Goal: Task Accomplishment & Management: Manage account settings

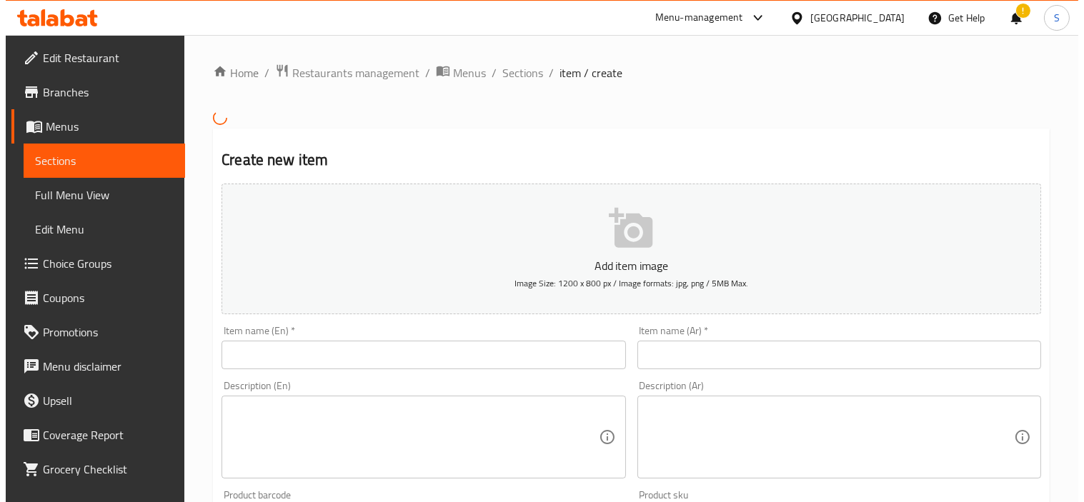
scroll to position [26, 0]
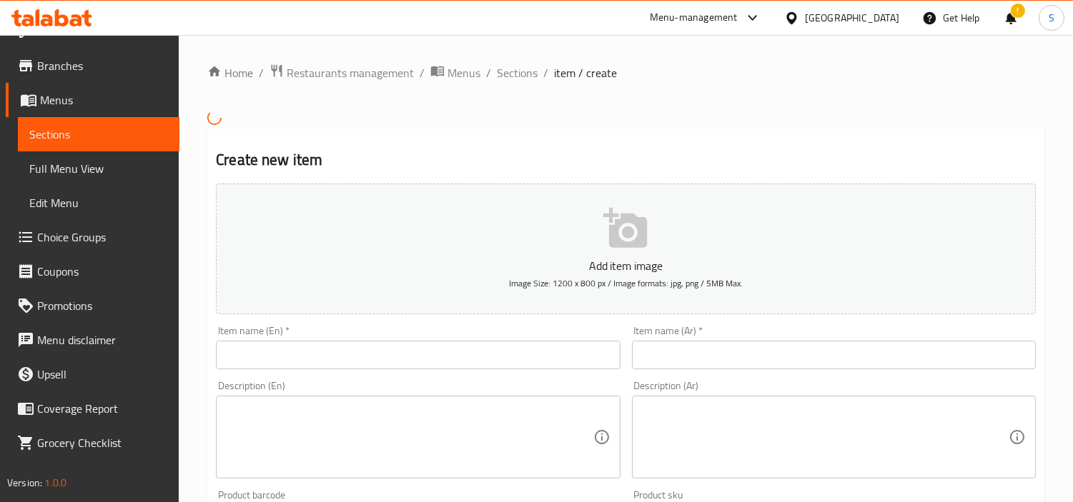
click at [87, 96] on span "Menus" at bounding box center [104, 99] width 128 height 17
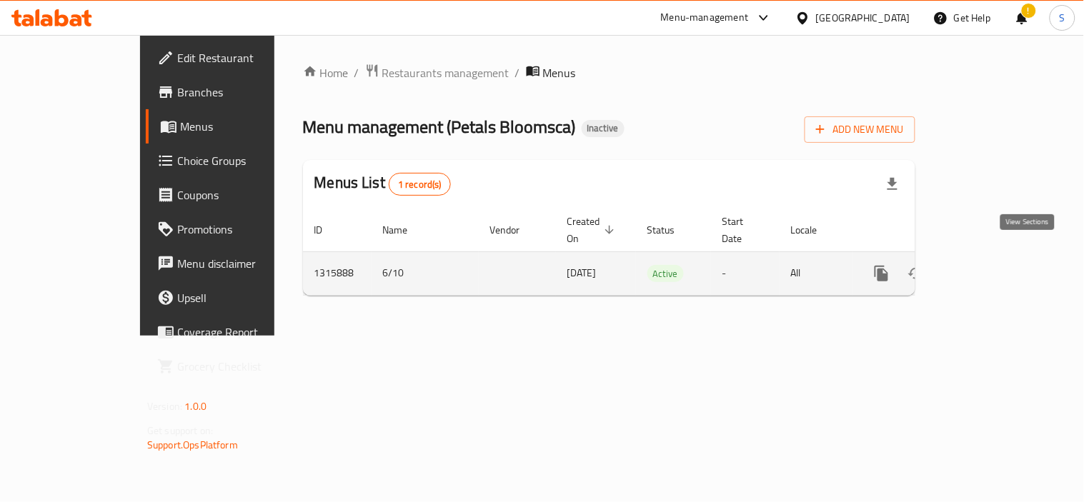
click at [991, 267] on icon "enhanced table" at bounding box center [984, 273] width 13 height 13
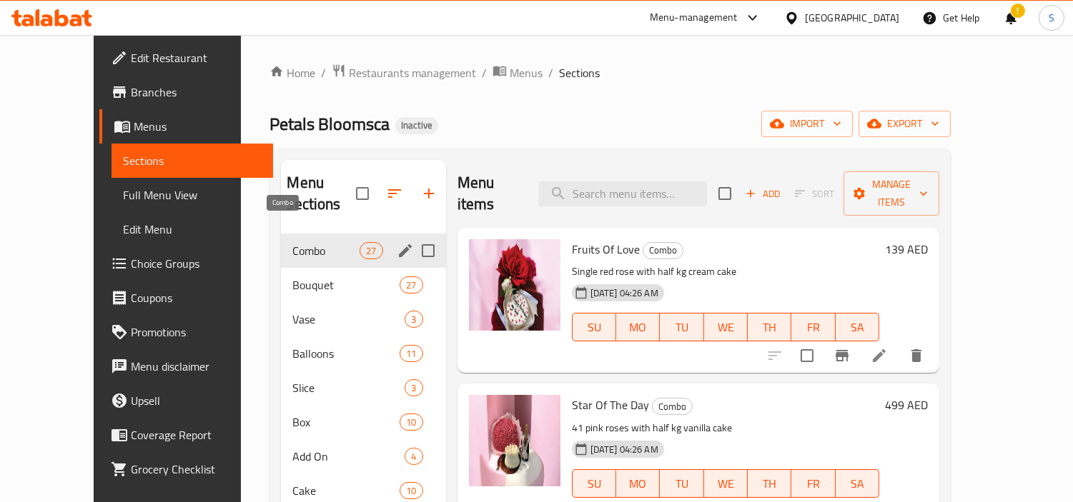
click at [299, 242] on span "Combo" at bounding box center [325, 250] width 67 height 17
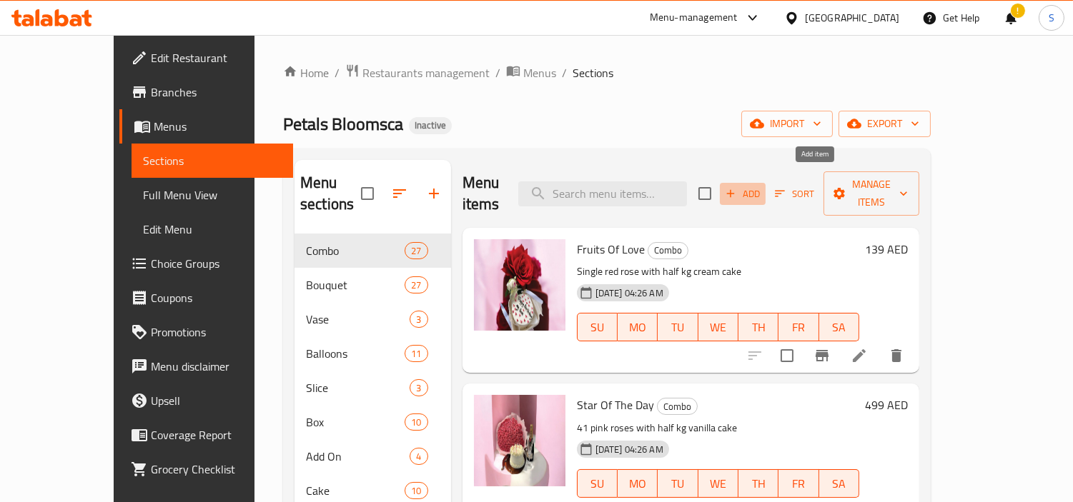
click at [737, 187] on icon "button" at bounding box center [730, 193] width 13 height 13
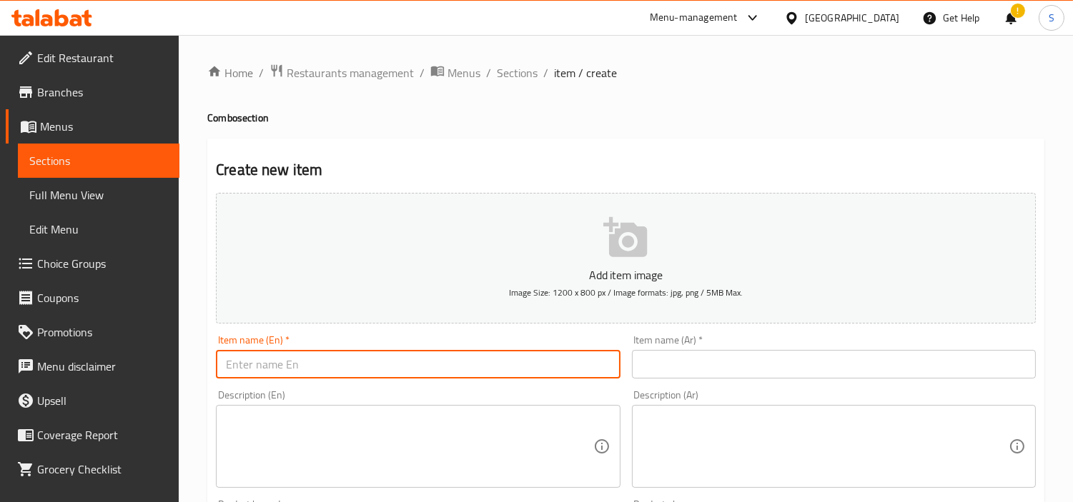
click at [519, 363] on input "text" at bounding box center [418, 364] width 404 height 29
paste input "B&B Combo 1"
type input "B&B Combo 1"
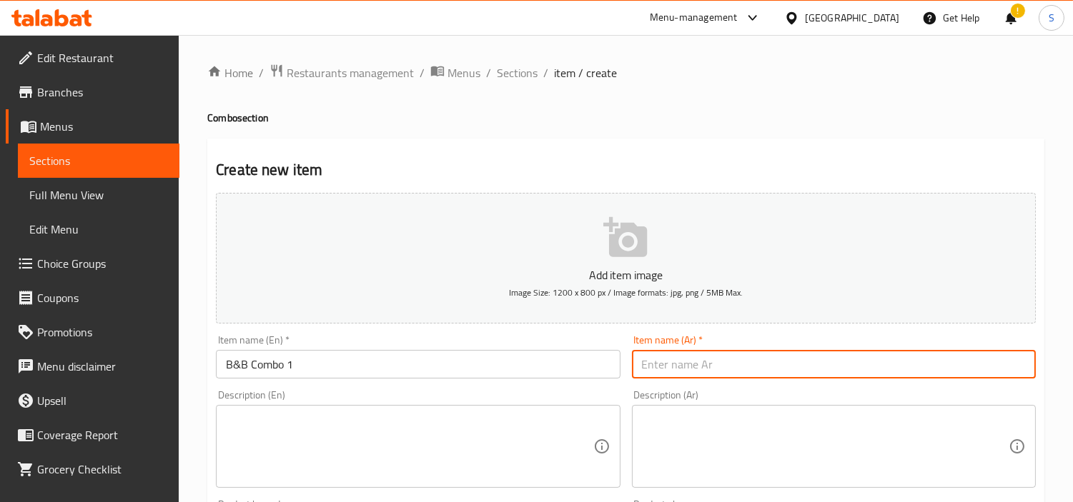
click at [852, 362] on input "text" at bounding box center [834, 364] width 404 height 29
paste input "مجموعة المبيت والإفطار 1"
drag, startPoint x: 874, startPoint y: 373, endPoint x: 1078, endPoint y: 370, distance: 203.7
click at [1072, 370] on html "​ Menu-management United Arab Emirates Get Help ! S Edit Restaurant Branches Me…" at bounding box center [536, 251] width 1073 height 502
type input "بي اند بي كومبو 1"
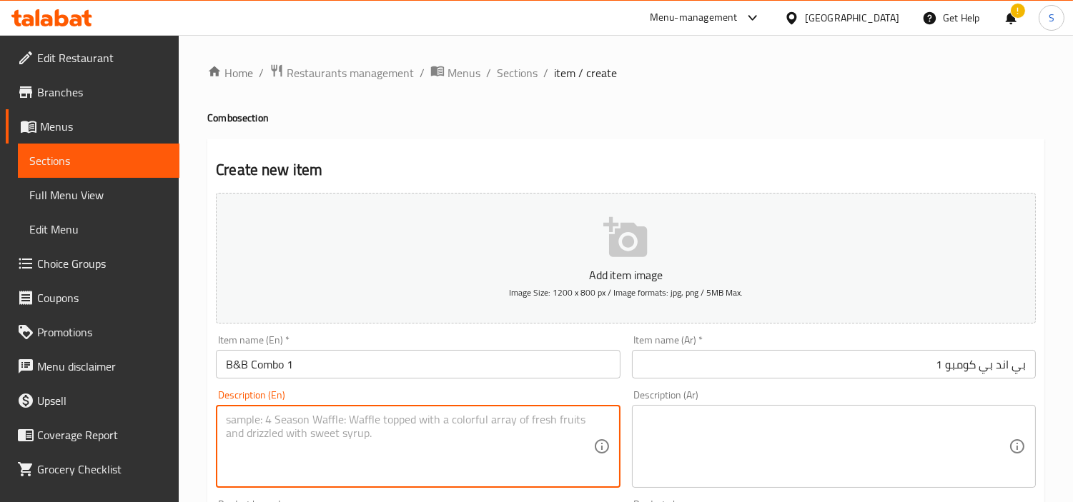
click at [487, 459] on textarea at bounding box center [409, 447] width 367 height 68
paste textarea "The image depicts a romantic gift set suitable for occasions such as Valentine'…"
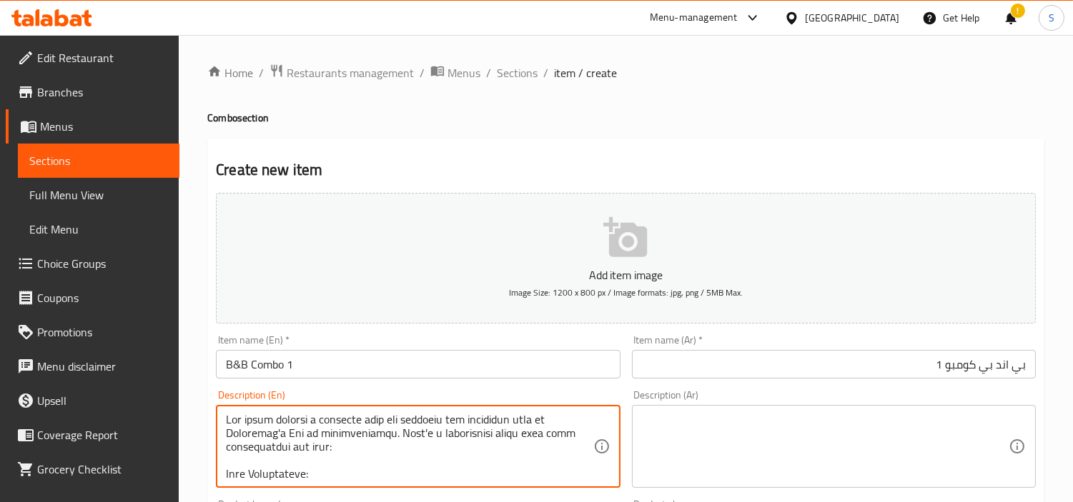
scroll to position [330, 0]
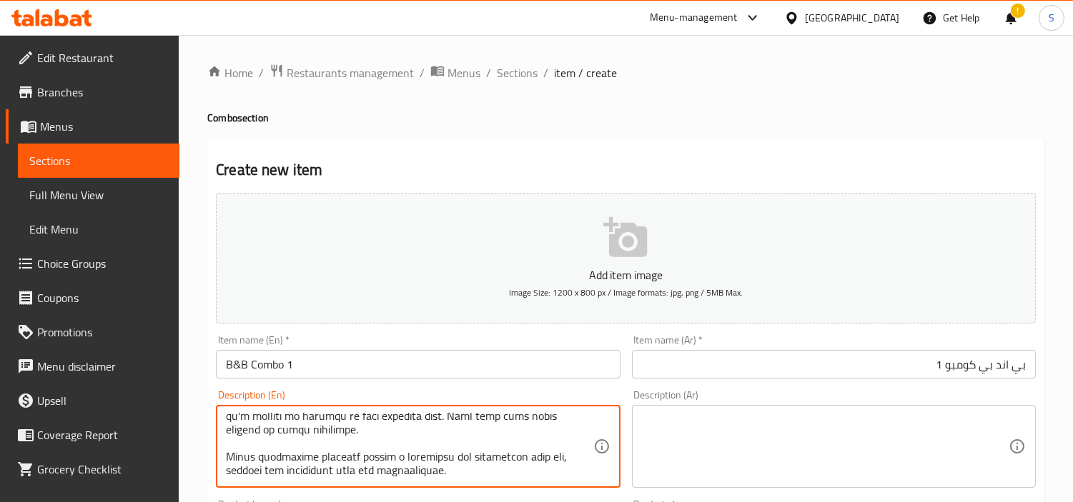
type textarea "The image depicts a romantic gift set suitable for occasions such as Valentine'…"
click at [511, 446] on textarea at bounding box center [409, 447] width 367 height 68
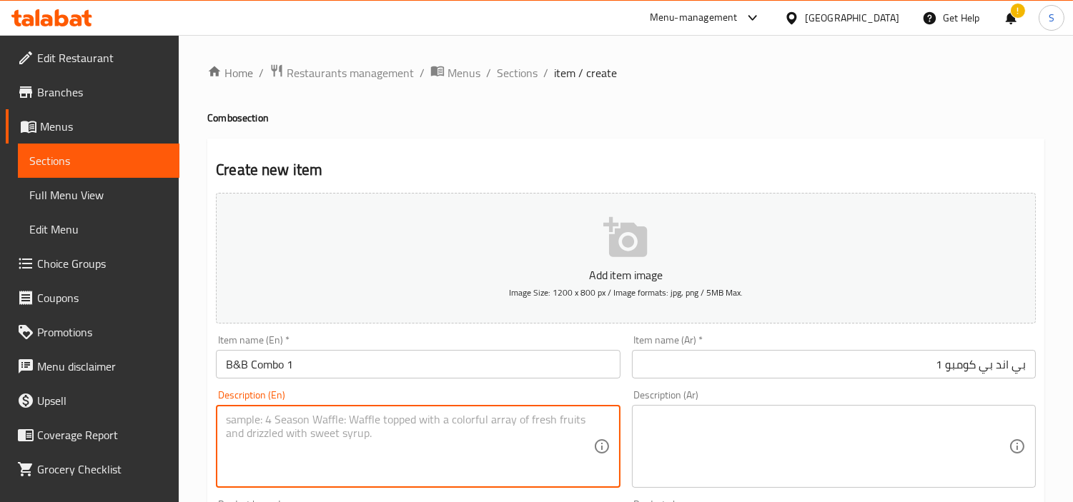
scroll to position [0, 0]
type textarea "ر"
paste textarea "1.Cream cake Half Kg 2. Plush Teddy Bear: - Size: Small teddy bear. - Descripti…"
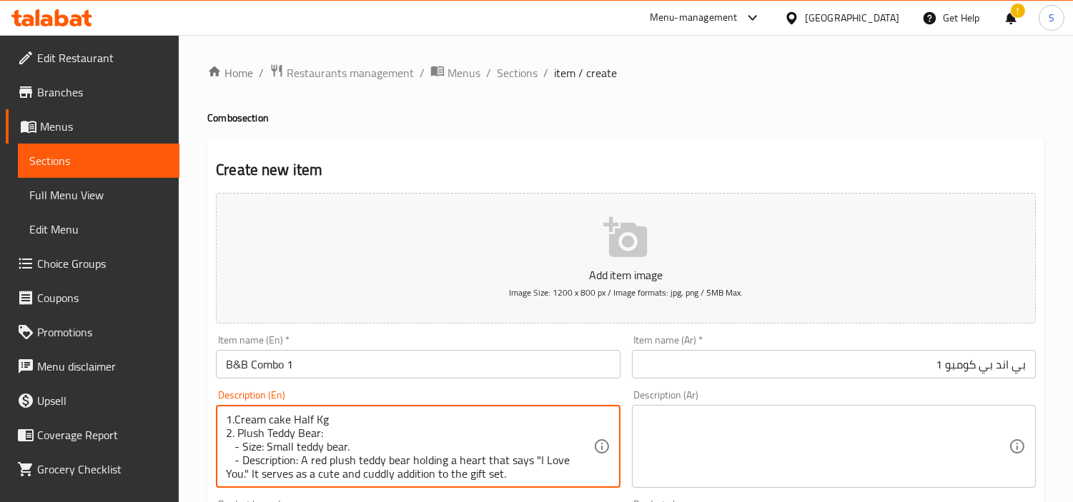
scroll to position [222, 0]
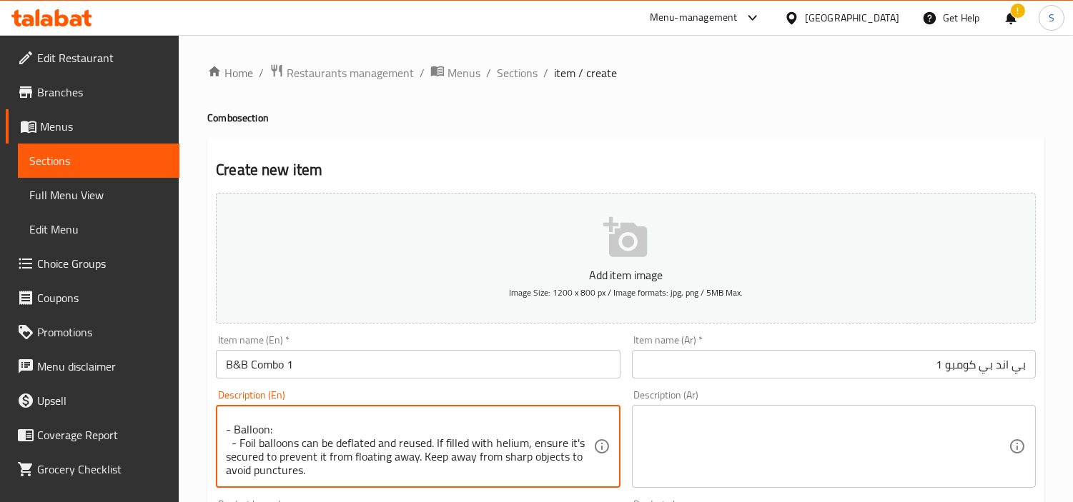
type textarea "1.Cream cake Half Kg 2. Plush Teddy Bear: - Size: Small teddy bear. - Descripti…"
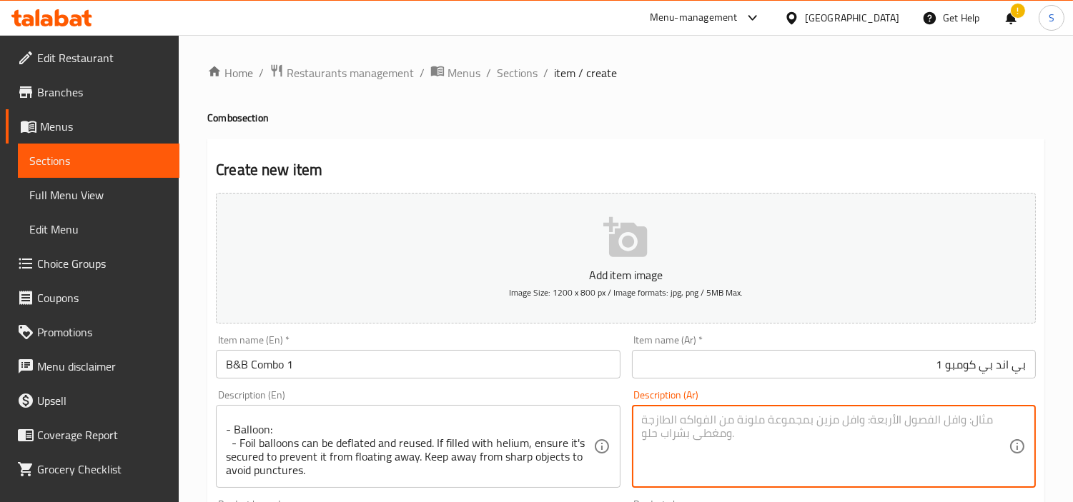
click at [887, 452] on textarea at bounding box center [825, 447] width 367 height 68
paste textarea "١. كعكة كريمية نصف كيلوجرام ٢. دب تيدي محشو: - الحجم: دب تيدي صغير. - الوصف: دب…"
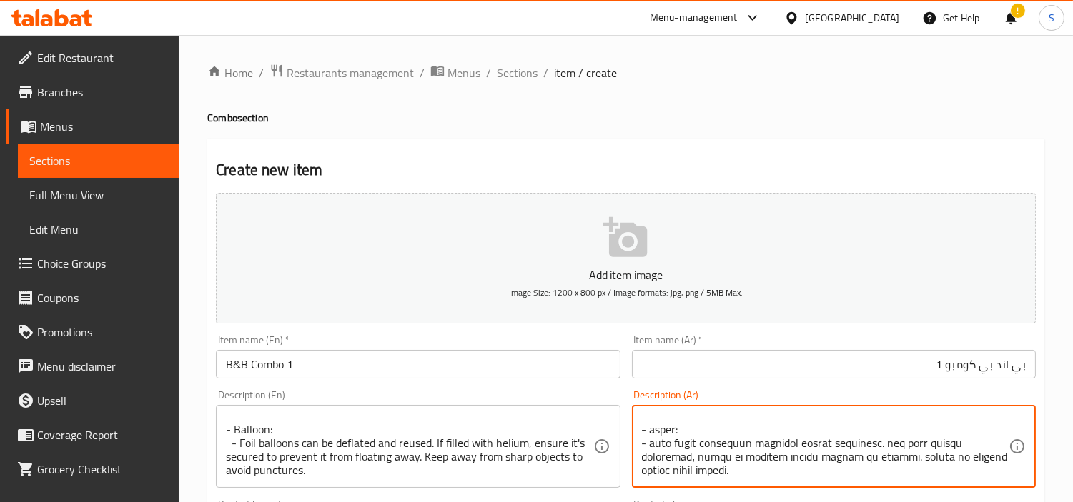
type textarea "١. كعكة كريمية نصف كيلوجرام ٢. دب تيدي محشو: - الحجم: دب تيدي صغير. - الوصف: دب…"
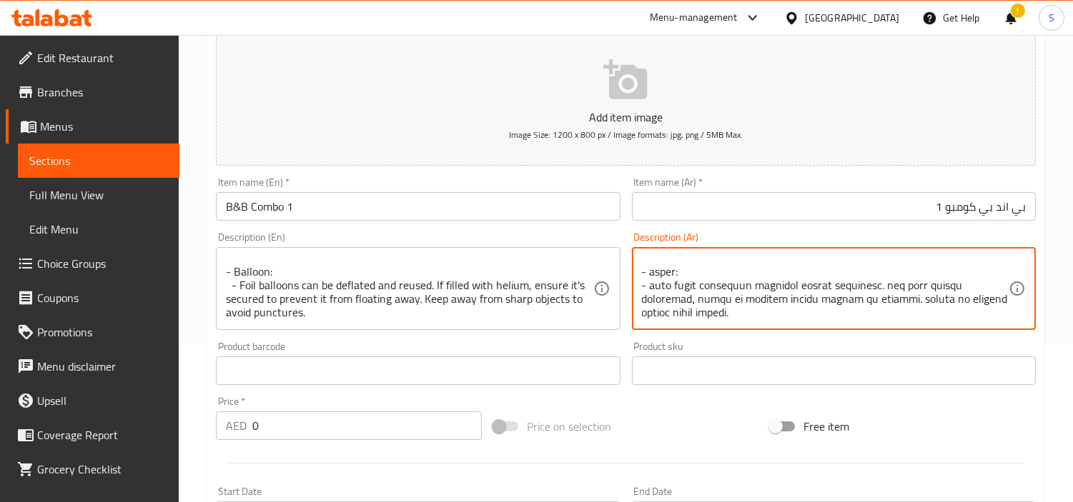
scroll to position [159, 0]
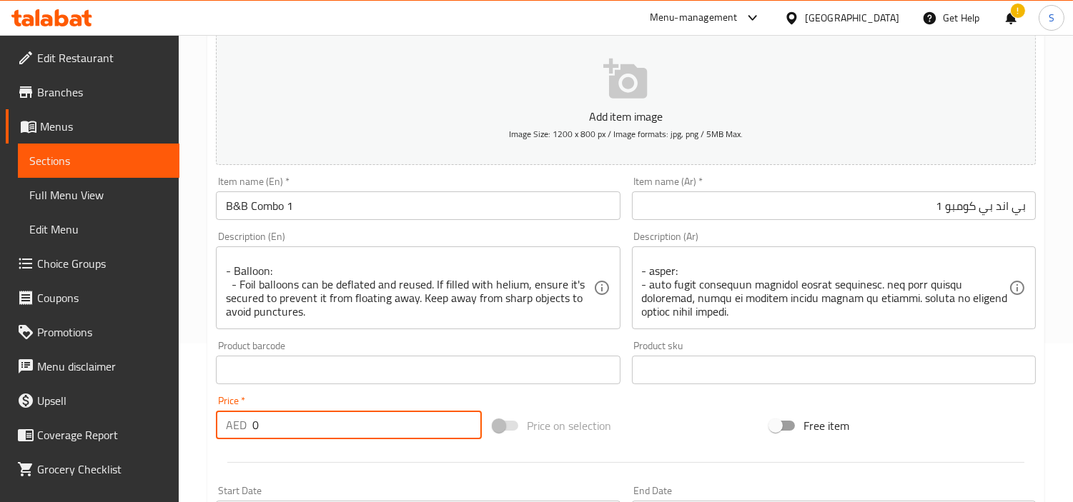
click at [341, 417] on input "0" at bounding box center [366, 425] width 229 height 29
paste input "199"
type input "199"
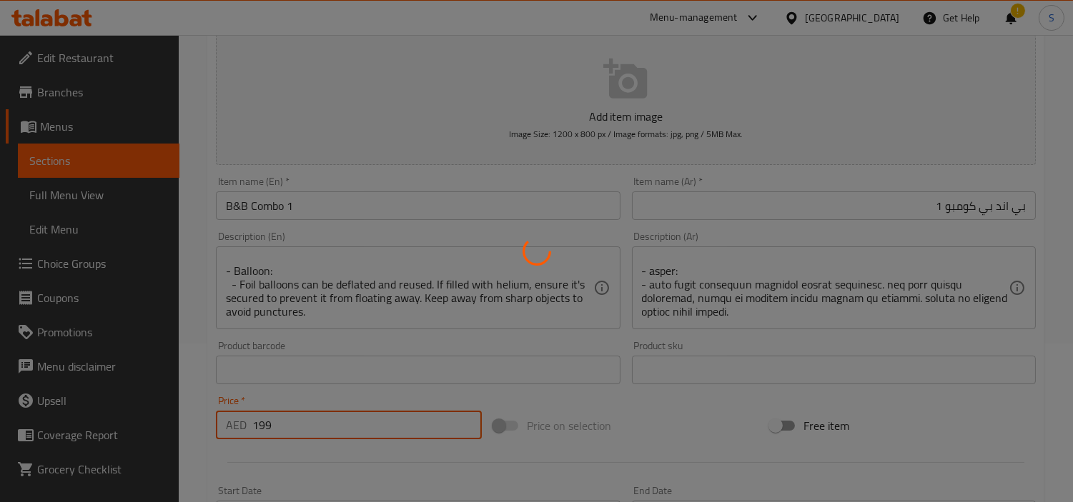
type input "0"
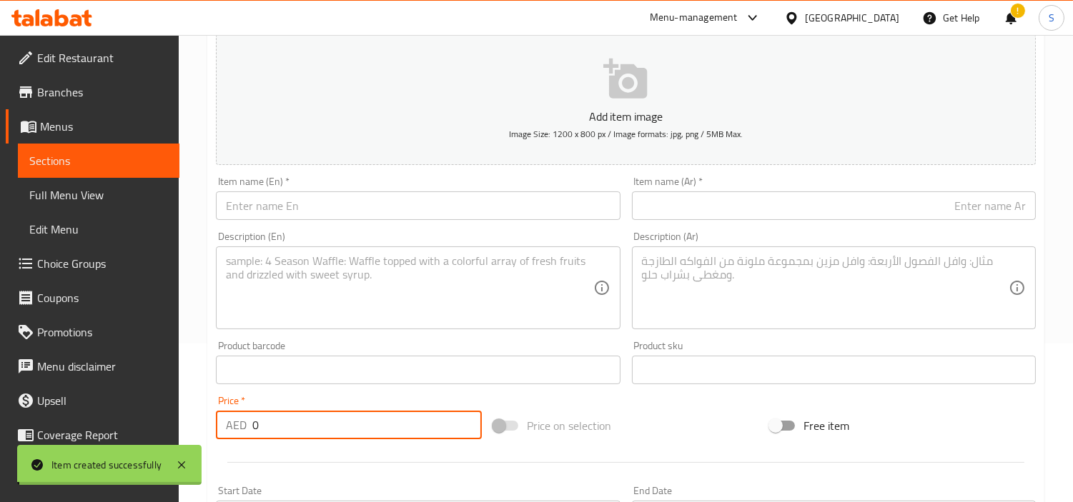
scroll to position [0, 0]
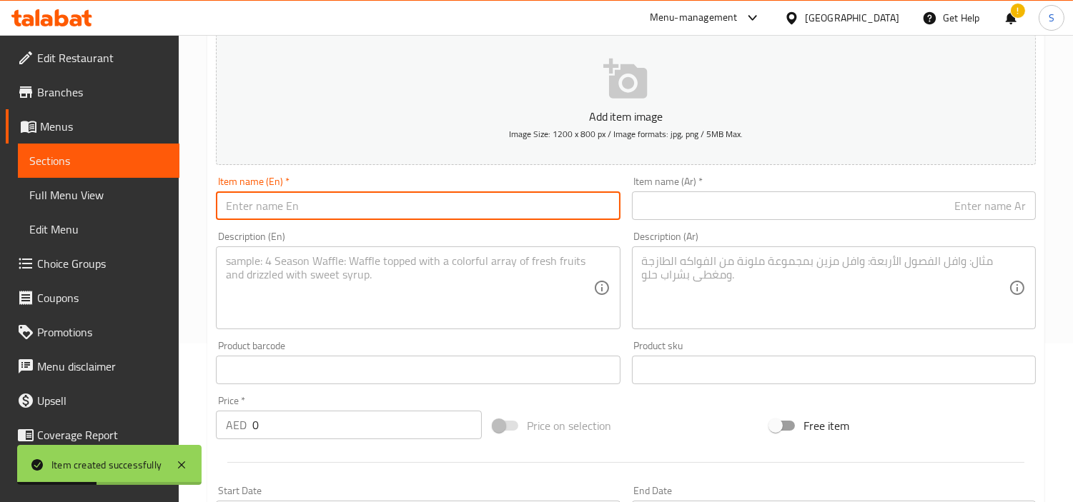
click at [392, 202] on input "text" at bounding box center [418, 205] width 404 height 29
paste input "B&B Combo 2"
type input "B&B Combo 2"
click at [781, 208] on input "text" at bounding box center [834, 205] width 404 height 29
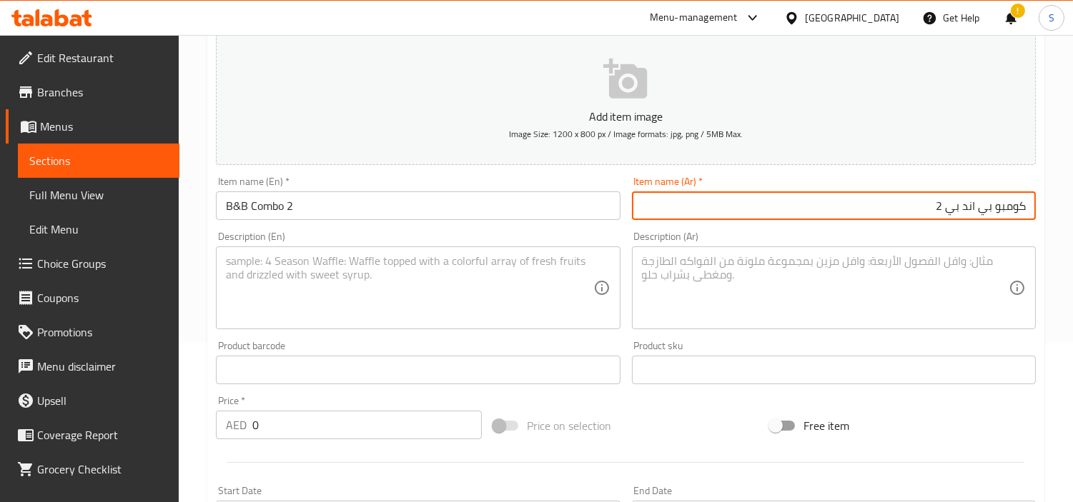
type input "كومبو بي اند بي 2"
click at [417, 289] on textarea at bounding box center [409, 288] width 367 height 68
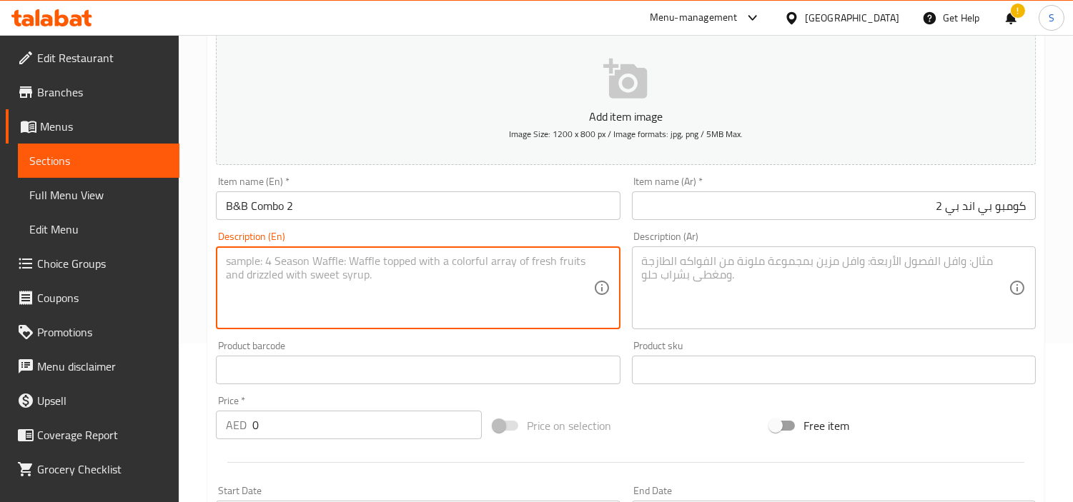
paste textarea "The image depicts a romantic gift set suitable for occasions such as Valentine'…"
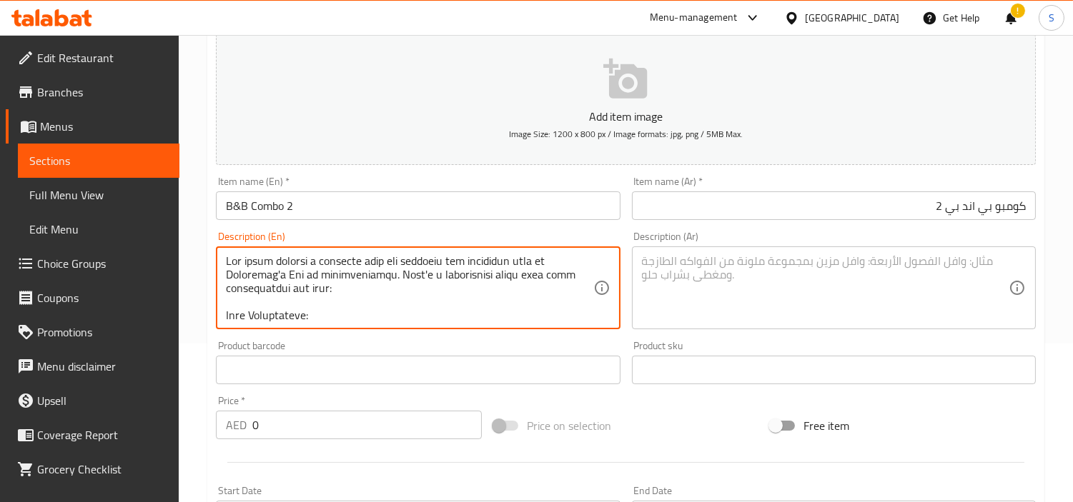
scroll to position [330, 0]
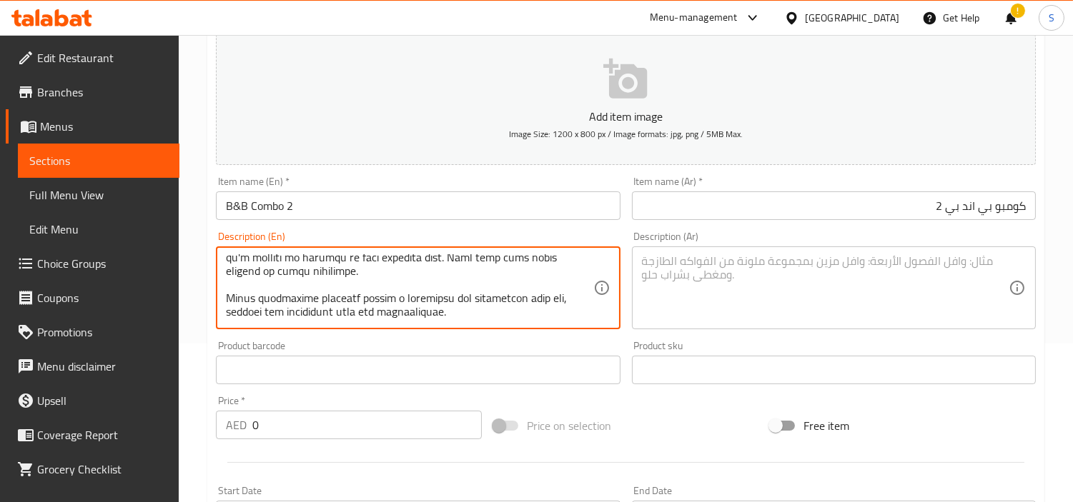
type textarea "The image depicts a romantic gift set suitable for occasions such as Valentine'…"
drag, startPoint x: 500, startPoint y: 327, endPoint x: 379, endPoint y: 312, distance: 122.4
click at [239, 300] on div "Description (En)" at bounding box center [418, 288] width 404 height 83
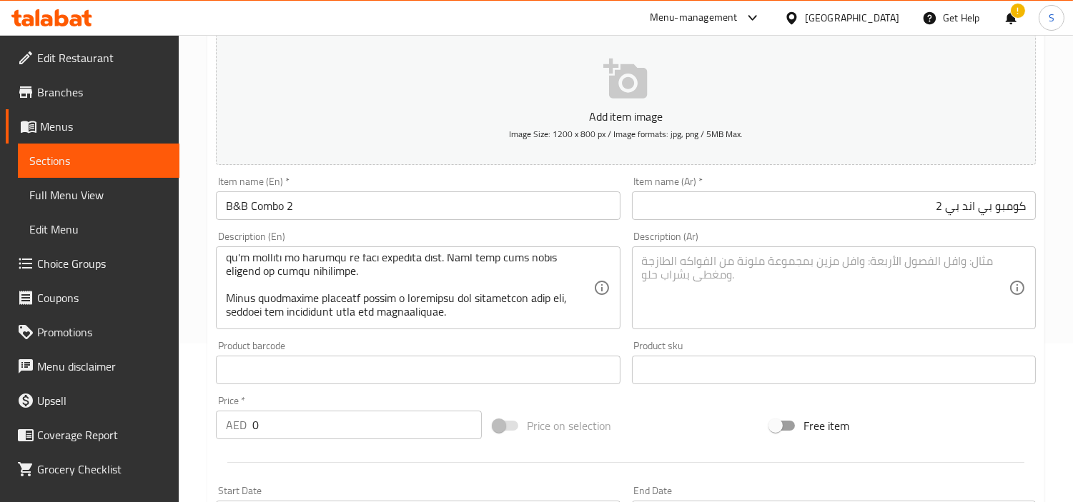
click at [447, 330] on div "Description (En) Description (En)" at bounding box center [417, 280] width 415 height 109
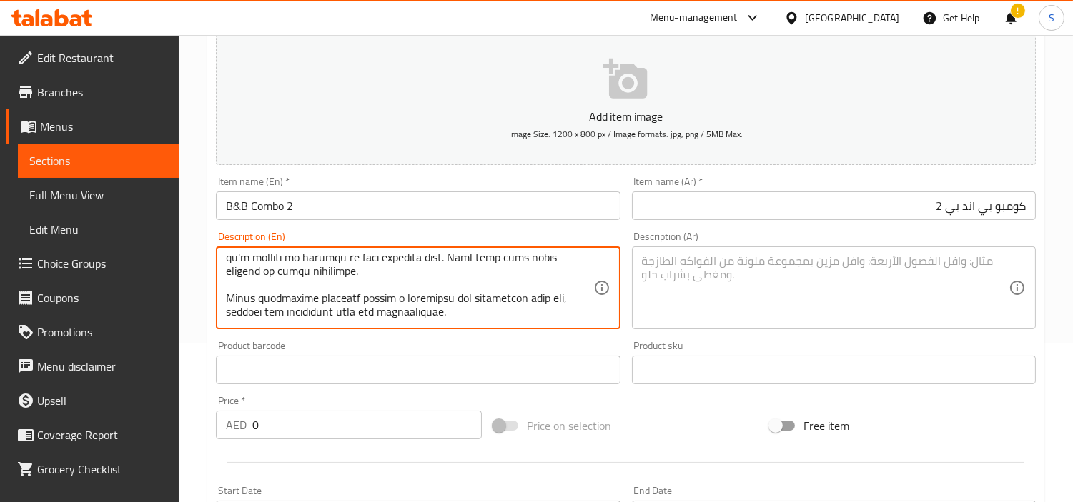
drag, startPoint x: 447, startPoint y: 309, endPoint x: 211, endPoint y: 294, distance: 237.0
click at [510, 272] on textarea at bounding box center [409, 288] width 367 height 68
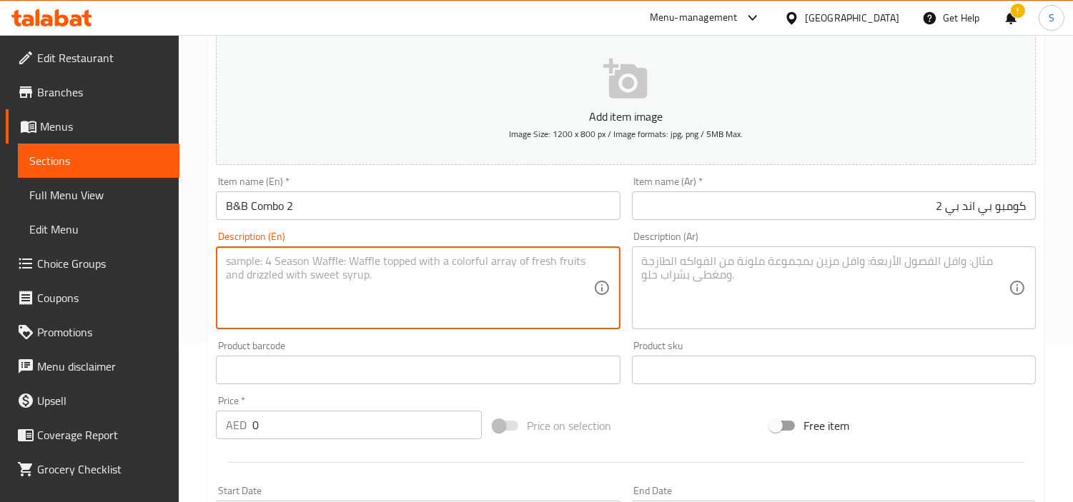
scroll to position [0, 0]
paste textarea "1.Cream cake Half Kg 2. Plush Teddy Bear: - Size: Small teddy bear. - Descripti…"
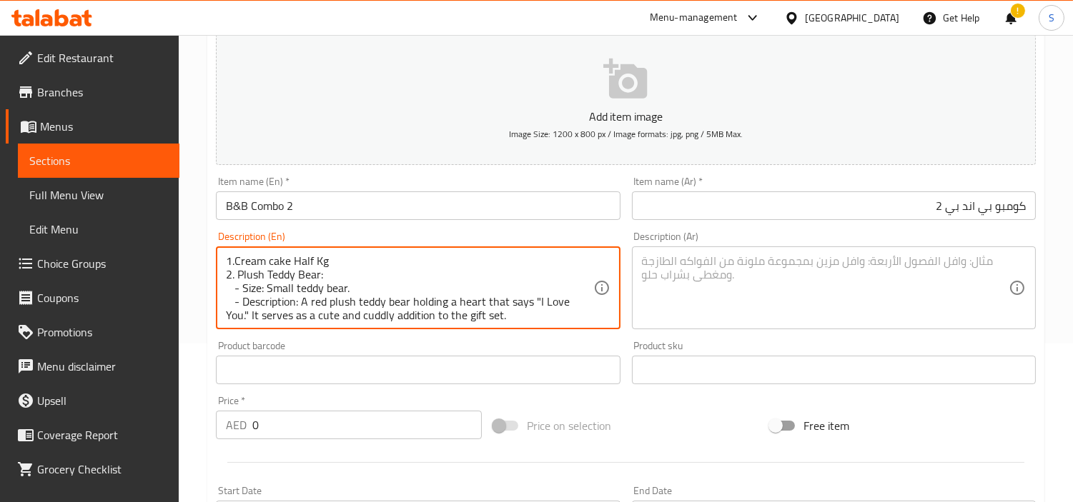
scroll to position [222, 0]
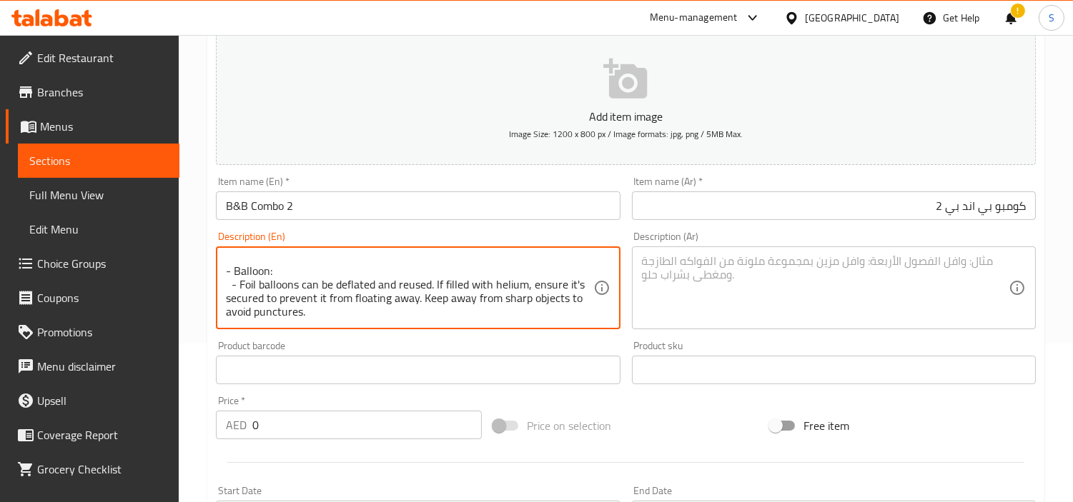
type textarea "1.Cream cake Half Kg 2. Plush Teddy Bear: - Size: Small teddy bear. - Descripti…"
click at [863, 254] on textarea at bounding box center [825, 288] width 367 height 68
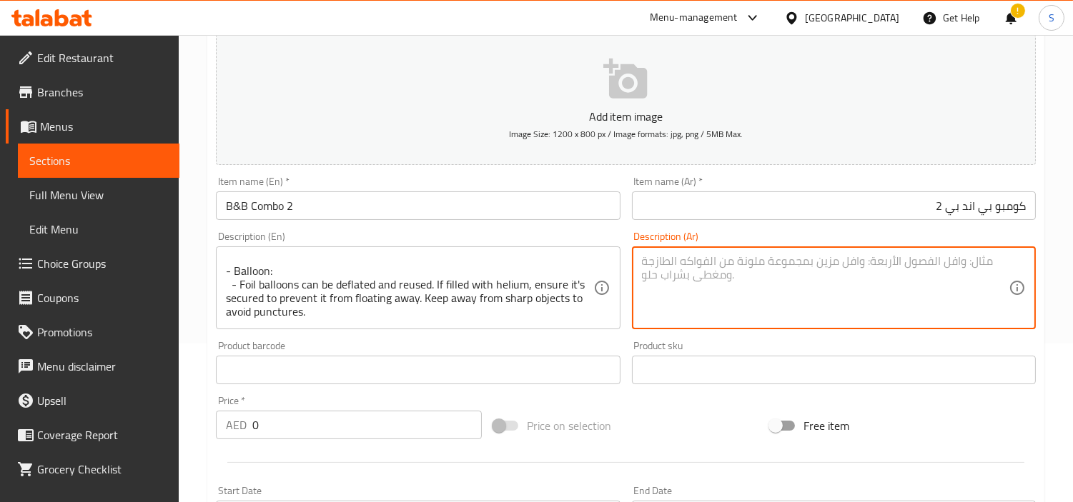
paste textarea "١. كعكة كريمية نصف كيلوجرام ٢. دب تيدي محشو: - الحجم: دب تيدي صغير. - الوصف: دب…"
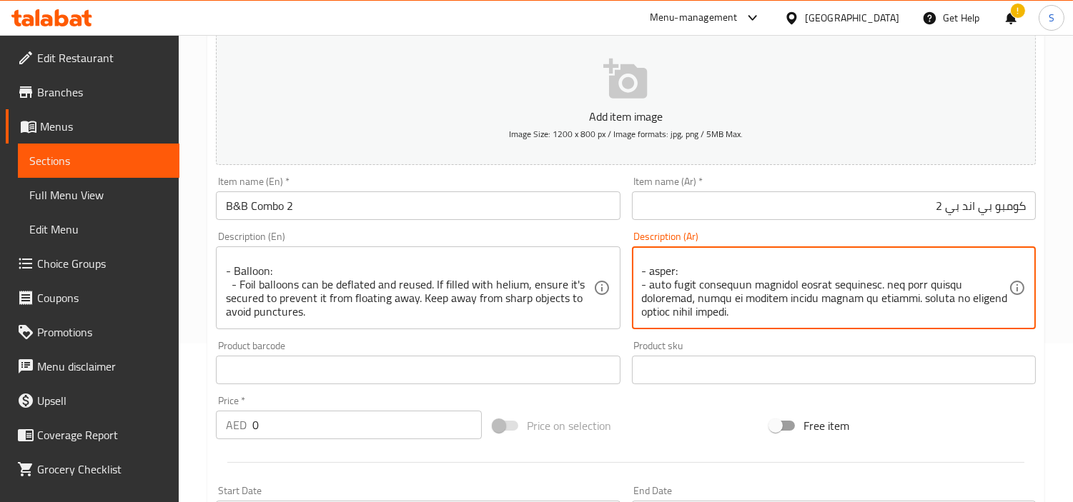
type textarea "١. كعكة كريمية نصف كيلوجرام ٢. دب تيدي محشو: - الحجم: دب تيدي صغير. - الوصف: دب…"
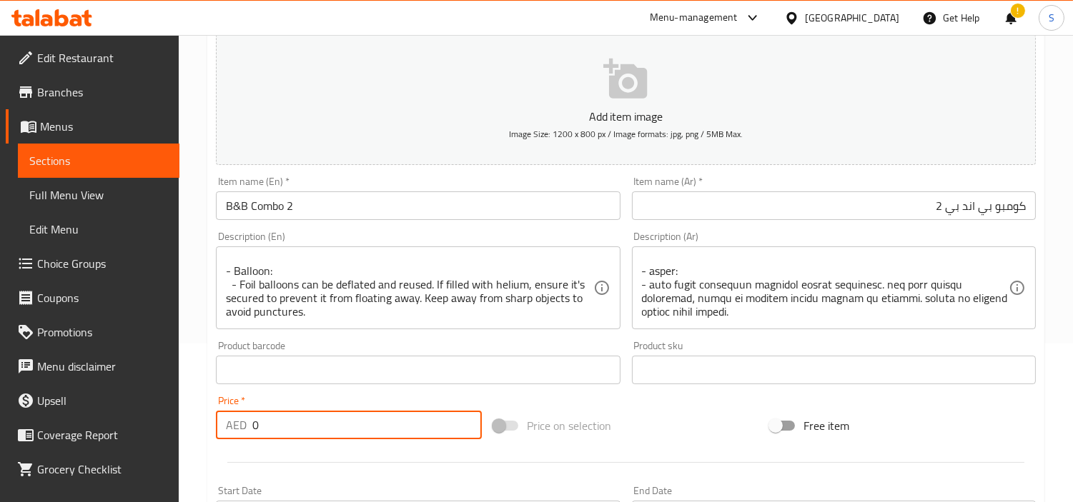
click at [269, 432] on input "0" at bounding box center [366, 425] width 229 height 29
paste input "149"
type input "149"
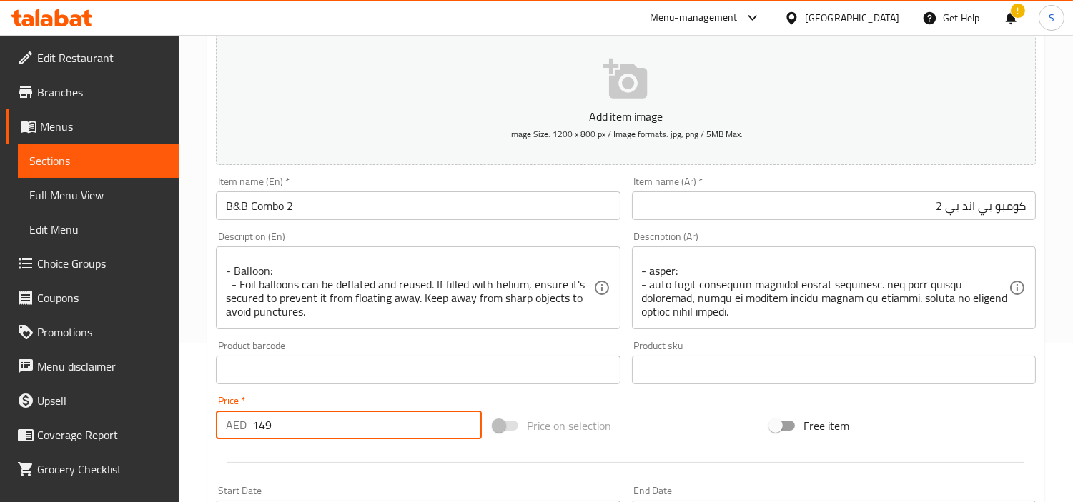
click at [602, 207] on input "B&B Combo 2" at bounding box center [418, 205] width 404 height 29
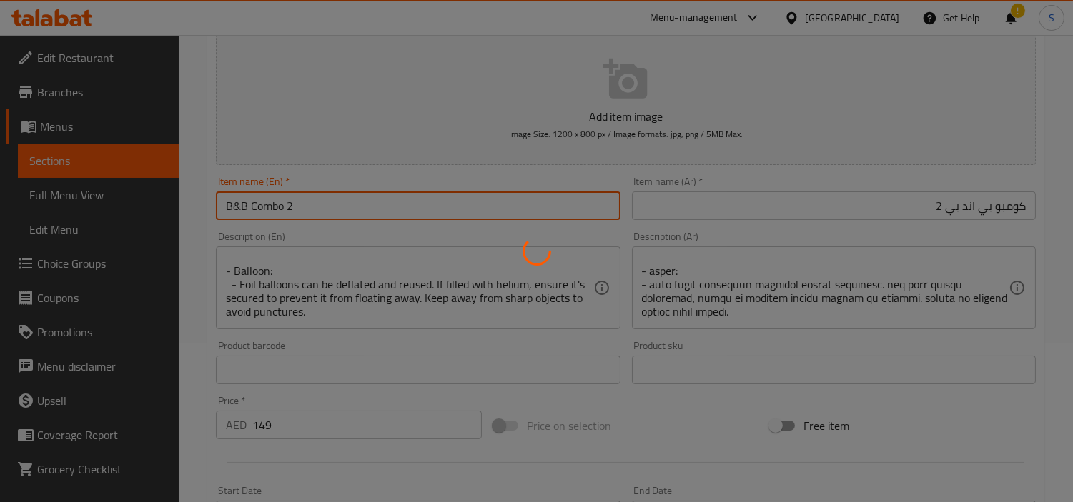
type input "0"
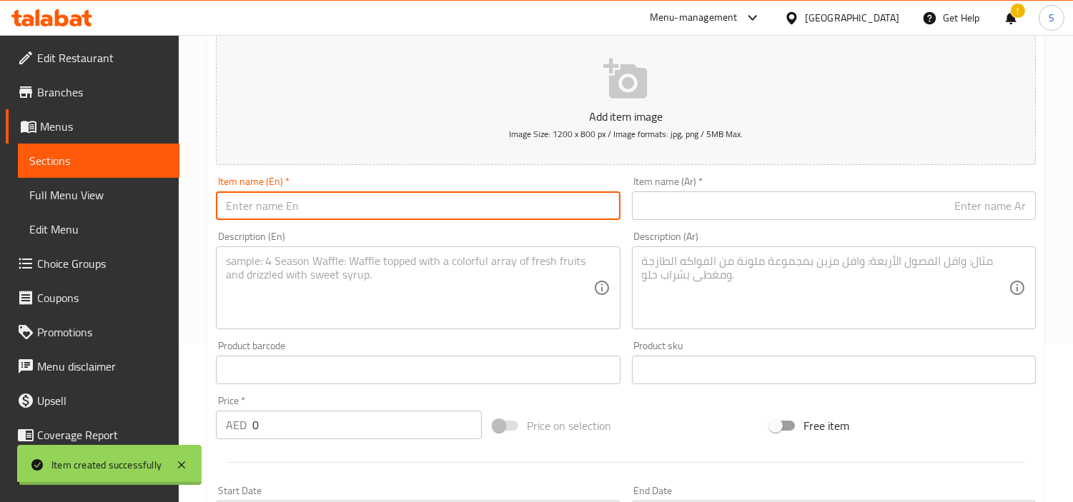
scroll to position [0, 0]
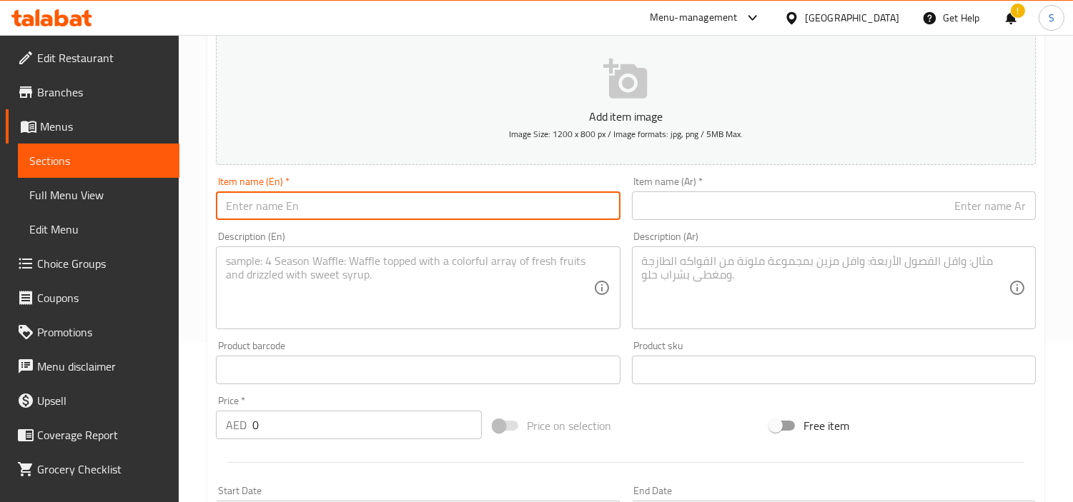
click at [317, 217] on input "text" at bounding box center [418, 205] width 404 height 29
paste input "B&B Combo 3"
type input "B&B Combo 3"
click at [824, 207] on input "text" at bounding box center [834, 205] width 404 height 29
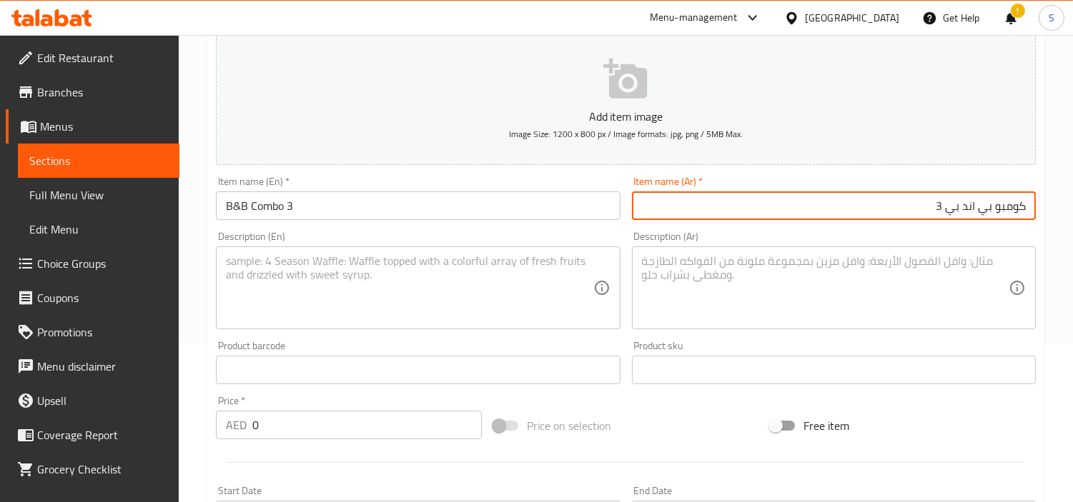
type input "كومبو بي اند بي 3"
click at [482, 254] on textarea at bounding box center [409, 288] width 367 height 68
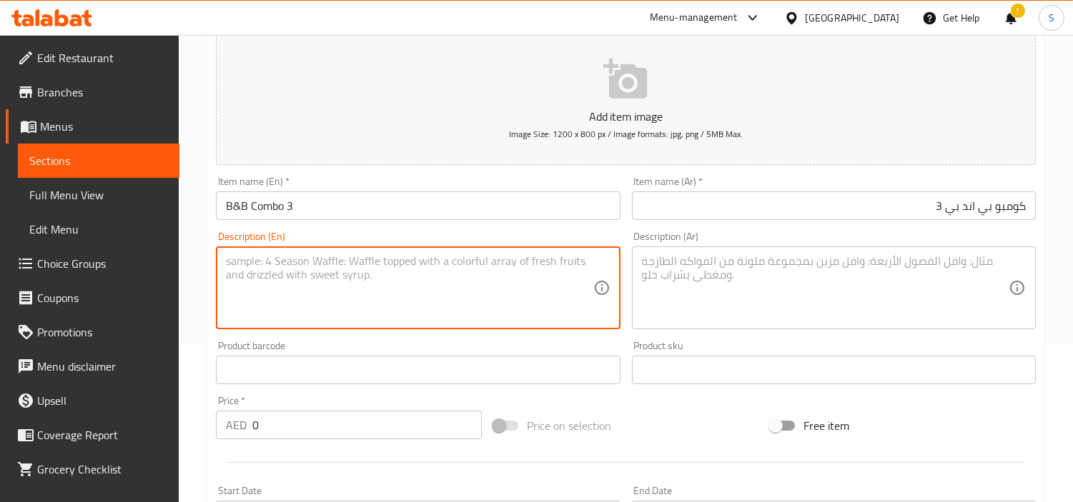
paste textarea "1.Cream cake Half Kg 2. Plush Teddy Bear: - Size: Small teddy bear. - Descripti…"
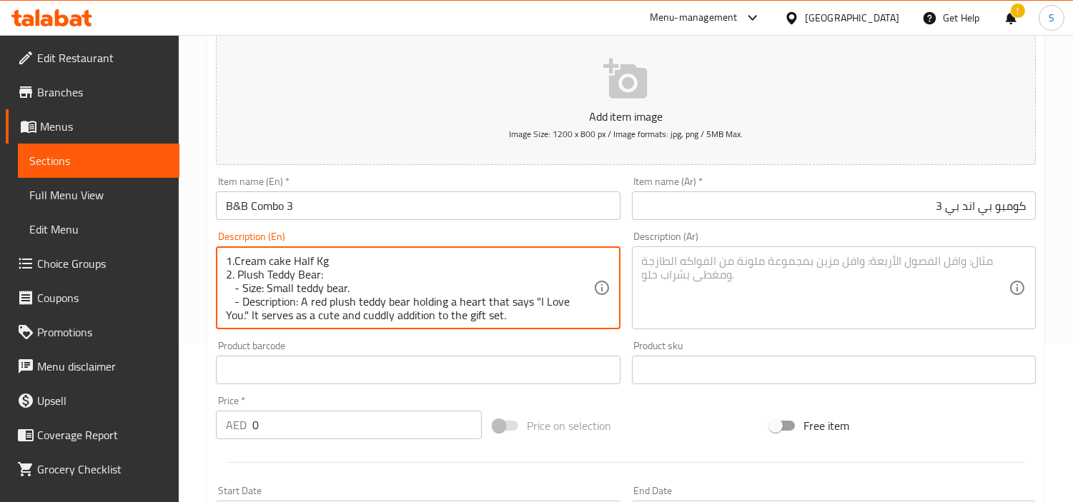
scroll to position [222, 0]
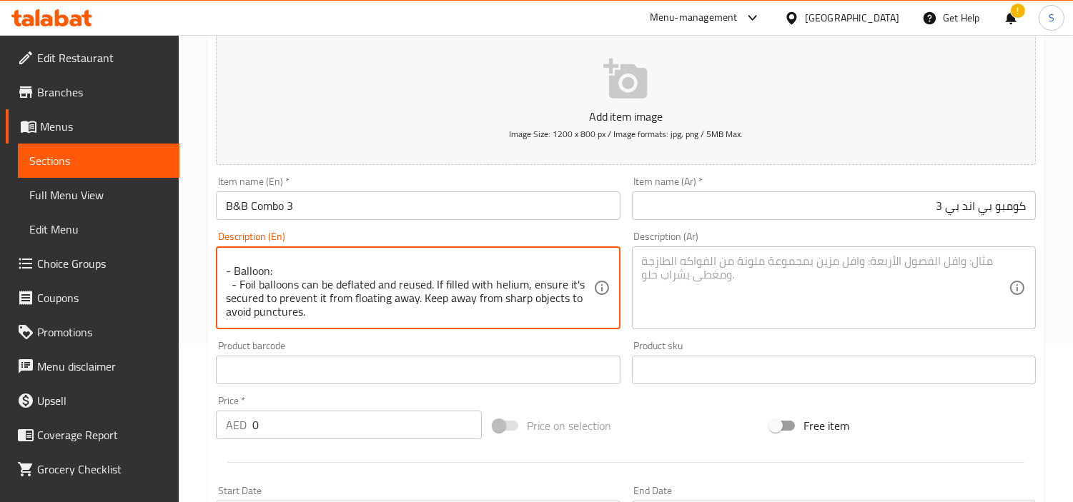
type textarea "1.Cream cake Half Kg 2. Plush Teddy Bear: - Size: Small teddy bear. - Descripti…"
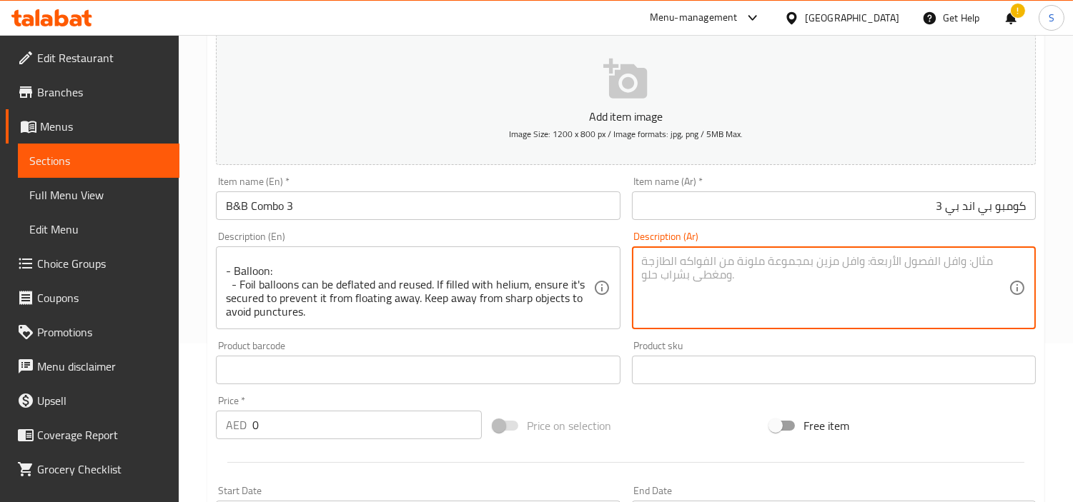
click at [847, 280] on textarea at bounding box center [825, 288] width 367 height 68
paste textarea "١. كعكة كريمية نصف كيلوجرام ٢. دب تيدي محشو: - الحجم: دب تيدي صغير. - الوصف: دب…"
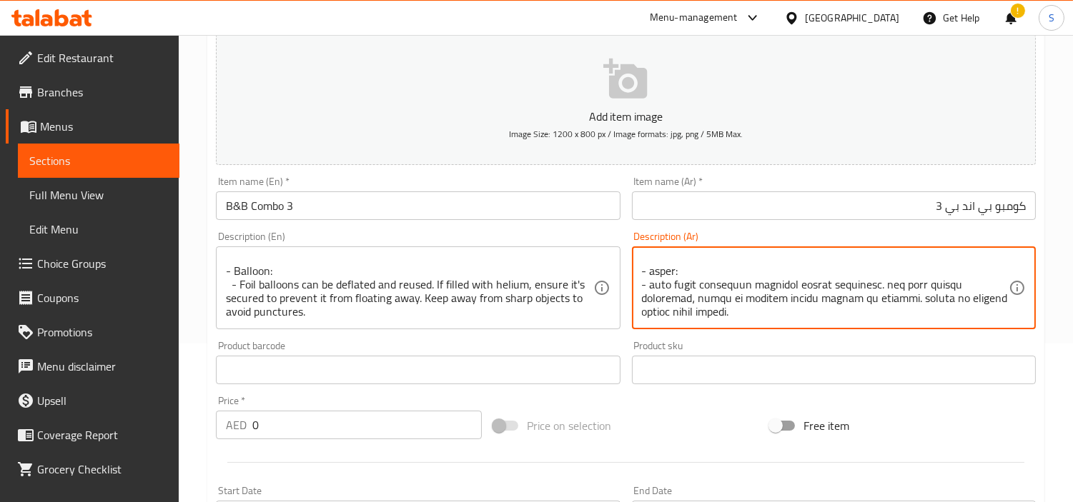
type textarea "١. كعكة كريمية نصف كيلوجرام ٢. دب تيدي محشو: - الحجم: دب تيدي صغير. - الوصف: دب…"
click at [338, 424] on input "0" at bounding box center [366, 425] width 229 height 29
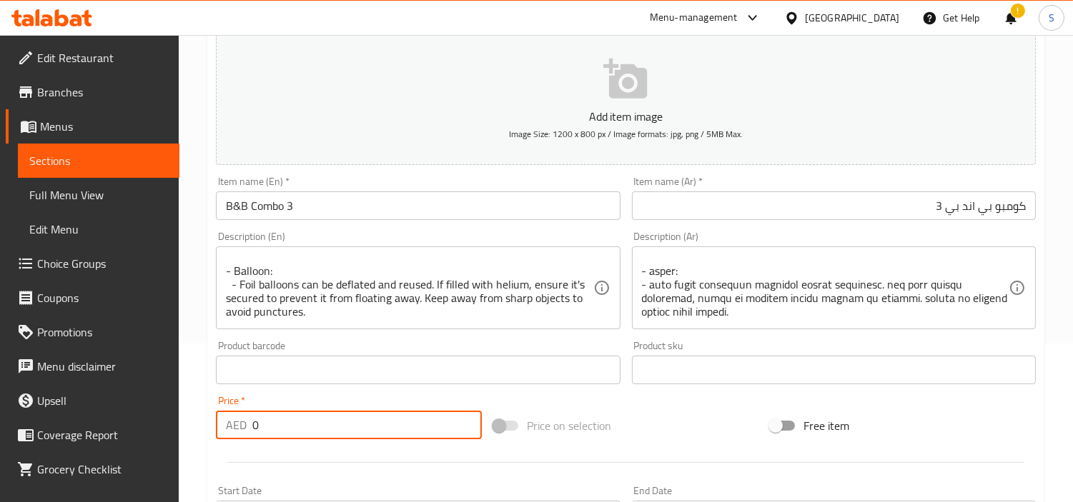
click at [338, 424] on input "0" at bounding box center [366, 425] width 229 height 29
paste input "189"
type input "189"
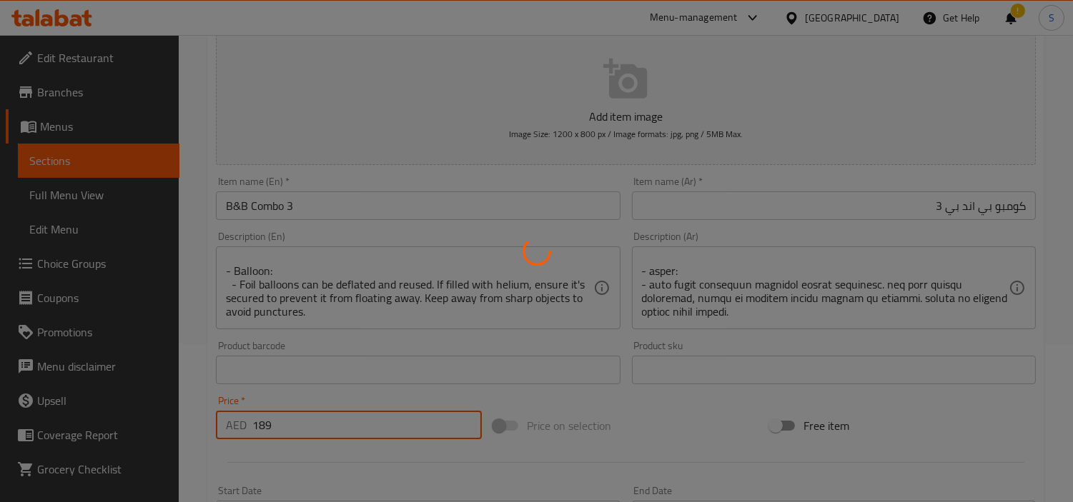
type input "0"
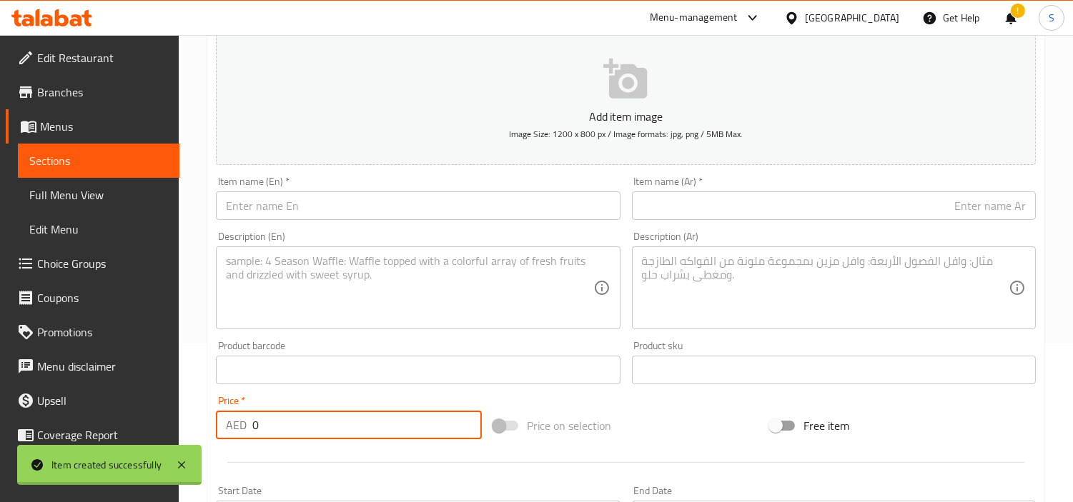
scroll to position [0, 0]
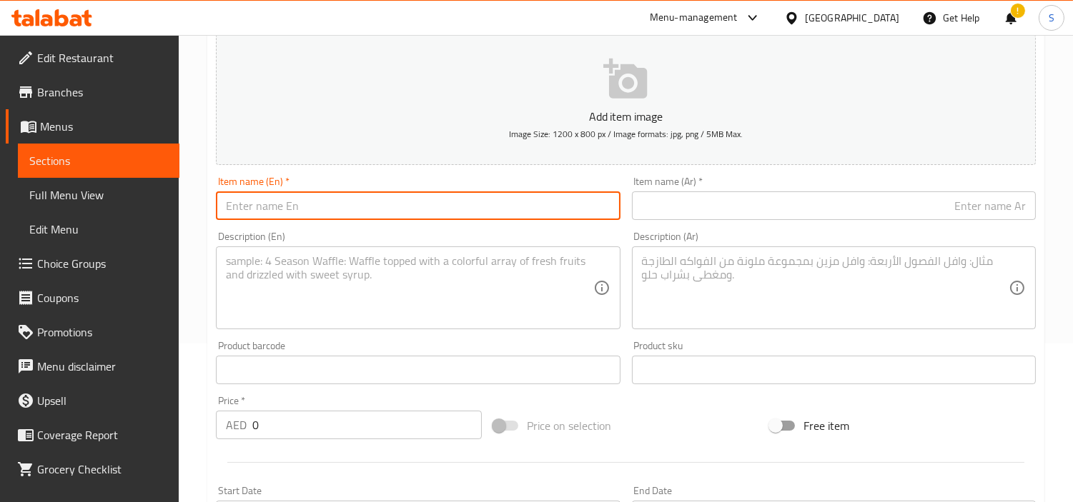
click at [394, 209] on input "text" at bounding box center [418, 205] width 404 height 29
paste input "B&B Combo 4"
type input "B&B Combo 4"
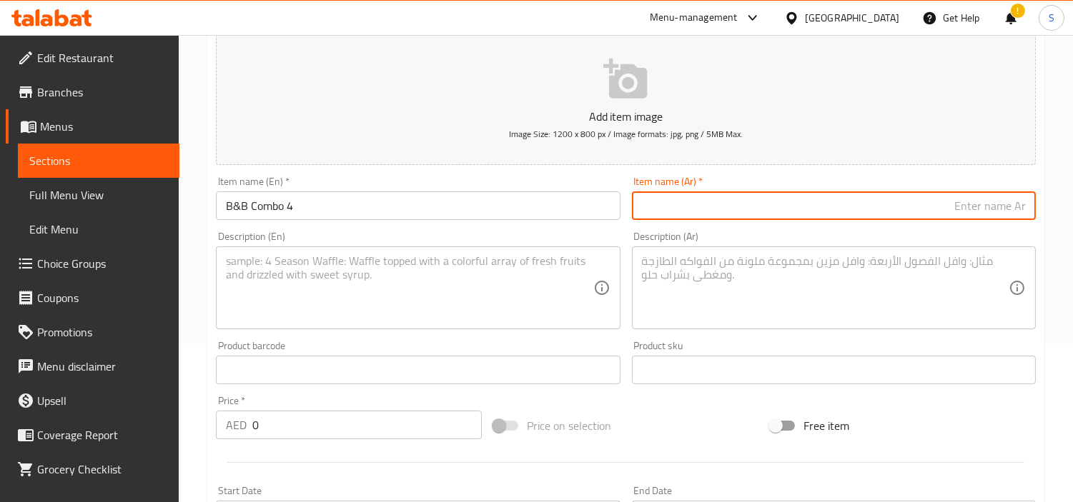
click at [786, 211] on input "text" at bounding box center [834, 205] width 404 height 29
type input "كومبو بي اند بي 4"
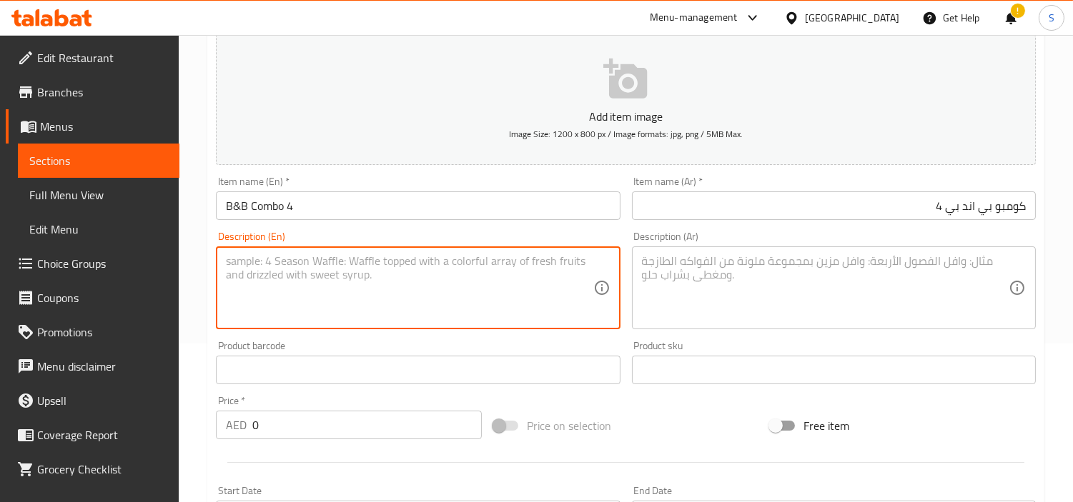
click at [384, 281] on textarea at bounding box center [409, 288] width 367 height 68
paste textarea "The image depicts a romantic gift set suitable for occasions such as Birthday D…"
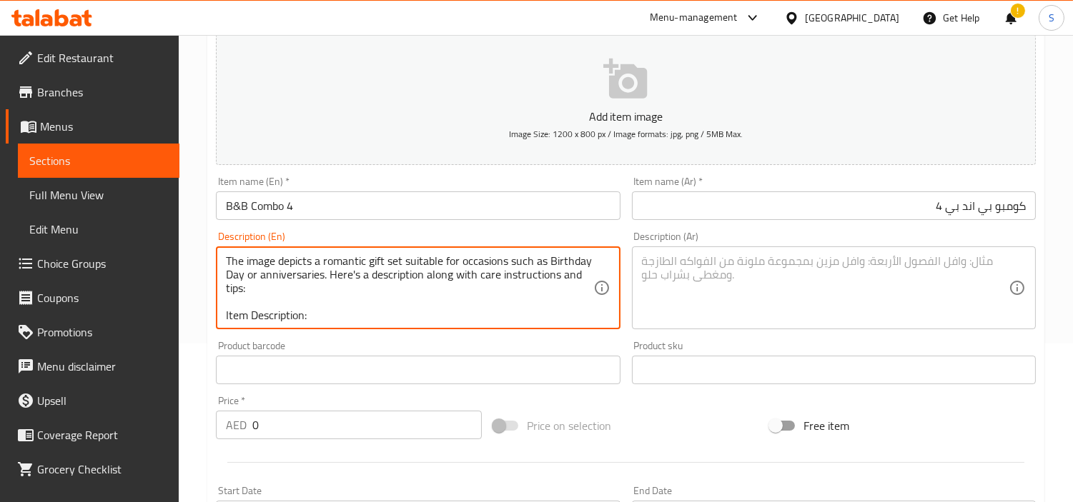
scroll to position [72, 0]
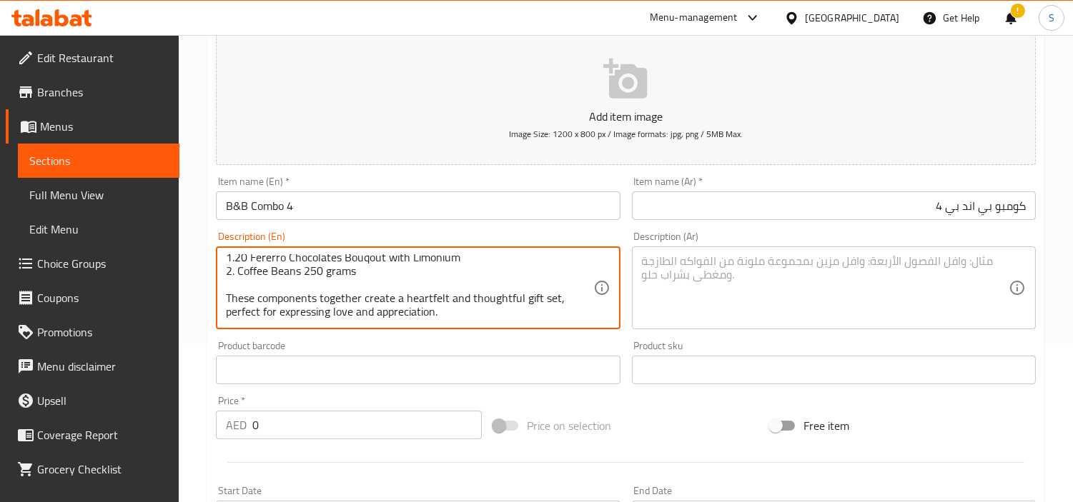
drag, startPoint x: 454, startPoint y: 324, endPoint x: 219, endPoint y: 298, distance: 236.5
click at [219, 298] on div "The image depicts a romantic gift set suitable for occasions such as Birthday D…" at bounding box center [418, 288] width 404 height 83
type textarea "The image depicts a romantic gift set suitable for occasions such as Birthday D…"
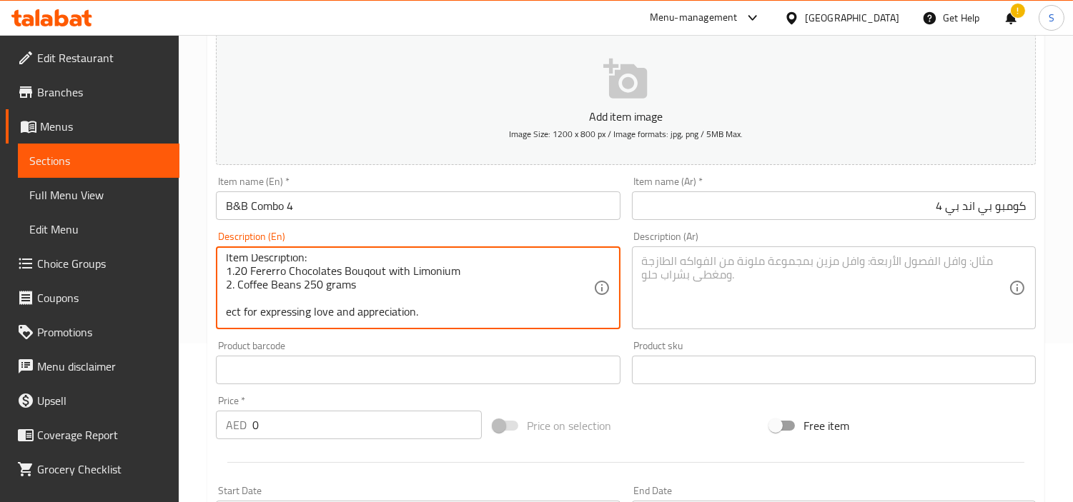
scroll to position [59, 0]
drag, startPoint x: 440, startPoint y: 302, endPoint x: 372, endPoint y: 319, distance: 70.0
click at [372, 319] on textarea "The image depicts a romantic gift set suitable for occasions such as Birthday D…" at bounding box center [409, 288] width 367 height 68
click at [402, 319] on textarea "The image depicts a romantic gift set suitable for occasions such as Birthday D…" at bounding box center [409, 288] width 367 height 68
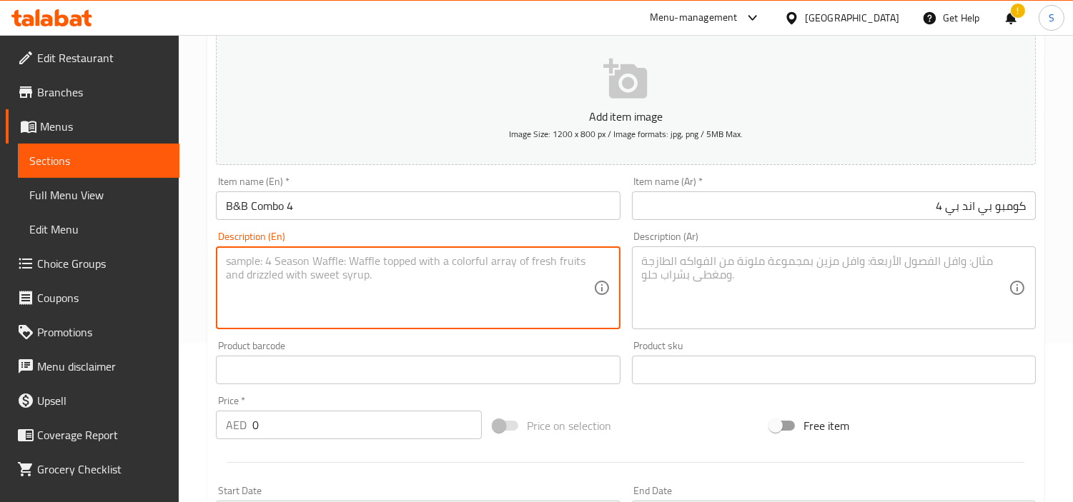
scroll to position [0, 0]
click at [524, 267] on textarea at bounding box center [409, 288] width 367 height 68
paste textarea "1.20 Fererro Chocolates Bouqout with Limonium 2. Coffee Beans 250 grams"
type textarea "1.20 Fererro Chocolates Bouqout with Limonium 2. Coffee Beans 250 grams"
click at [797, 282] on textarea at bounding box center [825, 288] width 367 height 68
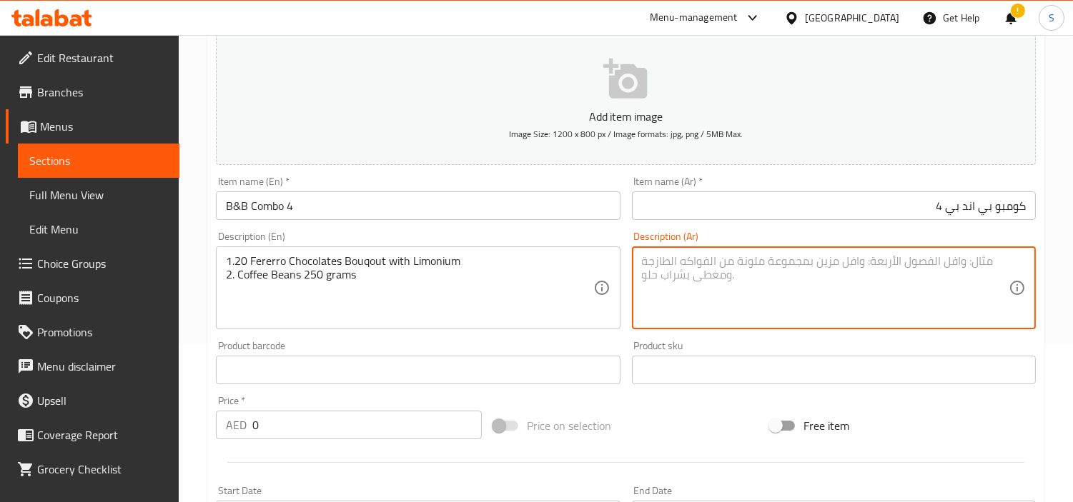
paste textarea "باقة شوكولاتة فيريرو ١.٢٠ غرام مع الليمون"
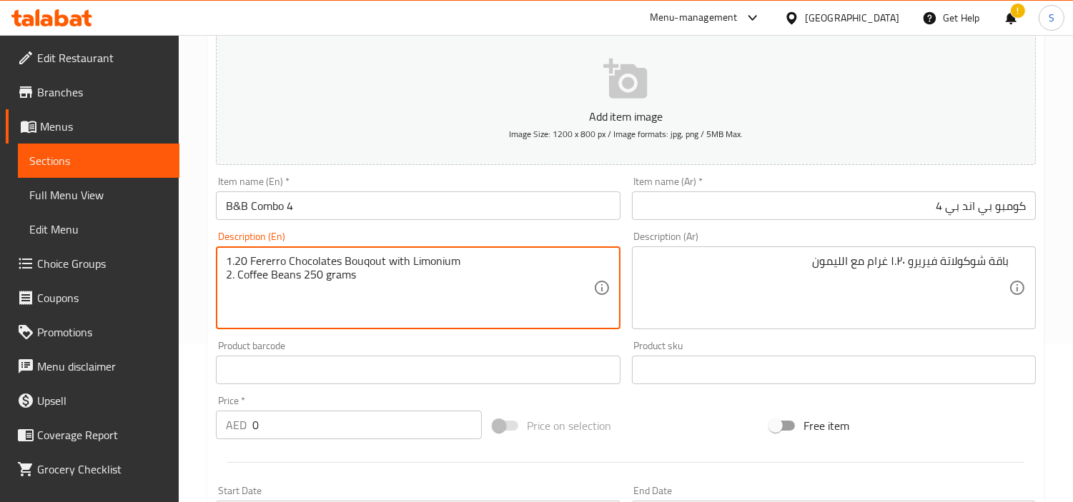
click at [424, 261] on textarea "1.20 Fererro Chocolates Bouqout with Limonium 2. Coffee Beans 250 grams" at bounding box center [409, 288] width 367 height 68
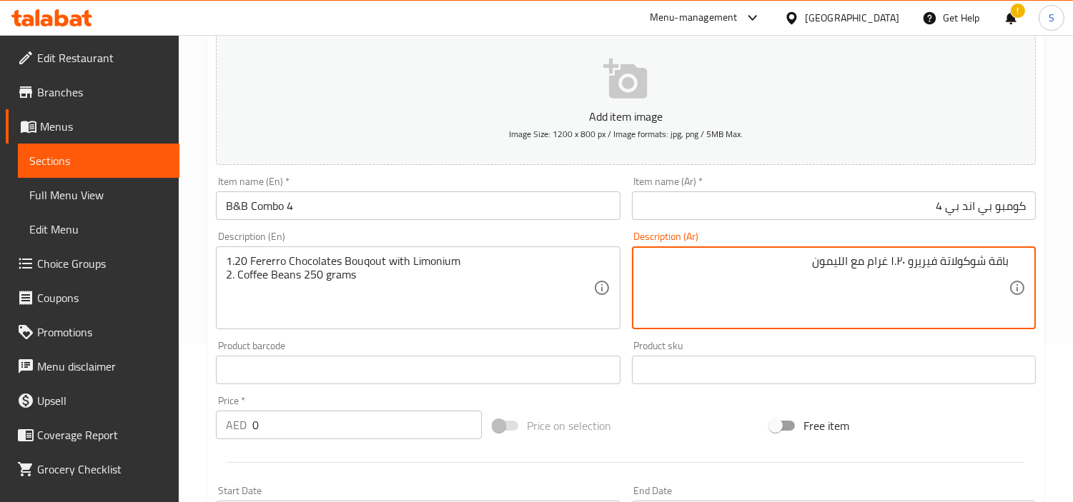
drag, startPoint x: 841, startPoint y: 262, endPoint x: 759, endPoint y: 270, distance: 82.5
paste textarea "٢. حبوب قهوة ٢٥٠ غرام"
drag, startPoint x: 1000, startPoint y: 276, endPoint x: 1018, endPoint y: 272, distance: 17.5
click at [1018, 272] on div "باقة شوكولاتة فيريرو ١.٢٠ غرام مع ليمونوم ٢. حبوب قهوة ٢٥٠ غرام Description (Ar)" at bounding box center [834, 288] width 404 height 83
type textarea "باقة شوكولاتة فيريرو ١.٢٠ غرام مع ليمونوم حبوب قهوة ٢٥٠ غرام"
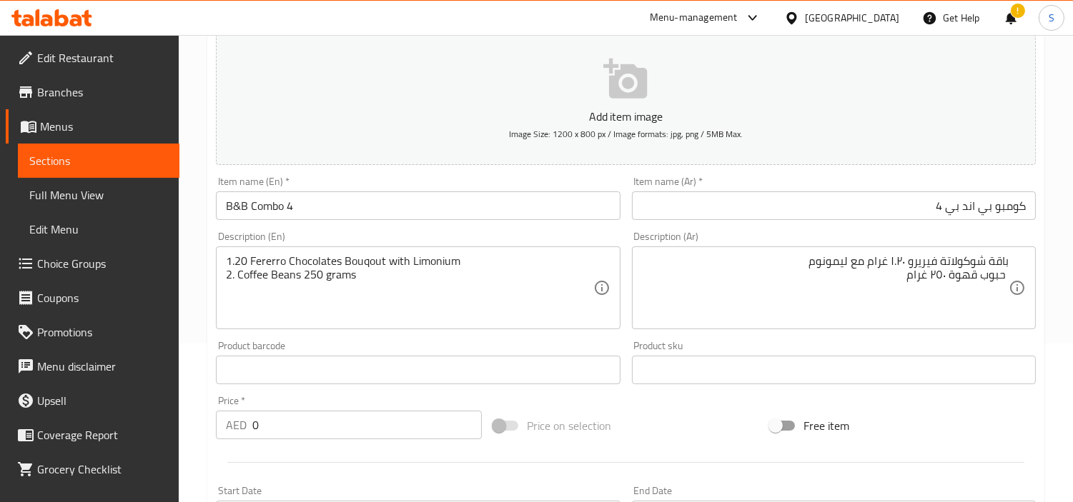
click at [353, 404] on div "Price   * AED 0 Price *" at bounding box center [349, 418] width 266 height 44
click at [353, 422] on input "0" at bounding box center [366, 425] width 229 height 29
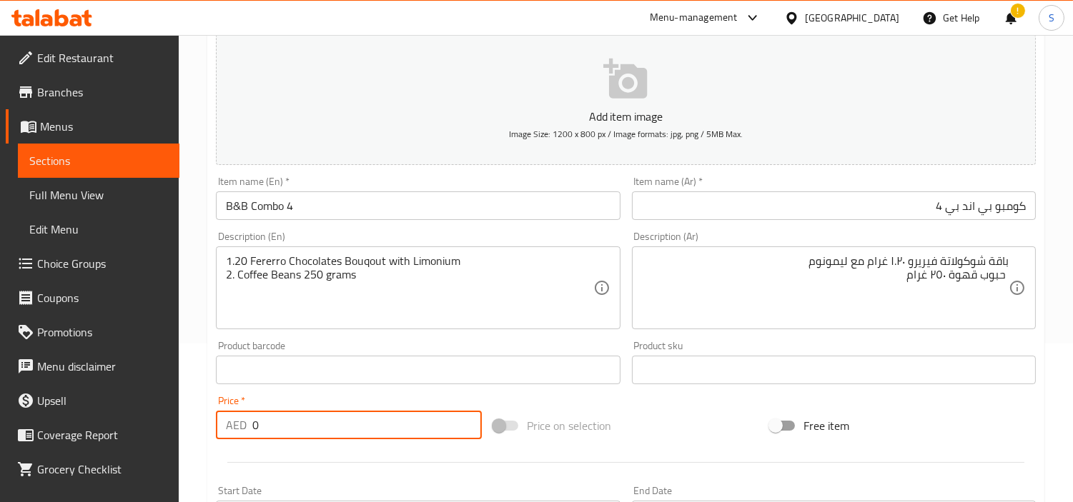
click at [353, 422] on input "0" at bounding box center [366, 425] width 229 height 29
paste input "199"
type input "199"
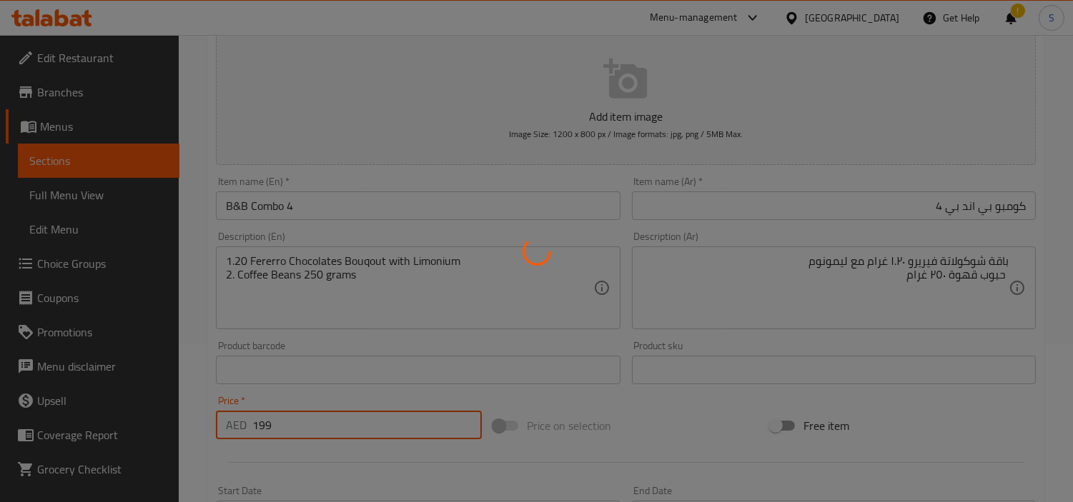
type input "0"
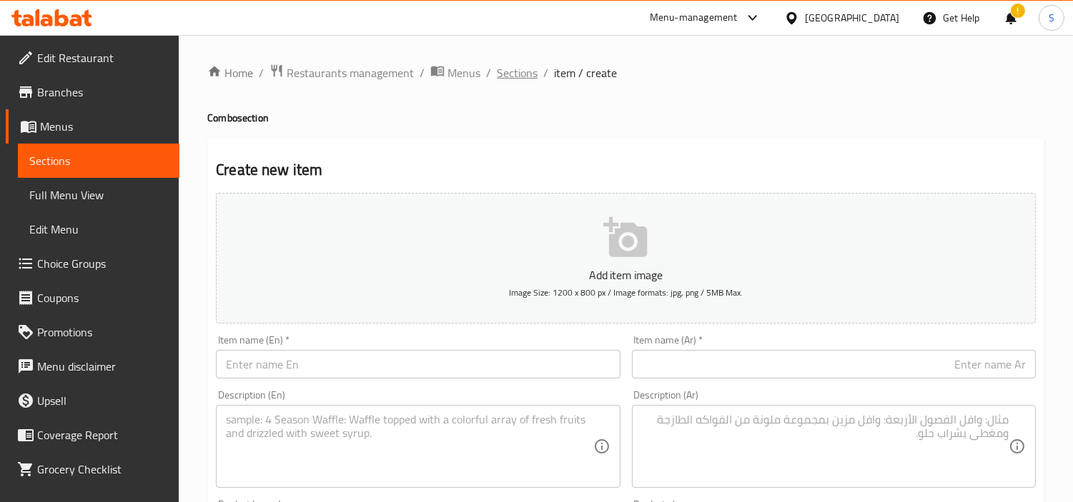
click at [527, 66] on span "Sections" at bounding box center [517, 72] width 41 height 17
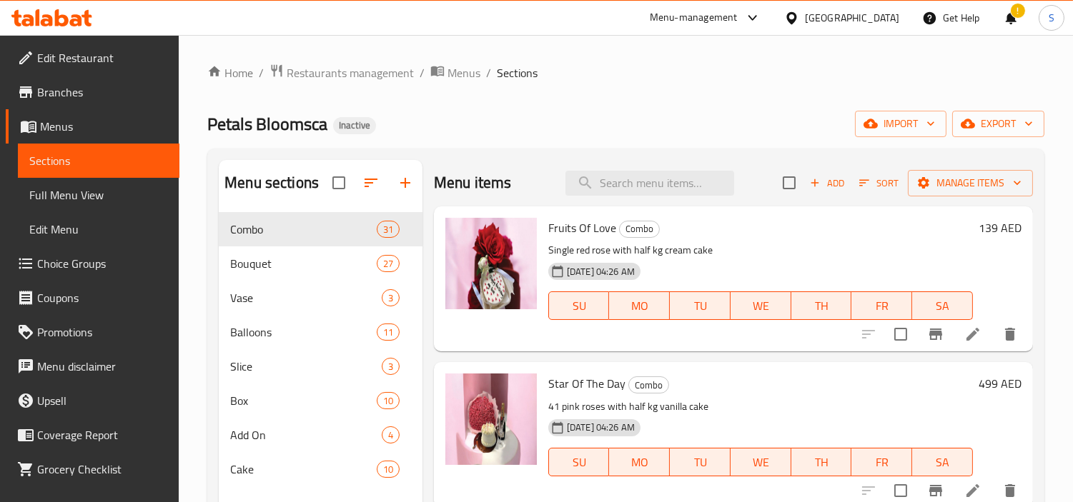
click at [518, 87] on div "Home / Restaurants management / Menus / Sections Petals Bloomsca Inactive impor…" at bounding box center [625, 369] width 837 height 610
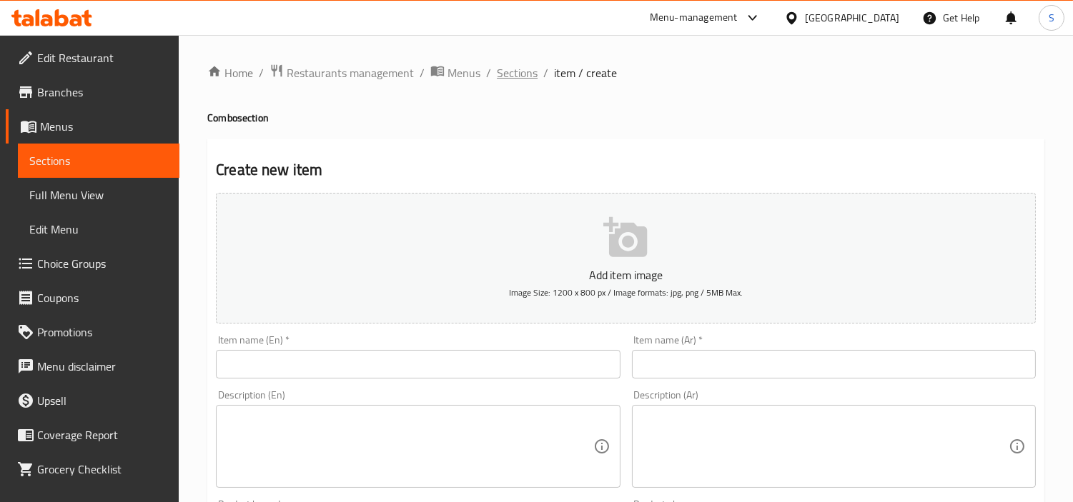
click at [511, 73] on span "Sections" at bounding box center [517, 72] width 41 height 17
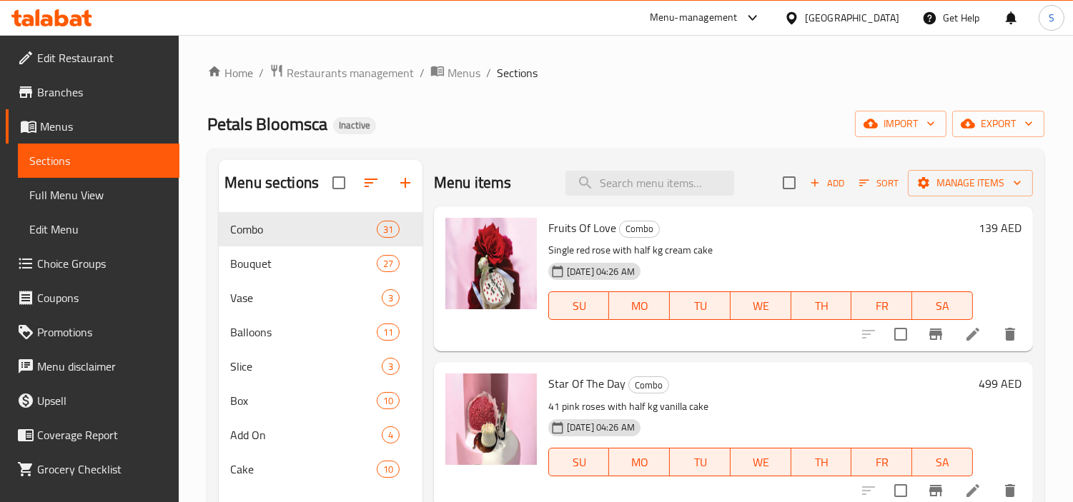
click at [613, 131] on div "Petals Bloomsca Inactive import export" at bounding box center [625, 124] width 837 height 26
click at [277, 258] on span "Bouquet" at bounding box center [283, 263] width 106 height 17
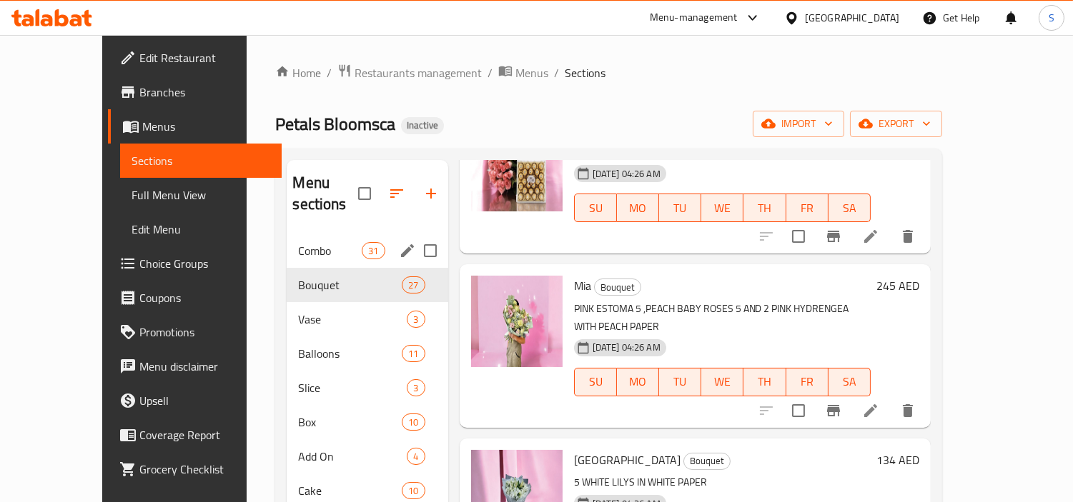
click at [287, 238] on div "Combo 31" at bounding box center [367, 251] width 161 height 34
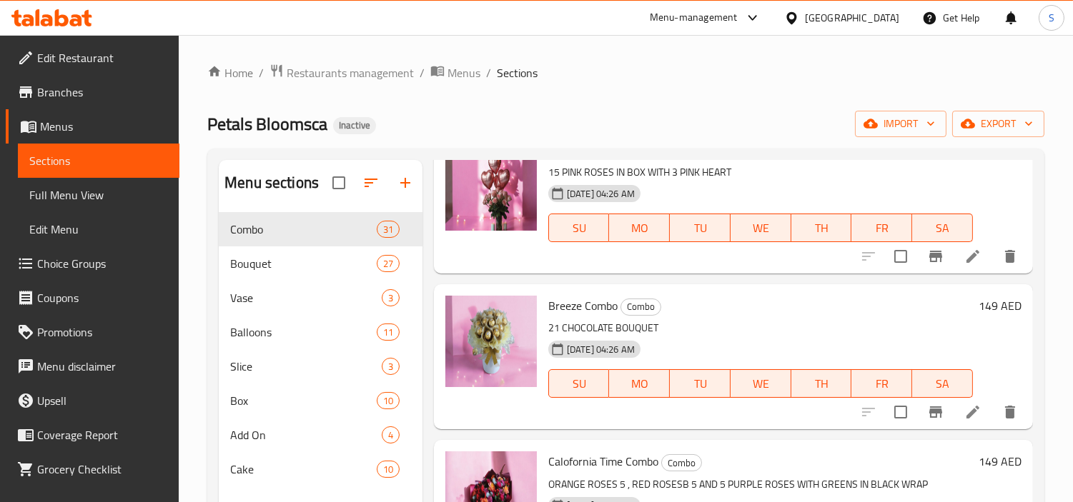
scroll to position [4128, 0]
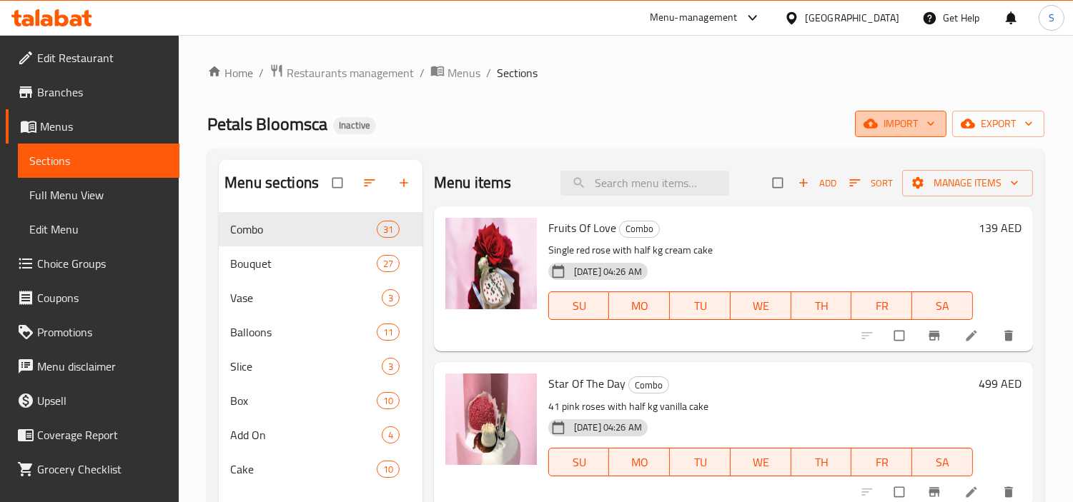
click at [868, 125] on icon "button" at bounding box center [870, 123] width 14 height 9
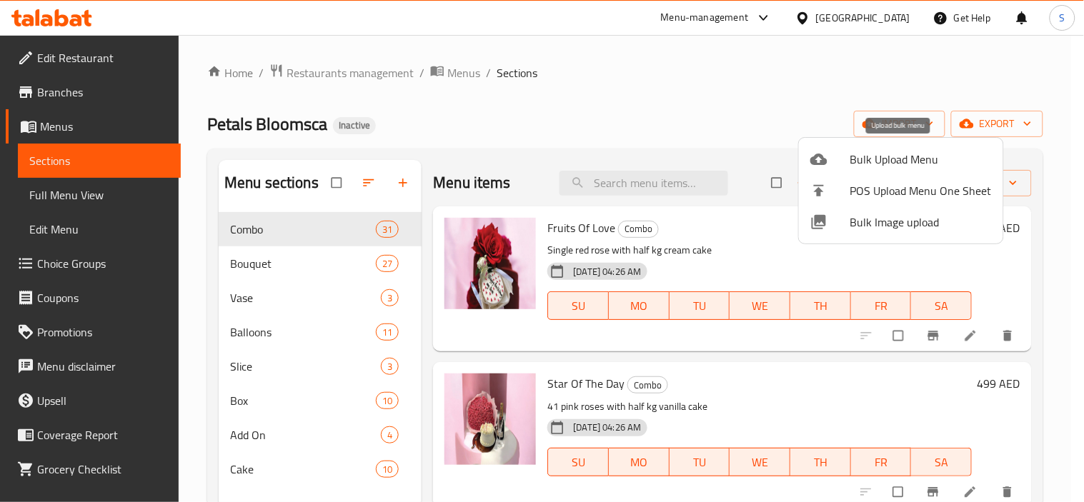
click at [851, 161] on span "Bulk Upload Menu" at bounding box center [920, 159] width 141 height 17
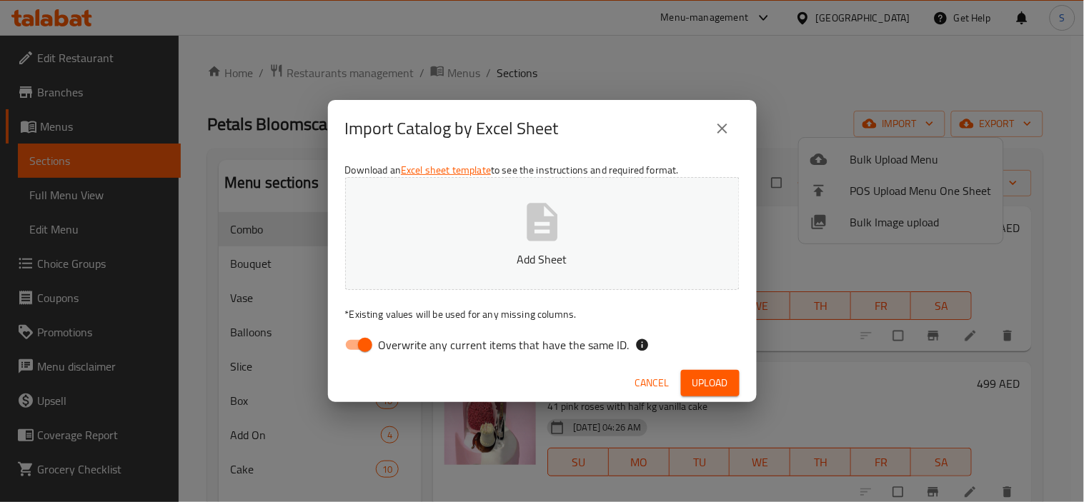
click at [608, 248] on button "Add Sheet" at bounding box center [542, 233] width 394 height 113
click at [367, 345] on input "Overwrite any current items that have the same ID." at bounding box center [364, 345] width 81 height 27
checkbox input "false"
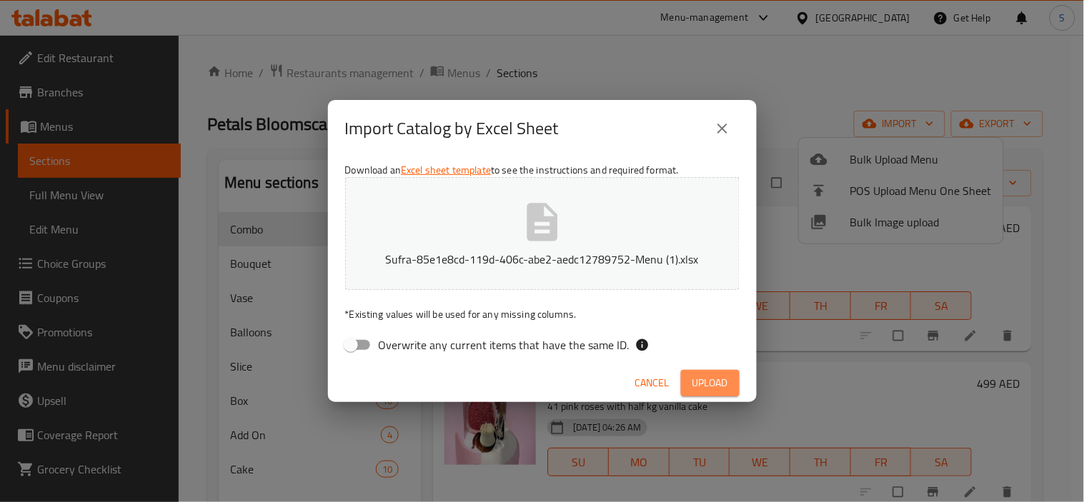
click at [687, 379] on button "Upload" at bounding box center [710, 383] width 59 height 26
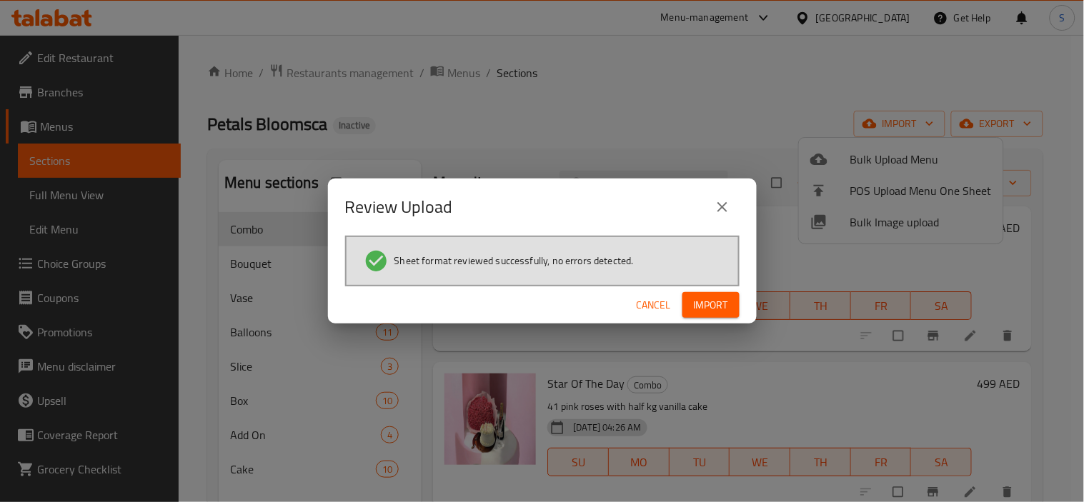
click at [718, 305] on span "Import" at bounding box center [711, 306] width 34 height 18
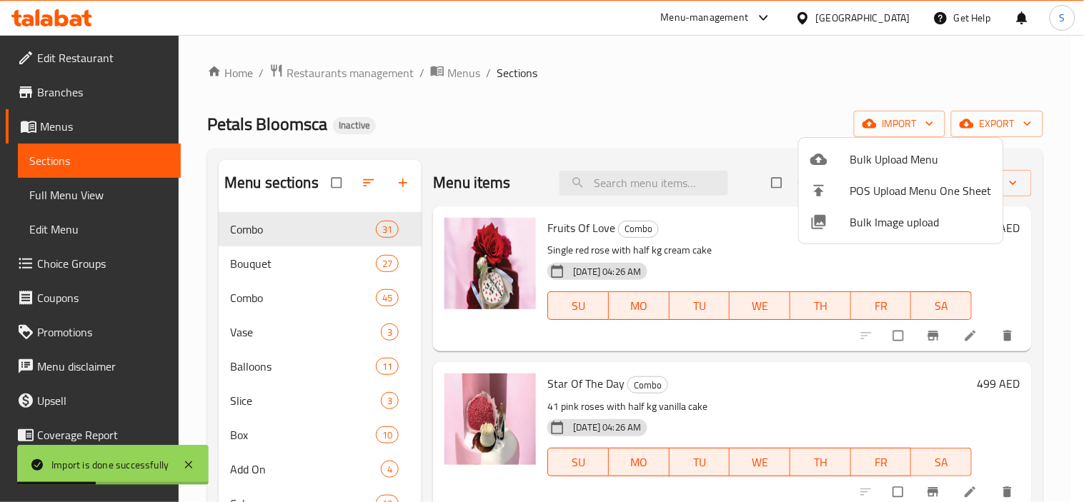
click at [733, 94] on div at bounding box center [542, 251] width 1084 height 502
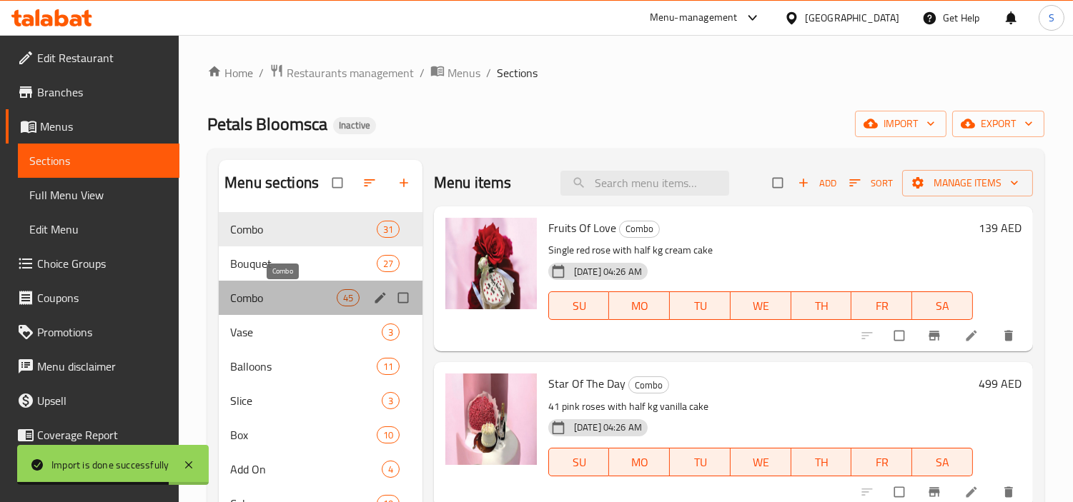
click at [306, 299] on span "Combo" at bounding box center [283, 297] width 106 height 17
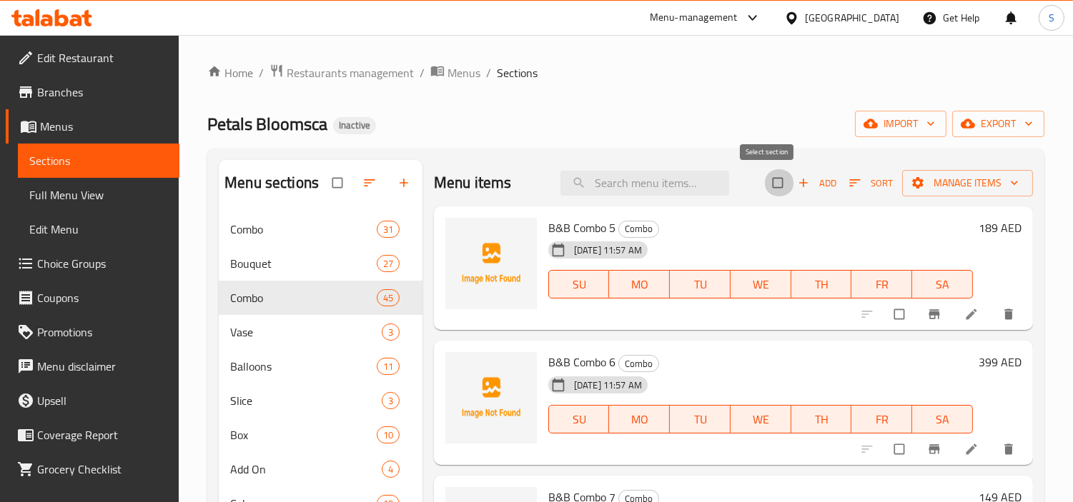
click at [770, 179] on input "checkbox" at bounding box center [779, 182] width 30 height 27
checkbox input "true"
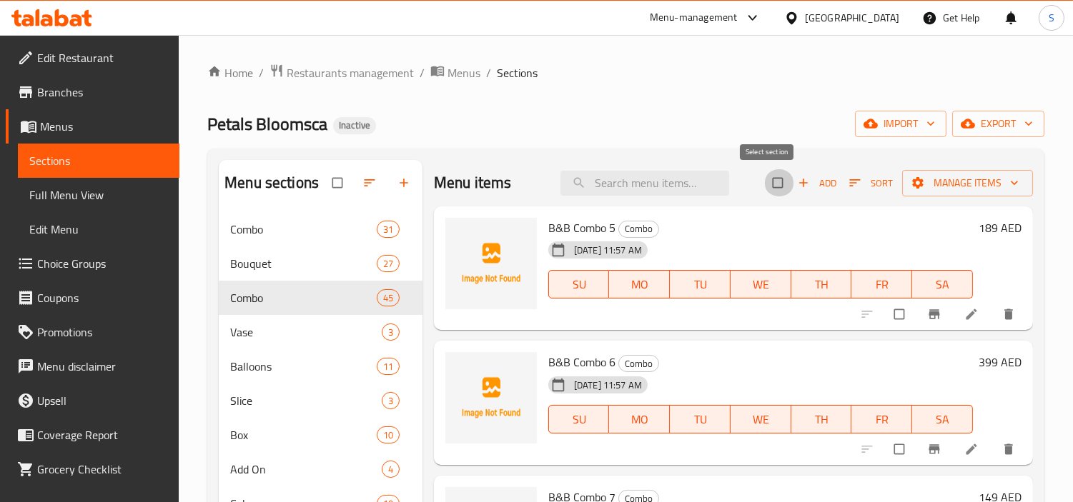
checkbox input "true"
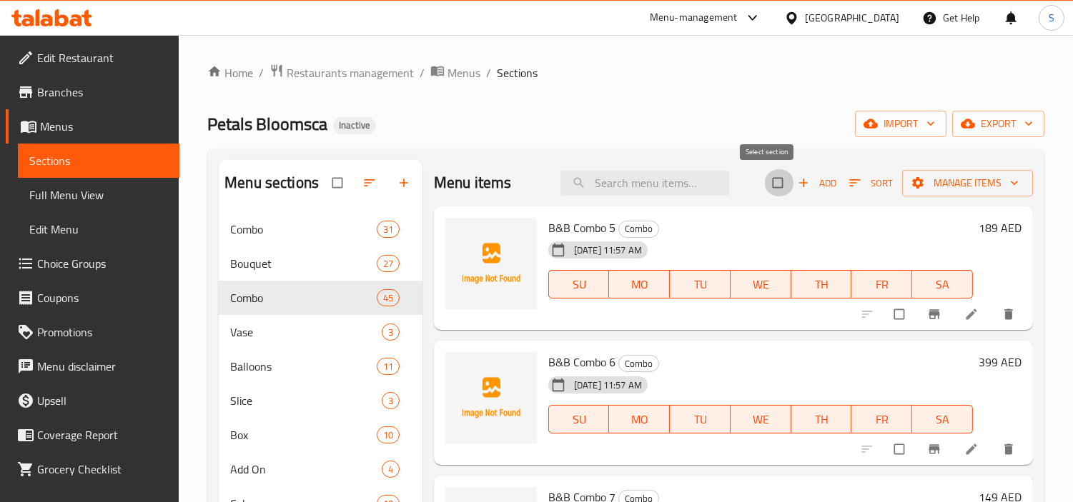
checkbox input "true"
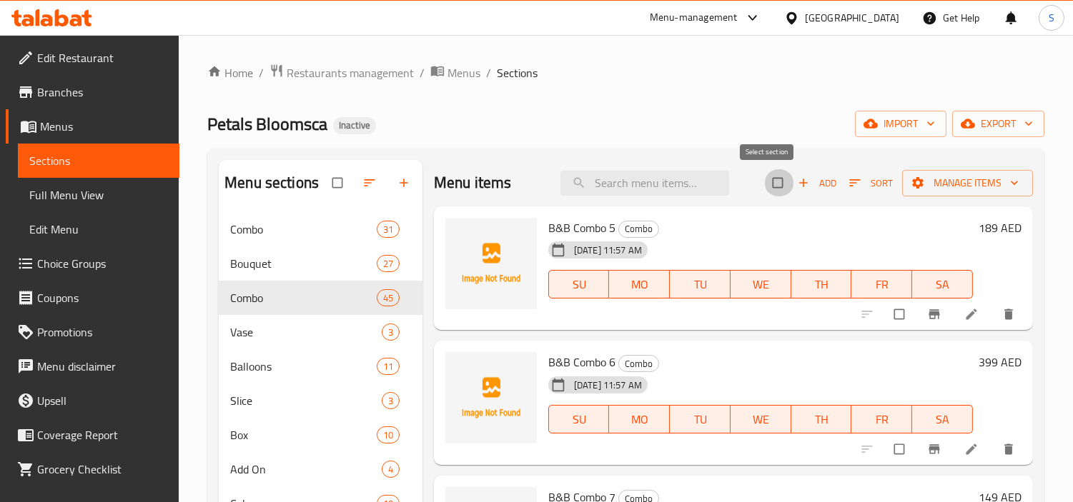
checkbox input "true"
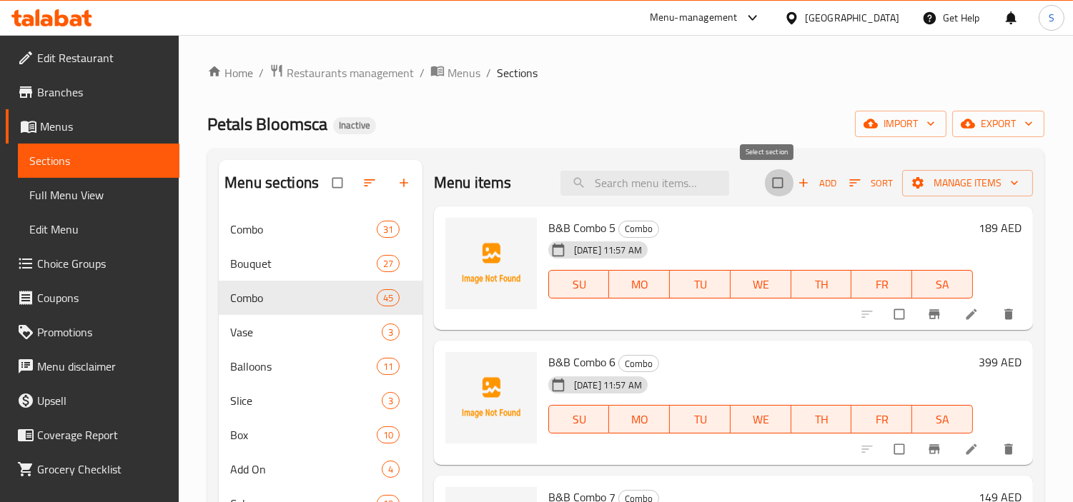
checkbox input "true"
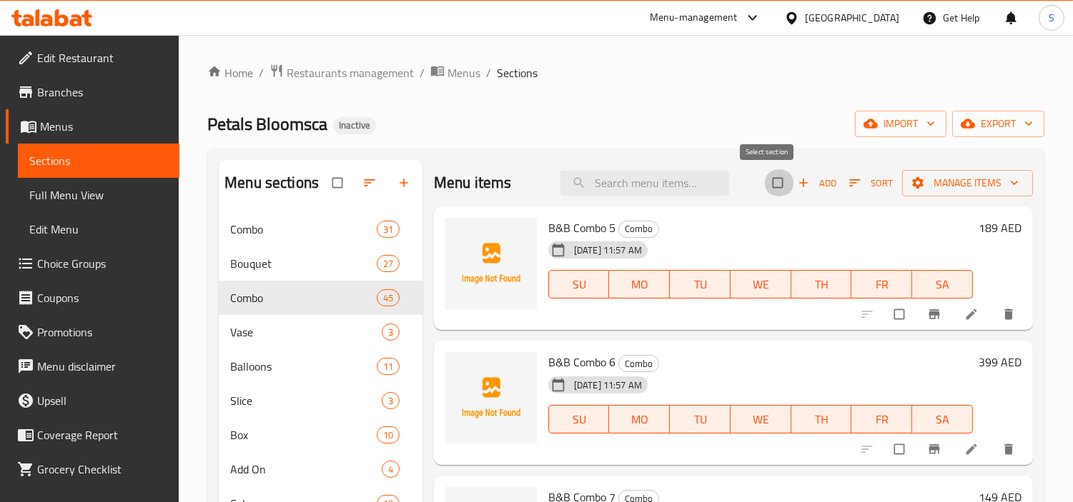
checkbox input "true"
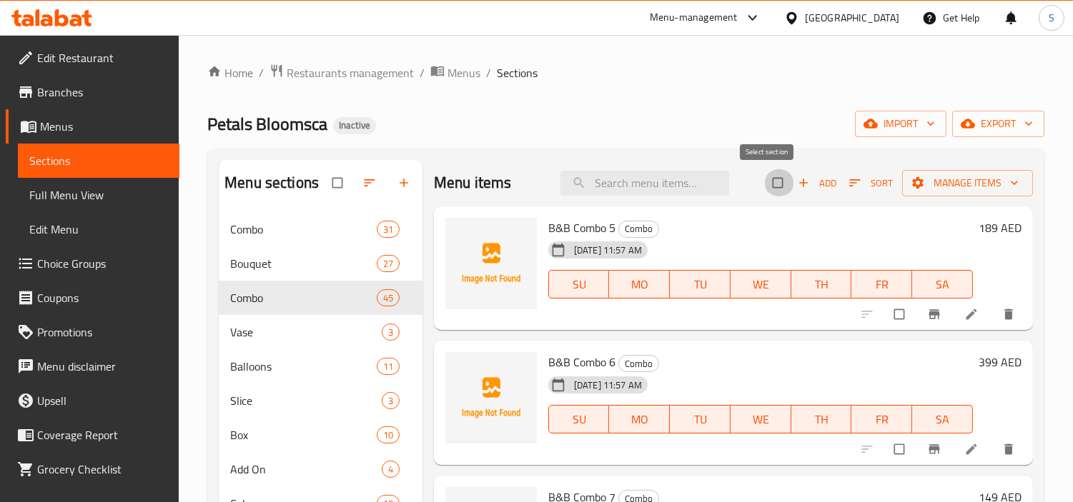
checkbox input "true"
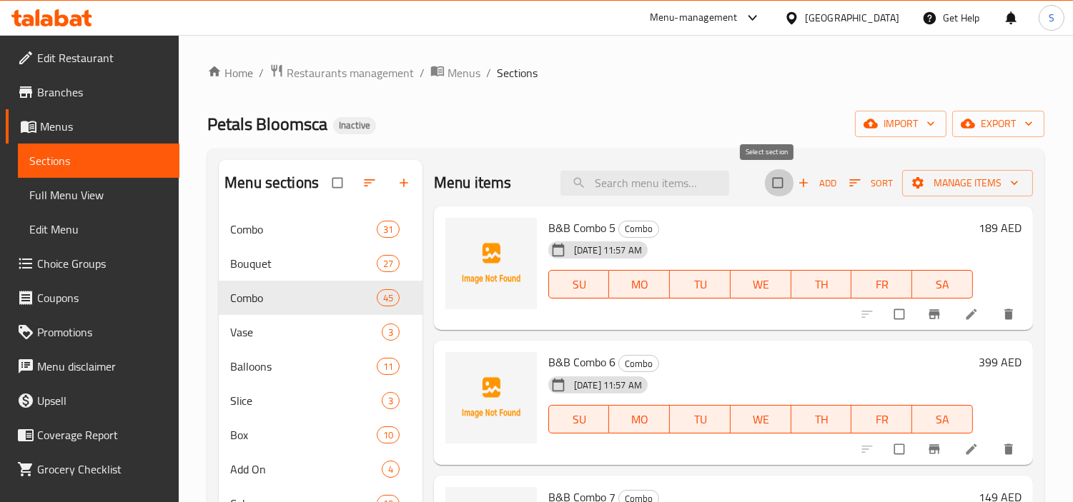
checkbox input "true"
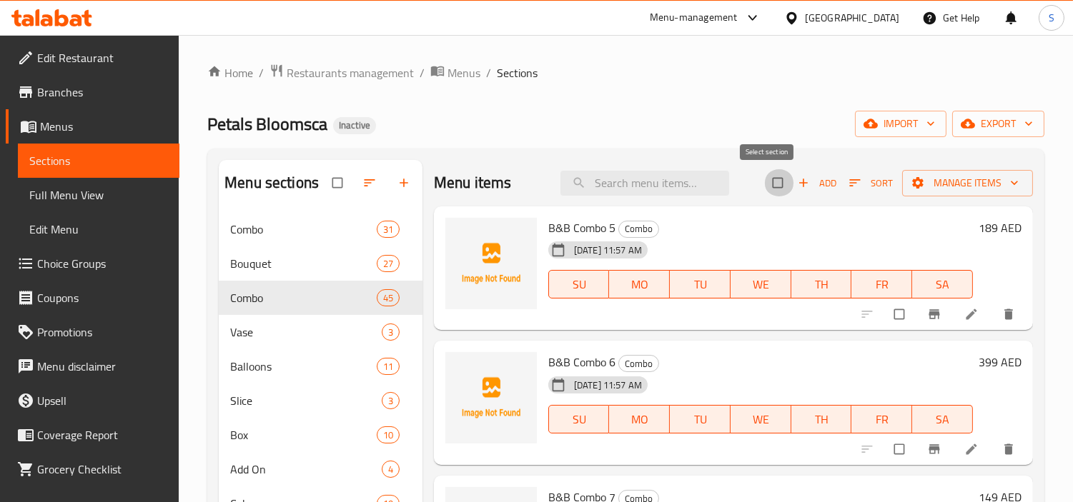
checkbox input "true"
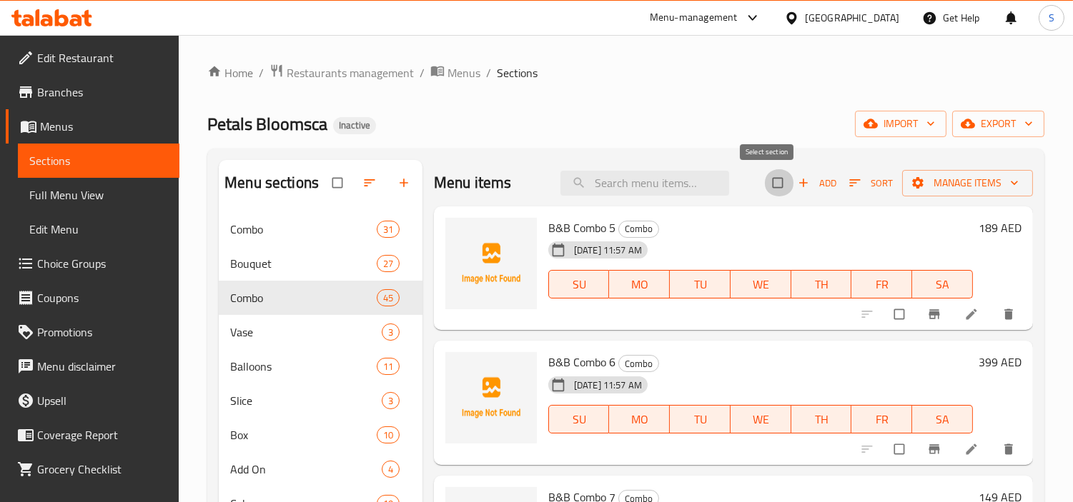
checkbox input "true"
click at [934, 181] on span "Manage items" at bounding box center [967, 183] width 108 height 18
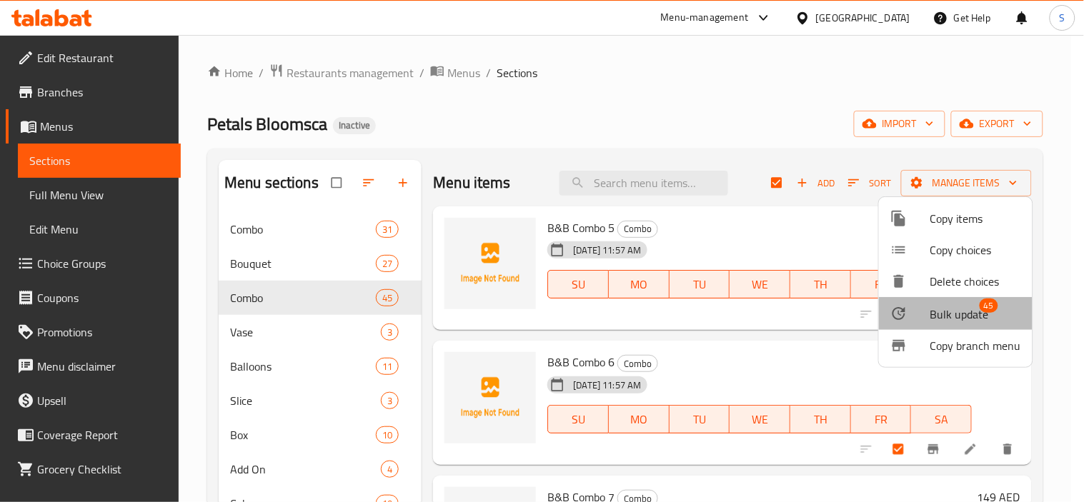
click at [958, 306] on span "Bulk update" at bounding box center [959, 314] width 59 height 17
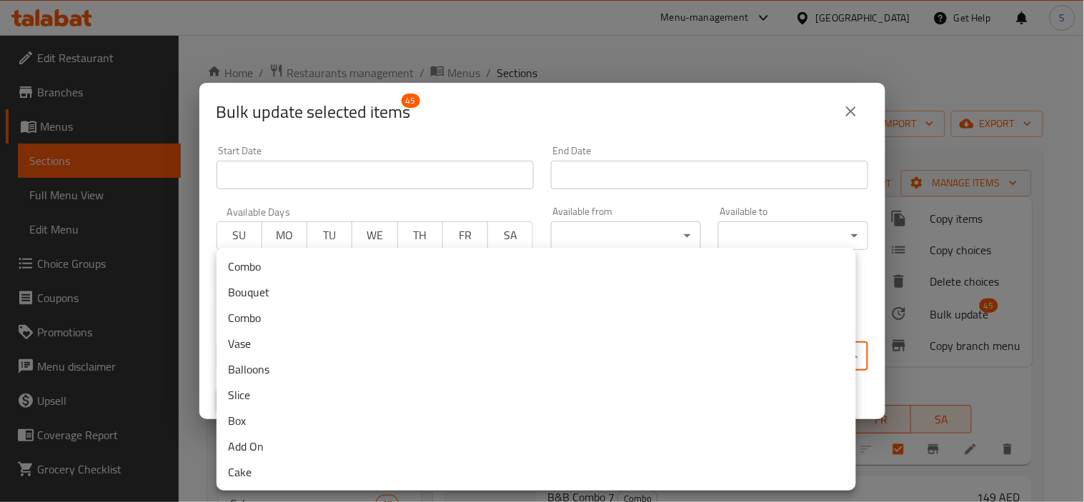
click at [497, 351] on body "​ Menu-management United Arab Emirates Get Help S Edit Restaurant Branches Menu…" at bounding box center [542, 268] width 1084 height 467
click at [379, 263] on li "Combo" at bounding box center [537, 267] width 640 height 26
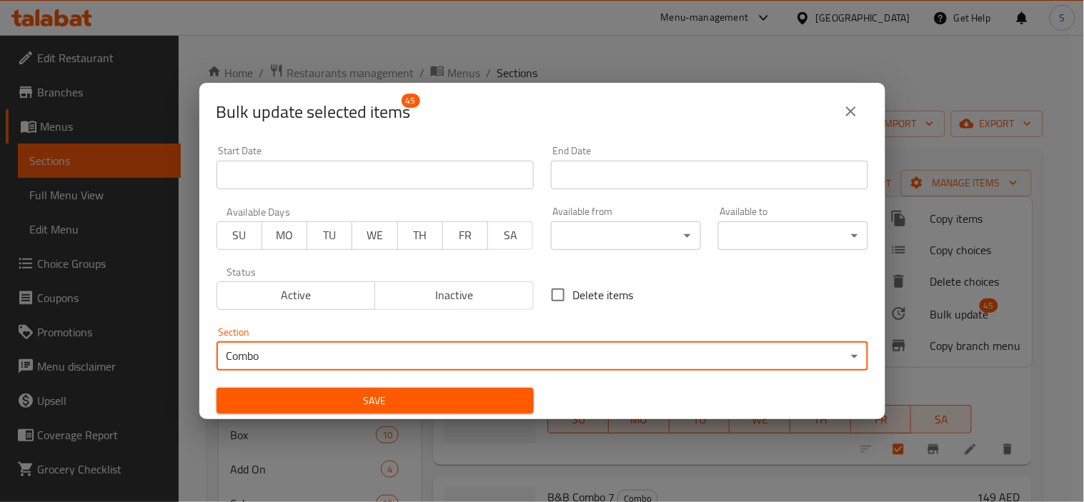
click at [410, 395] on span "Save" at bounding box center [375, 401] width 294 height 18
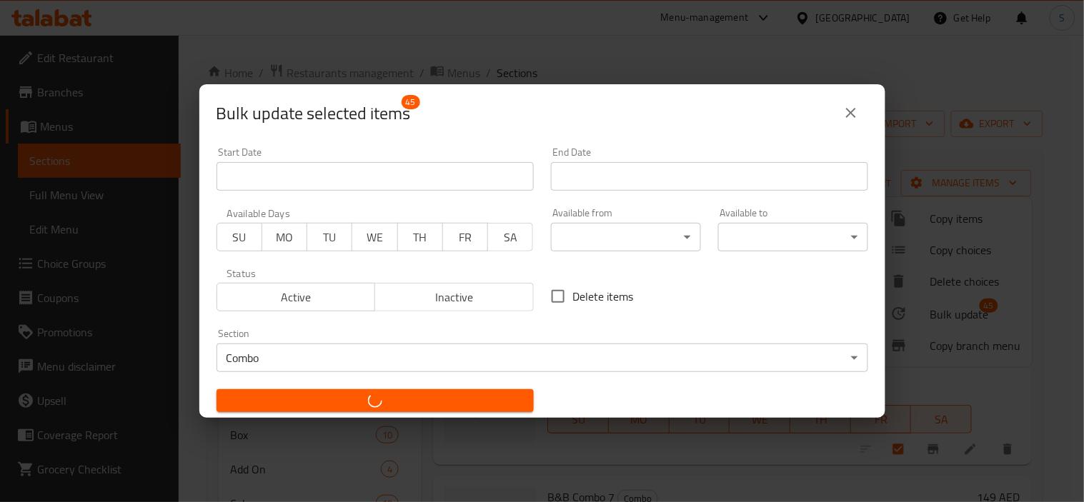
checkbox input "false"
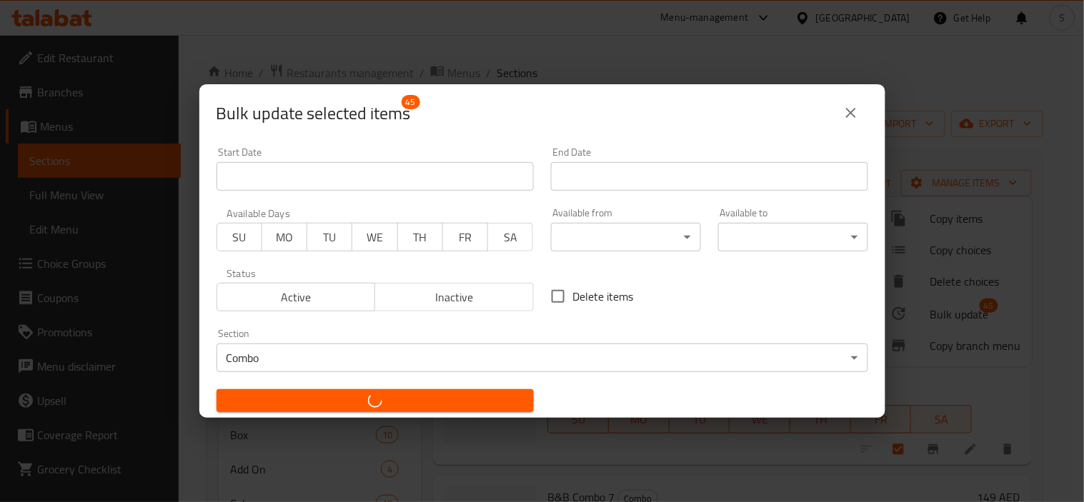
checkbox input "false"
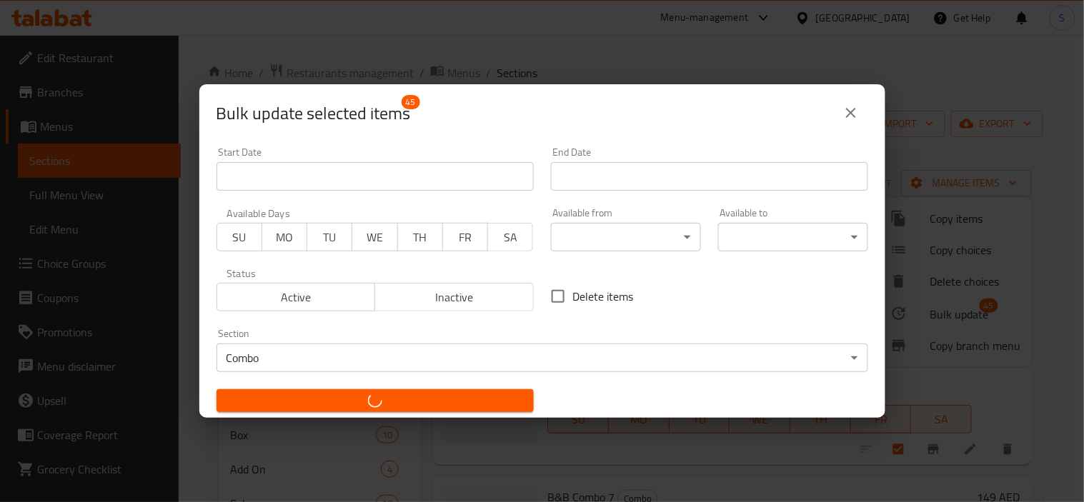
checkbox input "false"
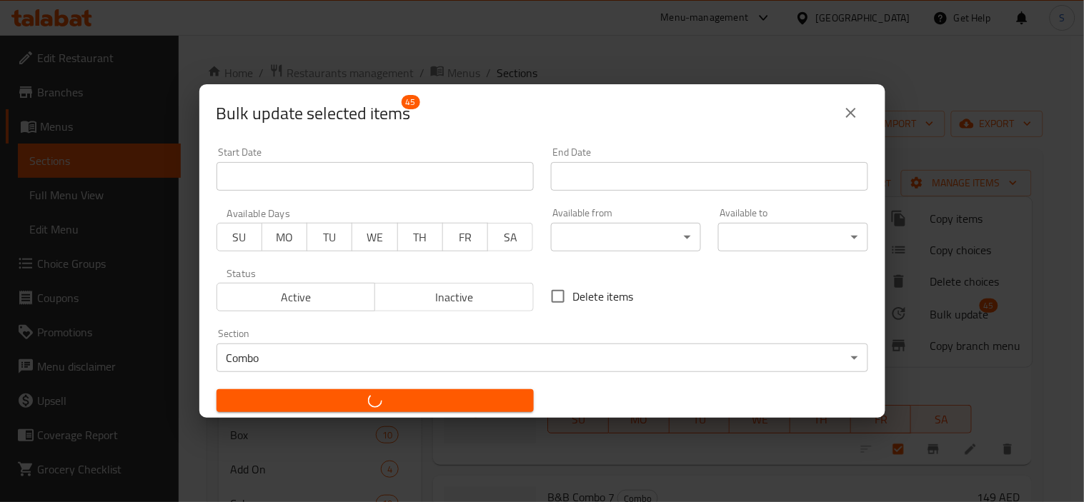
checkbox input "false"
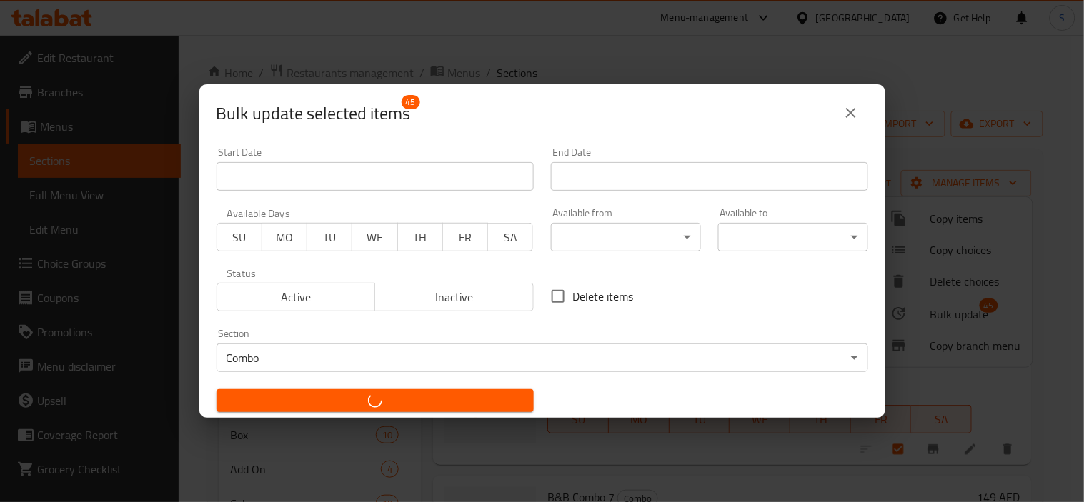
checkbox input "false"
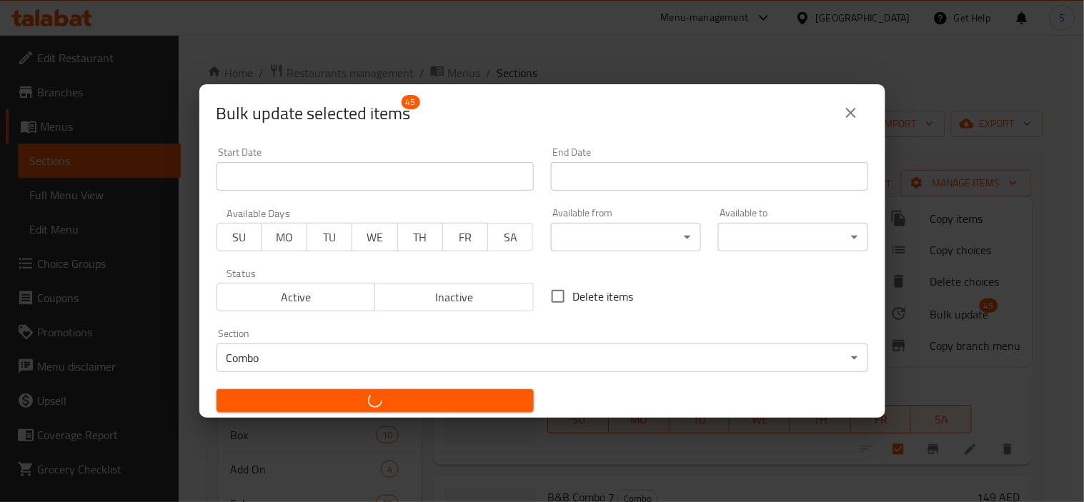
checkbox input "false"
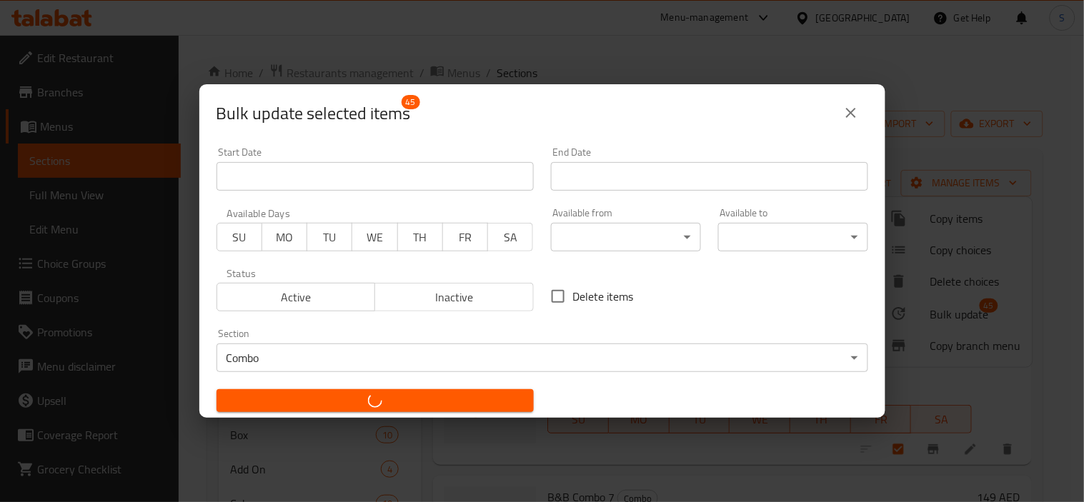
checkbox input "false"
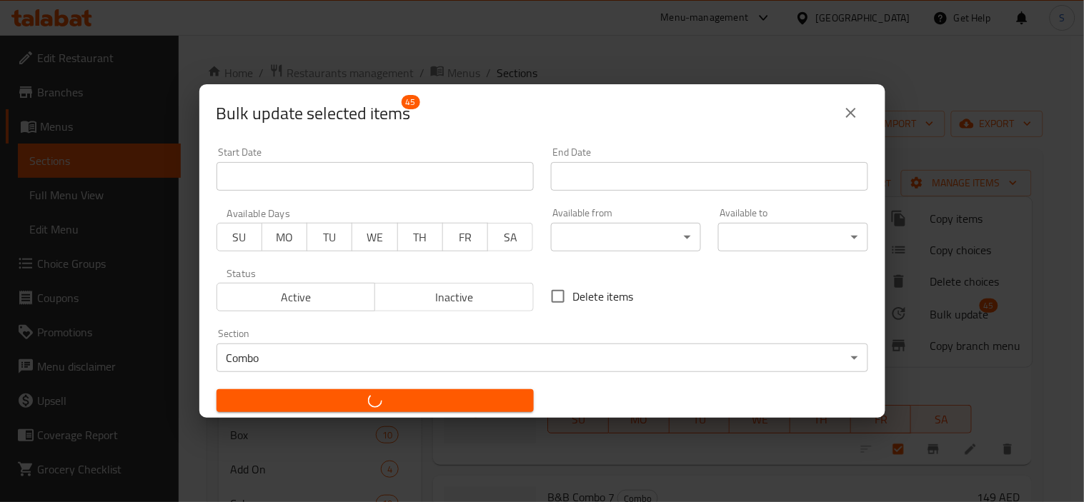
checkbox input "false"
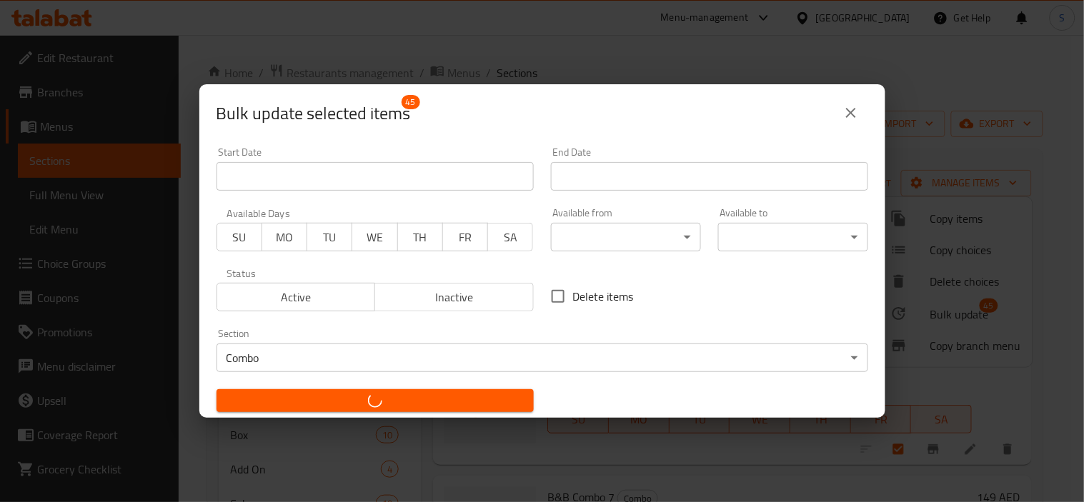
checkbox input "false"
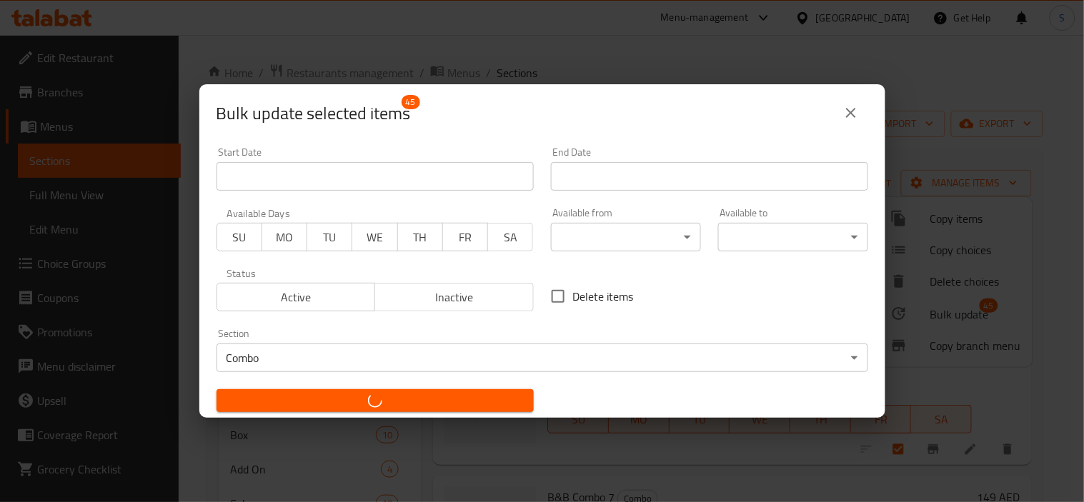
checkbox input "false"
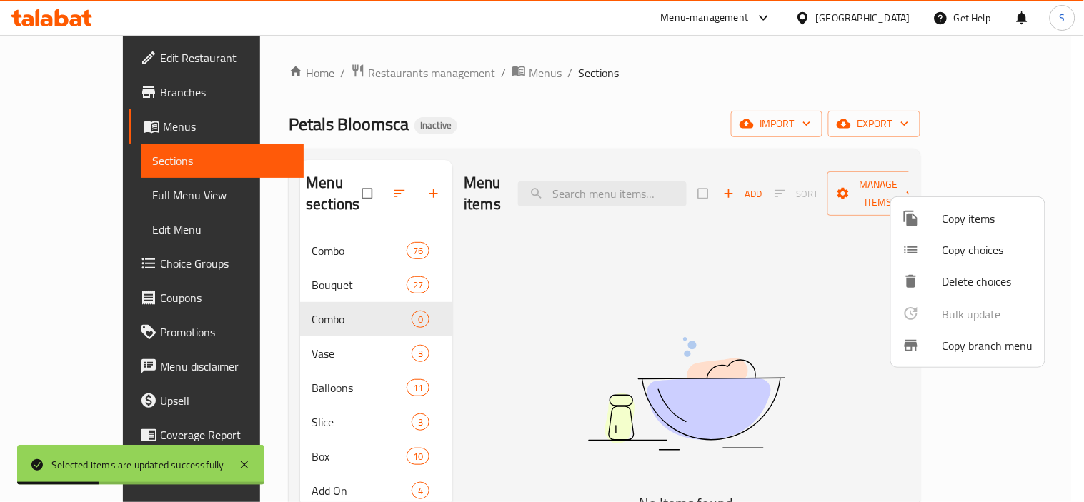
click at [565, 120] on div at bounding box center [542, 251] width 1084 height 502
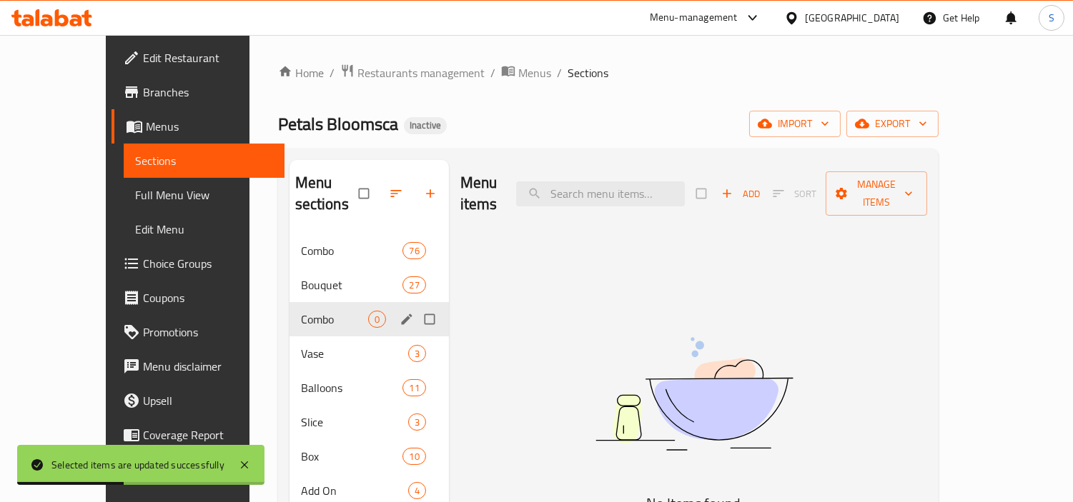
click at [416, 306] on input "Menu sections" at bounding box center [431, 319] width 30 height 27
checkbox input "true"
click at [379, 191] on icon "button" at bounding box center [386, 193] width 14 height 14
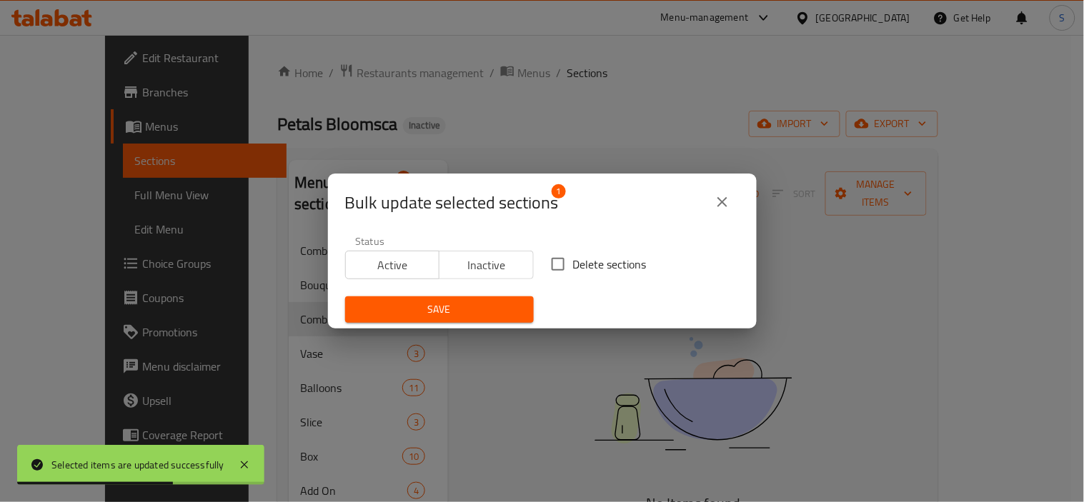
click at [560, 262] on input "Delete sections" at bounding box center [558, 264] width 30 height 30
checkbox input "true"
click at [487, 318] on button "Save" at bounding box center [439, 310] width 189 height 26
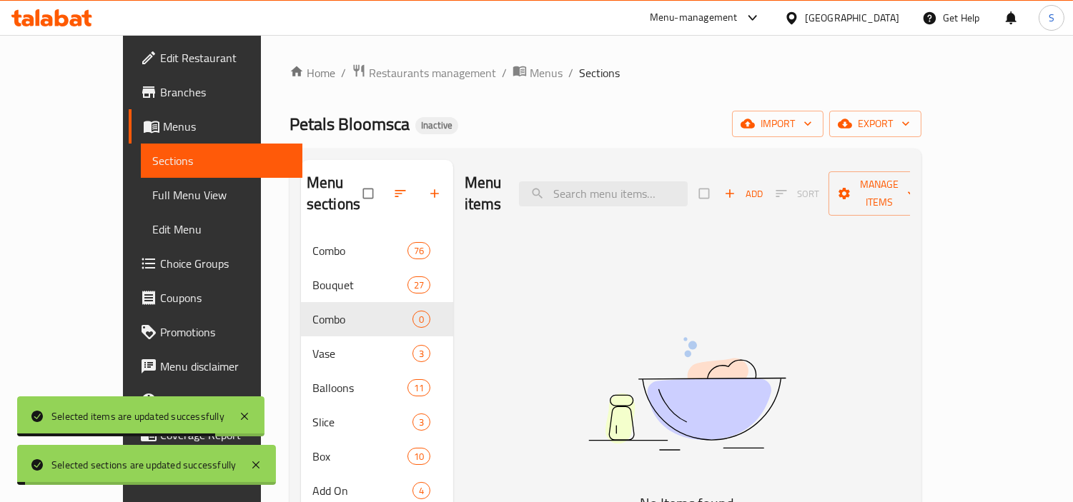
click at [640, 108] on div "Home / Restaurants management / Menus / Sections Petals Bloomsca Inactive impor…" at bounding box center [605, 369] width 632 height 610
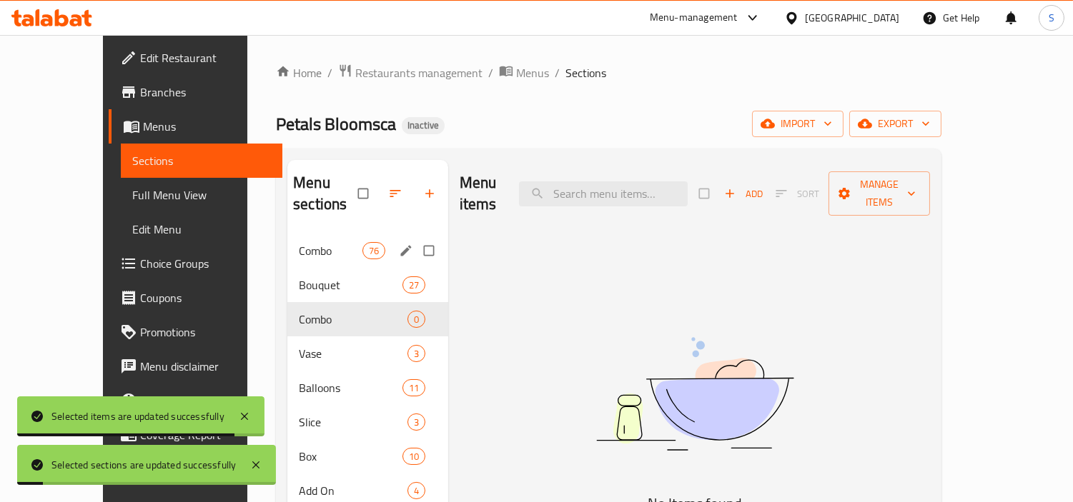
click at [309, 242] on span "Combo" at bounding box center [330, 250] width 63 height 17
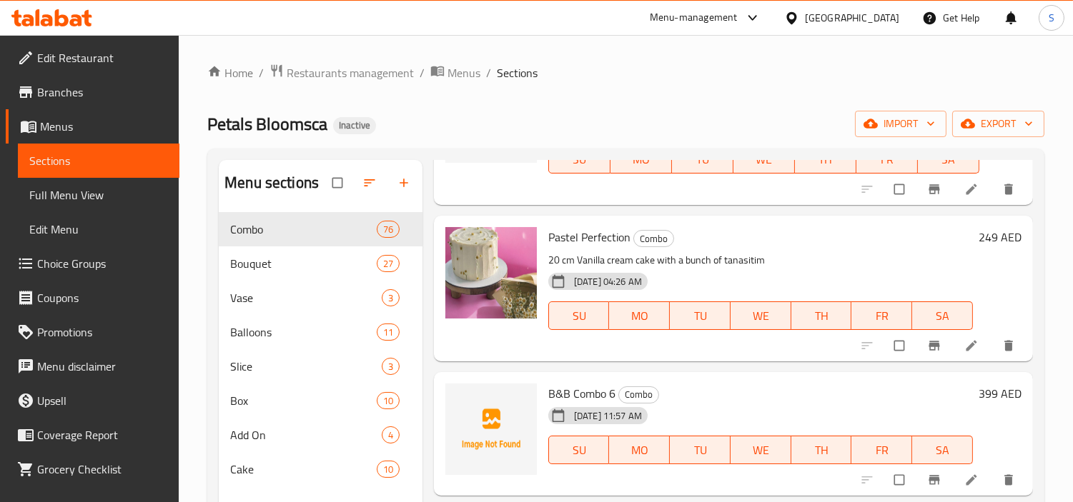
scroll to position [2144, 0]
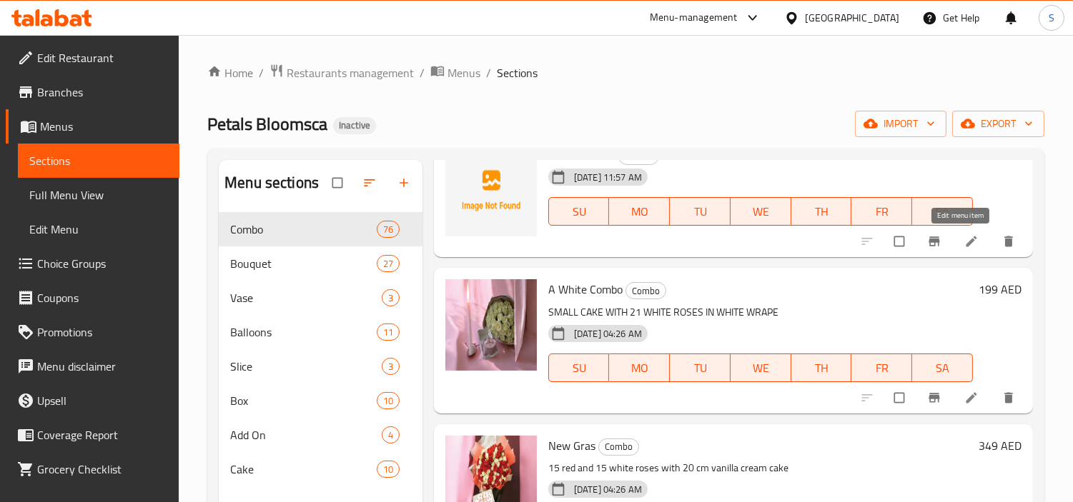
click at [964, 237] on icon at bounding box center [971, 241] width 14 height 14
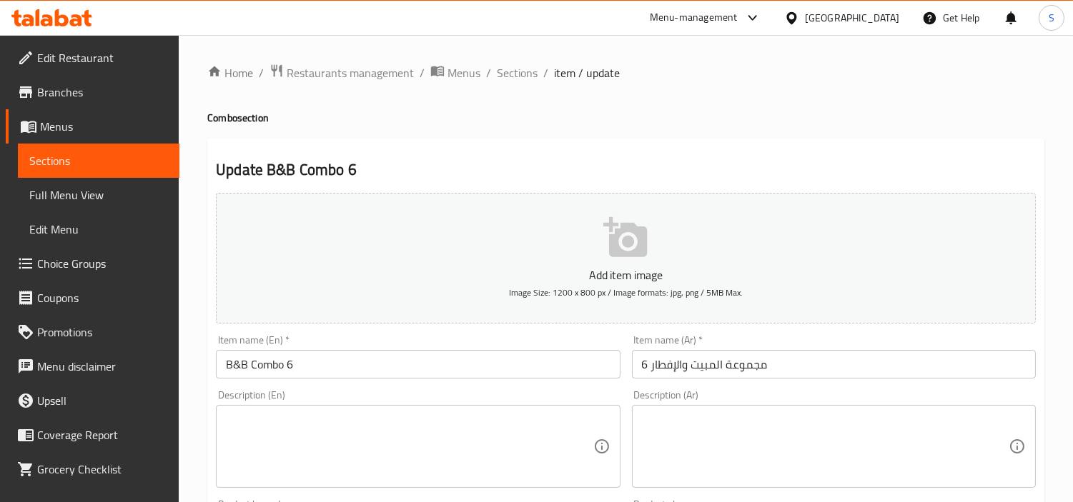
click at [409, 405] on div "Description (En)" at bounding box center [418, 446] width 404 height 83
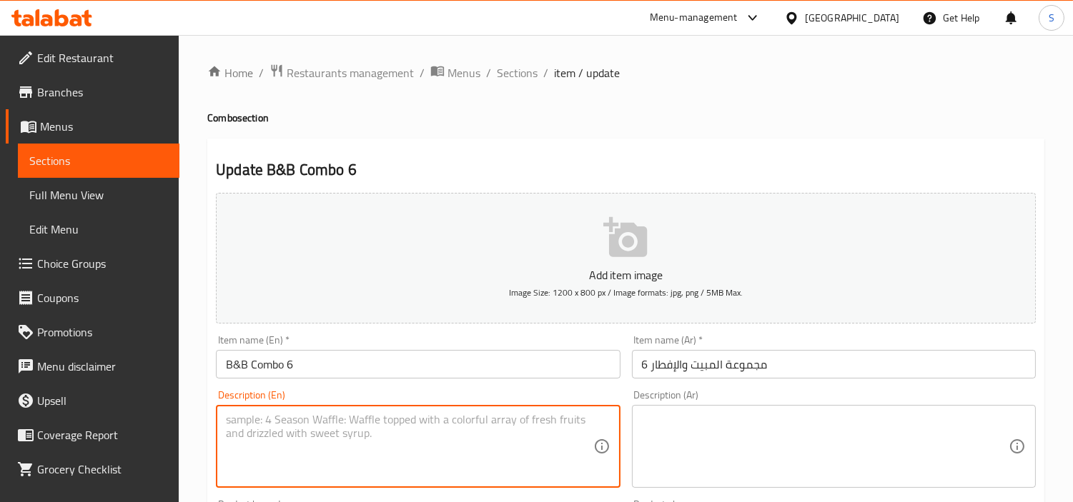
click at [400, 431] on textarea at bounding box center [409, 447] width 367 height 68
paste textarea "1- Name:Red Elegance Bouquet - Contents: - Red Roses: Approximately 20 stems. 2…"
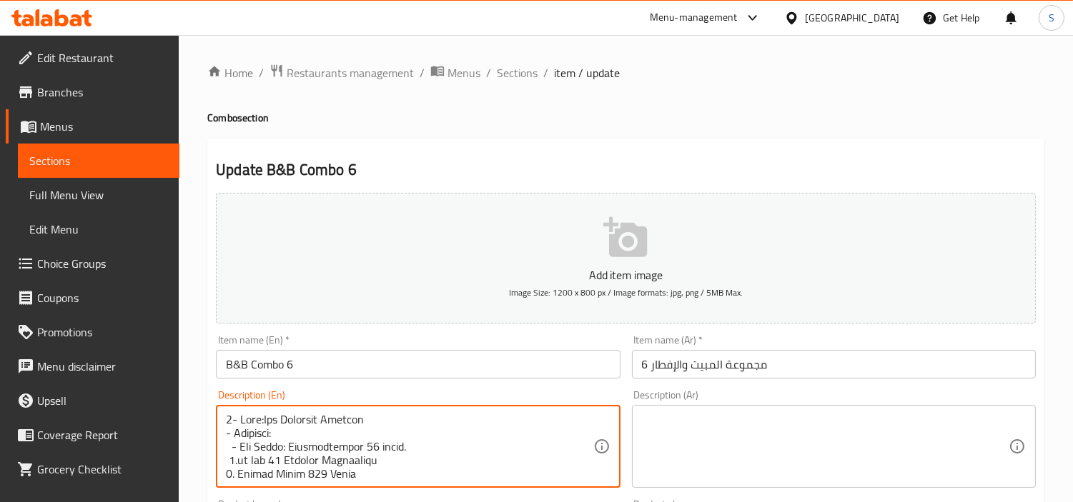
scroll to position [438, 0]
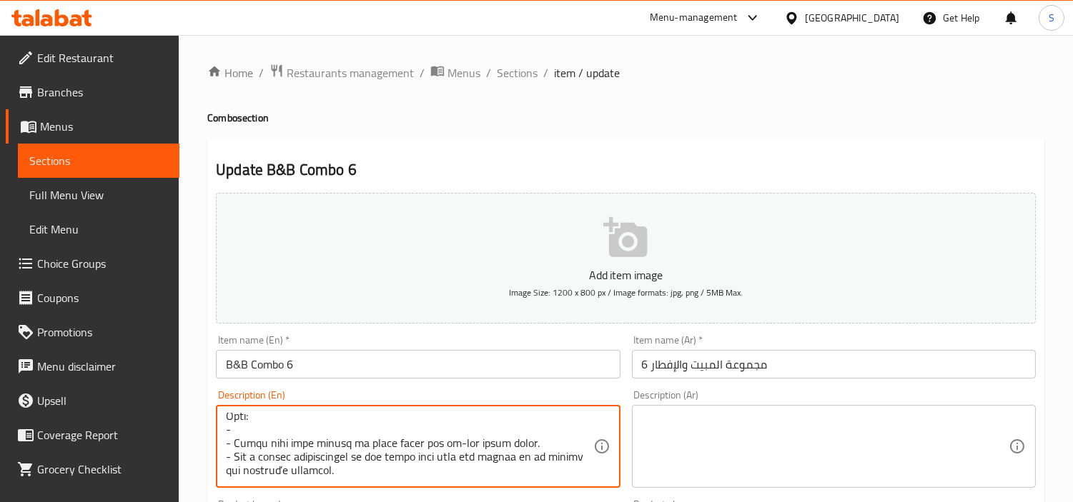
type textarea "1- Name:Red Elegance Bouquet - Contents: - Red Roses: Approximately 20 stems. 2…"
click at [765, 432] on textarea at bounding box center [825, 447] width 367 height 68
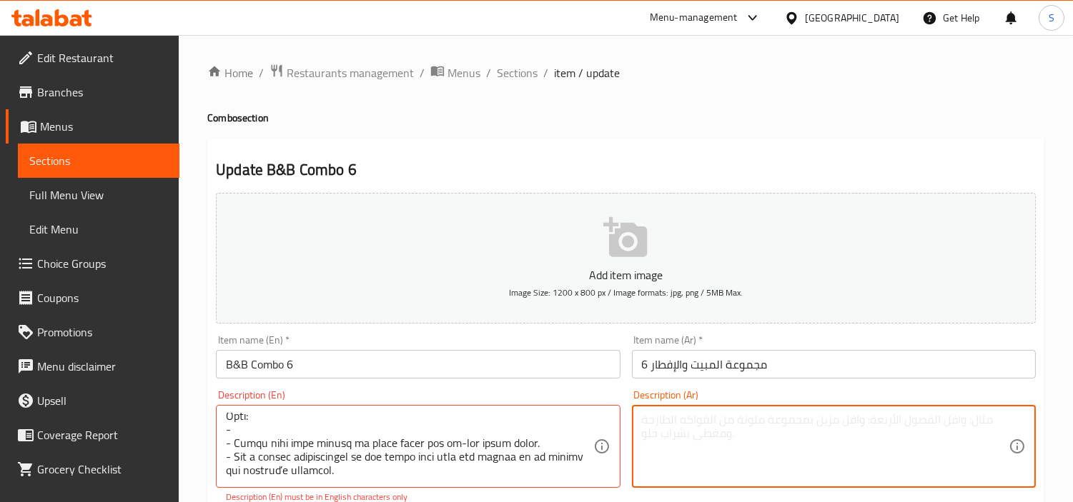
paste textarea "١- الاسم: باقة الأناقة الحمراء - المحتويات: - ورود حمراء: حوالي ٢٠ ساقًا. ٢- عل…"
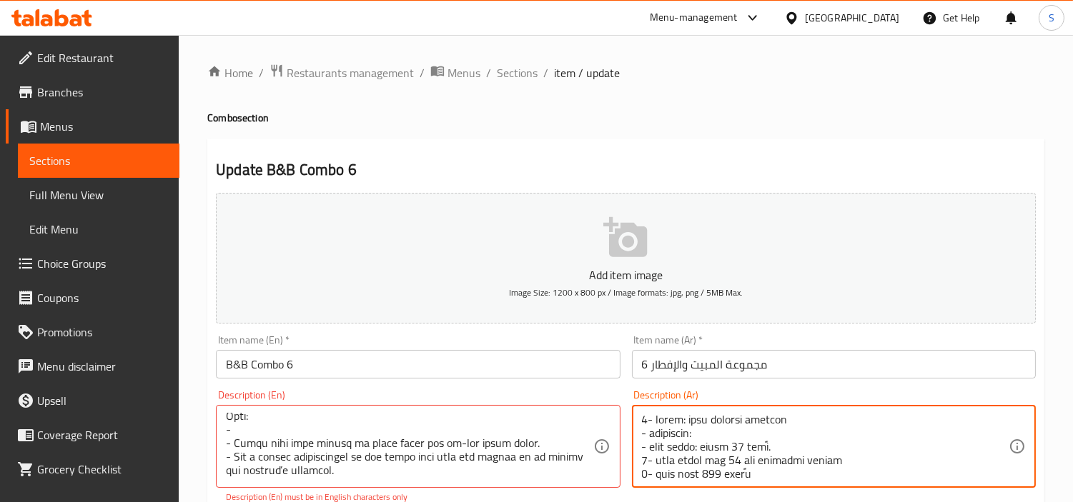
scroll to position [479, 0]
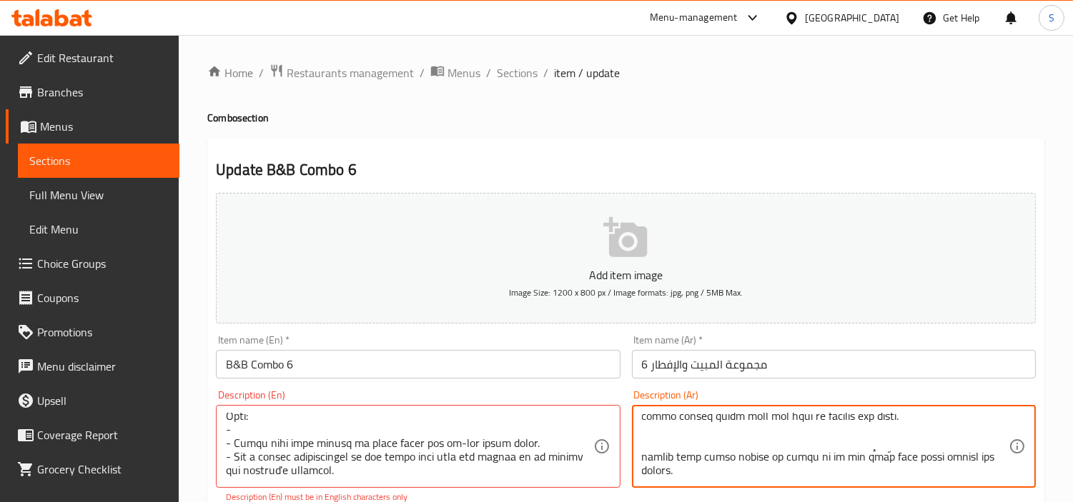
type textarea "١- الاسم: باقة الأناقة الحمراء - المحتويات: - ورود حمراء: حوالي ٢٠ ساقًا. ٢- عل…"
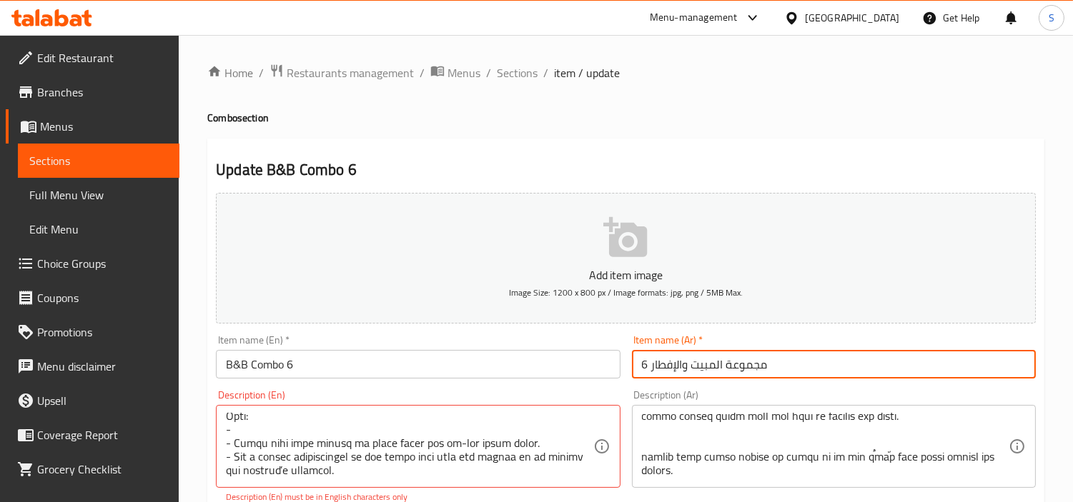
click at [802, 359] on input "مجموعة المبيت والإفطار 6" at bounding box center [834, 364] width 404 height 29
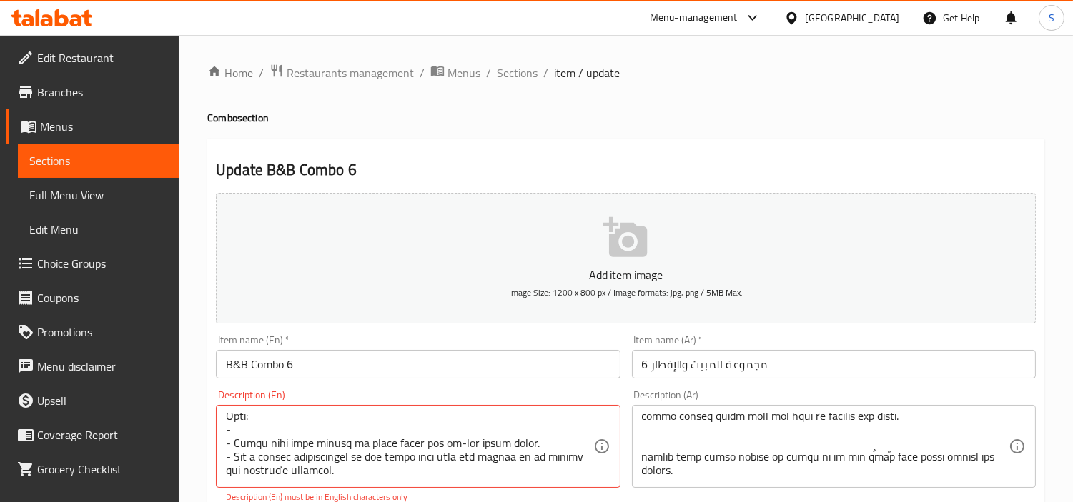
drag, startPoint x: 1083, startPoint y: 498, endPoint x: 760, endPoint y: 354, distance: 353.8
click at [760, 354] on input "مجموعة المبيت والإفطار 6" at bounding box center [834, 364] width 404 height 29
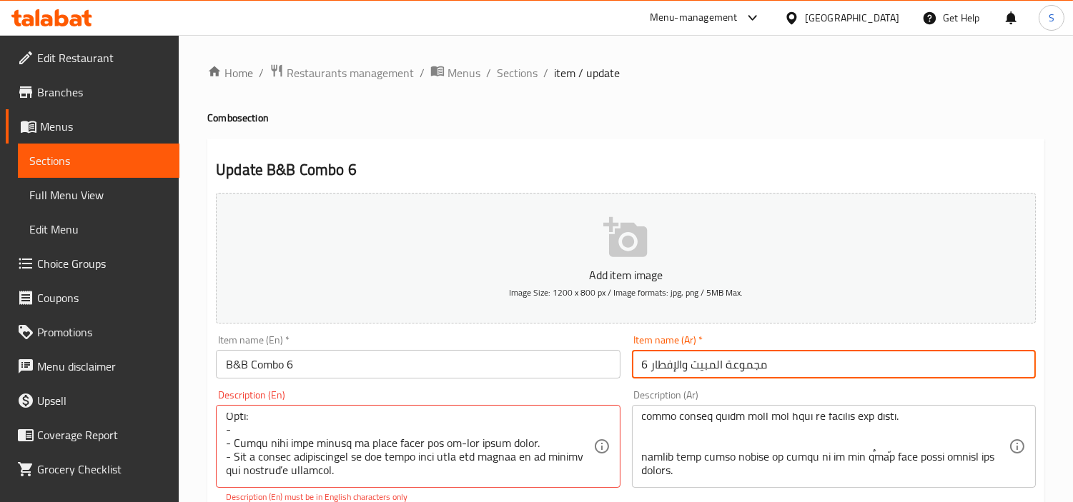
click at [760, 354] on input "مجموعة المبيت والإفطار 6" at bounding box center [834, 364] width 404 height 29
click at [780, 359] on input "مجموعة المبيت والإفطار 6" at bounding box center [834, 364] width 404 height 29
type input "كومبو بي اند بي 6"
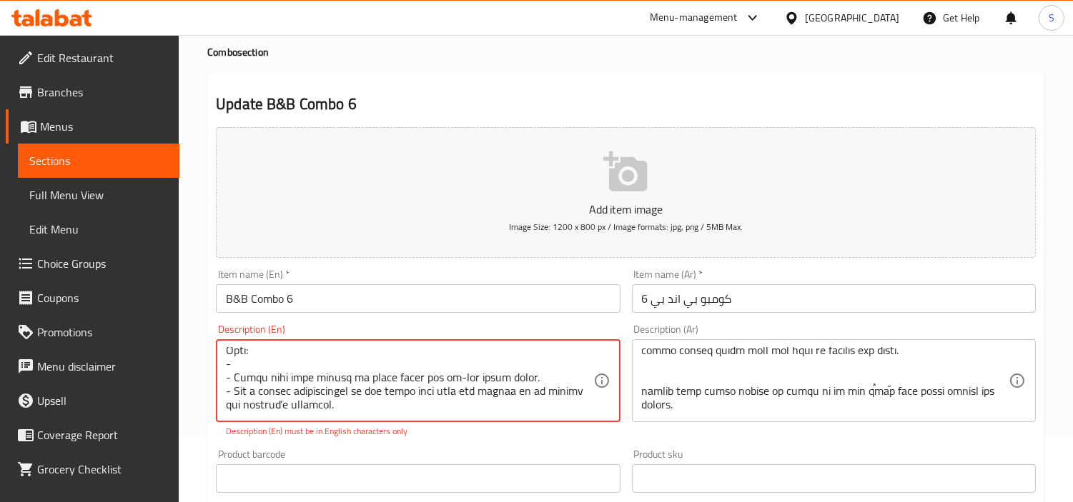
scroll to position [159, 0]
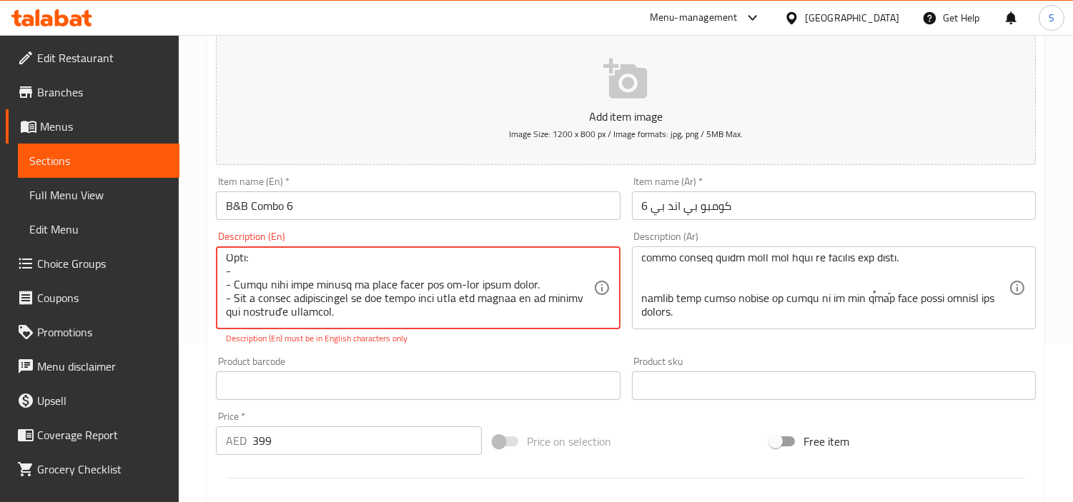
drag, startPoint x: 284, startPoint y: 311, endPoint x: 498, endPoint y: 337, distance: 215.2
click at [288, 312] on textarea at bounding box center [409, 288] width 367 height 68
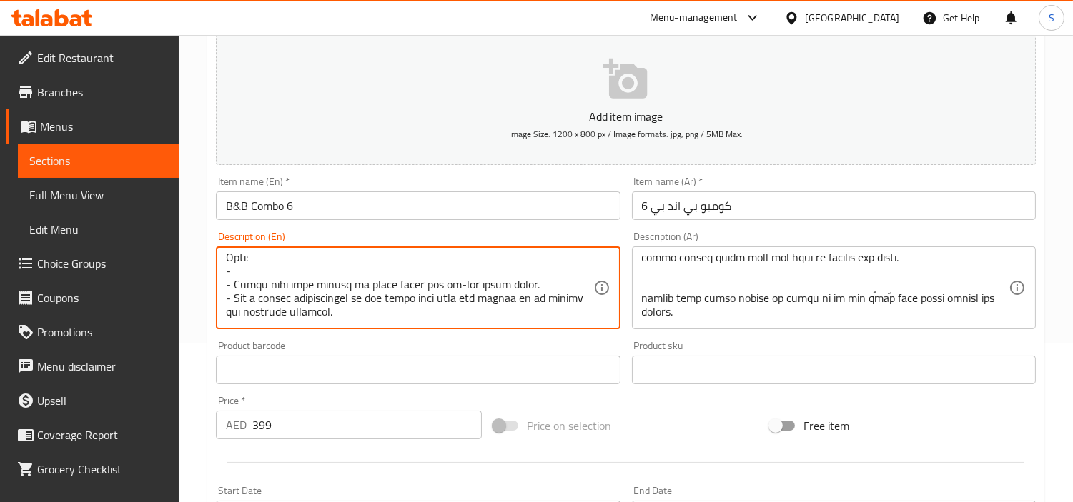
type textarea "1- Name:Red Elegance Bouquet - Contents: - Red Roses: Approximately 20 stems. 2…"
click at [559, 199] on input "B&B Combo 6" at bounding box center [418, 205] width 404 height 29
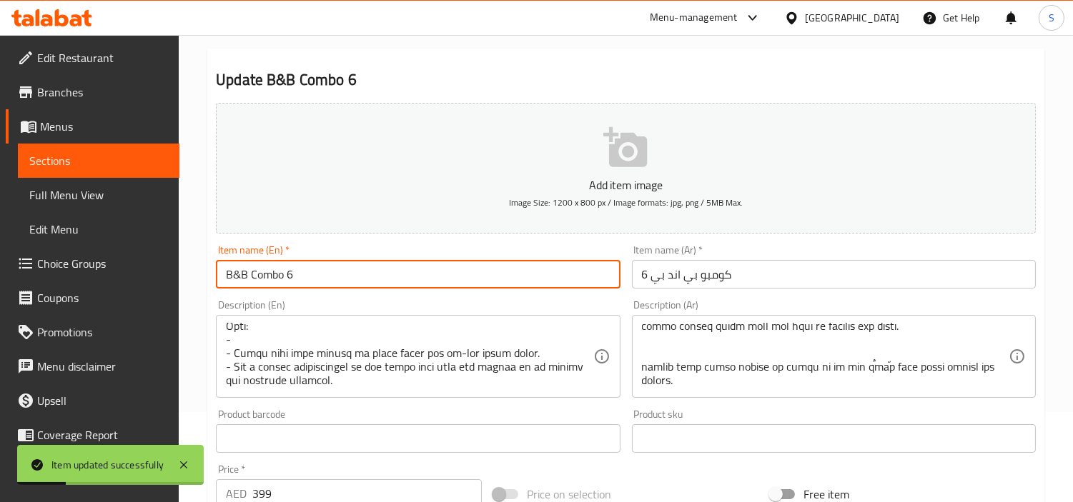
scroll to position [0, 0]
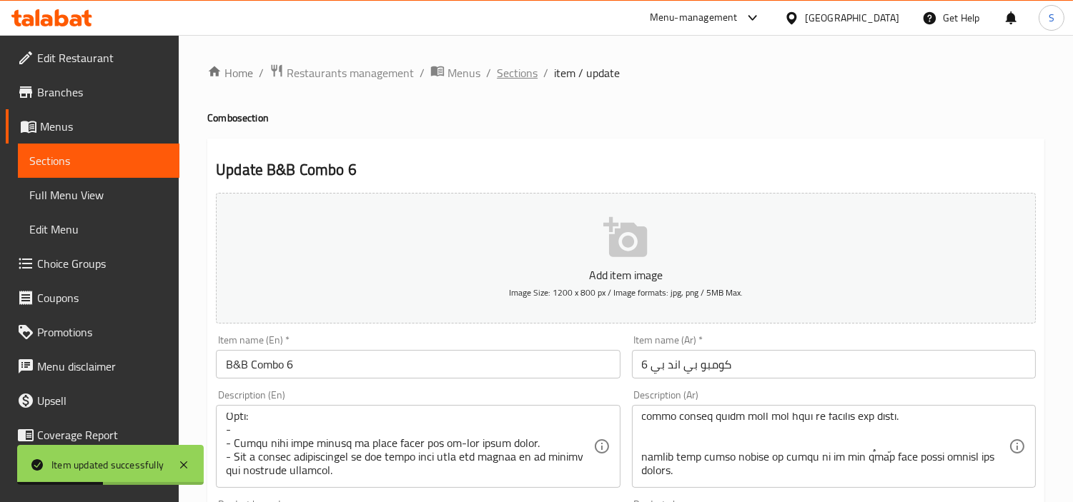
click at [529, 69] on span "Sections" at bounding box center [517, 72] width 41 height 17
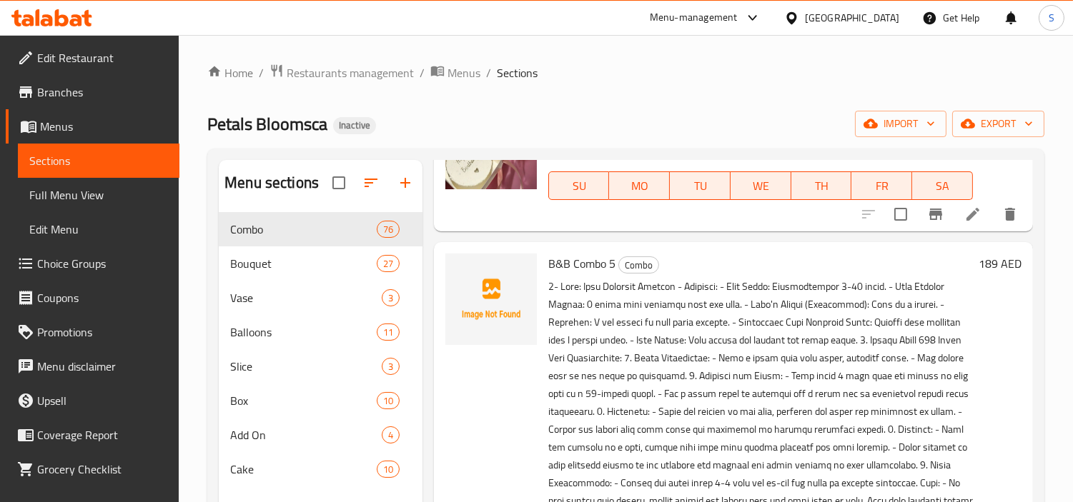
scroll to position [1826, 0]
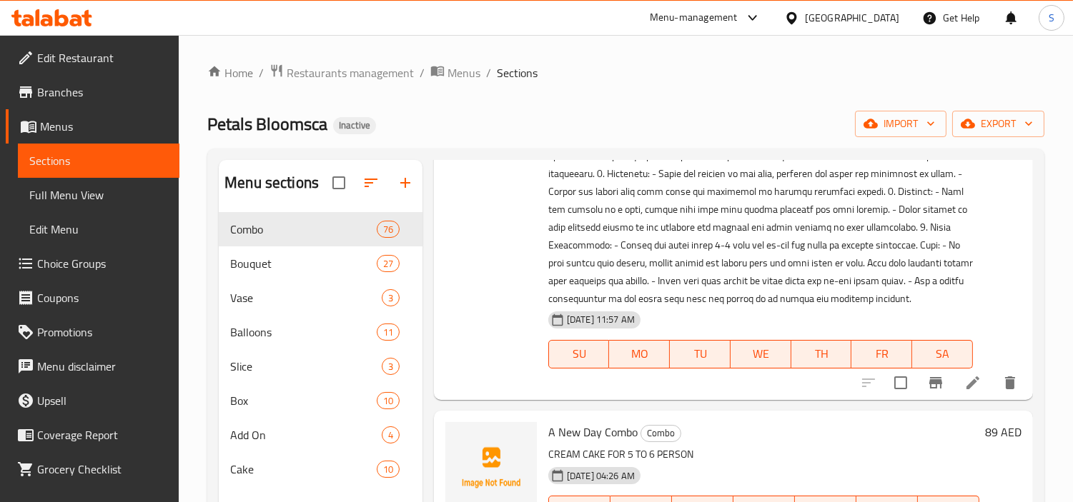
click at [964, 391] on icon at bounding box center [972, 382] width 17 height 17
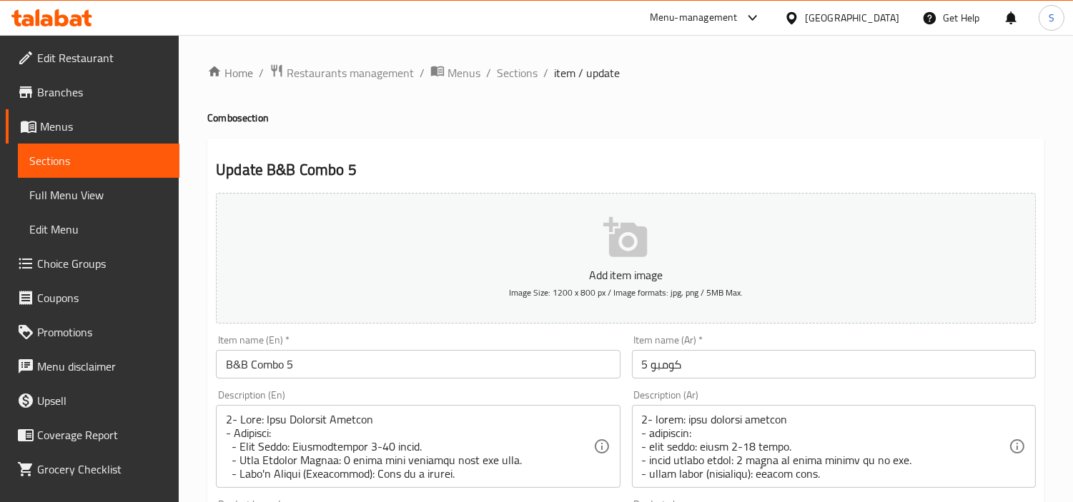
click at [716, 356] on input "كومبو 5" at bounding box center [834, 364] width 404 height 29
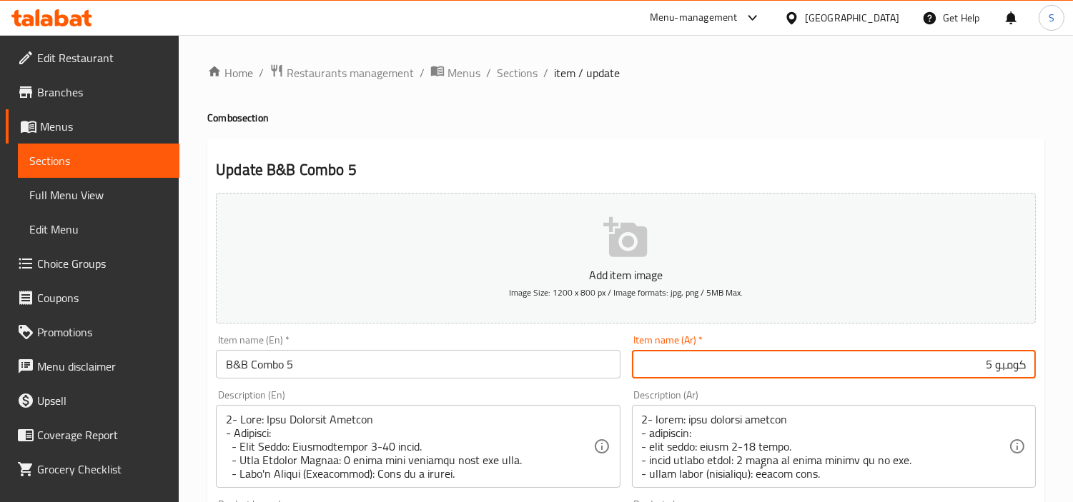
click at [995, 362] on input "كومبو 5" at bounding box center [834, 364] width 404 height 29
type input "كومبو بي اند بي 5"
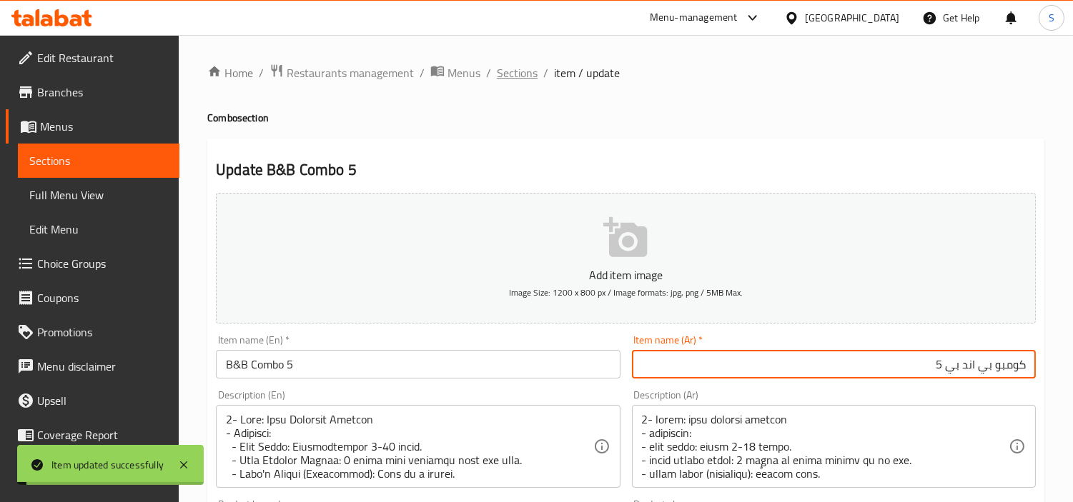
click at [514, 71] on span "Sections" at bounding box center [517, 72] width 41 height 17
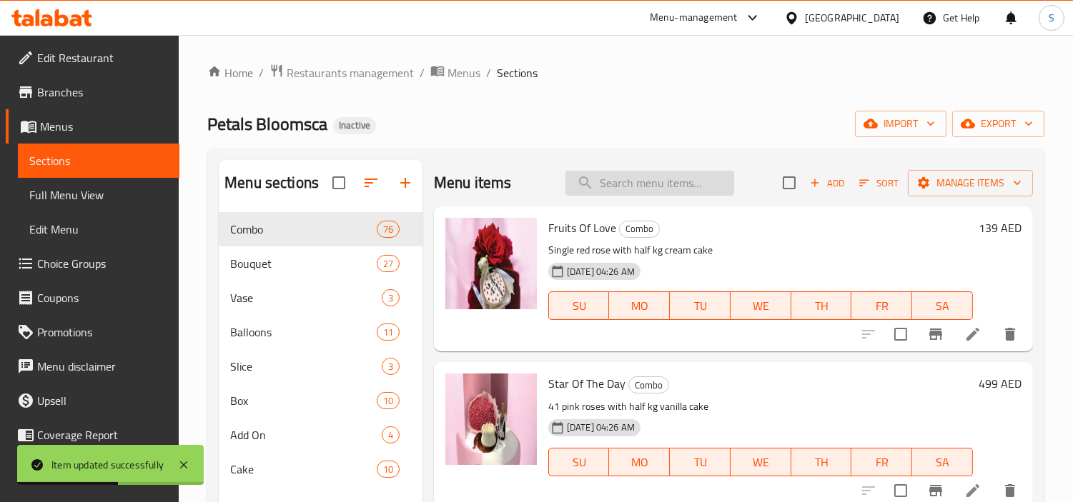
click at [656, 194] on input "search" at bounding box center [649, 183] width 169 height 25
paste input "B&B Combo 7"
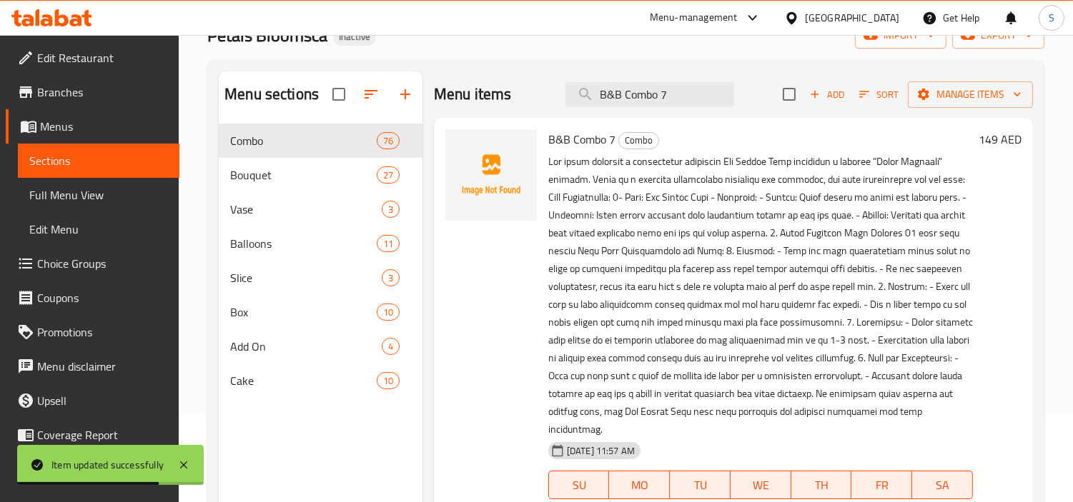
scroll to position [159, 0]
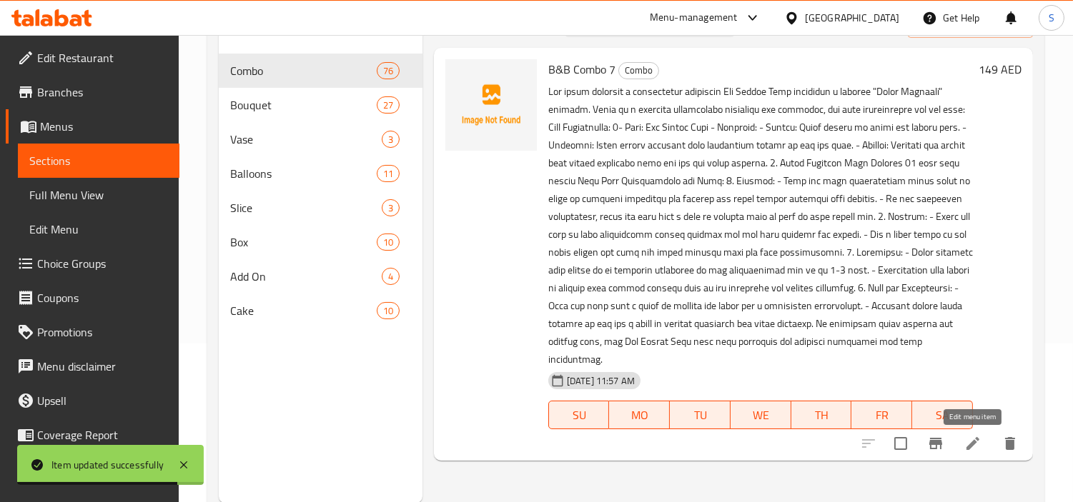
type input "B&B Combo 7"
click at [969, 443] on icon at bounding box center [972, 443] width 17 height 17
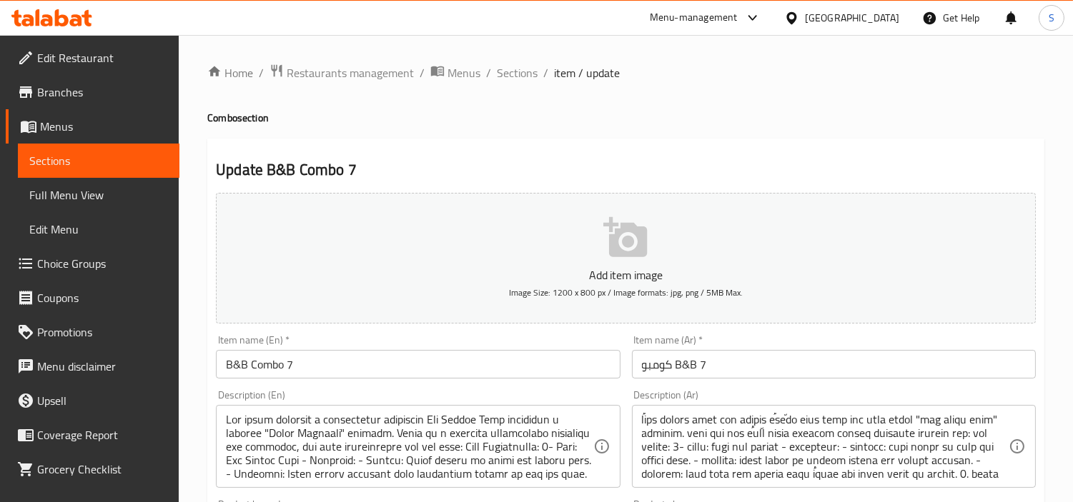
click at [781, 379] on input "كومبو B&B 7" at bounding box center [834, 364] width 404 height 29
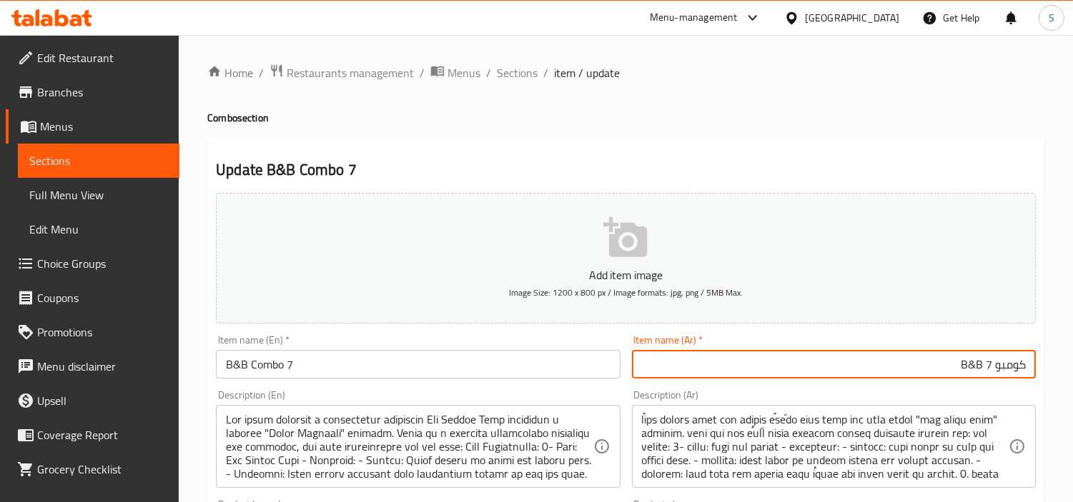
drag, startPoint x: 984, startPoint y: 365, endPoint x: 960, endPoint y: 366, distance: 24.3
click at [960, 366] on input "كومبو B&B 7" at bounding box center [834, 364] width 404 height 29
click at [996, 367] on input "كومبو 7" at bounding box center [834, 364] width 404 height 29
type input "كومبو بي اند بي 7"
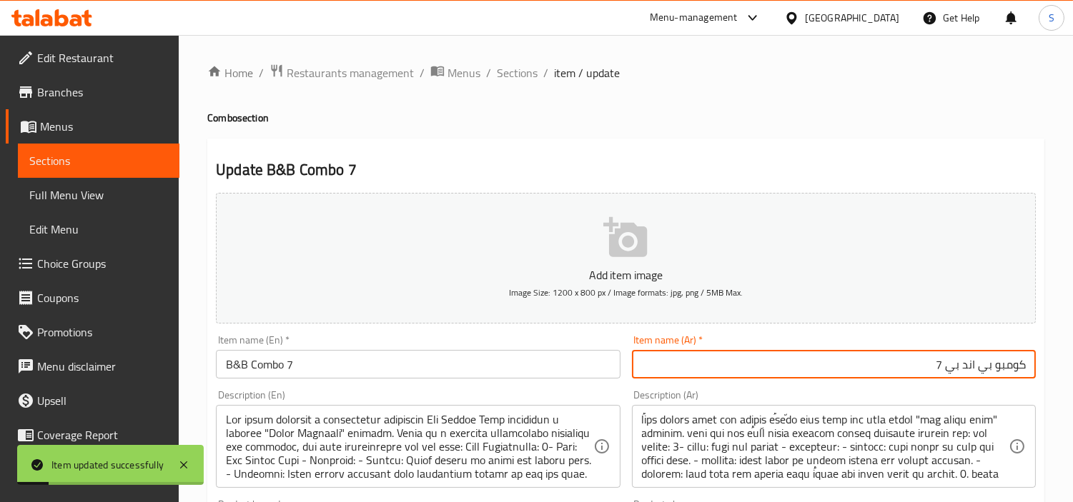
drag, startPoint x: 510, startPoint y: 77, endPoint x: 566, endPoint y: 0, distance: 95.2
click at [511, 76] on span "Sections" at bounding box center [517, 72] width 41 height 17
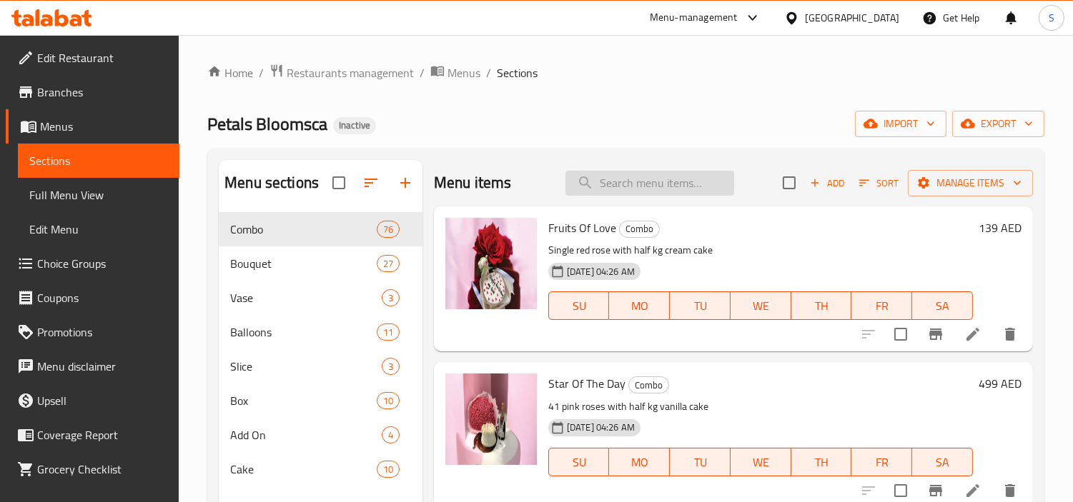
click at [682, 186] on input "search" at bounding box center [649, 183] width 169 height 25
paste input "B&B Combo 9"
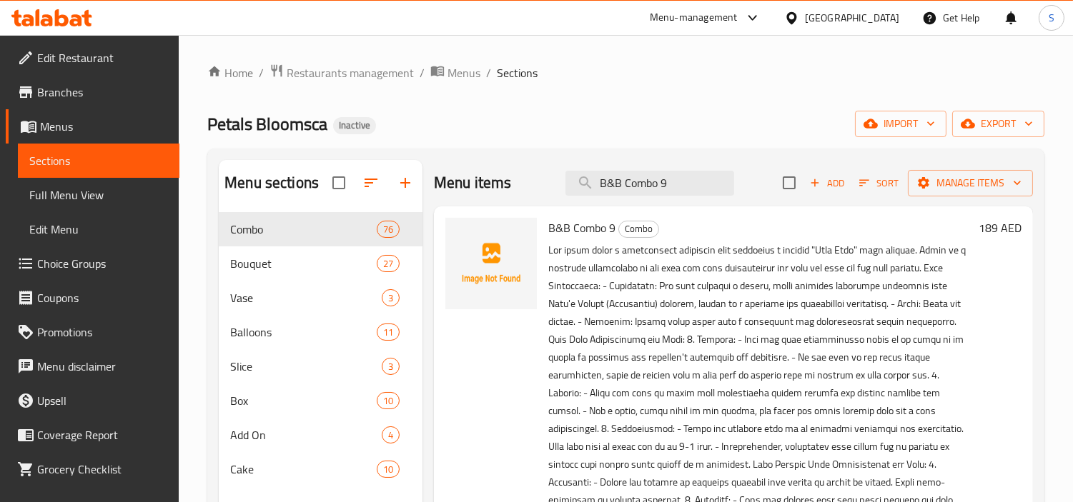
type input "B&B Combo 9"
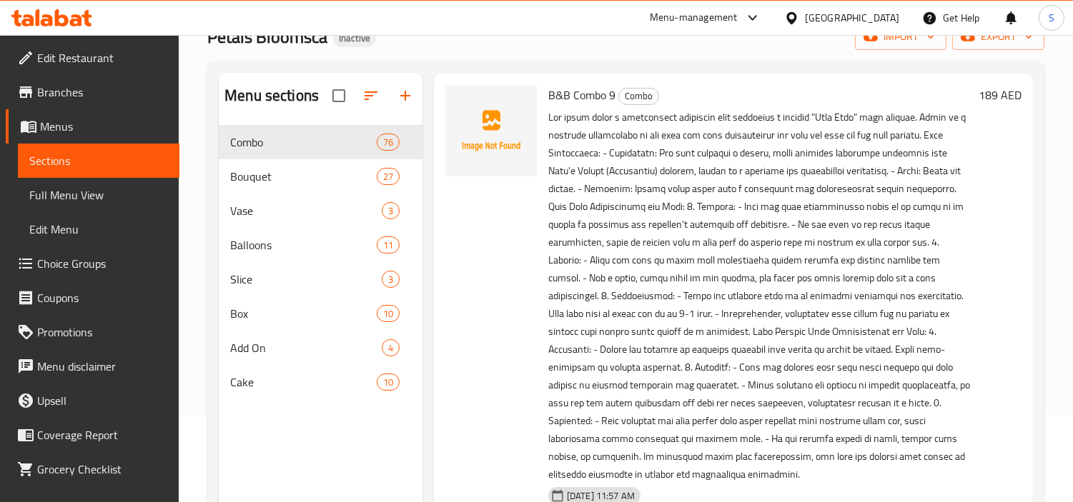
scroll to position [200, 0]
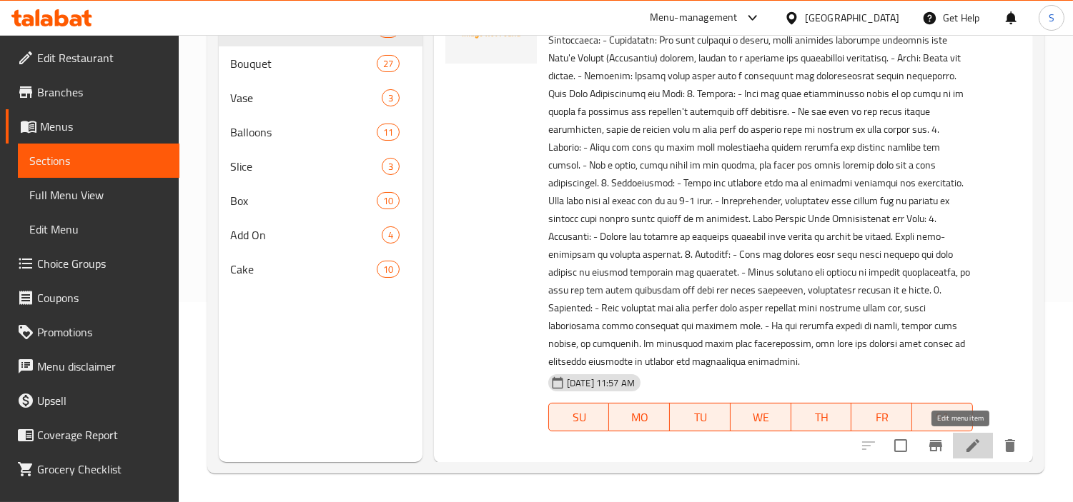
click at [964, 449] on icon at bounding box center [972, 445] width 17 height 17
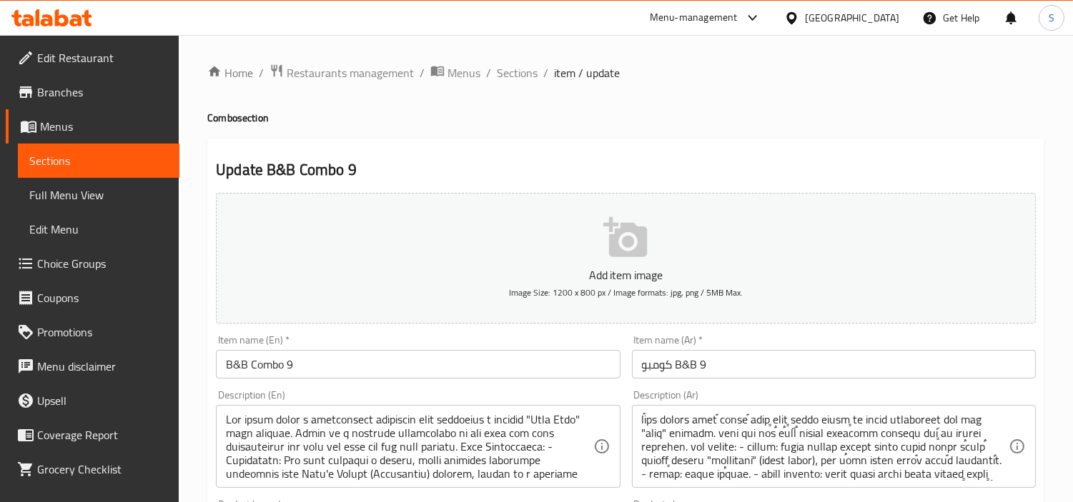
click at [877, 375] on input "كومبو B&B 9" at bounding box center [834, 364] width 404 height 29
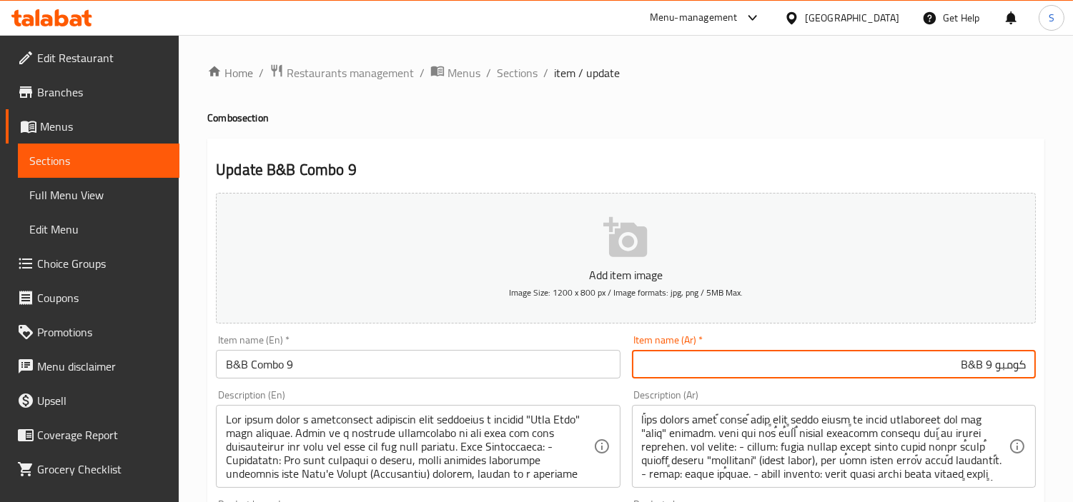
drag, startPoint x: 981, startPoint y: 363, endPoint x: 959, endPoint y: 374, distance: 24.6
click at [959, 374] on input "كومبو B&B 9" at bounding box center [834, 364] width 404 height 29
type input "كومبو بي اند بي 9"
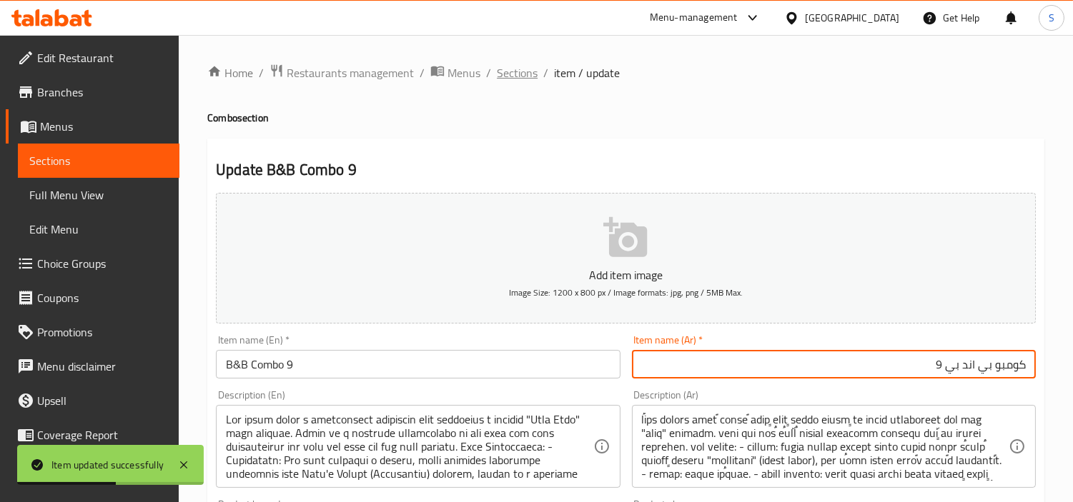
drag, startPoint x: 539, startPoint y: 74, endPoint x: 517, endPoint y: 74, distance: 21.4
click at [539, 75] on ol "Home / Restaurants management / Menus / Sections / item / update" at bounding box center [625, 73] width 837 height 19
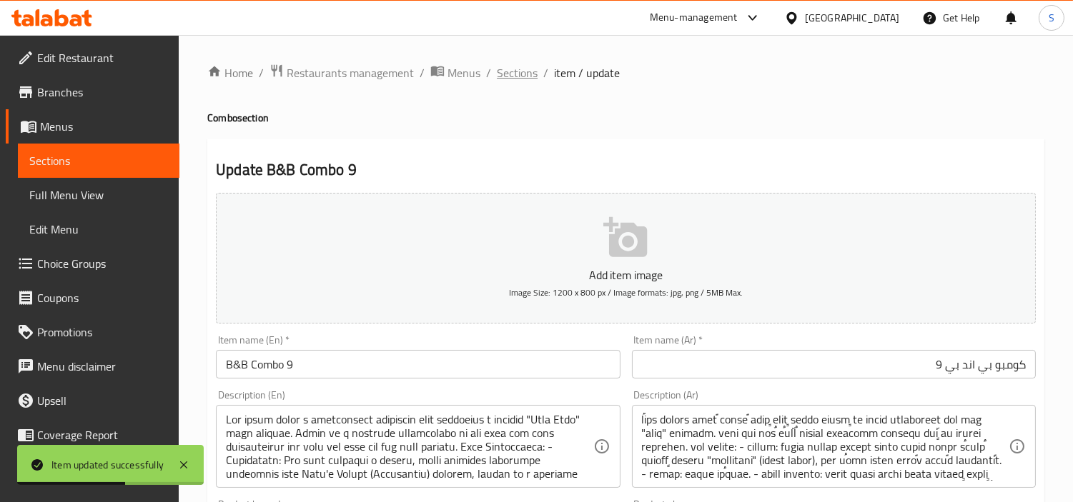
click at [517, 71] on span "Sections" at bounding box center [517, 72] width 41 height 17
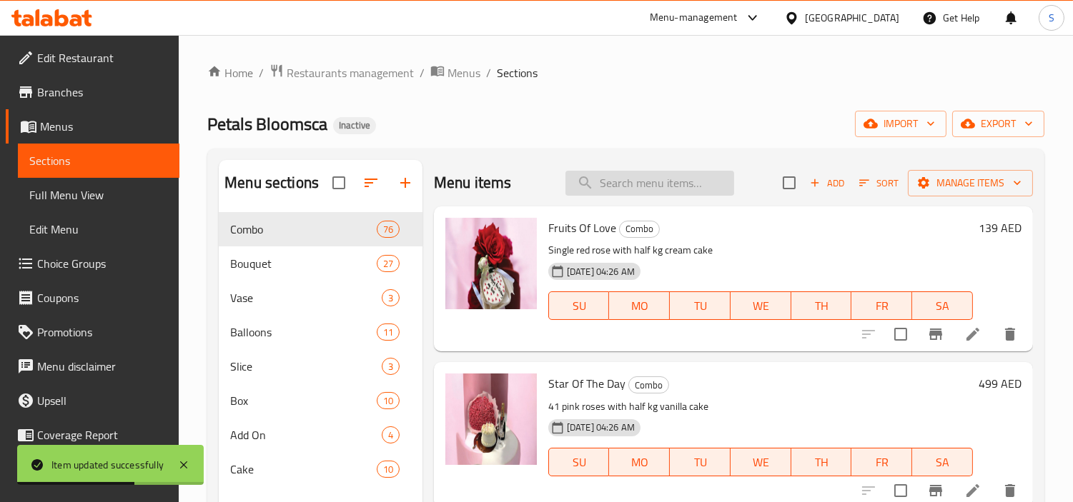
click at [668, 188] on input "search" at bounding box center [649, 183] width 169 height 25
paste input "B&B Combo 10"
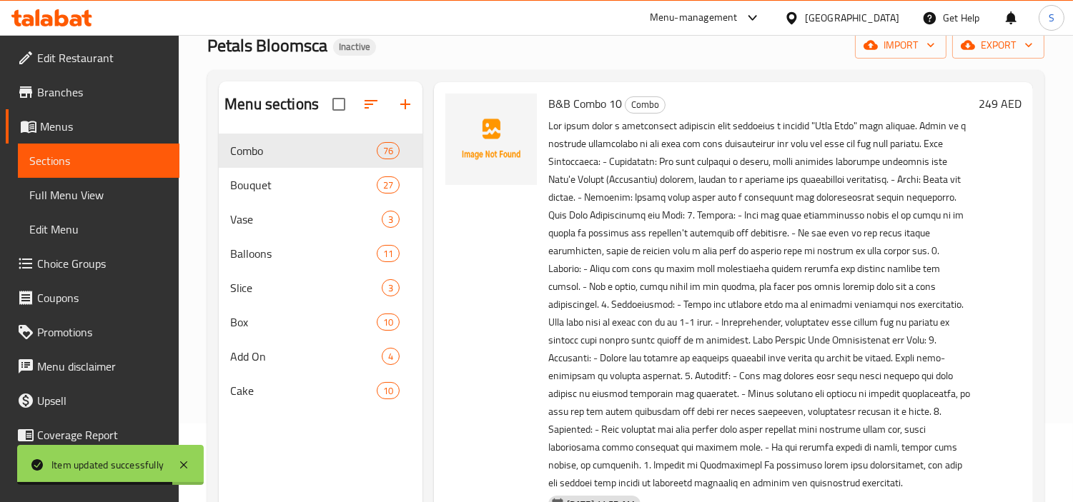
scroll to position [200, 0]
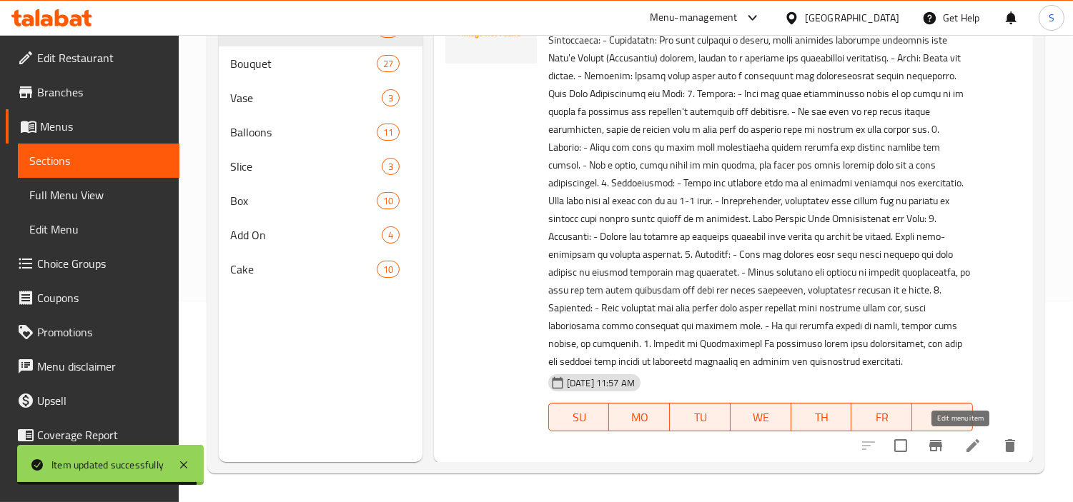
type input "B&B Combo 10"
click at [964, 446] on icon at bounding box center [972, 445] width 17 height 17
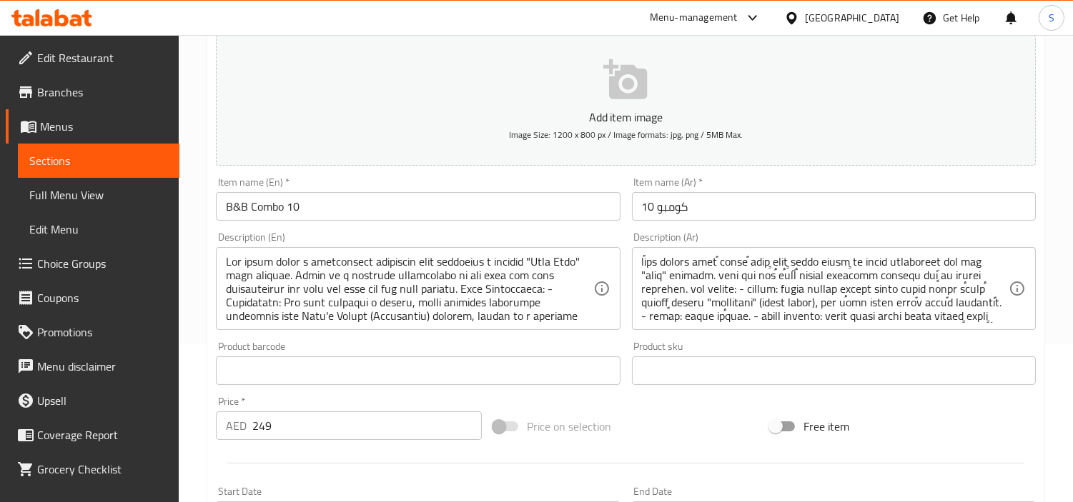
scroll to position [159, 0]
click at [787, 204] on input "كومبو 10" at bounding box center [834, 205] width 404 height 29
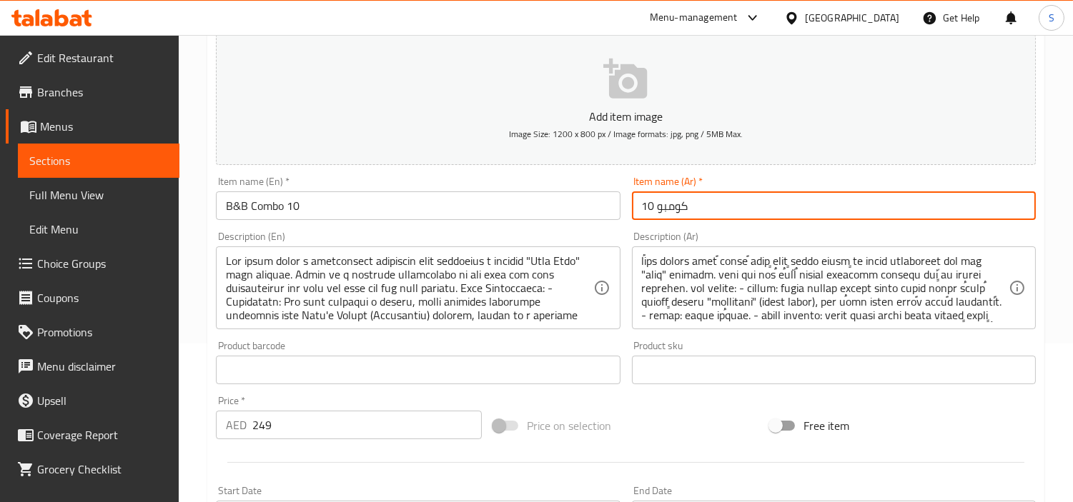
drag, startPoint x: 788, startPoint y: 204, endPoint x: 990, endPoint y: 209, distance: 202.3
click at [990, 209] on input "كومبو 10" at bounding box center [834, 205] width 404 height 29
click at [989, 199] on input "كومبو 10" at bounding box center [834, 205] width 404 height 29
type input "كومبو بي اند بي 10"
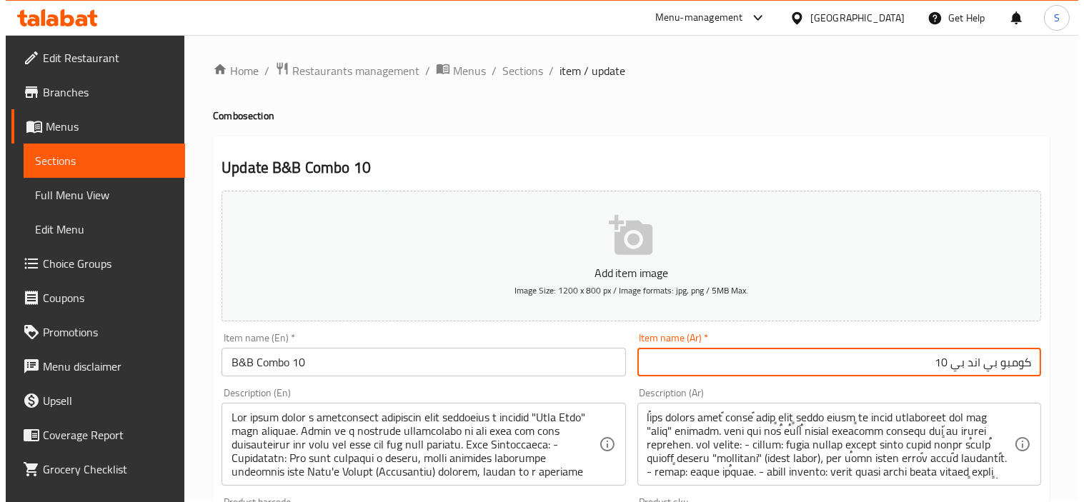
scroll to position [0, 0]
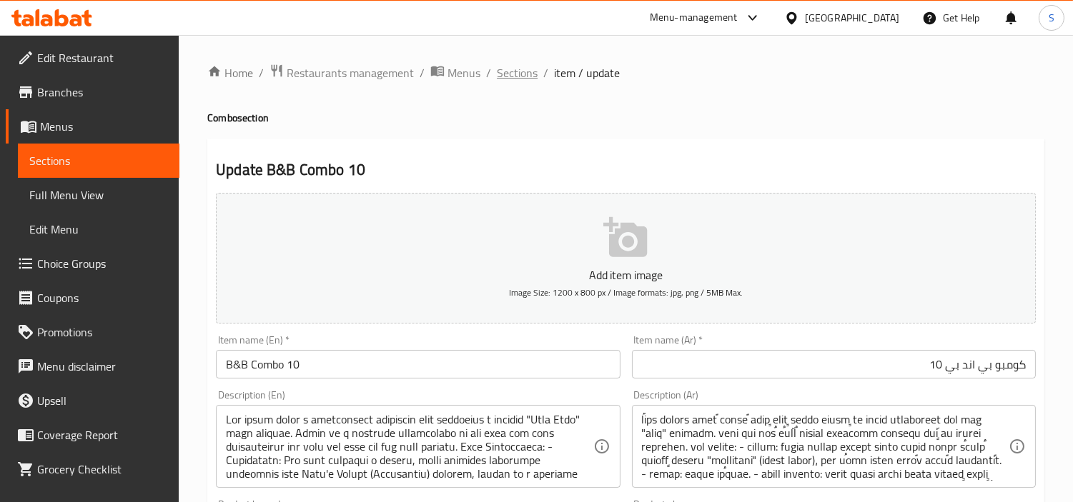
click at [519, 69] on span "Sections" at bounding box center [517, 72] width 41 height 17
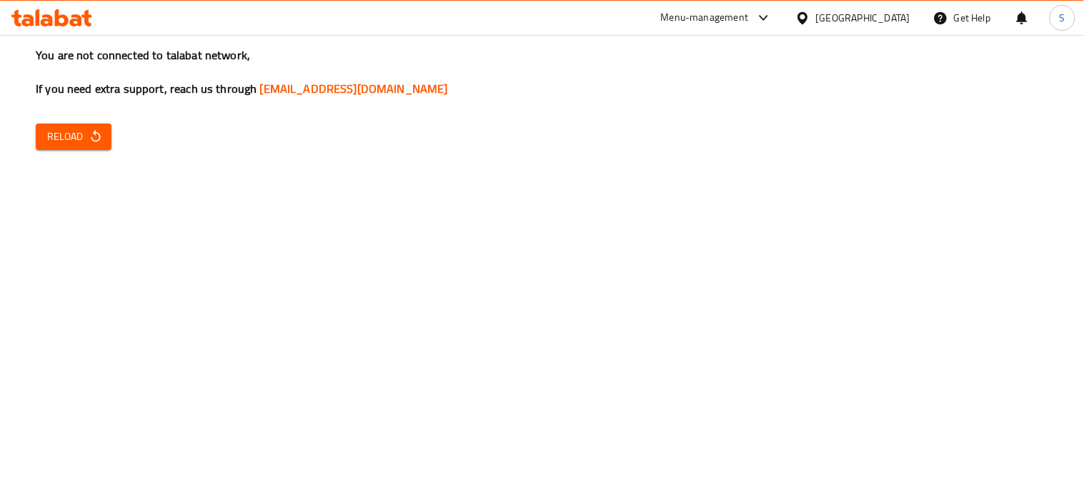
drag, startPoint x: 931, startPoint y: 379, endPoint x: 905, endPoint y: 373, distance: 26.4
click at [931, 379] on div "You are not connected to talabat network, If you need extra support, reach us t…" at bounding box center [542, 251] width 1084 height 502
click at [70, 141] on span "Reload" at bounding box center [73, 137] width 53 height 18
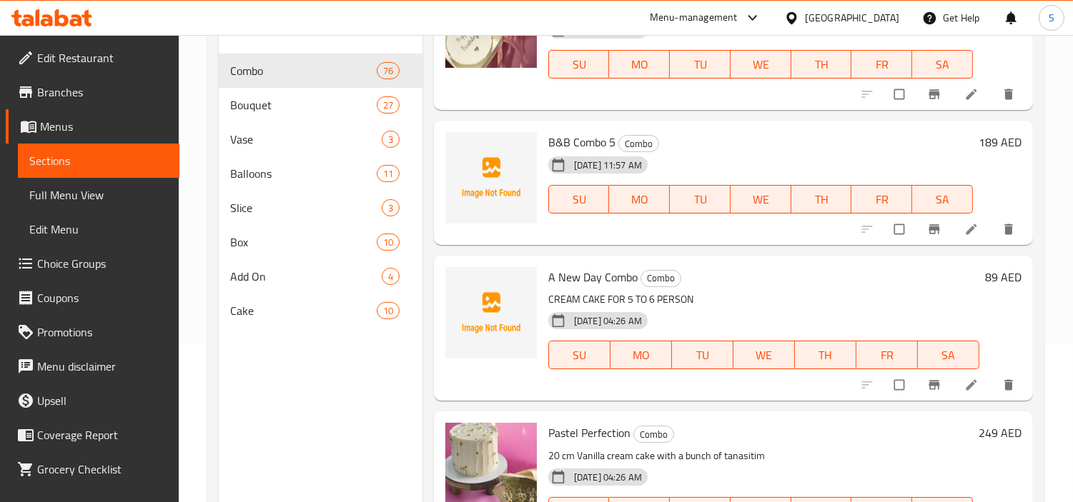
scroll to position [1588, 0]
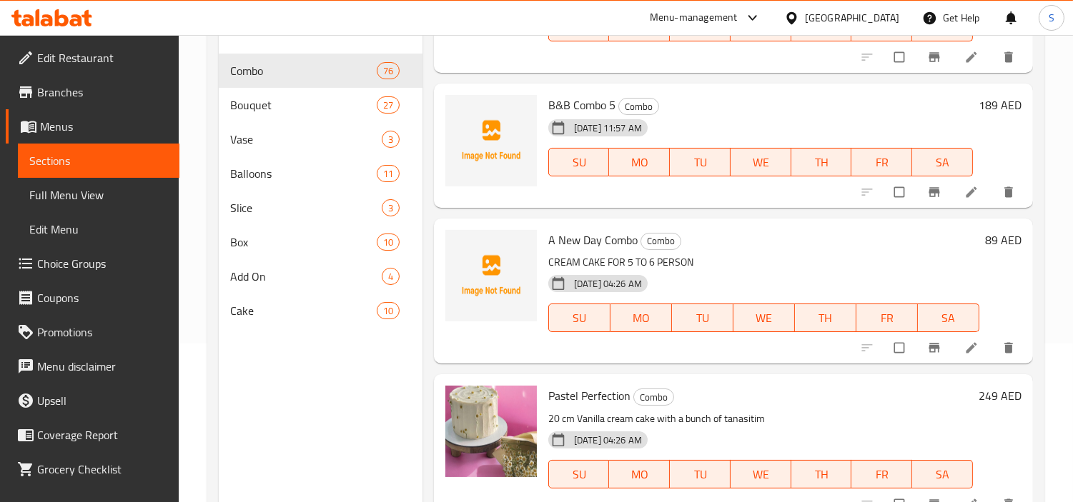
click at [965, 191] on icon at bounding box center [970, 191] width 11 height 11
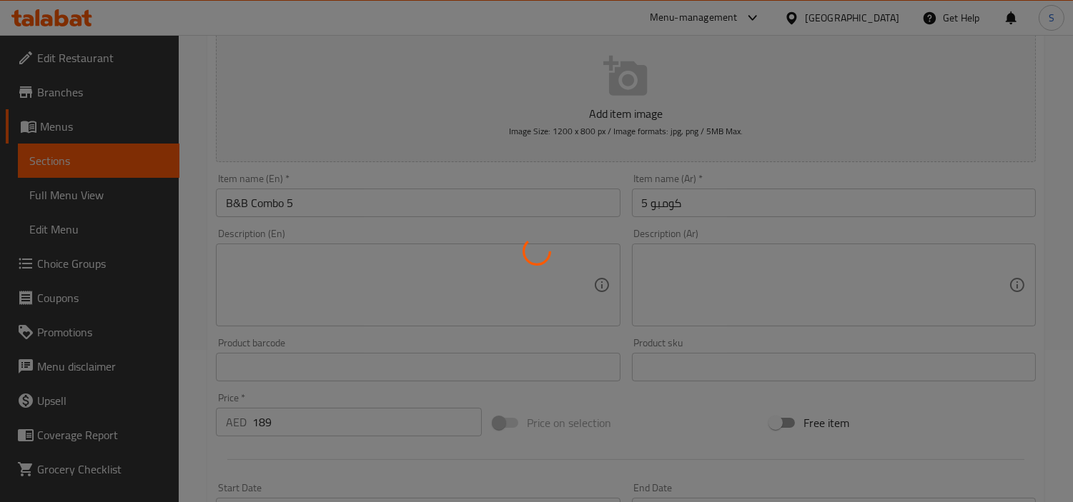
scroll to position [159, 0]
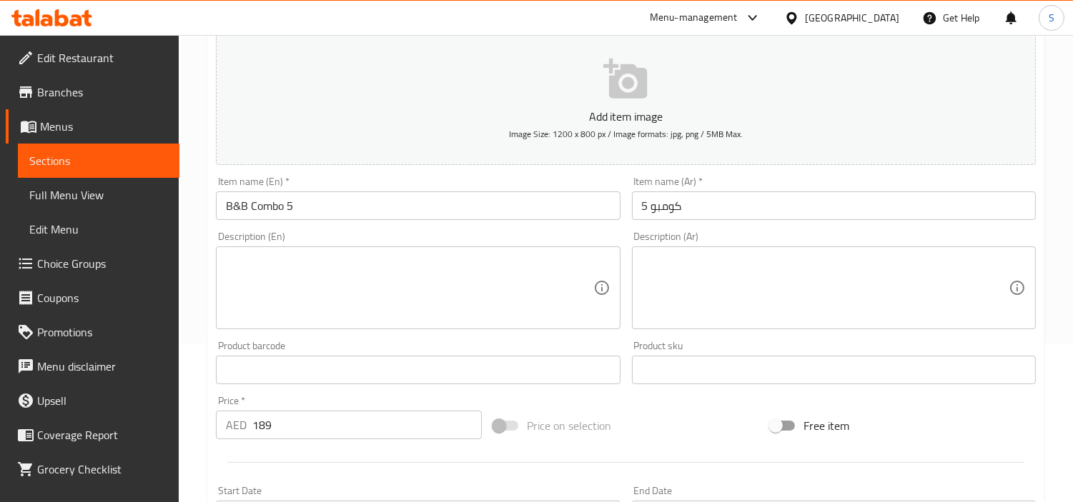
click at [432, 287] on textarea at bounding box center [409, 288] width 367 height 68
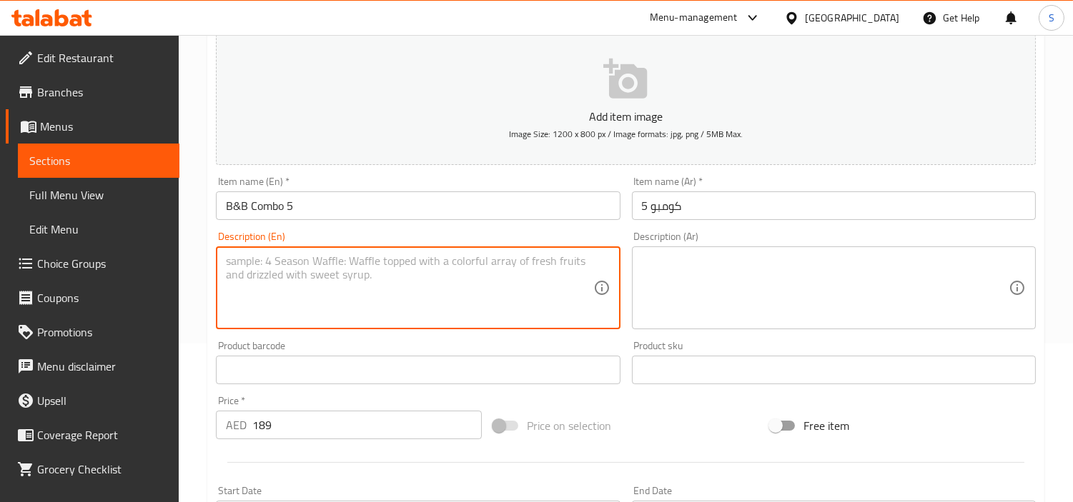
paste textarea "1- Name: Pink Elegance Bouquet - Contents: - Pink Roses: Approximately 7-10 ste…"
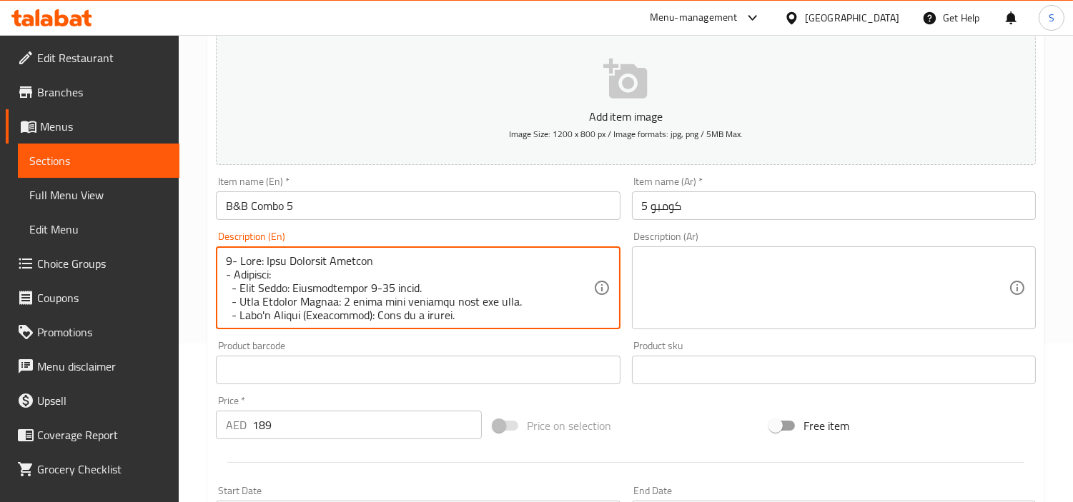
scroll to position [506, 0]
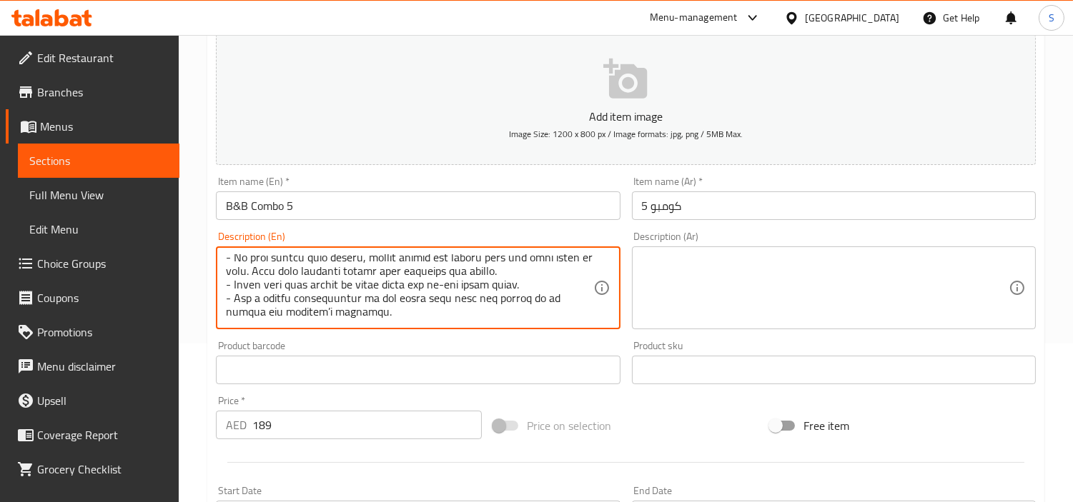
type textarea "1- Name: Pink Elegance Bouquet - Contents: - Pink Roses: Approximately 7-10 ste…"
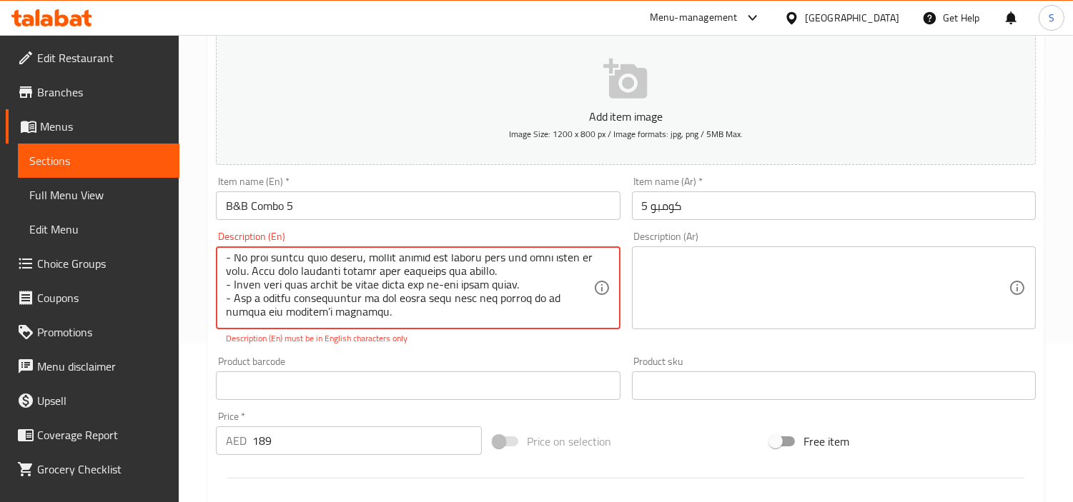
click at [802, 254] on textarea at bounding box center [825, 288] width 367 height 68
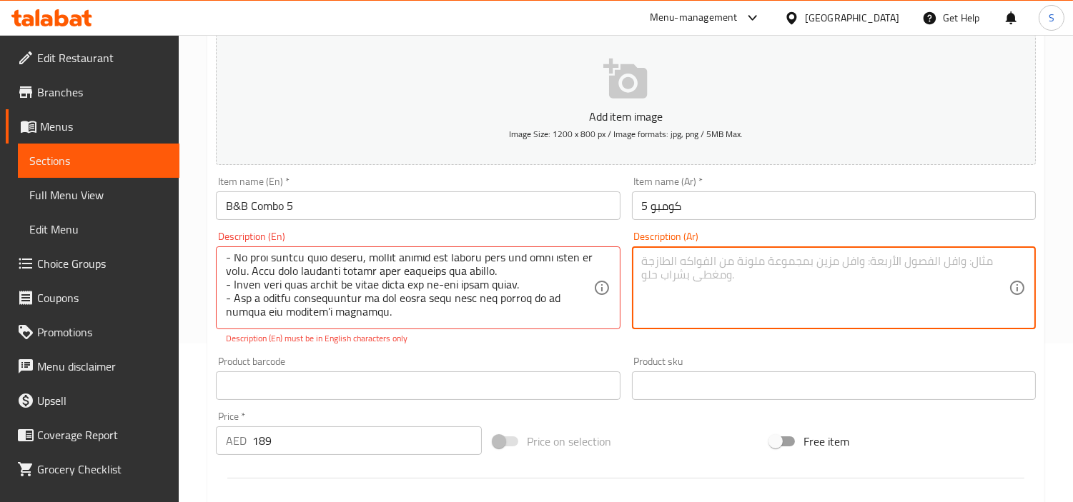
paste textarea "١- الاسم: باقة الأناقة الوردية - المحتويات: - ورود وردية: حوالي ٧-١٠ سيقان. - ز…"
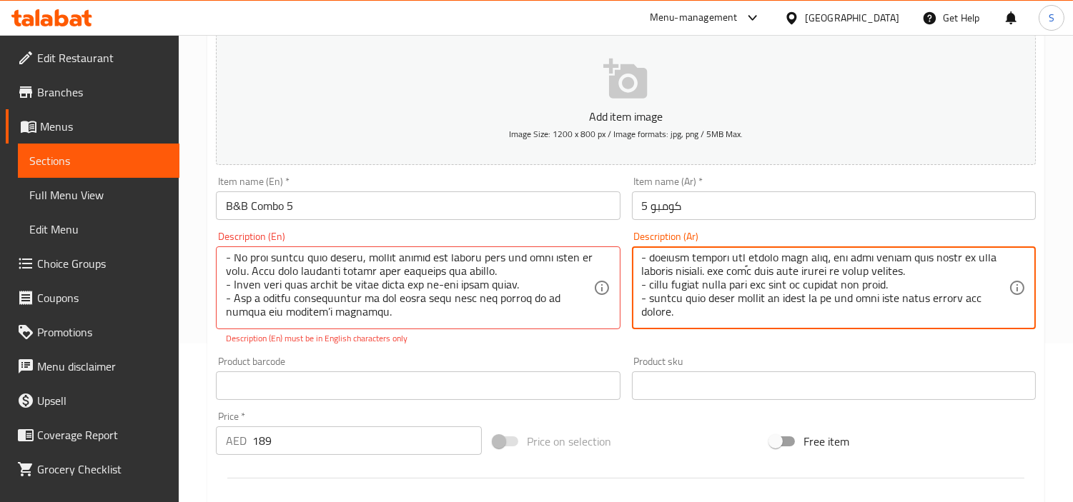
scroll to position [238, 0]
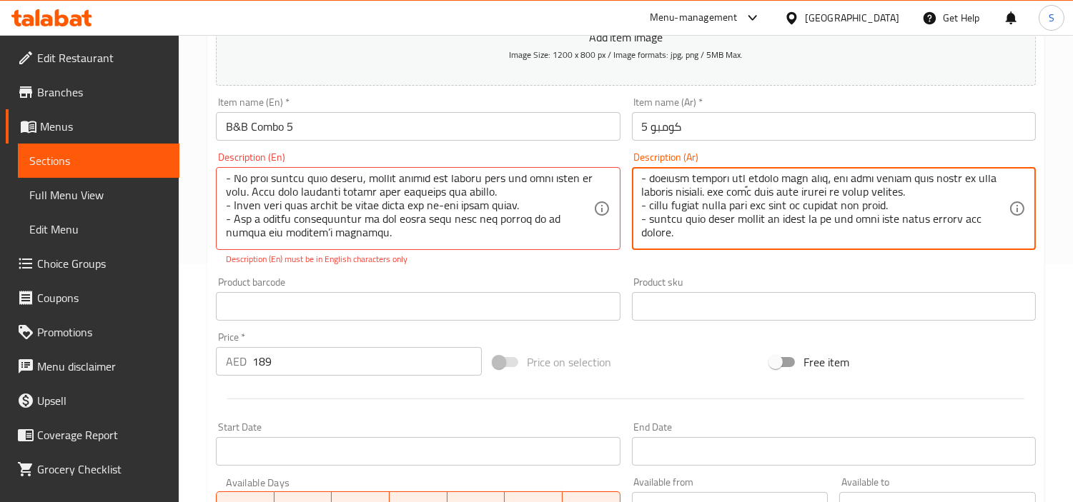
type textarea "١- الاسم: باقة الأناقة الوردية - المحتويات: - ورود وردية: حوالي ٧-١٠ سيقان. - ز…"
drag, startPoint x: 287, startPoint y: 224, endPoint x: 374, endPoint y: 246, distance: 90.6
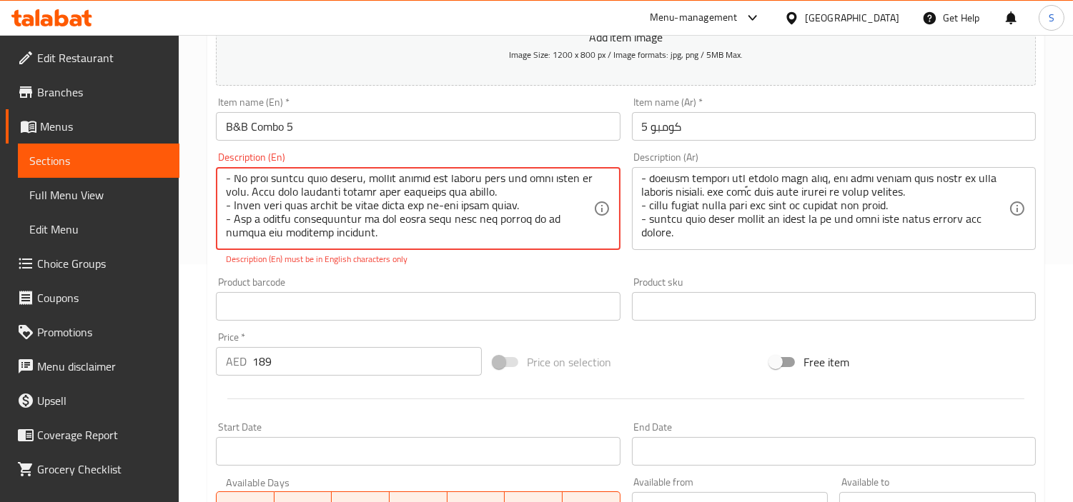
type textarea "1- Name: Pink Elegance Bouquet - Contents: - Pink Roses: Approximately 7-10 ste…"
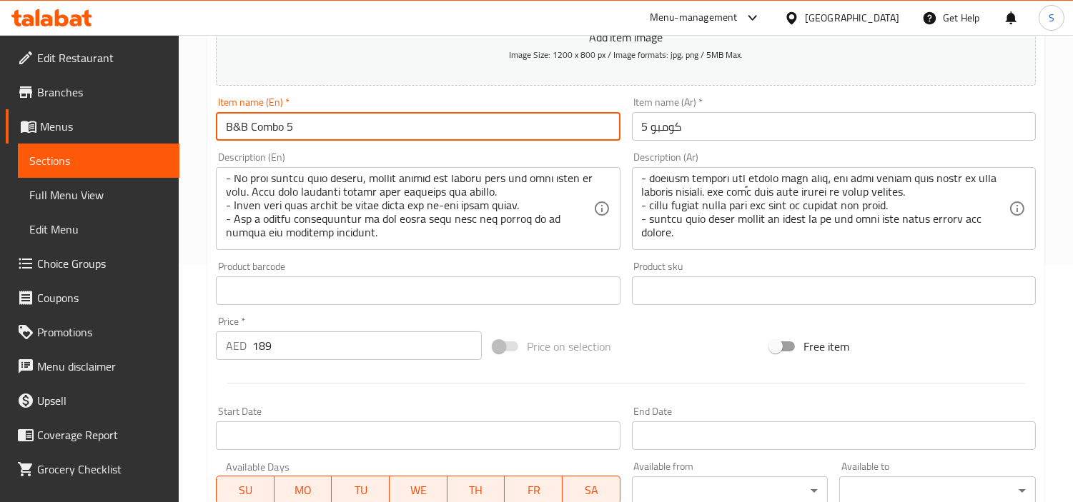
click at [543, 116] on input "B&B Combo 5" at bounding box center [418, 126] width 404 height 29
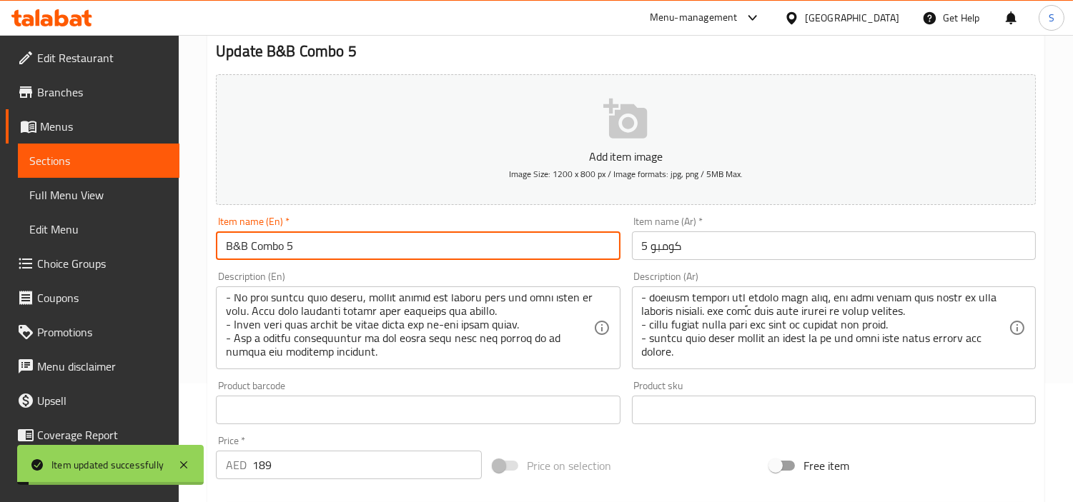
scroll to position [0, 0]
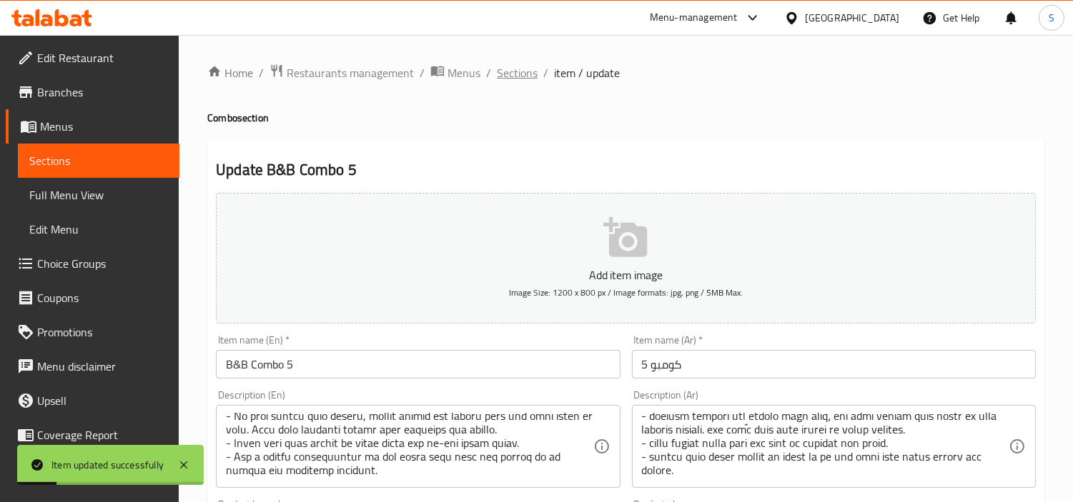
click at [511, 76] on span "Sections" at bounding box center [517, 72] width 41 height 17
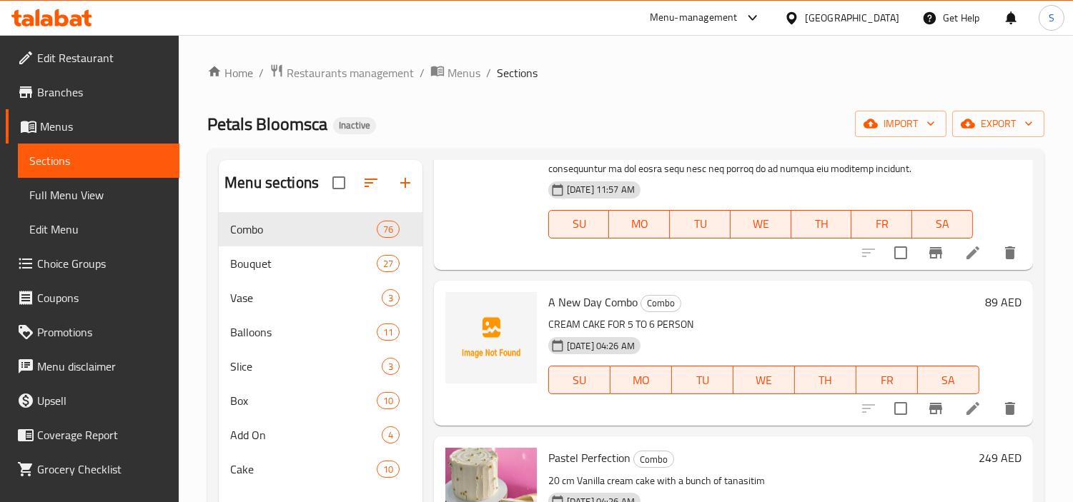
scroll to position [1984, 0]
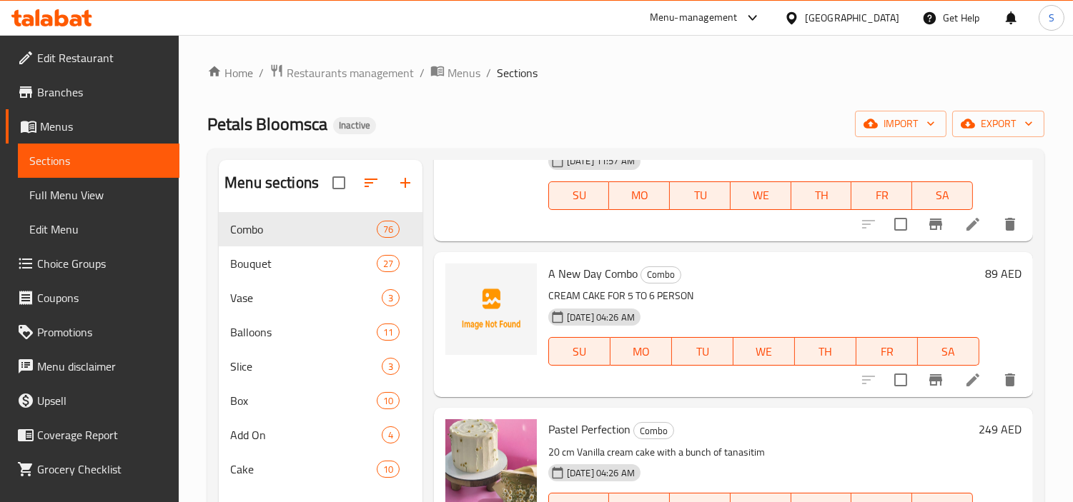
drag, startPoint x: 81, startPoint y: 191, endPoint x: 111, endPoint y: 183, distance: 30.5
click at [84, 189] on span "Full Menu View" at bounding box center [98, 194] width 139 height 17
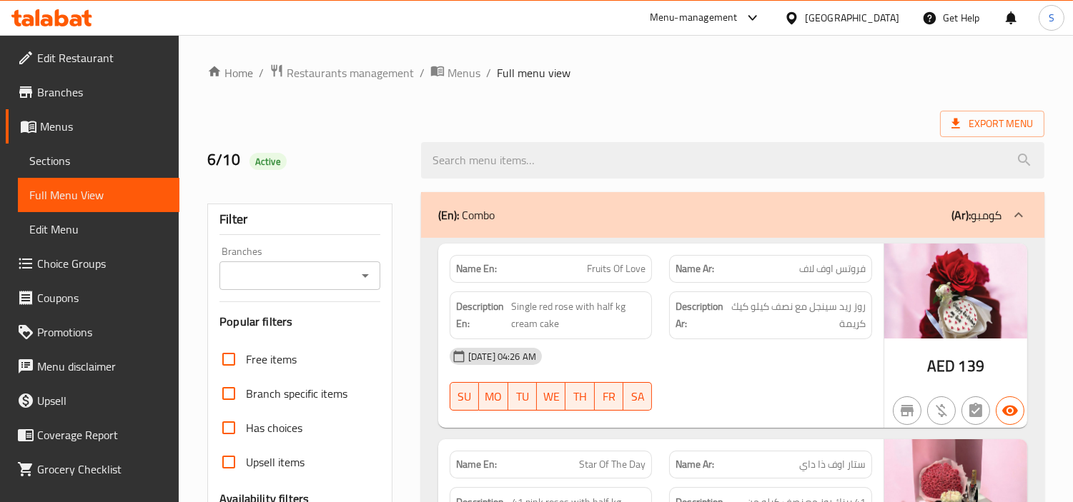
checkbox input "true"
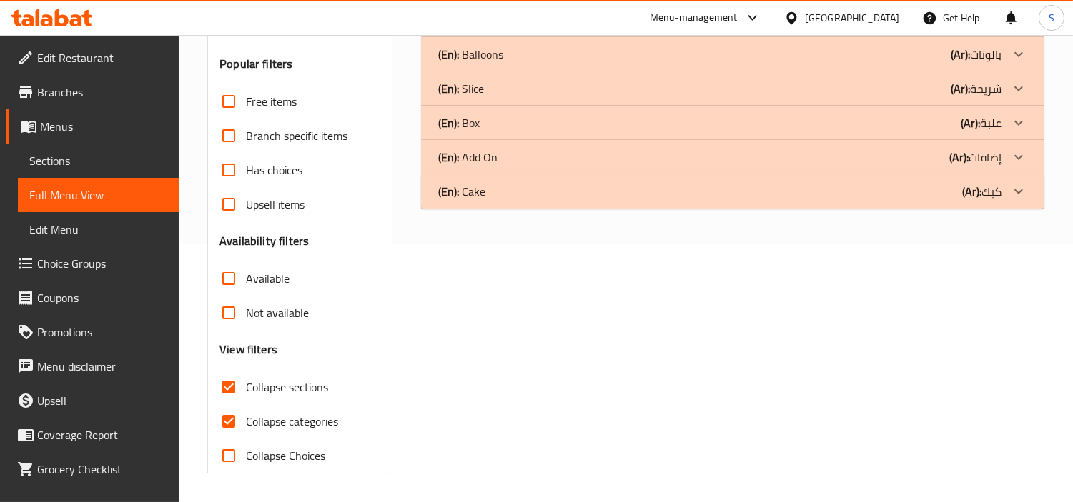
scroll to position [258, 0]
drag, startPoint x: 222, startPoint y: 422, endPoint x: 744, endPoint y: 279, distance: 541.5
click at [223, 422] on input "Collapse categories" at bounding box center [229, 421] width 34 height 34
checkbox input "false"
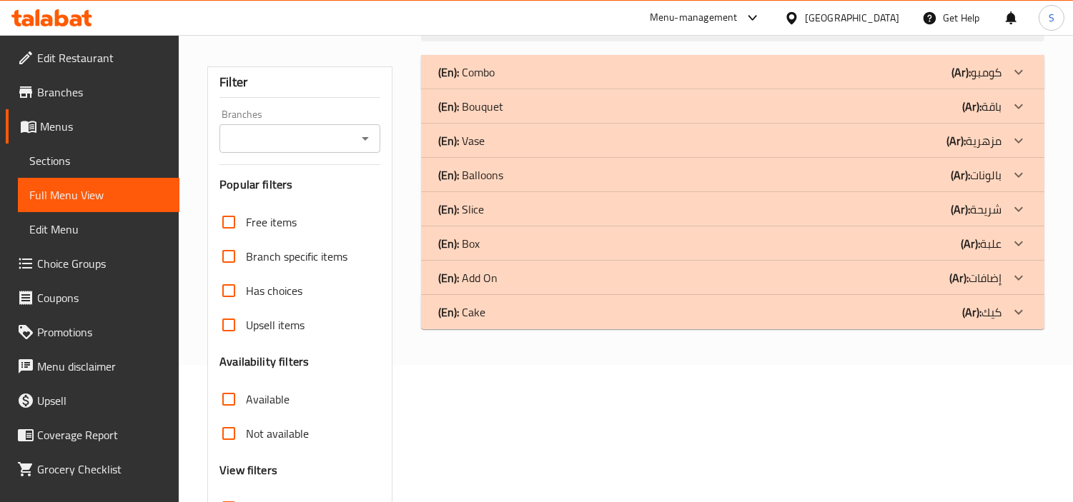
scroll to position [0, 0]
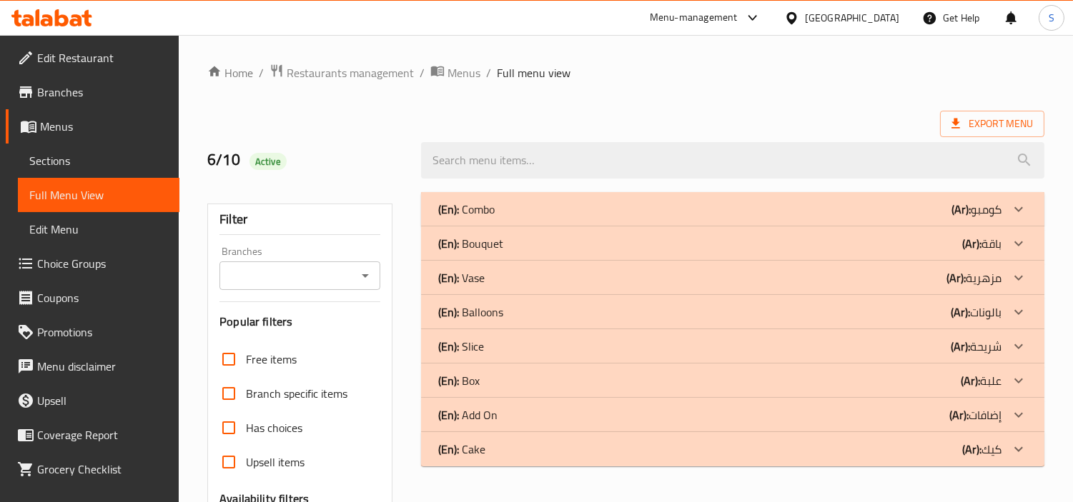
click at [865, 214] on div "(En): Combo (Ar): كومبو" at bounding box center [719, 209] width 563 height 17
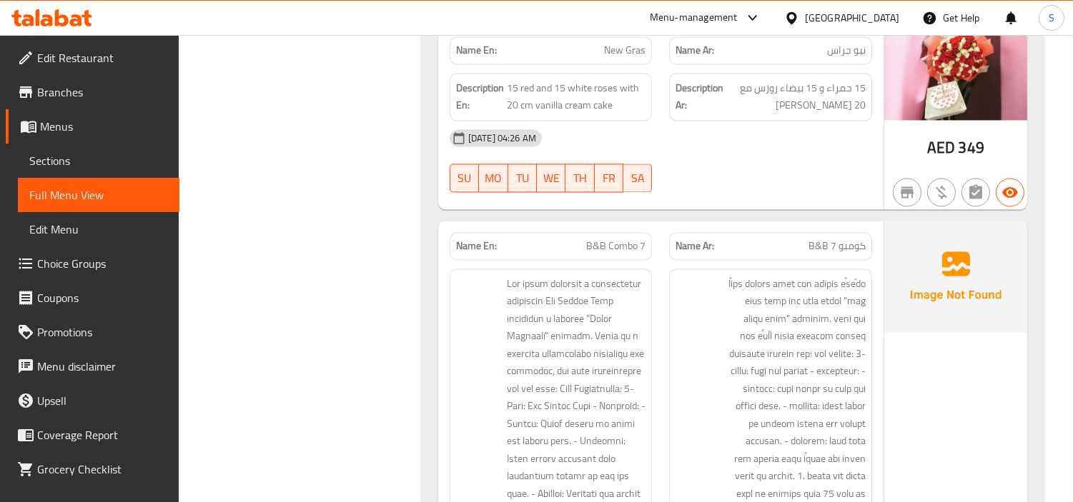
scroll to position [5319, 0]
click at [627, 247] on span "B&B Combo 7" at bounding box center [615, 246] width 59 height 15
copy span "B&B Combo 7"
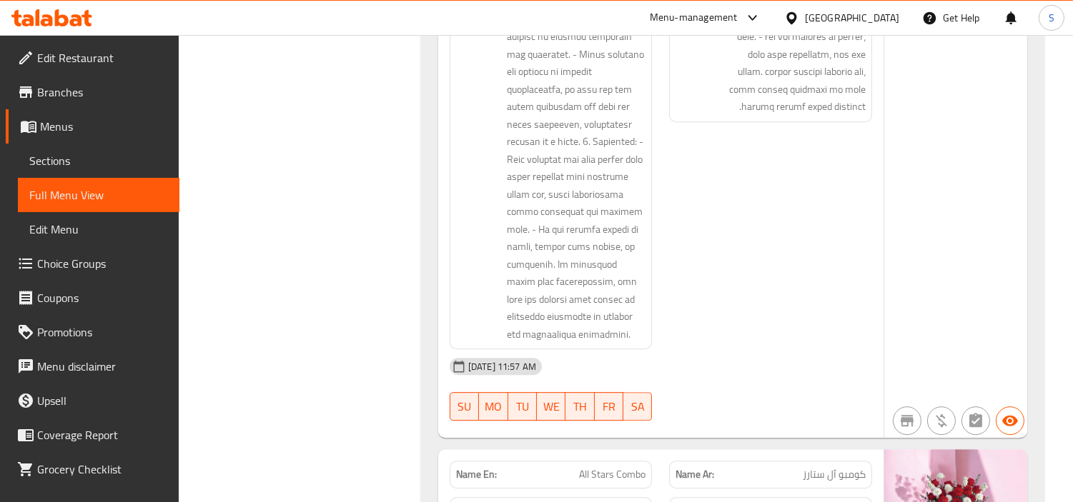
scroll to position [8019, 0]
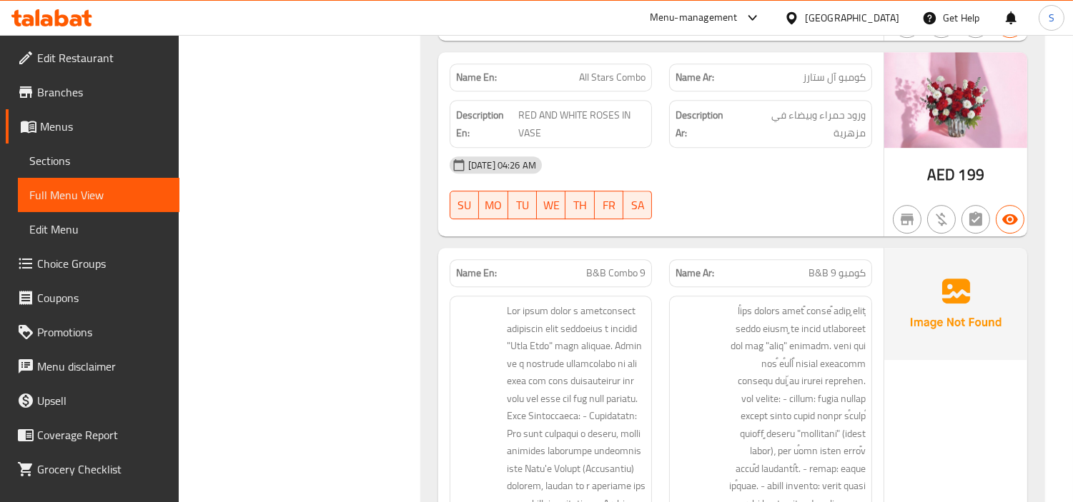
click at [620, 266] on span "B&B Combo 9" at bounding box center [615, 273] width 59 height 15
copy span "B&B Combo 9"
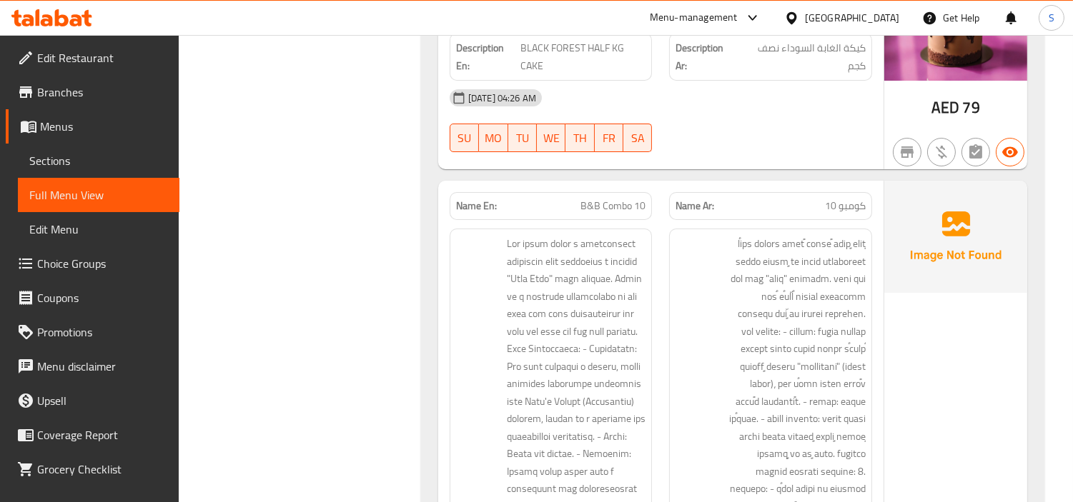
scroll to position [9606, 0]
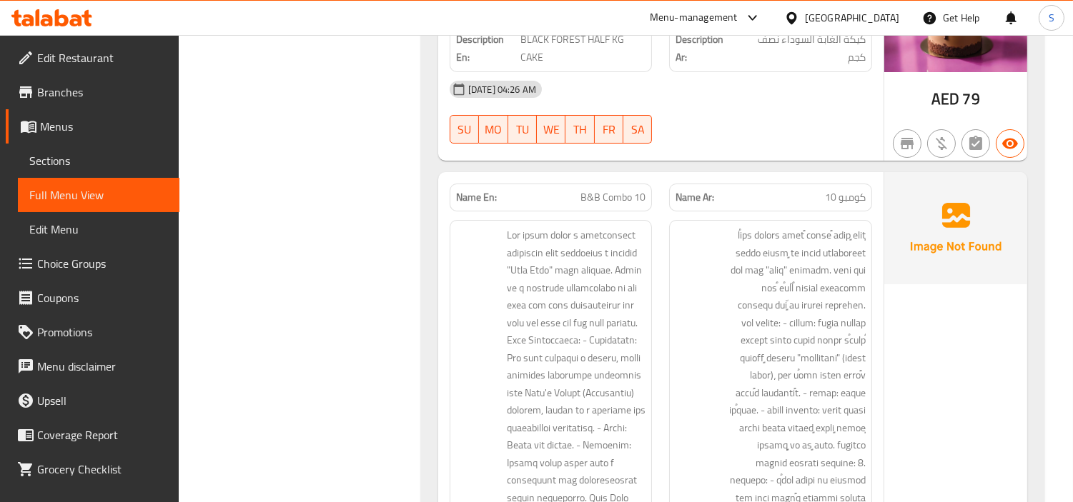
click at [610, 190] on span "B&B Combo 10" at bounding box center [612, 197] width 65 height 15
click at [612, 190] on span "B&B Combo 10" at bounding box center [612, 197] width 65 height 15
copy span "B&B Combo 10"
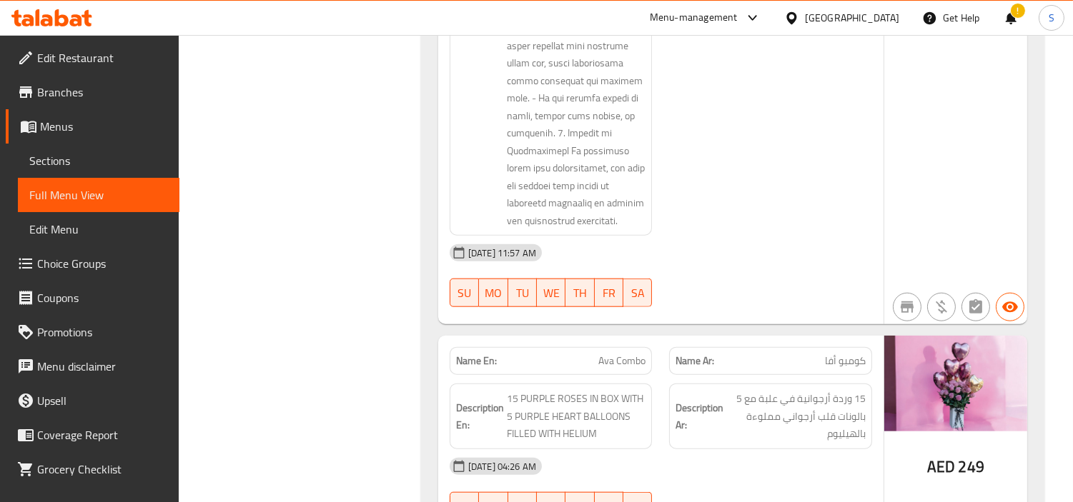
scroll to position [12623, 0]
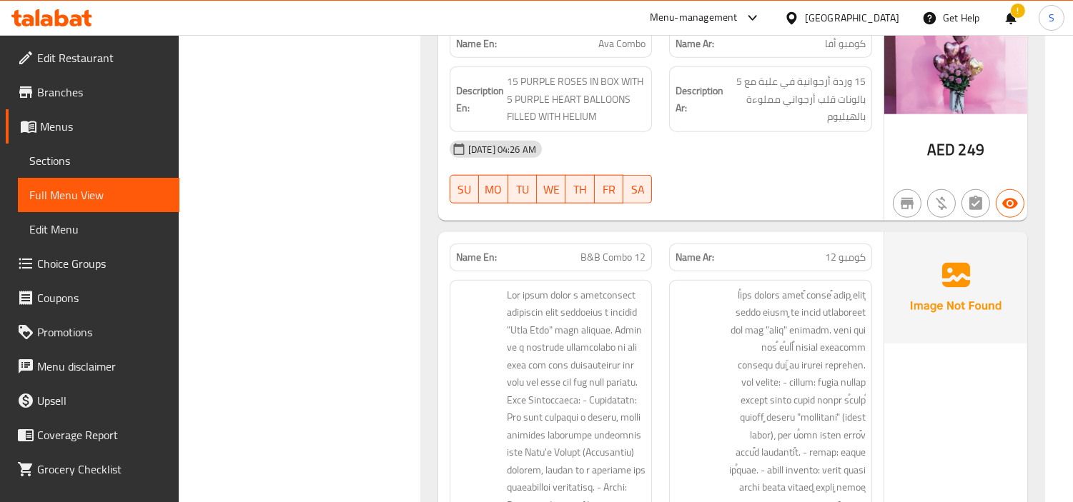
click at [607, 250] on span "B&B Combo 12" at bounding box center [612, 257] width 65 height 15
copy span "B&B Combo 12"
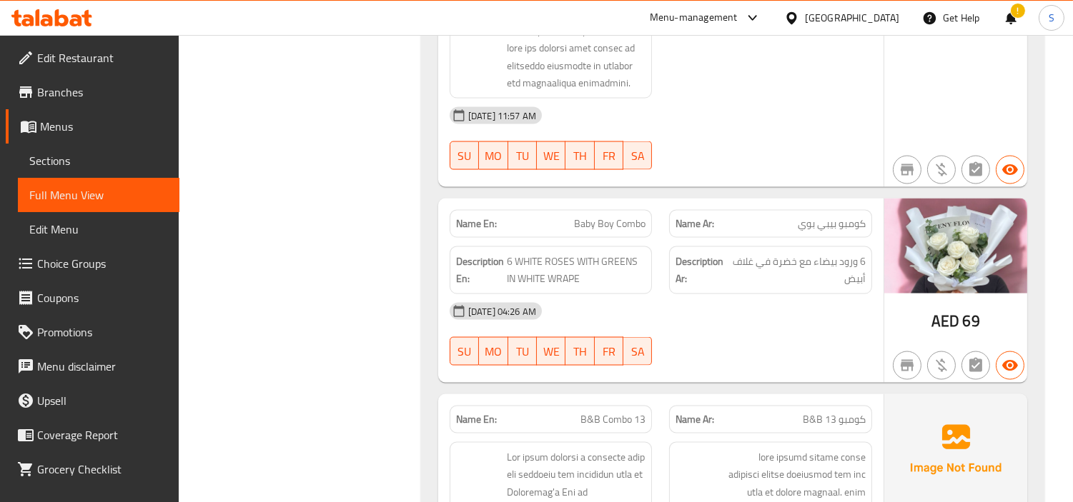
scroll to position [14052, 0]
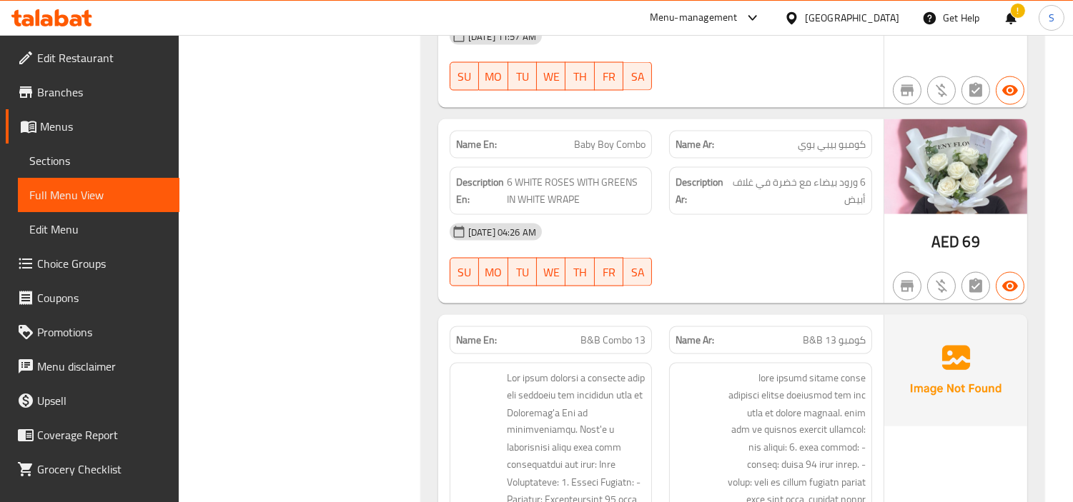
click at [618, 333] on span "B&B Combo 13" at bounding box center [612, 340] width 65 height 15
copy span "B&B Combo 13"
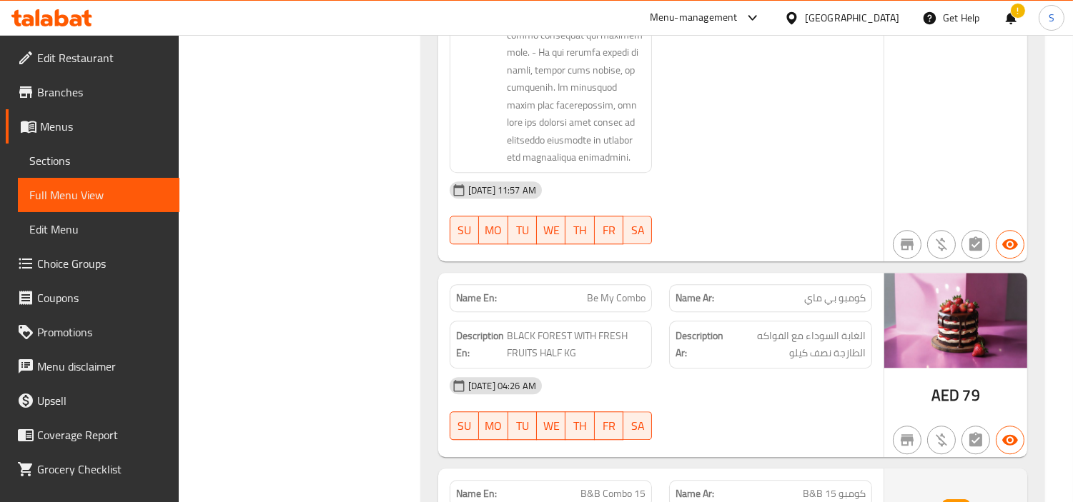
scroll to position [16672, 0]
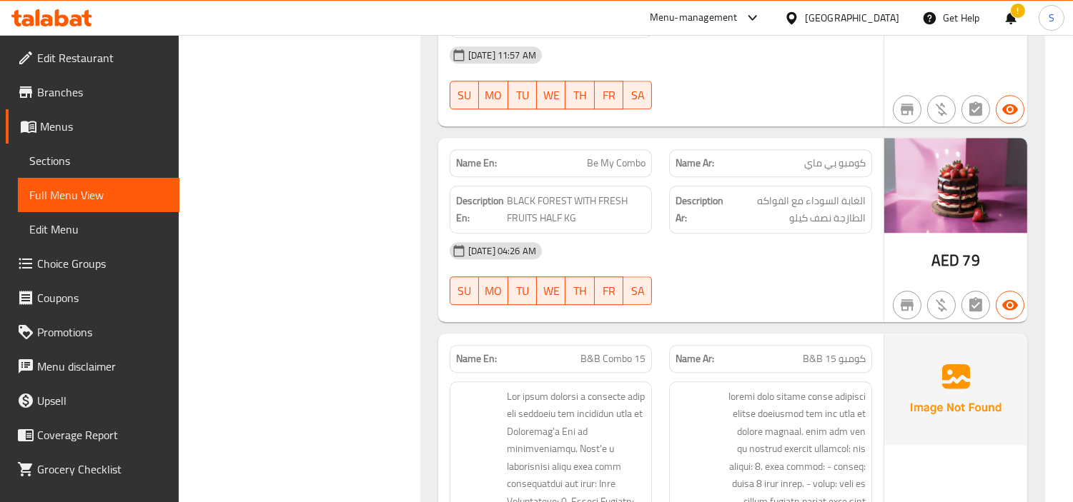
click at [610, 352] on span "B&B Combo 15" at bounding box center [612, 359] width 65 height 15
copy span "B&B Combo 15"
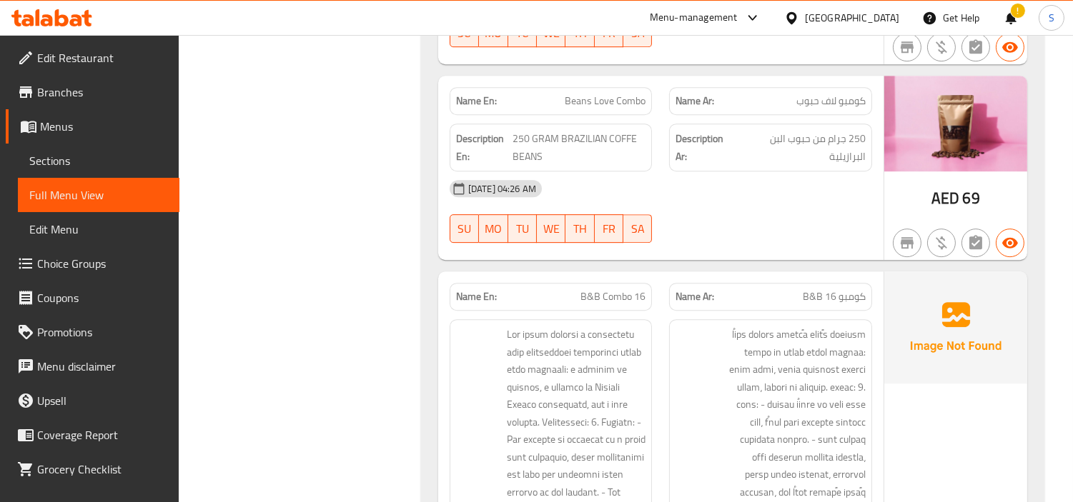
scroll to position [17704, 0]
click at [623, 289] on span "B&B Combo 16" at bounding box center [612, 296] width 65 height 15
copy span "B&B Combo 16"
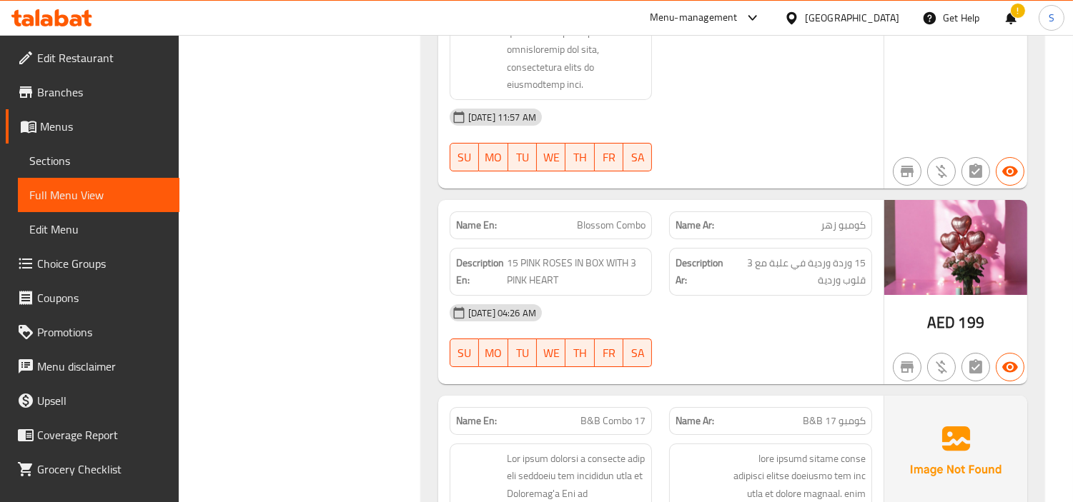
scroll to position [19133, 0]
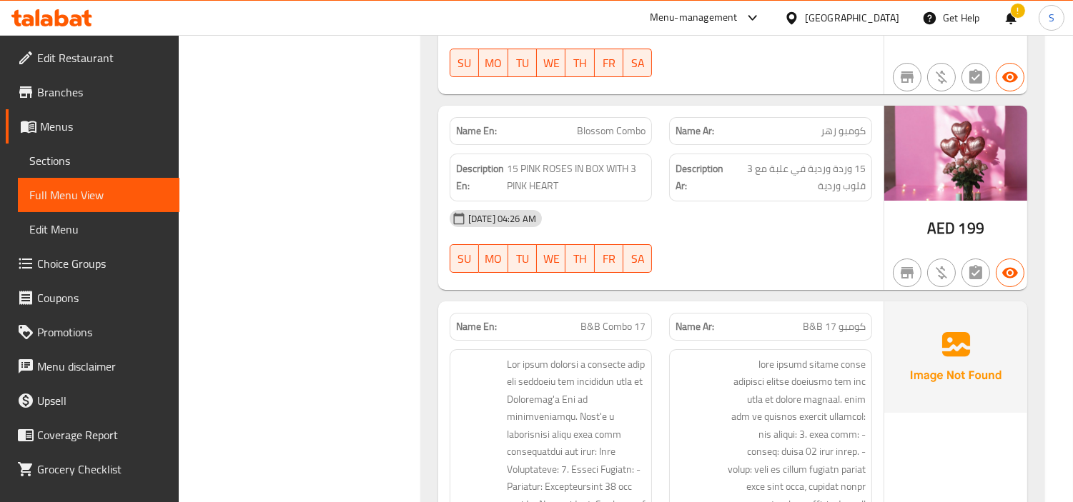
click at [617, 319] on span "B&B Combo 17" at bounding box center [612, 326] width 65 height 15
click at [616, 319] on span "B&B Combo 17" at bounding box center [612, 326] width 65 height 15
copy span "B&B Combo 17"
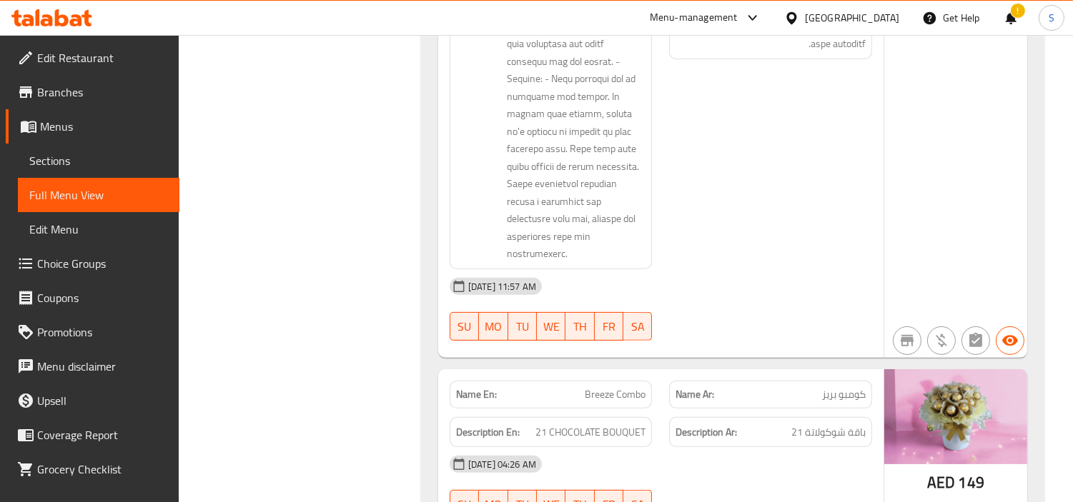
scroll to position [20245, 0]
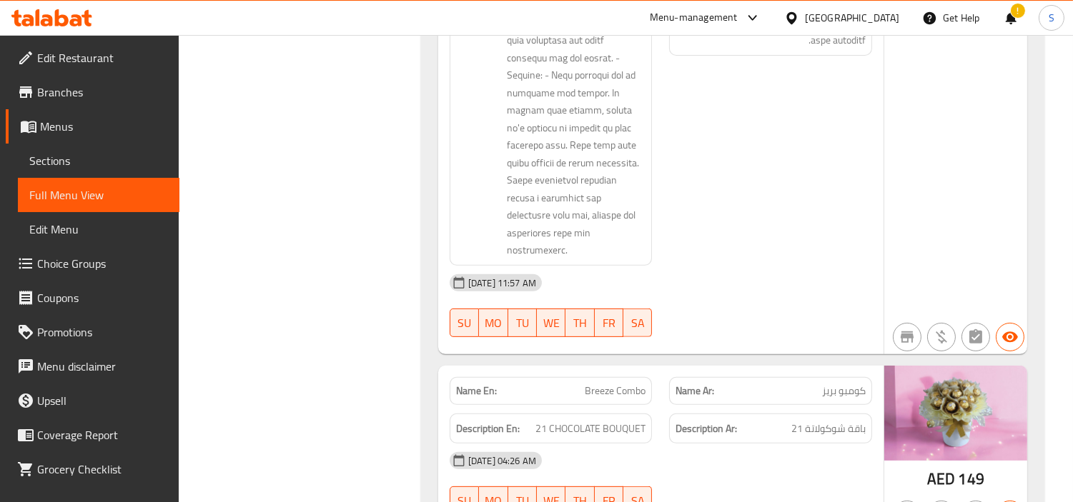
copy span "B&B Combo 18"
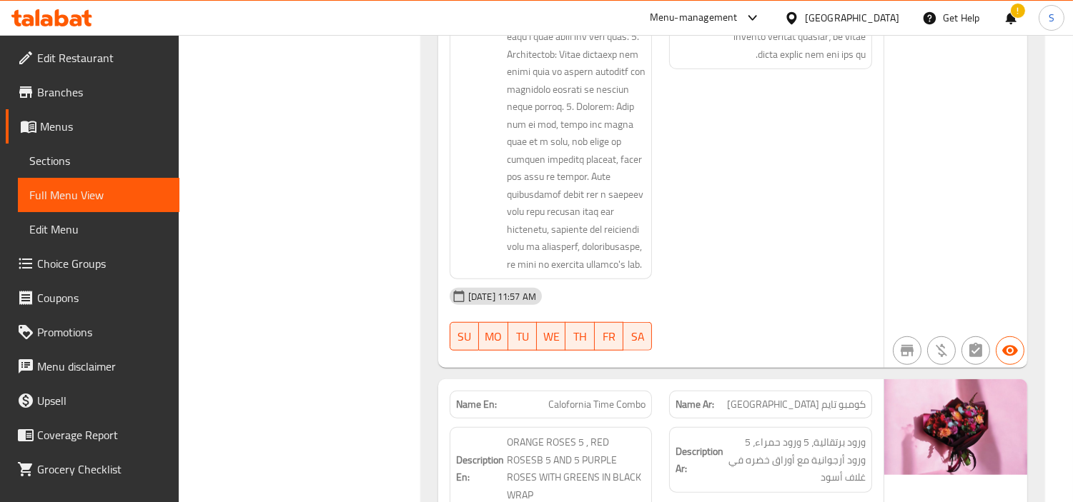
scroll to position [21754, 0]
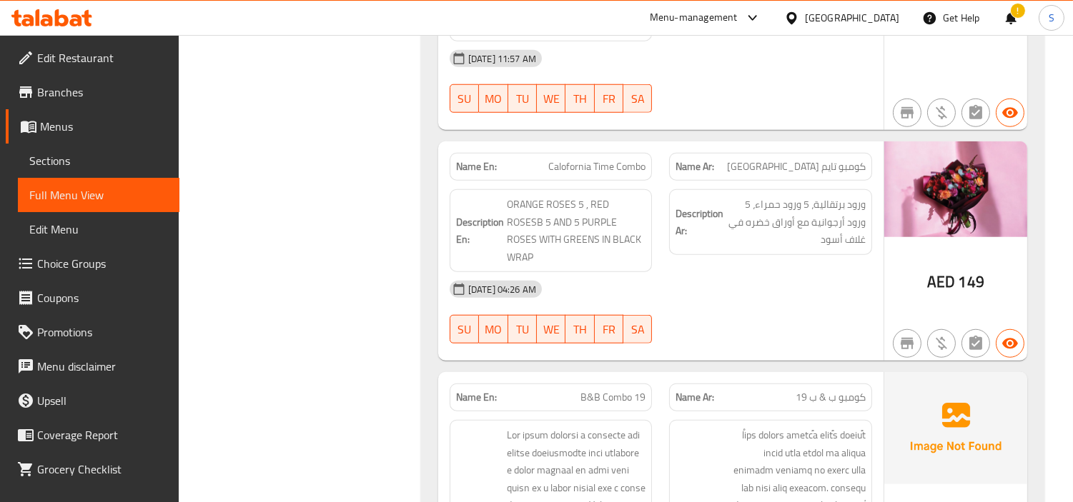
click at [593, 390] on span "B&B Combo 19" at bounding box center [612, 397] width 65 height 15
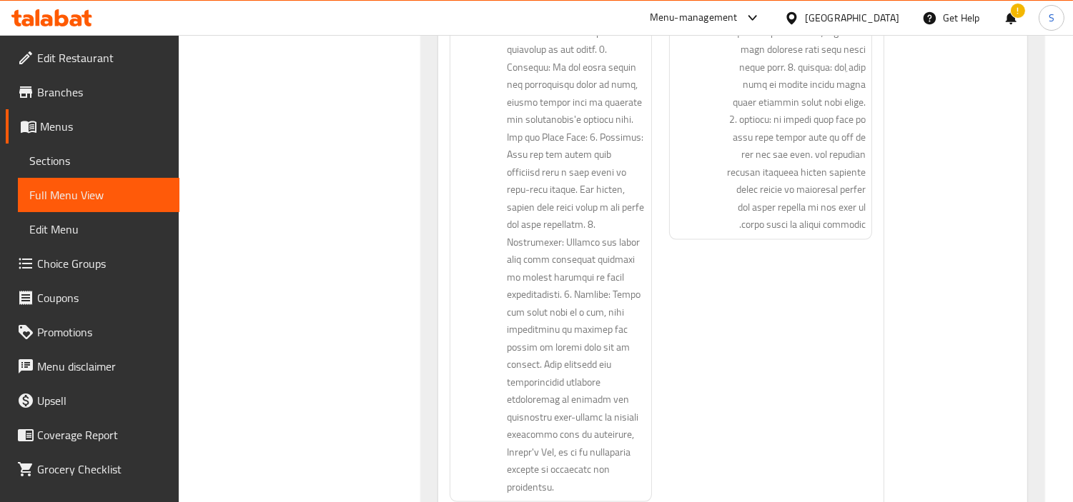
scroll to position [23103, 0]
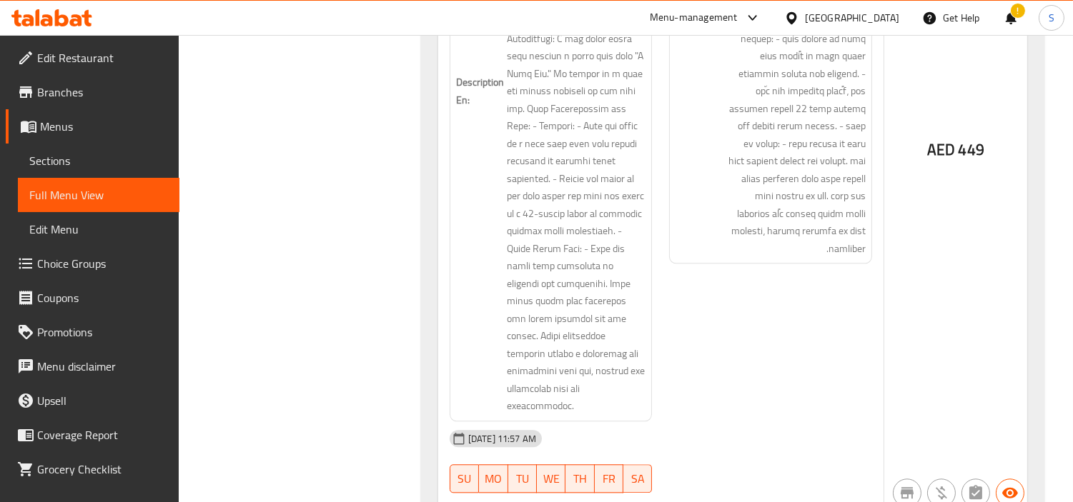
scroll to position [25644, 0]
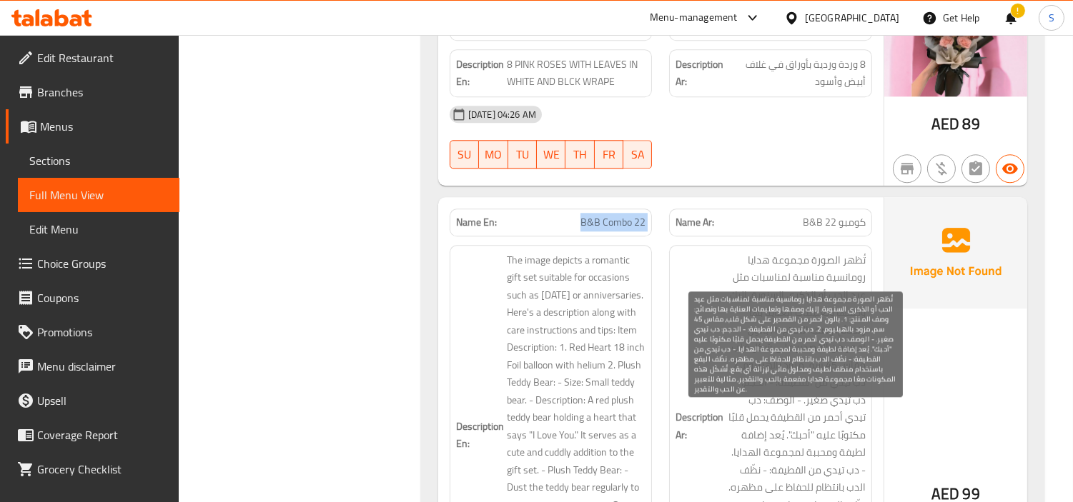
scroll to position [26199, 0]
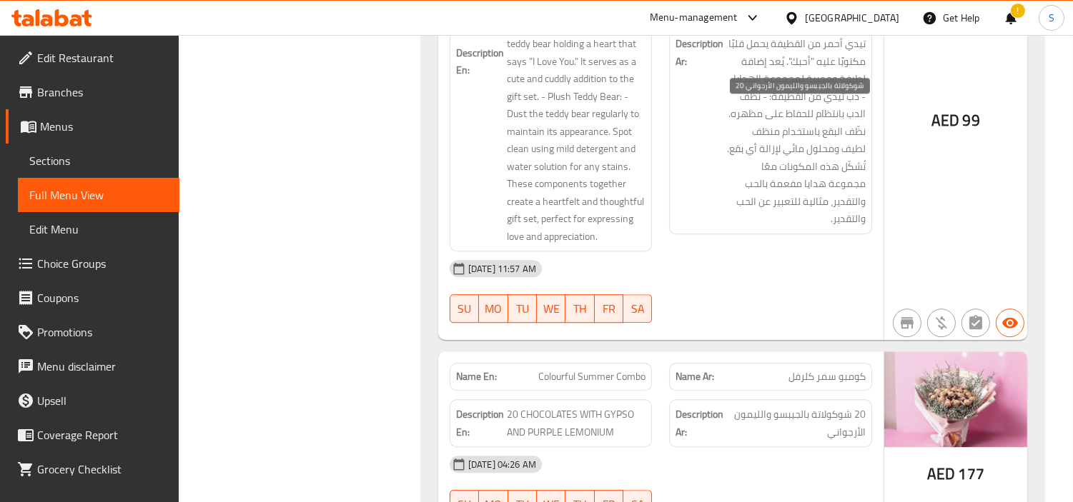
scroll to position [26517, 0]
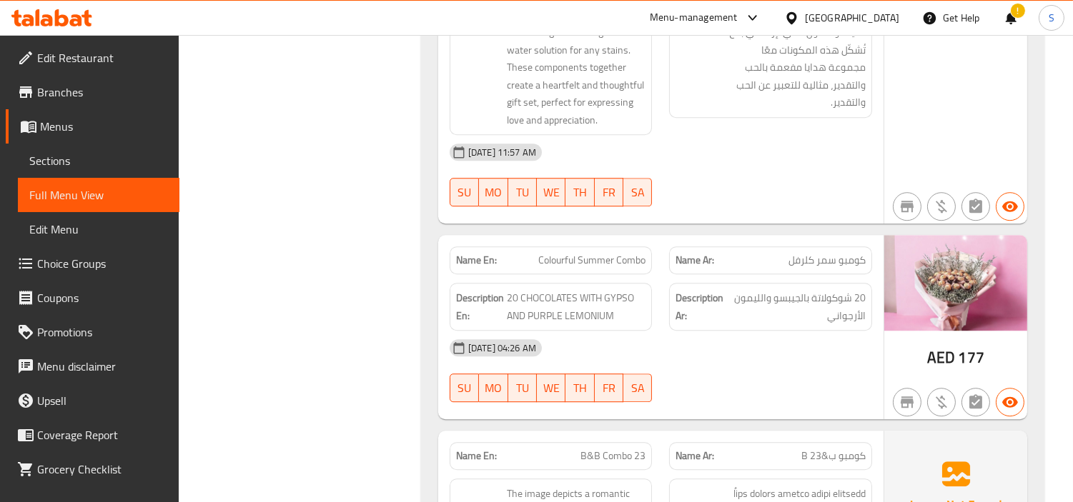
click at [625, 449] on span "B&B Combo 23" at bounding box center [612, 456] width 65 height 15
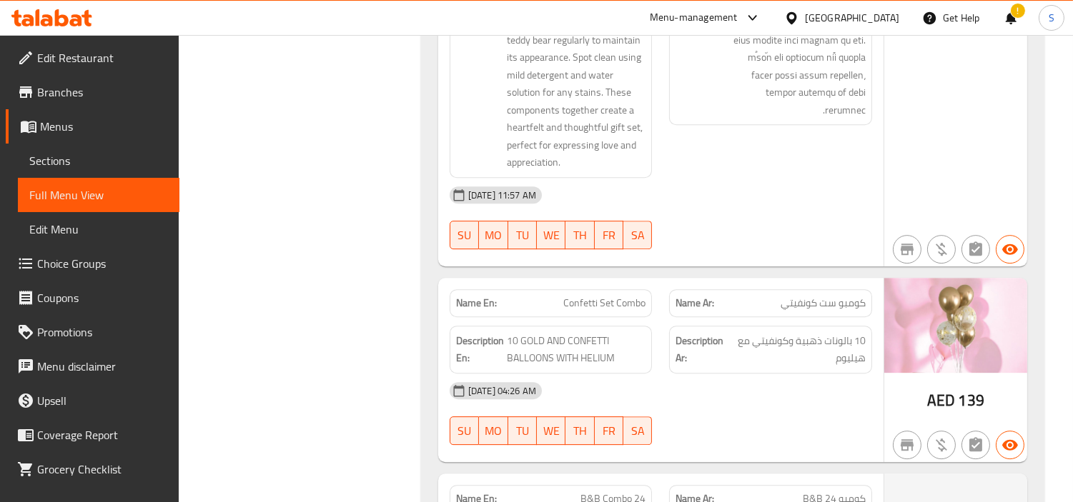
scroll to position [27311, 0]
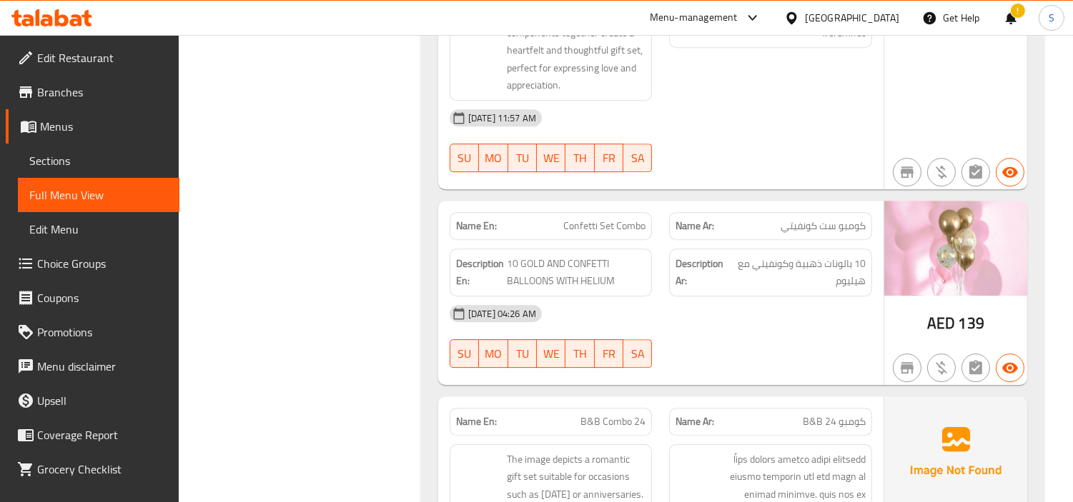
click at [606, 414] on span "B&B Combo 24" at bounding box center [612, 421] width 65 height 15
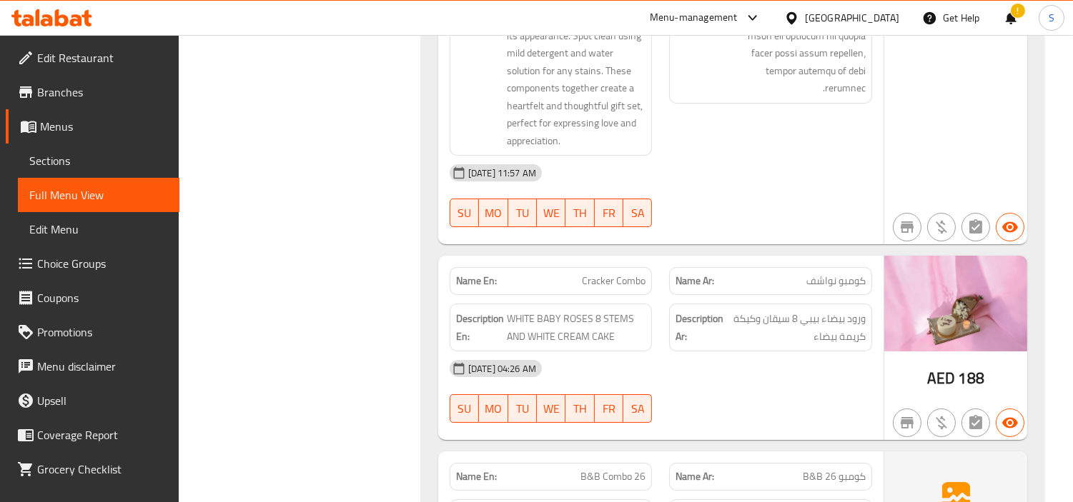
scroll to position [28820, 0]
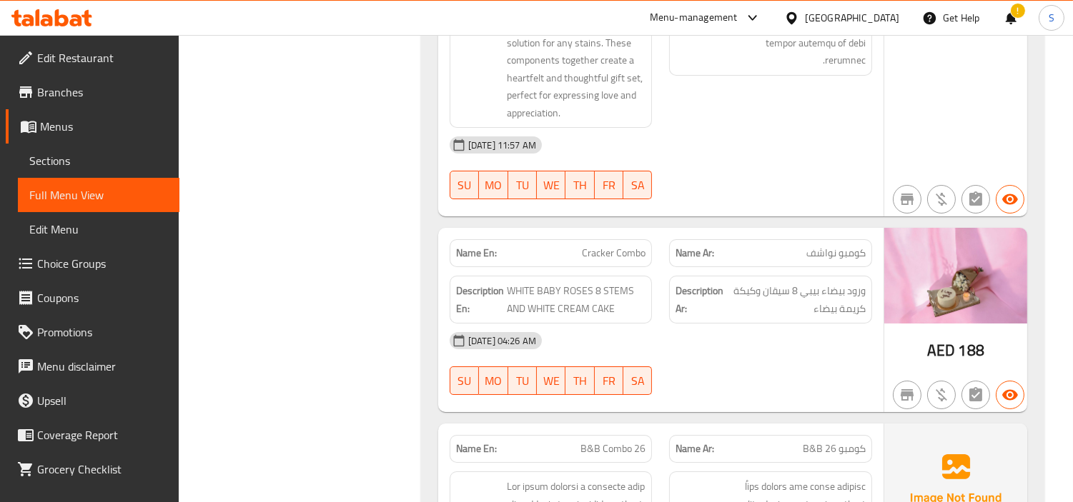
click at [605, 442] on span "B&B Combo 26" at bounding box center [612, 449] width 65 height 15
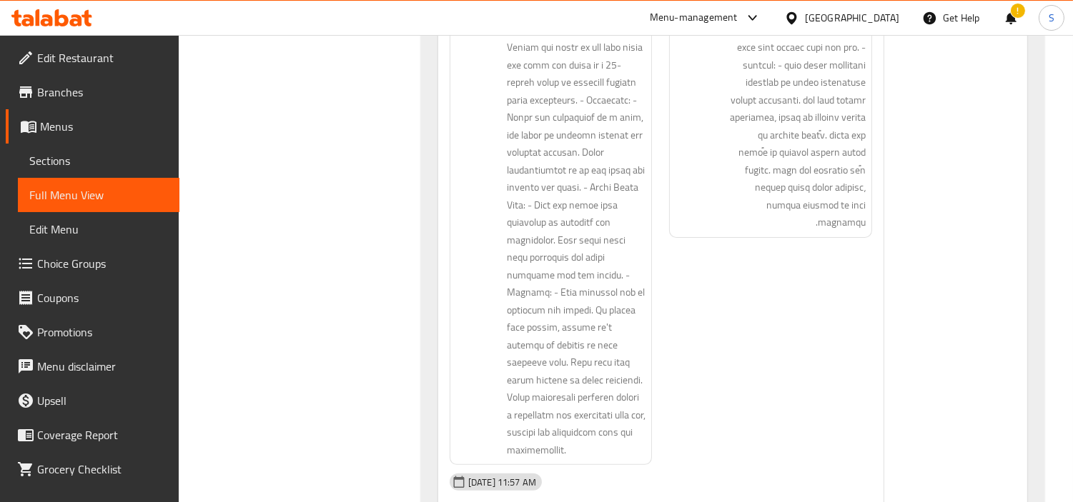
scroll to position [30011, 0]
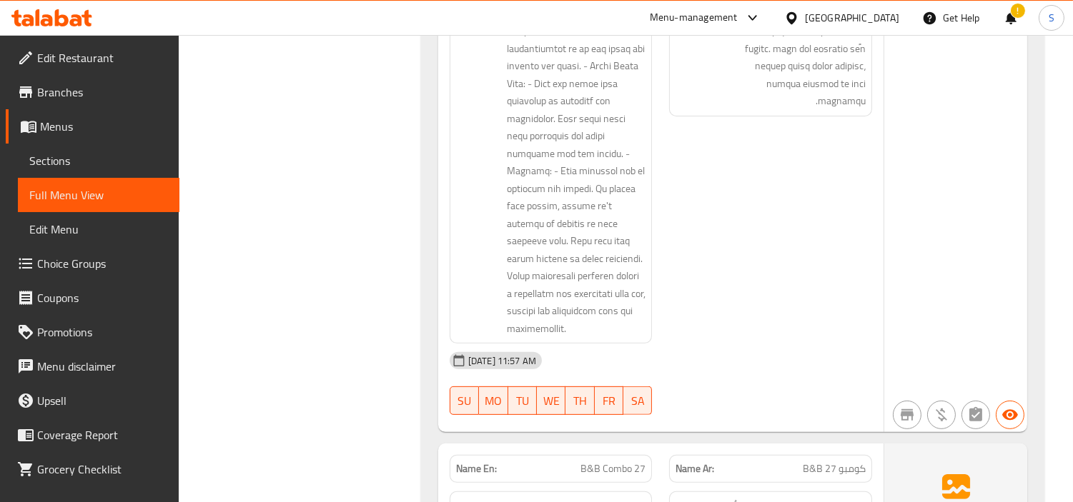
click at [632, 462] on span "B&B Combo 27" at bounding box center [612, 469] width 65 height 15
click at [605, 462] on span "B&B Combo 27" at bounding box center [612, 469] width 65 height 15
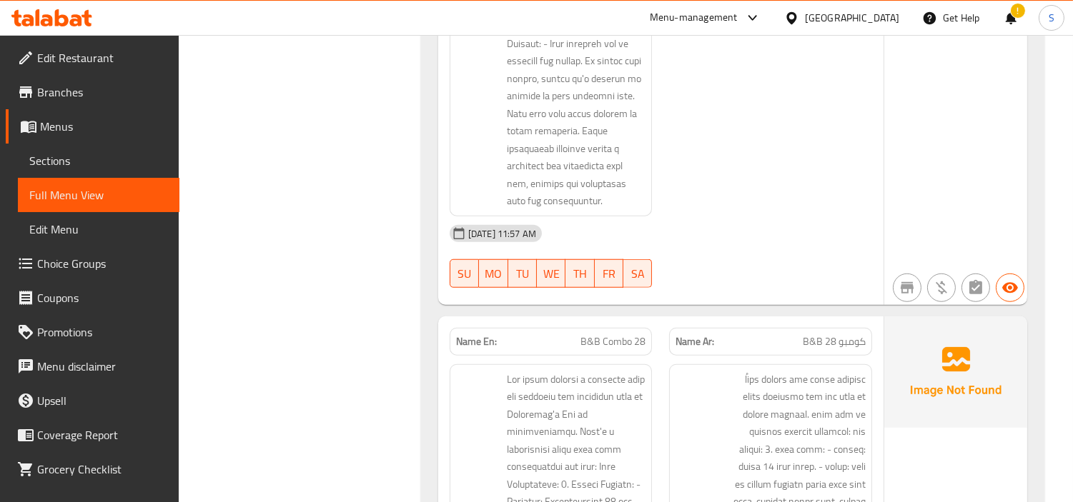
scroll to position [30884, 0]
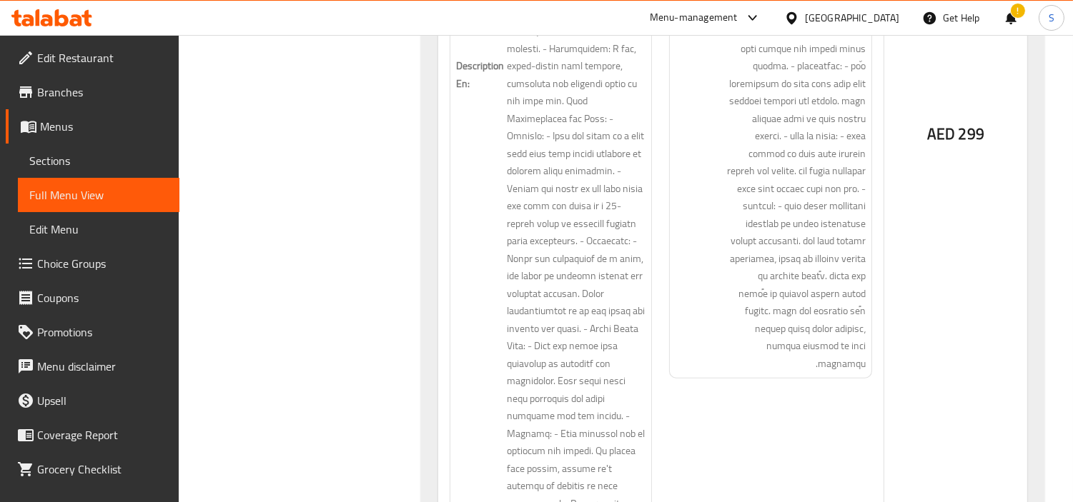
scroll to position [32154, 0]
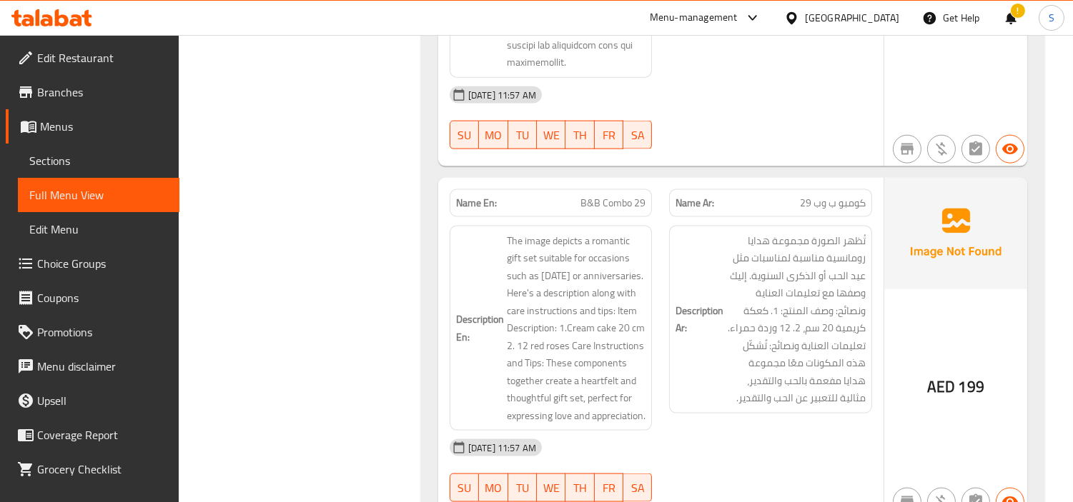
scroll to position [32869, 0]
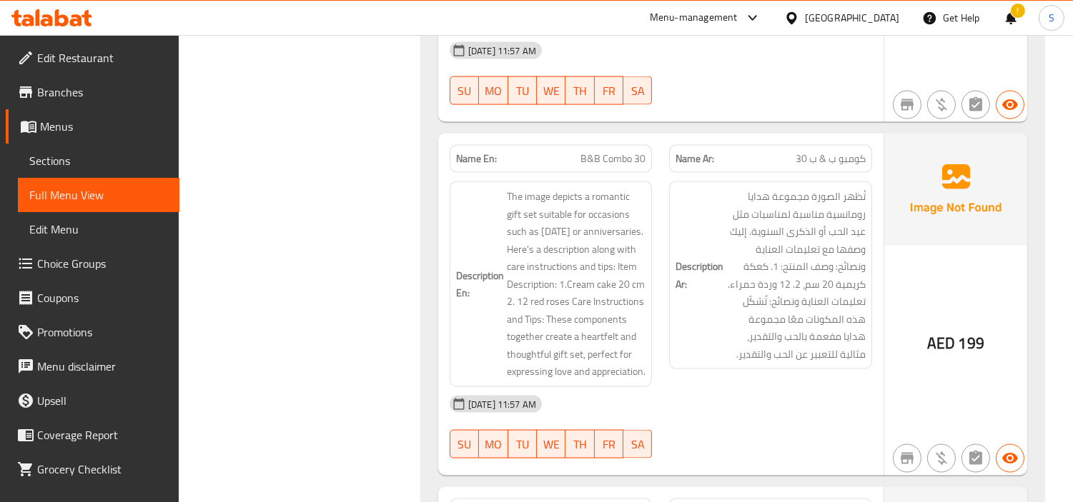
drag, startPoint x: 631, startPoint y: 233, endPoint x: 591, endPoint y: 232, distance: 40.0
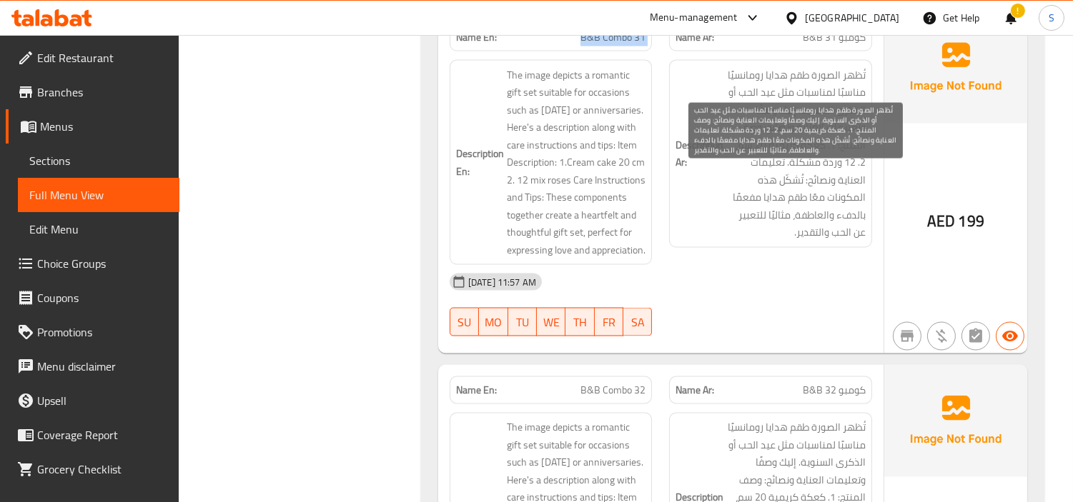
scroll to position [33345, 0]
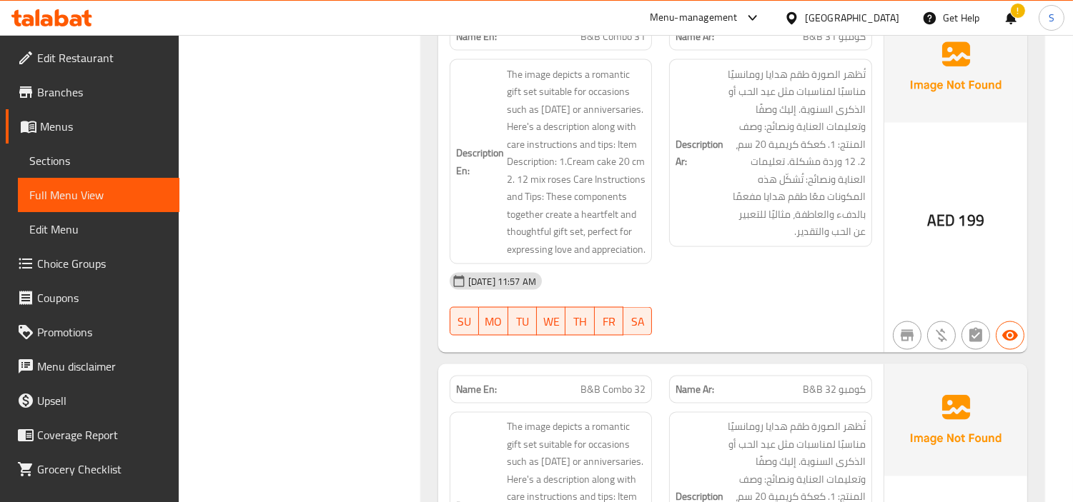
click at [629, 382] on span "B&B Combo 32" at bounding box center [612, 389] width 65 height 15
drag, startPoint x: 629, startPoint y: 131, endPoint x: 677, endPoint y: 159, distance: 55.0
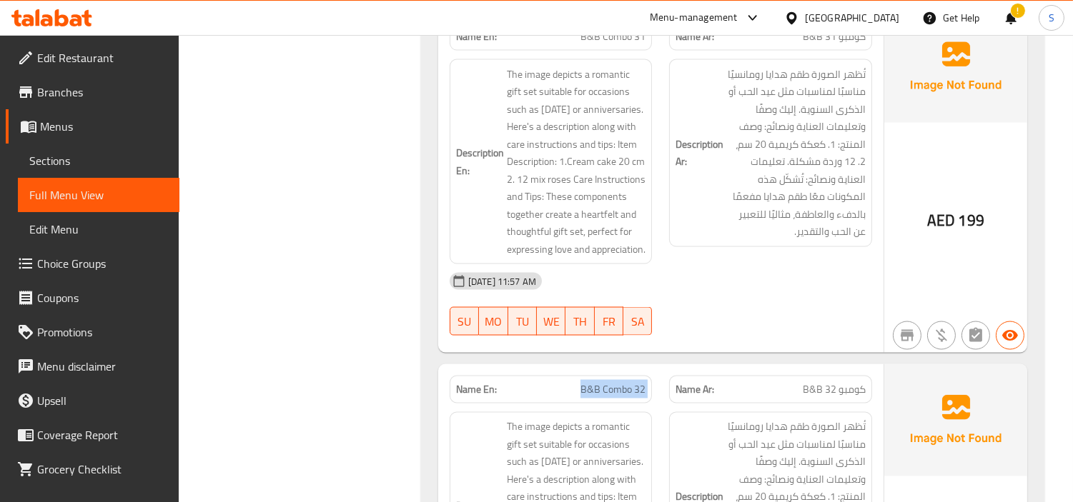
scroll to position [33584, 0]
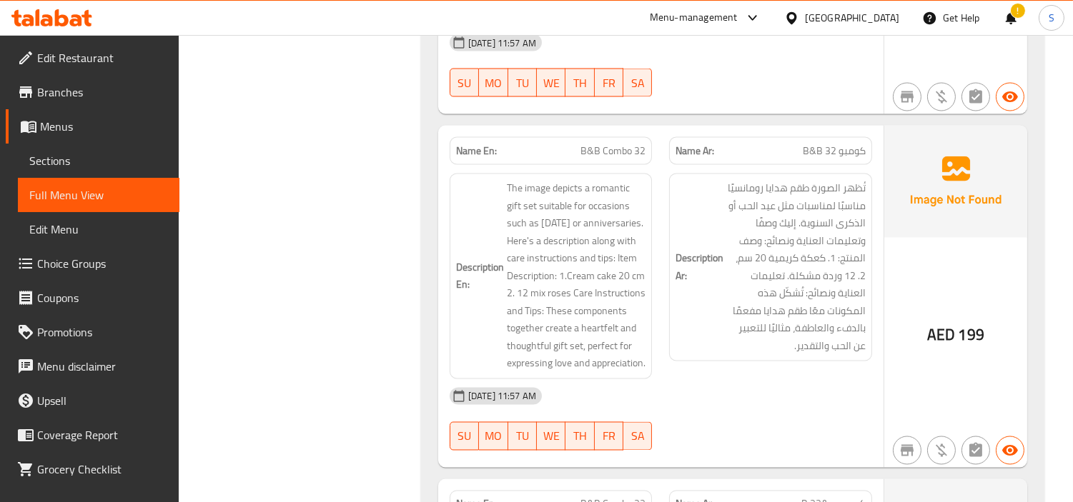
click at [620, 497] on span "B&B Combo 33" at bounding box center [612, 504] width 65 height 15
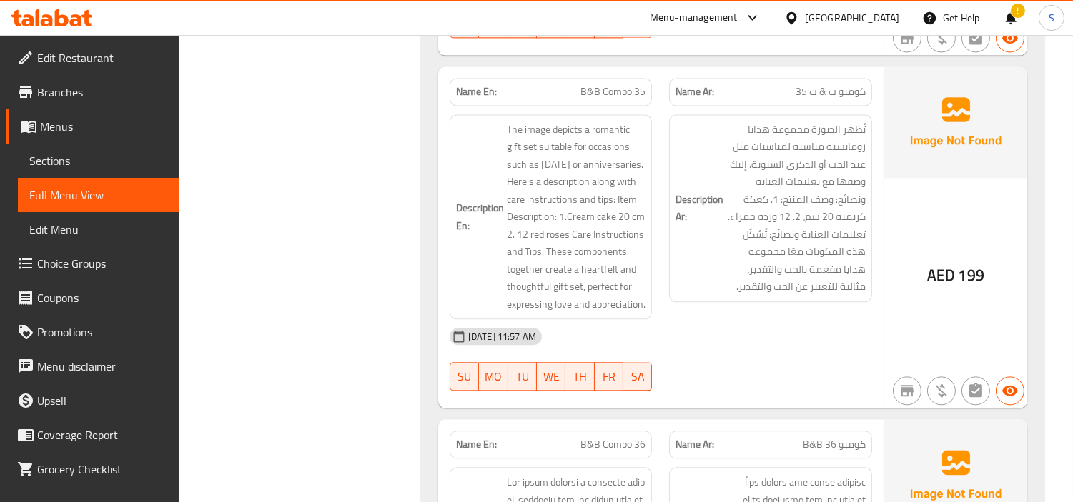
scroll to position [34774, 0]
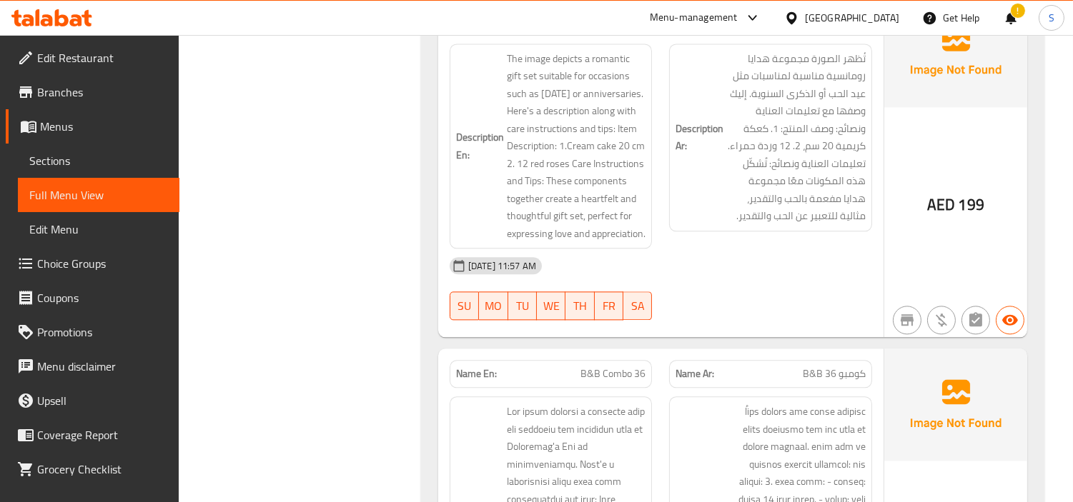
click at [607, 367] on span "B&B Combo 36" at bounding box center [612, 374] width 65 height 15
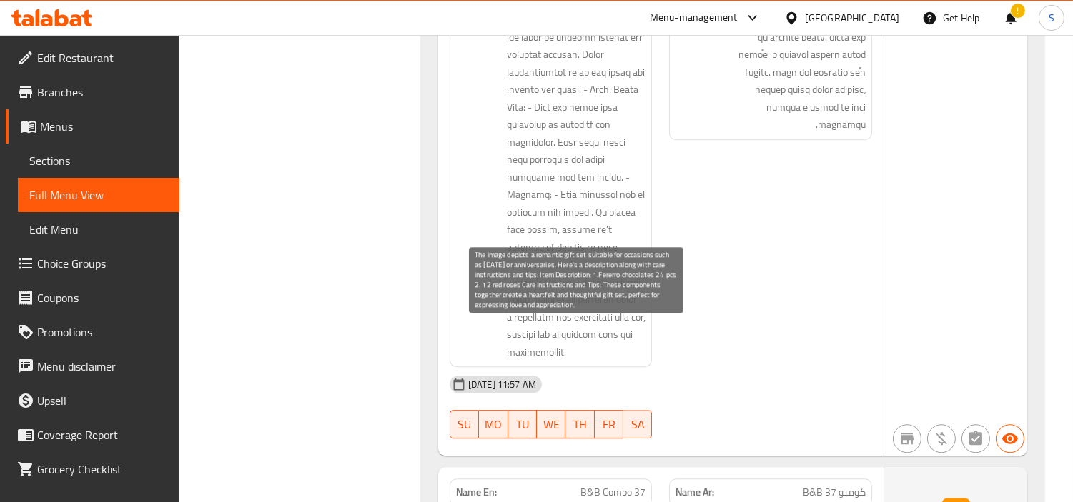
scroll to position [35965, 0]
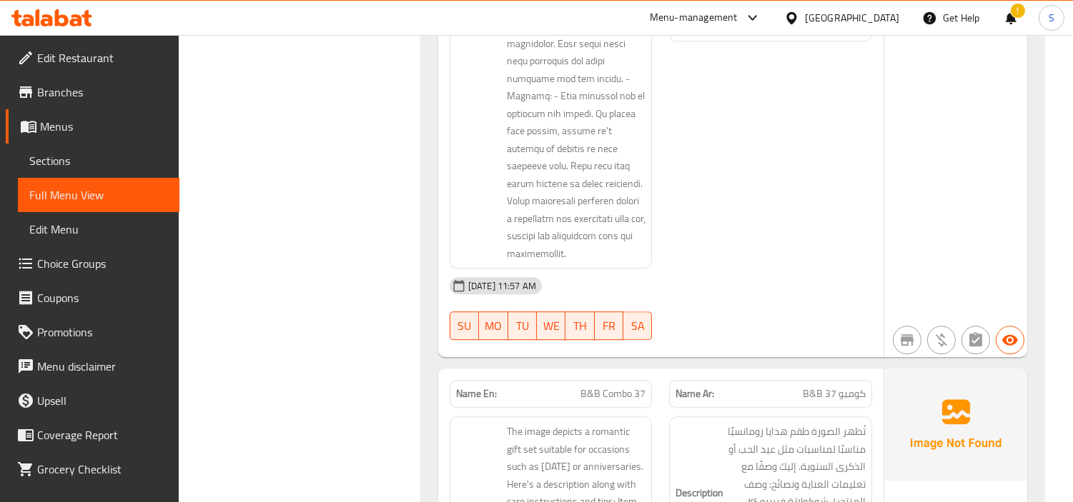
click at [637, 387] on span "B&B Combo 37" at bounding box center [612, 394] width 65 height 15
drag, startPoint x: 631, startPoint y: 209, endPoint x: 609, endPoint y: 196, distance: 26.0
click at [610, 387] on span "B&B Combo 37" at bounding box center [612, 394] width 65 height 15
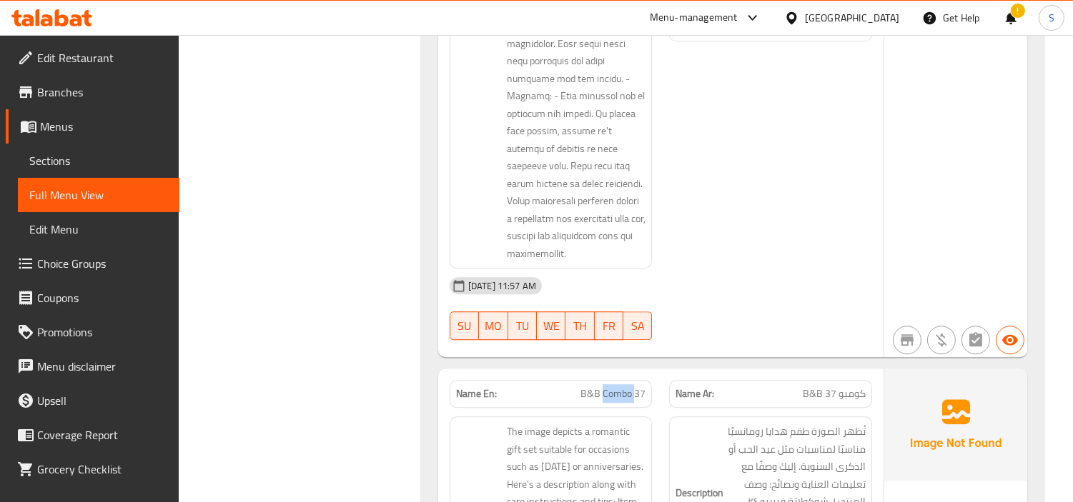
click at [609, 387] on span "B&B Combo 37" at bounding box center [612, 394] width 65 height 15
click at [610, 387] on span "B&B Combo 37" at bounding box center [612, 394] width 65 height 15
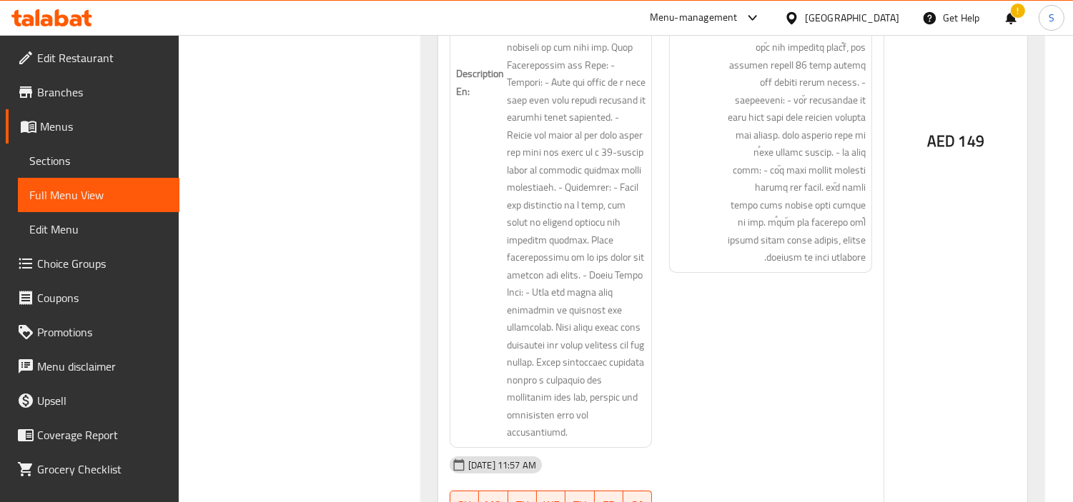
scroll to position [39459, 0]
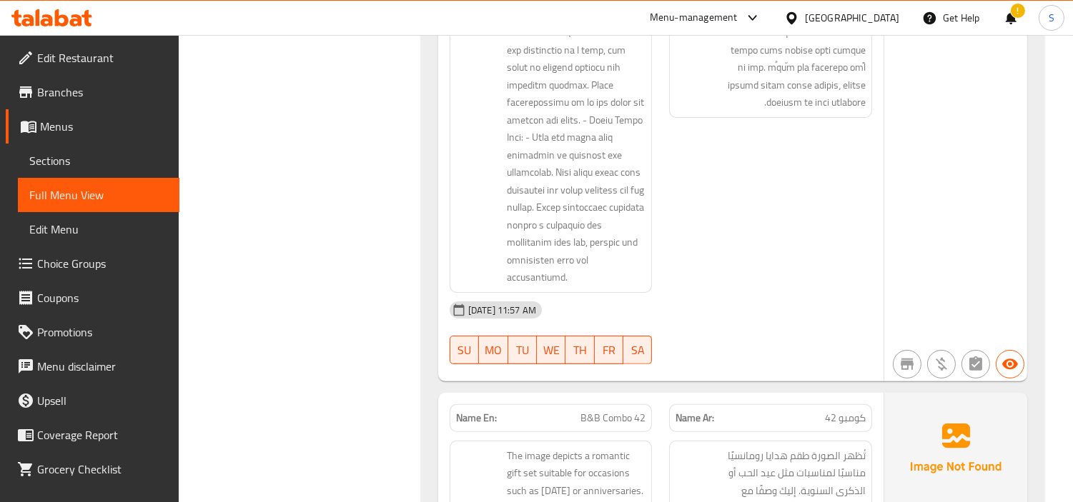
click at [636, 411] on span "B&B Combo 42" at bounding box center [612, 418] width 65 height 15
drag, startPoint x: 634, startPoint y: 263, endPoint x: 619, endPoint y: 254, distance: 17.3
click at [619, 411] on span "B&B Combo 42" at bounding box center [612, 418] width 65 height 15
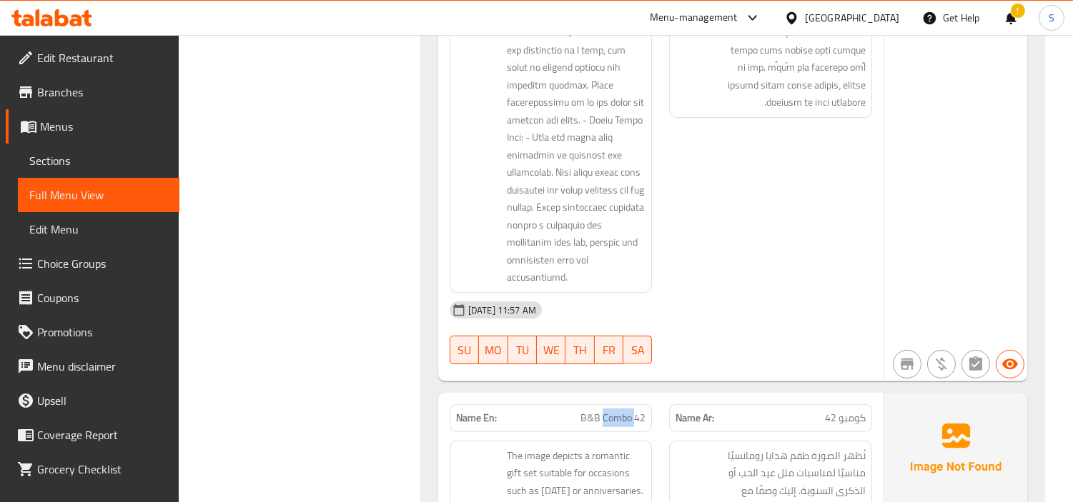
click at [619, 411] on span "B&B Combo 42" at bounding box center [612, 418] width 65 height 15
drag, startPoint x: 619, startPoint y: 254, endPoint x: 717, endPoint y: 141, distance: 149.9
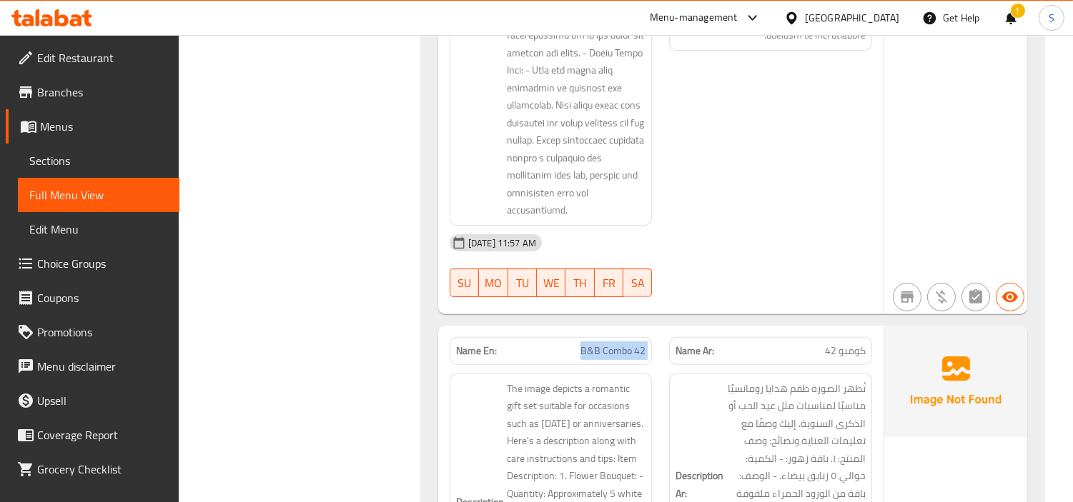
scroll to position [39934, 0]
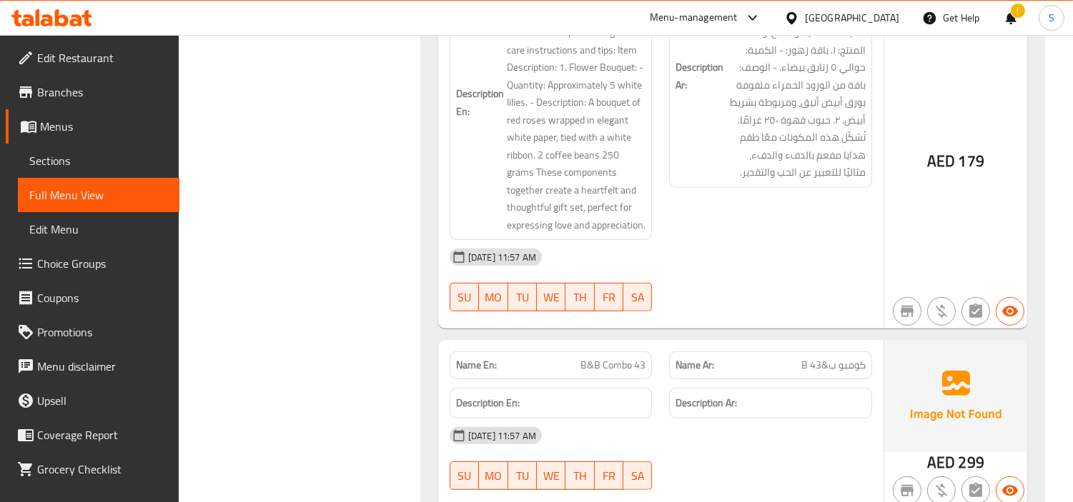
click at [593, 358] on span "B&B Combo 43" at bounding box center [612, 365] width 65 height 15
click at [594, 358] on span "B&B Combo 43" at bounding box center [612, 365] width 65 height 15
drag, startPoint x: 582, startPoint y: 234, endPoint x: 549, endPoint y: 216, distance: 38.4
click at [549, 358] on p "Name En: B&B Combo 43" at bounding box center [551, 365] width 190 height 15
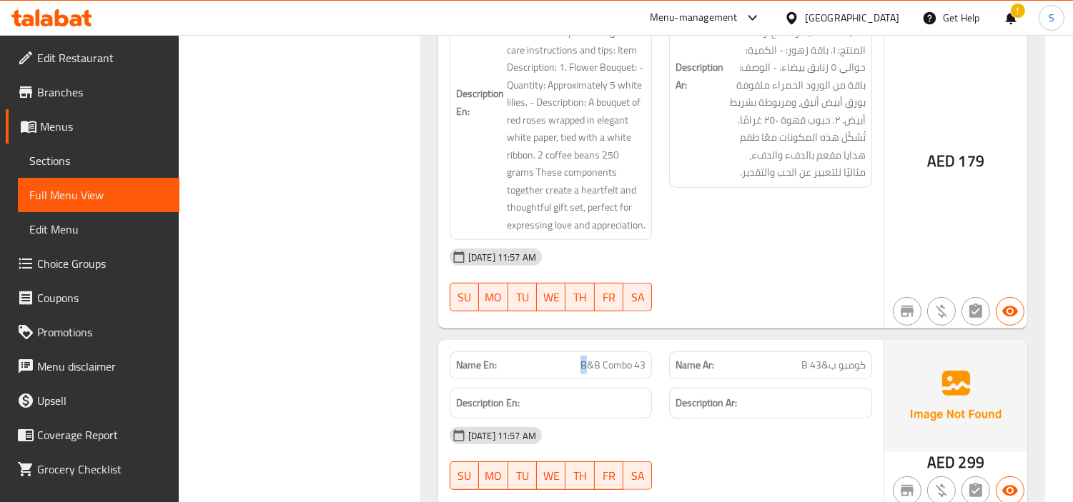
click at [549, 358] on p "Name En: B&B Combo 43" at bounding box center [551, 365] width 190 height 15
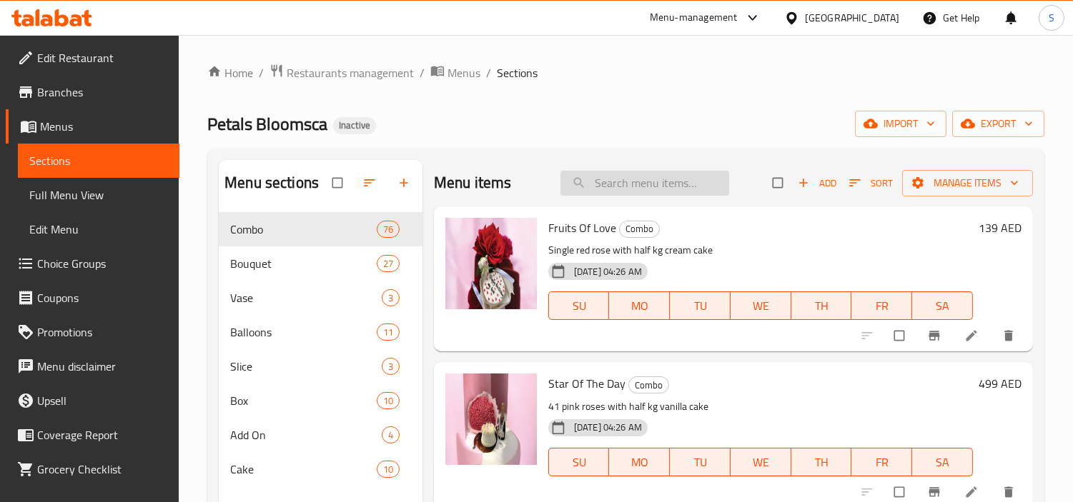
click at [645, 194] on input "search" at bounding box center [644, 183] width 169 height 25
paste input "B&B Combo 10"
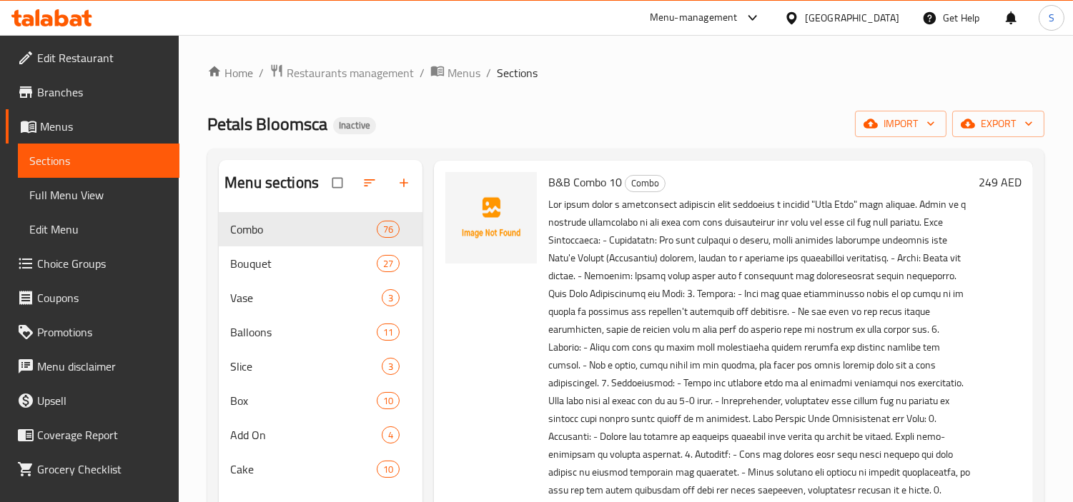
scroll to position [200, 0]
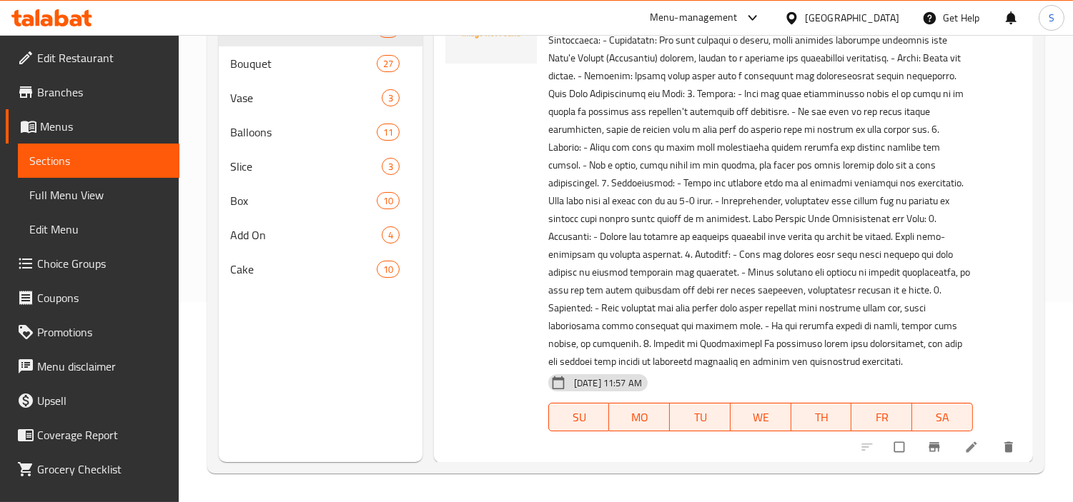
type input "B&B Combo 10"
click at [964, 449] on icon at bounding box center [971, 447] width 14 height 14
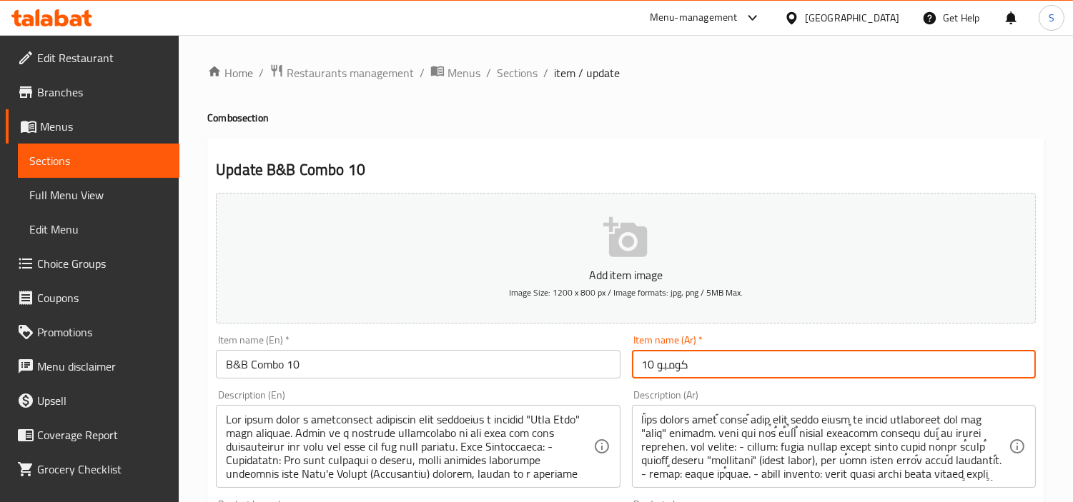
click at [802, 362] on input "كومبو 10" at bounding box center [834, 364] width 404 height 29
click at [992, 369] on input "كومبو 10" at bounding box center [834, 364] width 404 height 29
type input "كومبو بي اند بي 10"
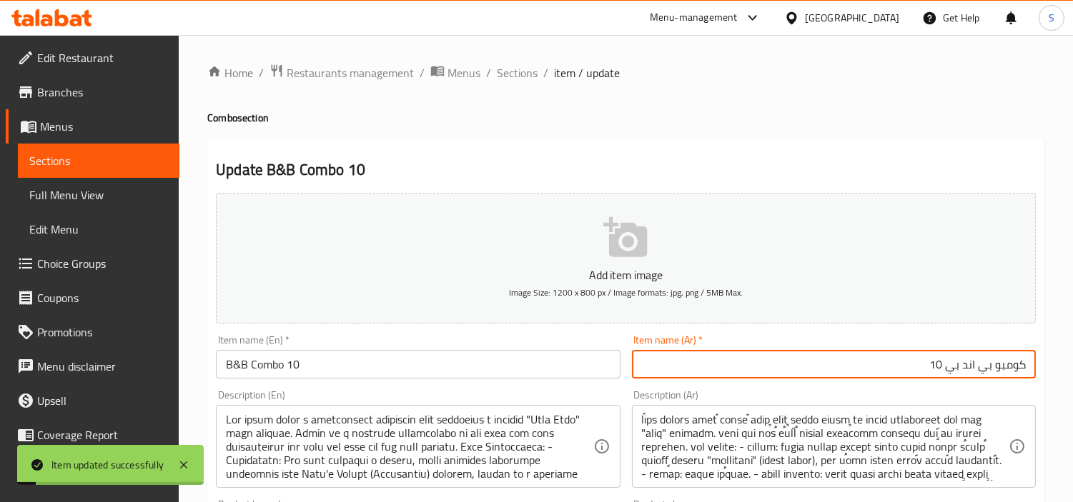
drag, startPoint x: 514, startPoint y: 72, endPoint x: 620, endPoint y: 8, distance: 123.2
click at [514, 72] on span "Sections" at bounding box center [517, 72] width 41 height 17
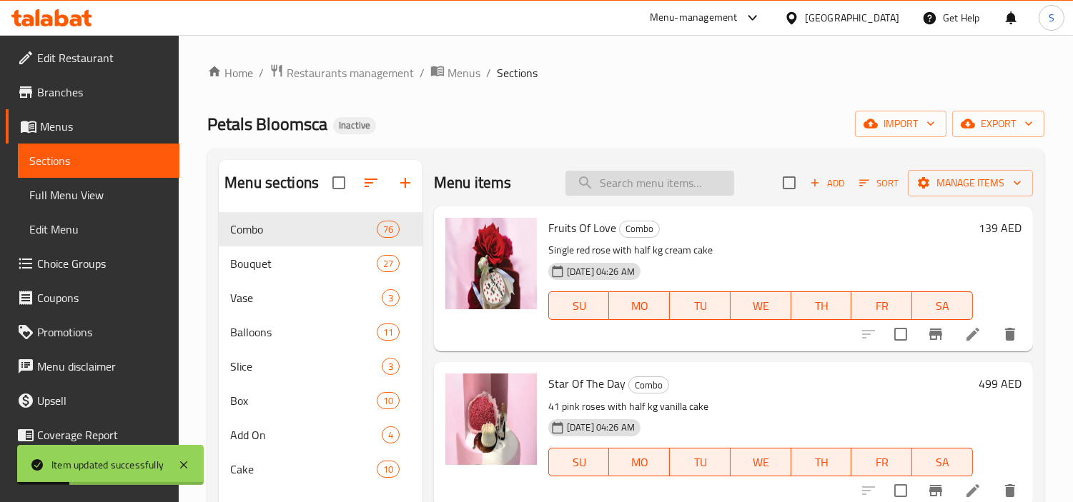
click at [661, 179] on input "search" at bounding box center [649, 183] width 169 height 25
drag, startPoint x: 656, startPoint y: 161, endPoint x: 638, endPoint y: 186, distance: 30.2
click at [638, 186] on input "search" at bounding box center [649, 183] width 169 height 25
paste input "B&B Combo 12"
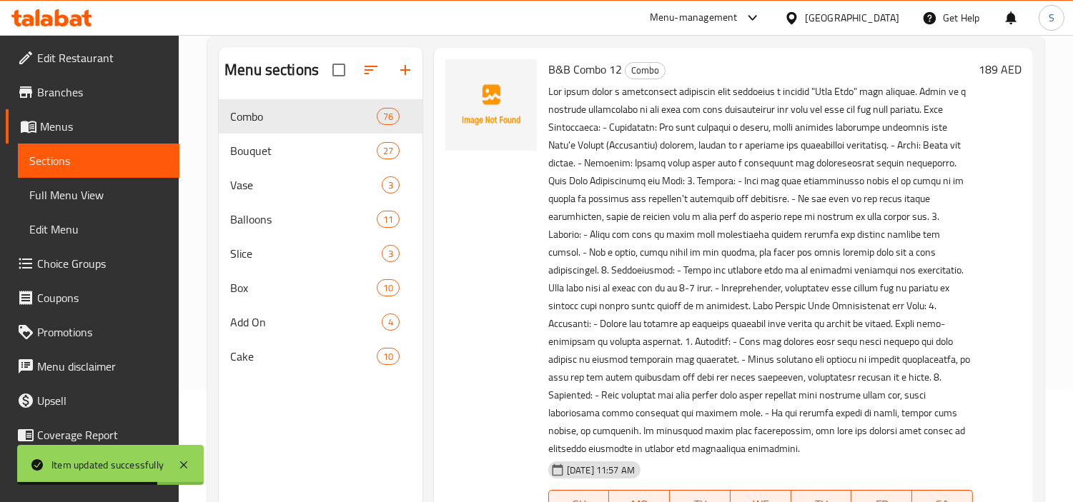
scroll to position [200, 0]
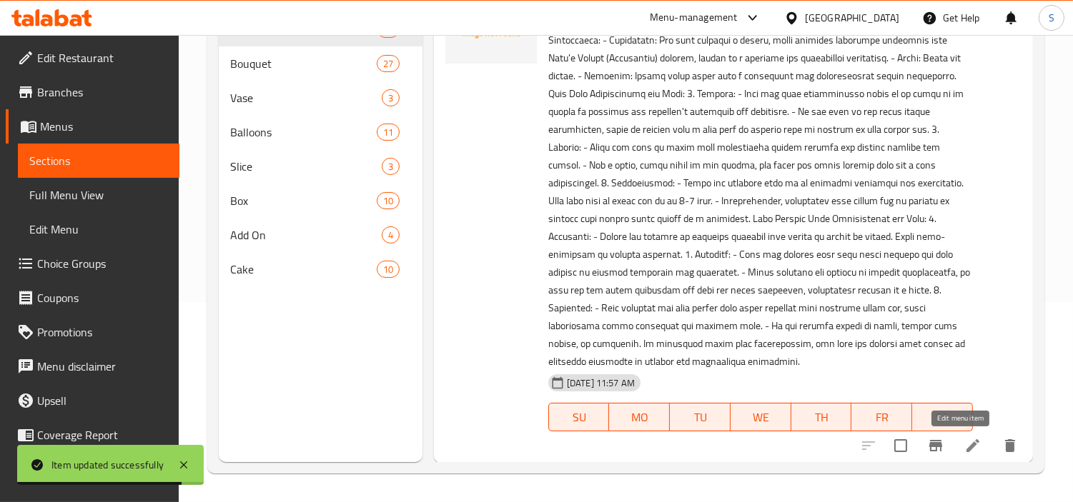
type input "B&B Combo 12"
click at [964, 450] on icon at bounding box center [972, 445] width 17 height 17
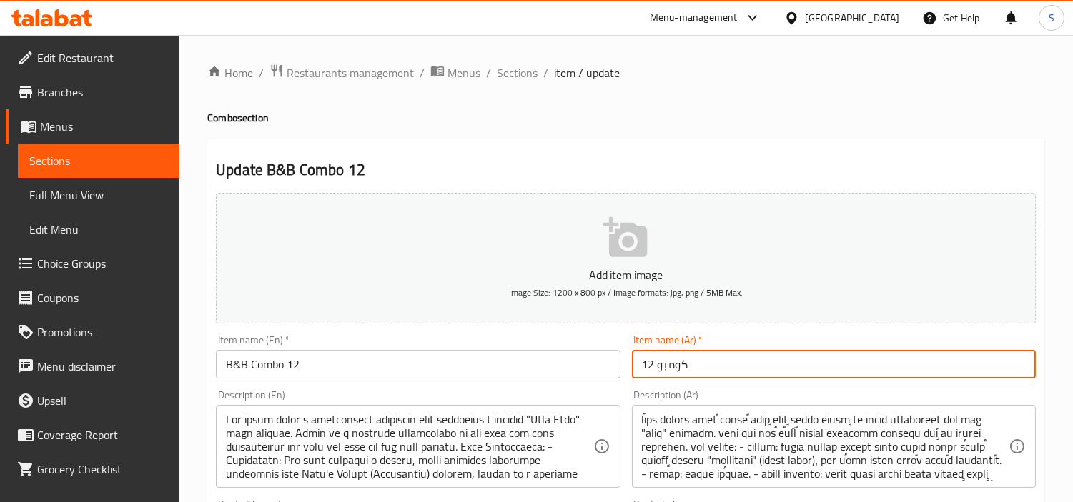
click at [865, 355] on input "كومبو 12" at bounding box center [834, 364] width 404 height 29
click at [991, 362] on input "كومبو 12" at bounding box center [834, 364] width 404 height 29
type input "كومبو بي اند بي 12"
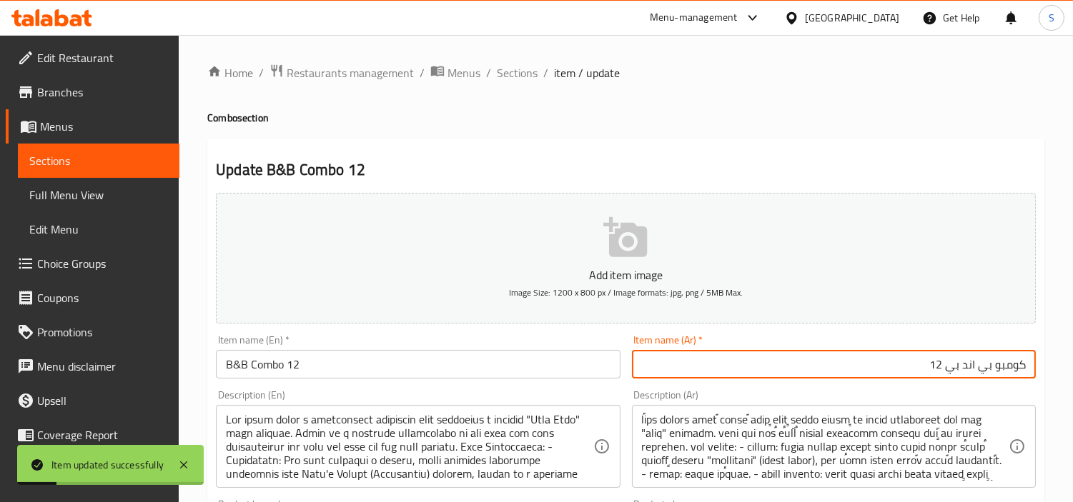
drag, startPoint x: 527, startPoint y: 74, endPoint x: 540, endPoint y: 25, distance: 51.0
click at [527, 74] on span "Sections" at bounding box center [517, 72] width 41 height 17
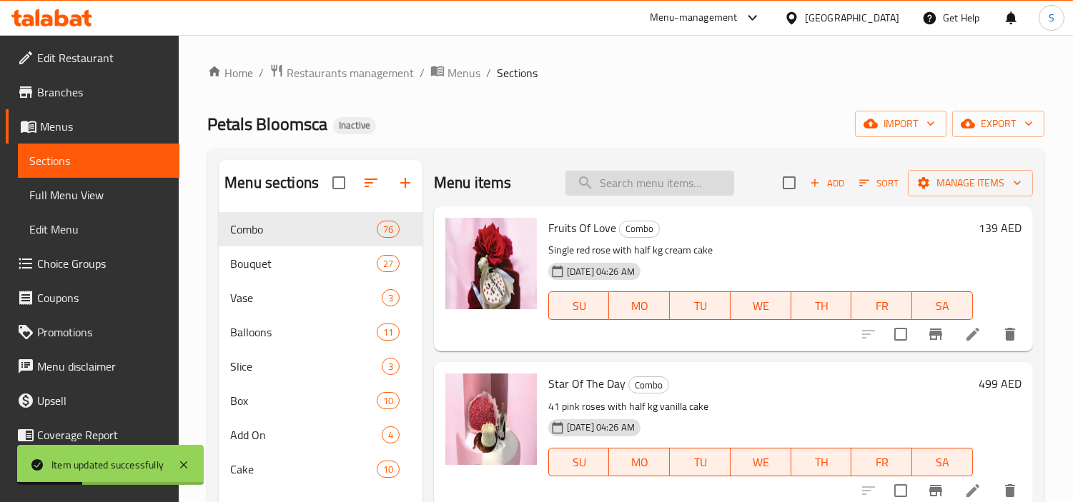
click at [667, 187] on input "search" at bounding box center [649, 183] width 169 height 25
paste input "B&B Combo 13"
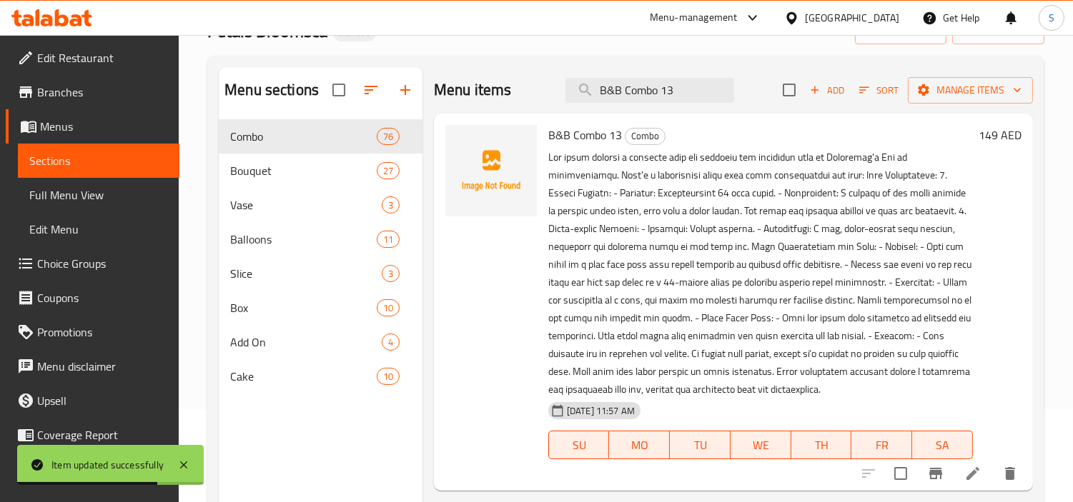
scroll to position [200, 0]
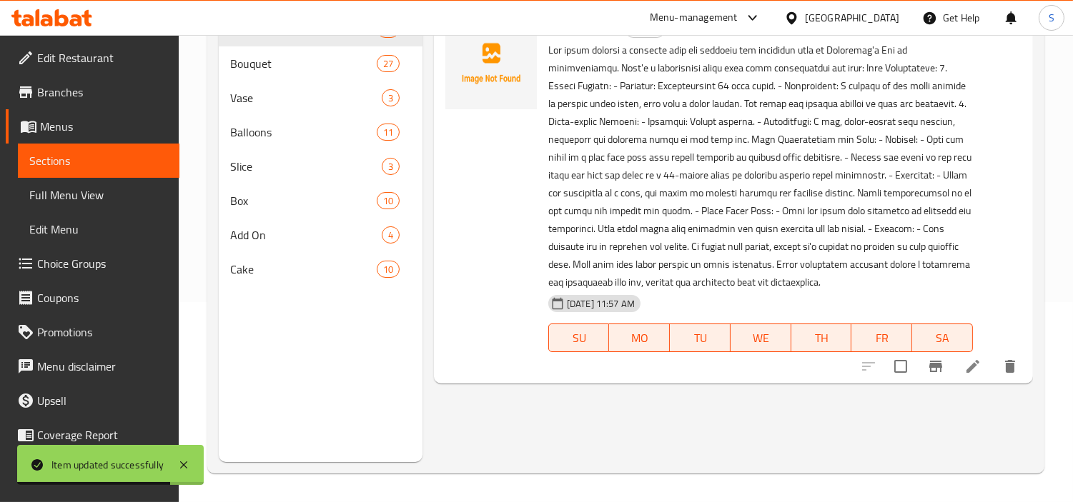
type input "B&B Combo 13"
click at [966, 366] on icon at bounding box center [972, 366] width 17 height 17
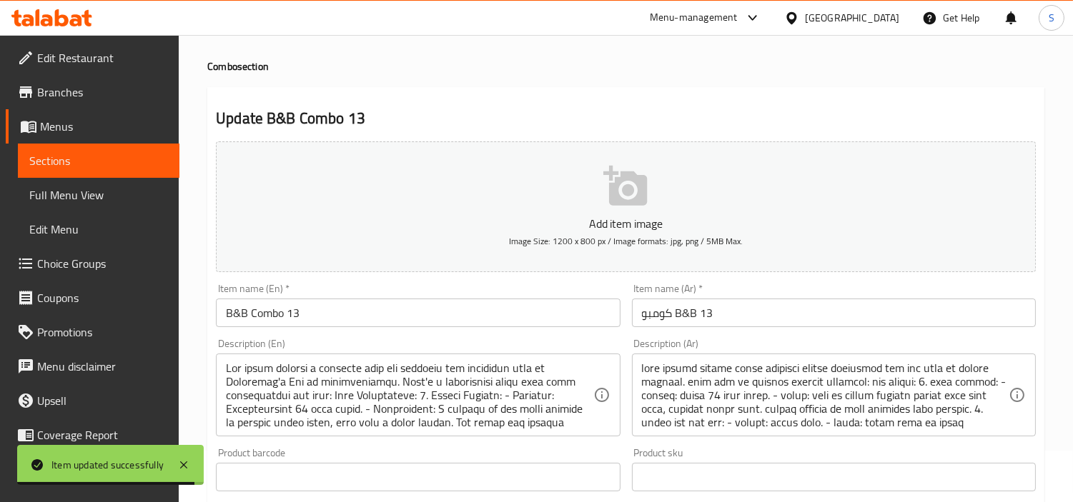
scroll to position [79, 0]
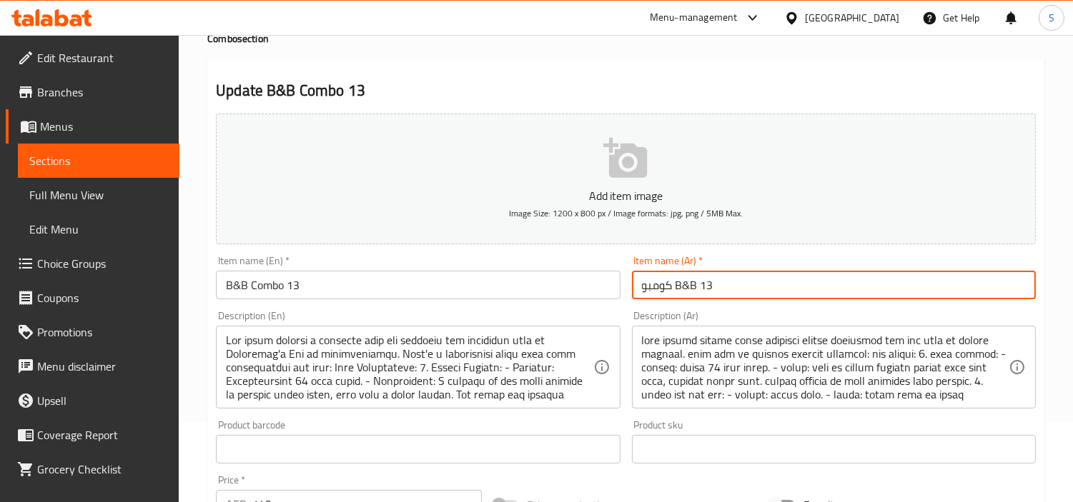
click at [831, 287] on input "كومبو B&B 13" at bounding box center [834, 285] width 404 height 29
drag, startPoint x: 981, startPoint y: 284, endPoint x: 945, endPoint y: 288, distance: 36.6
click at [945, 288] on input "كومبو B&B 13" at bounding box center [834, 285] width 404 height 29
type input "كومبو بي اند بي 13"
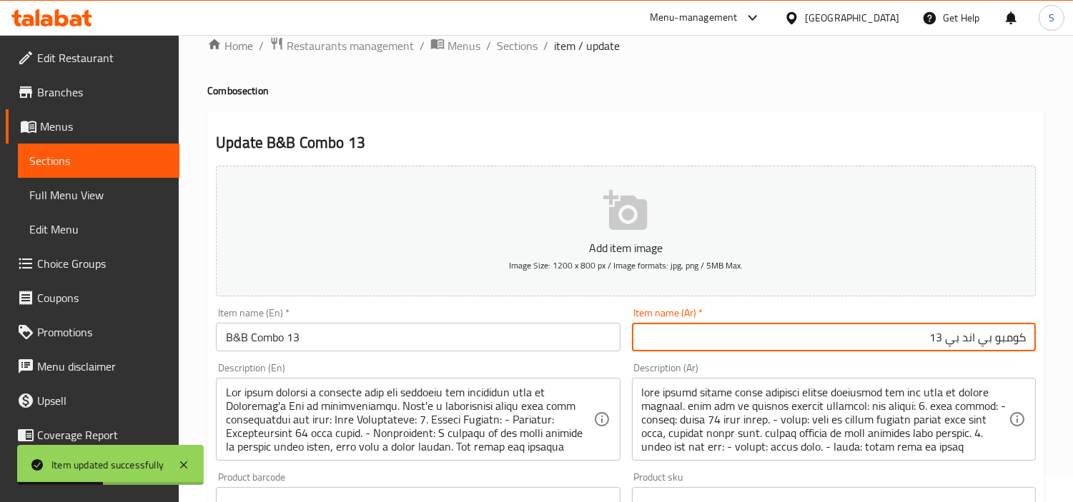
scroll to position [0, 0]
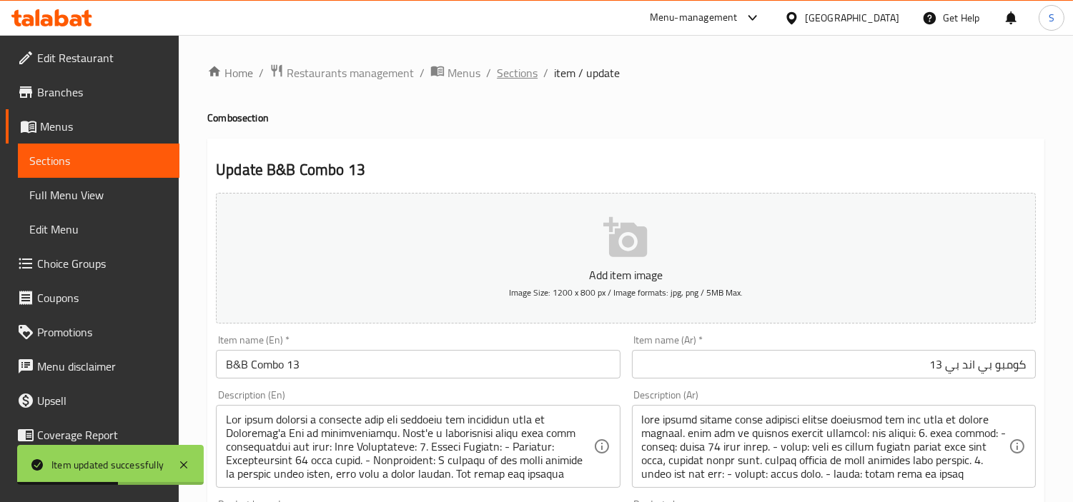
click at [522, 67] on span "Sections" at bounding box center [517, 72] width 41 height 17
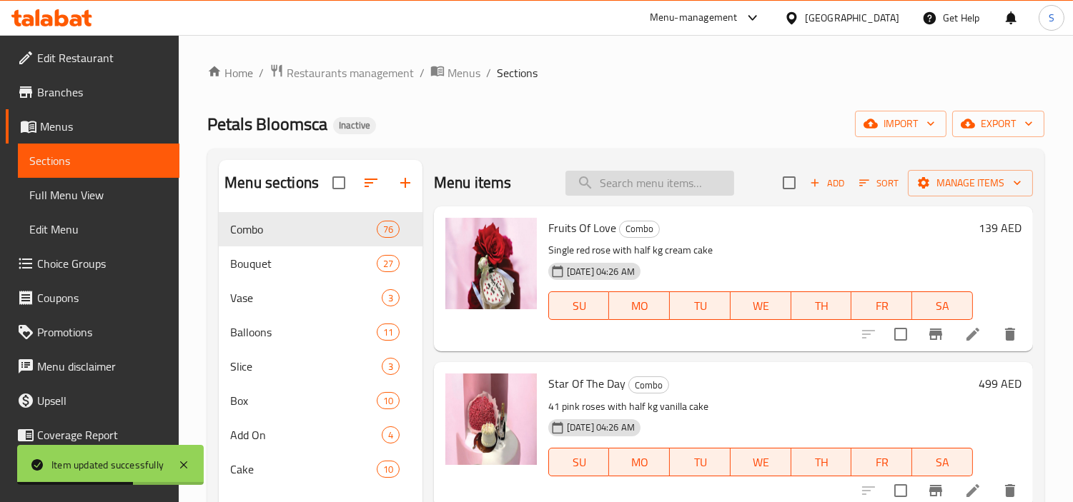
click at [690, 194] on input "search" at bounding box center [649, 183] width 169 height 25
paste input "B&B Combo 15"
type input "B&B Combo 15"
click at [687, 186] on input "B&B Combo 15" at bounding box center [649, 183] width 169 height 25
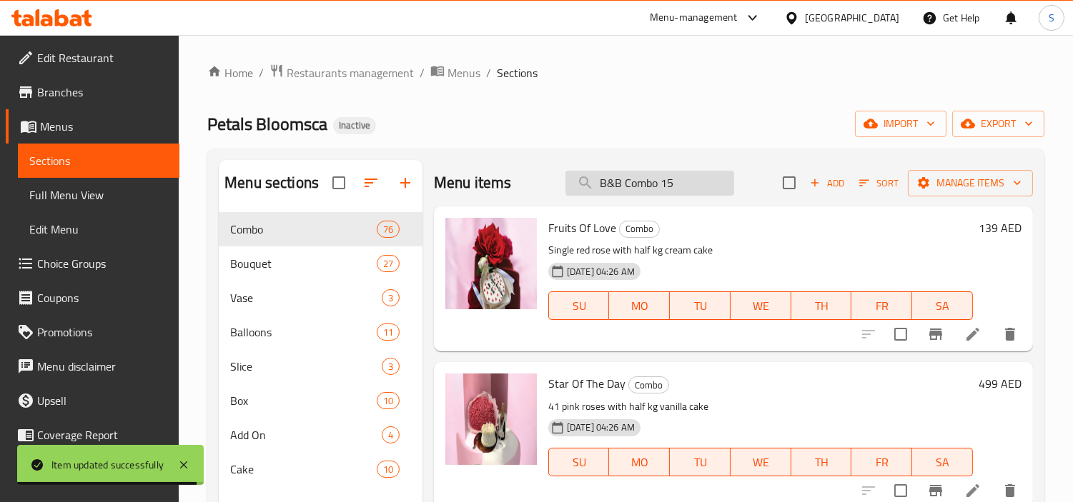
click at [687, 186] on input "B&B Combo 15" at bounding box center [649, 183] width 169 height 25
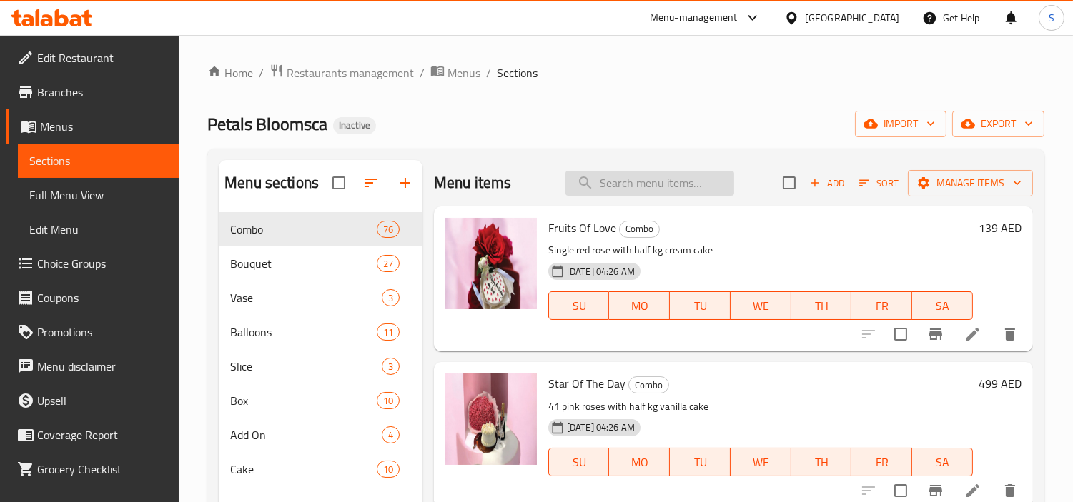
paste input "B&B Combo 15"
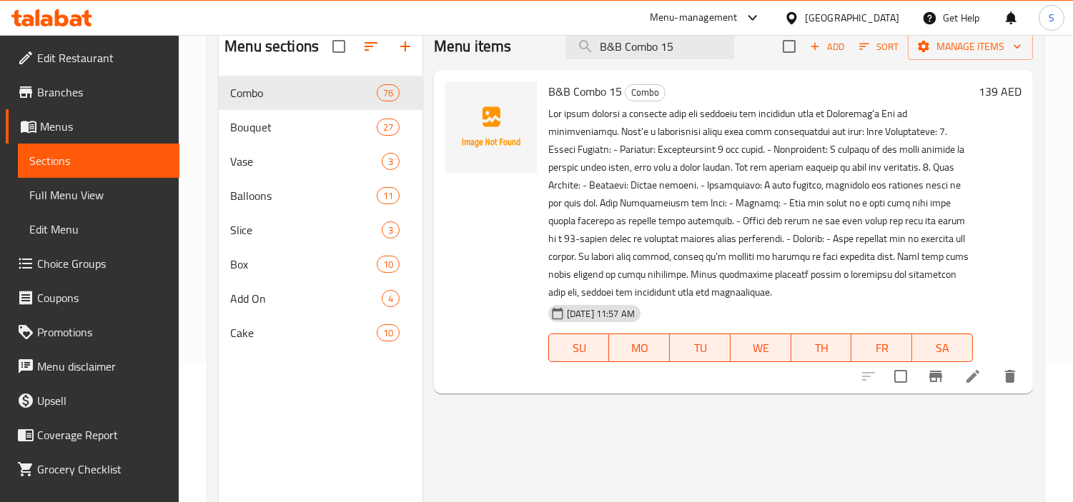
scroll to position [159, 0]
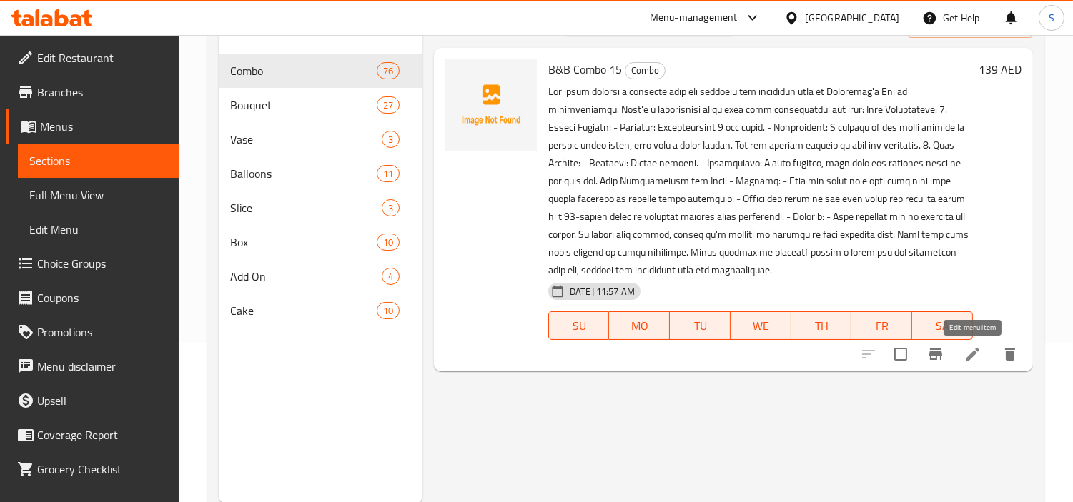
type input "B&B Combo 15"
click at [975, 349] on icon at bounding box center [972, 354] width 17 height 17
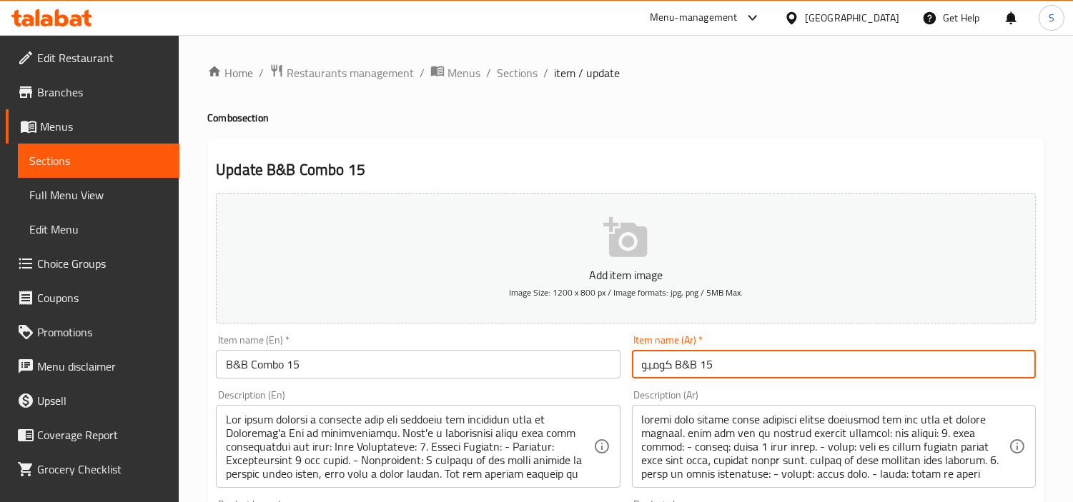
click at [892, 351] on input "كومبو B&B 15" at bounding box center [834, 364] width 404 height 29
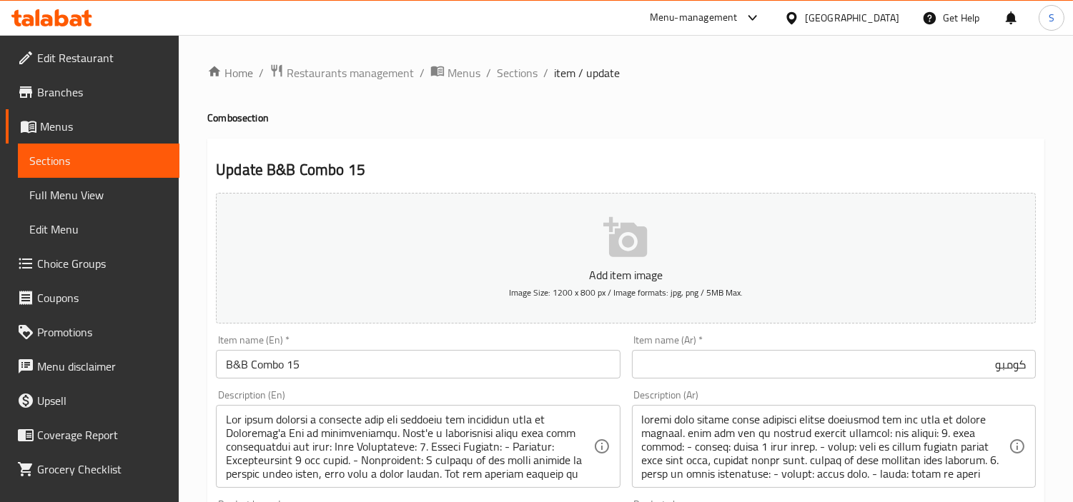
click at [898, 361] on input "كومبو" at bounding box center [834, 364] width 404 height 29
click at [956, 361] on input "كومبو" at bounding box center [834, 364] width 404 height 29
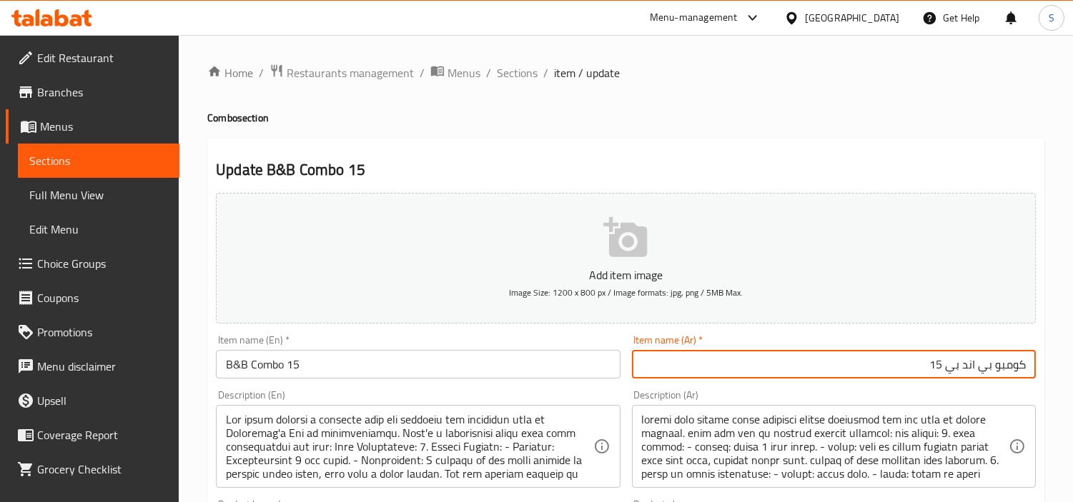
type input "كومبو بي اند بي 15"
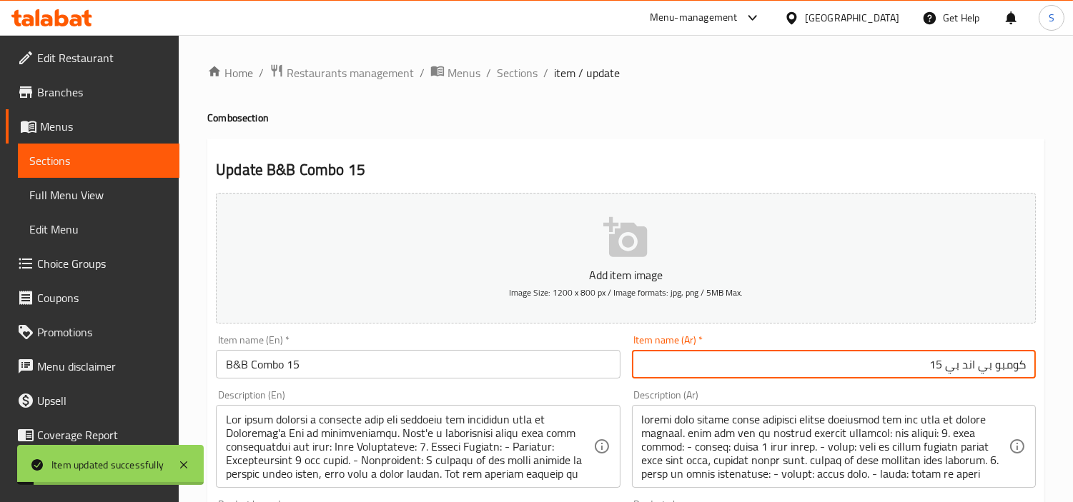
drag, startPoint x: 527, startPoint y: 76, endPoint x: 547, endPoint y: 3, distance: 76.3
click at [527, 76] on span "Sections" at bounding box center [517, 72] width 41 height 17
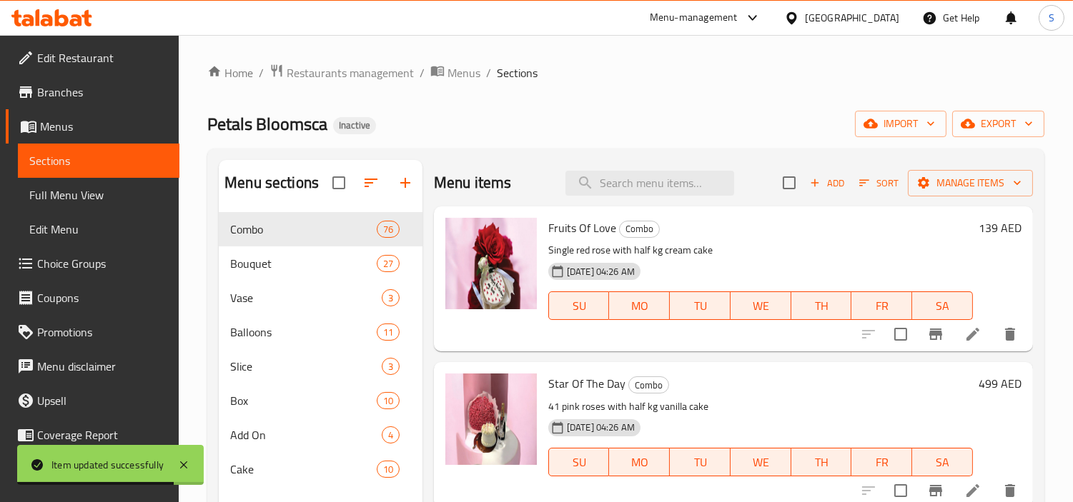
click at [632, 196] on div "Menu items Add Sort Manage items" at bounding box center [733, 183] width 599 height 46
click at [645, 182] on input "search" at bounding box center [649, 183] width 169 height 25
paste input "B&B Combo 16"
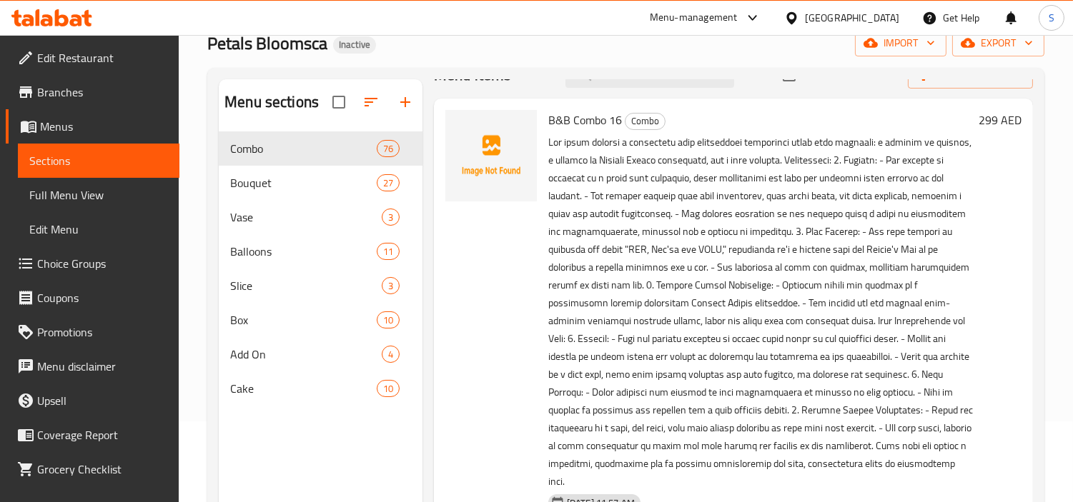
scroll to position [200, 0]
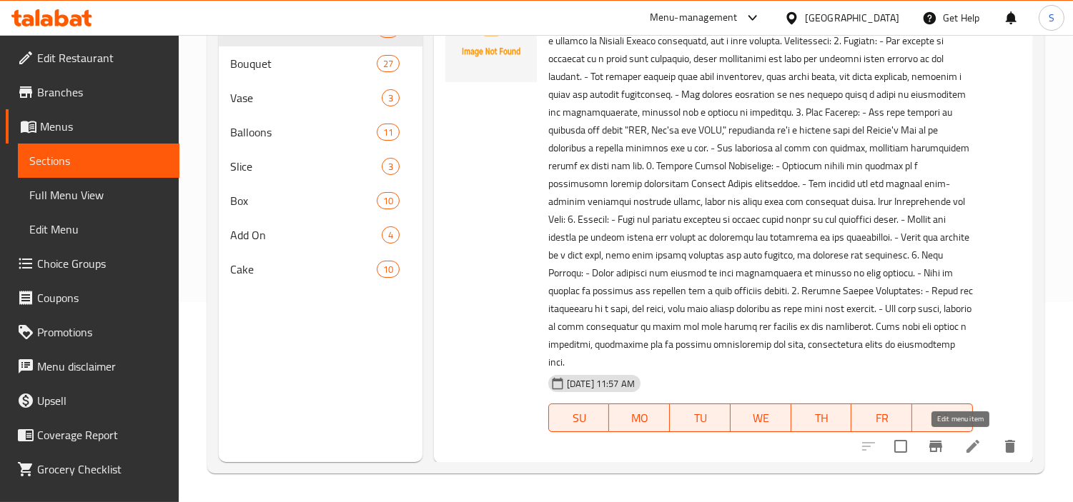
type input "B&B Combo 16"
click at [966, 452] on icon at bounding box center [972, 446] width 17 height 17
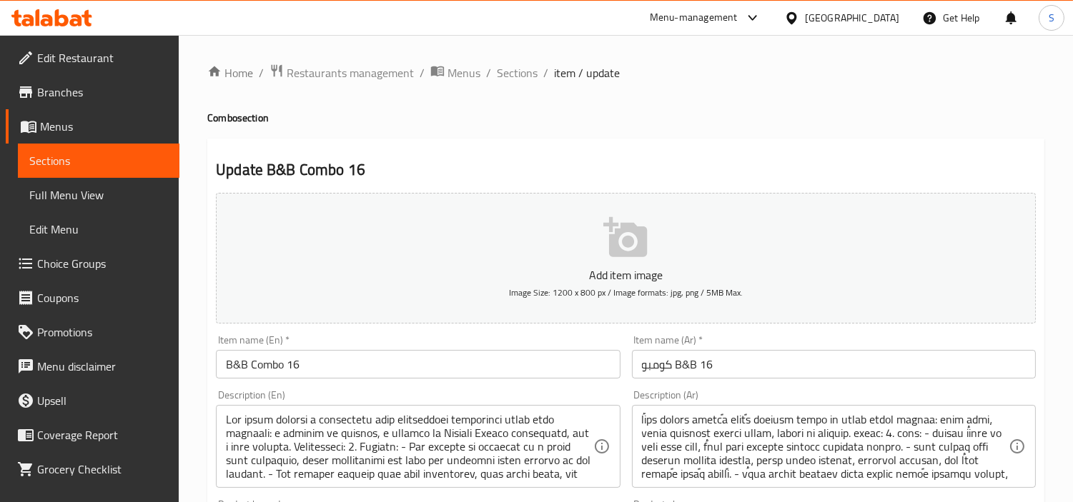
click at [863, 359] on input "كومبو B&B 16" at bounding box center [834, 364] width 404 height 29
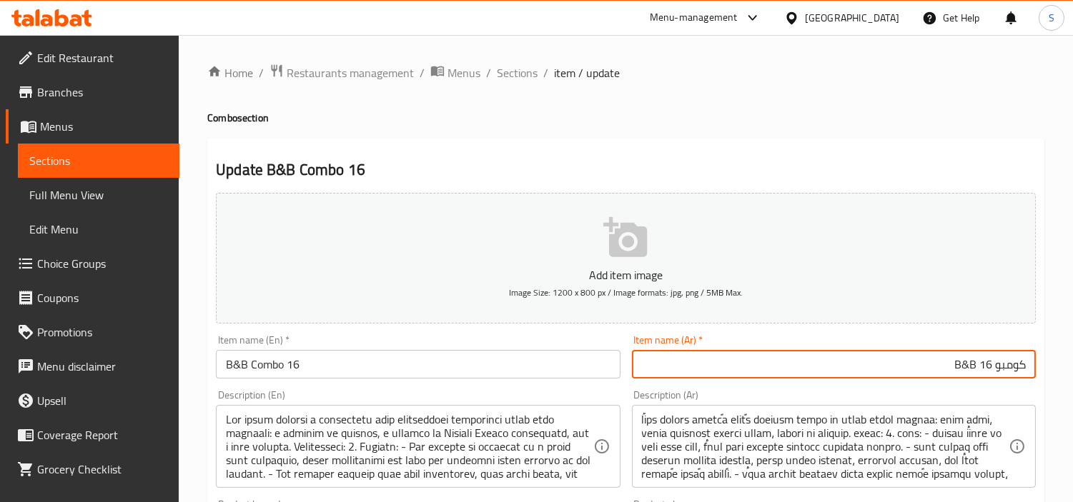
drag, startPoint x: 975, startPoint y: 364, endPoint x: 932, endPoint y: 354, distance: 44.2
click at [930, 359] on input "كومبو B&B 16" at bounding box center [834, 364] width 404 height 29
click at [987, 358] on input "كومبو 16" at bounding box center [834, 364] width 404 height 29
click at [977, 369] on input "كومبو 16" at bounding box center [834, 364] width 404 height 29
click at [991, 362] on input "كومبو 16" at bounding box center [834, 364] width 404 height 29
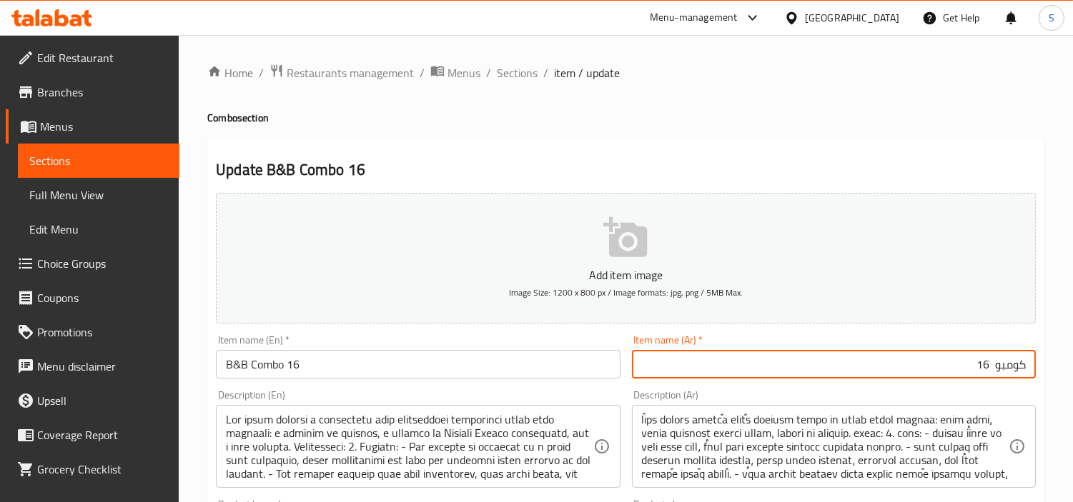
click at [993, 362] on input "كومبو 16" at bounding box center [834, 364] width 404 height 29
type input "كومبو بي اند بي 16"
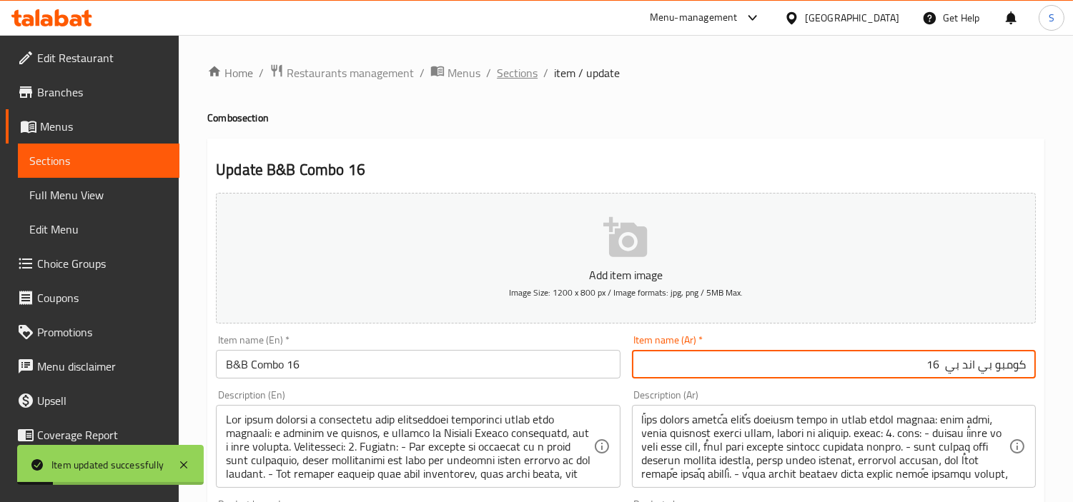
click at [505, 69] on span "Sections" at bounding box center [517, 72] width 41 height 17
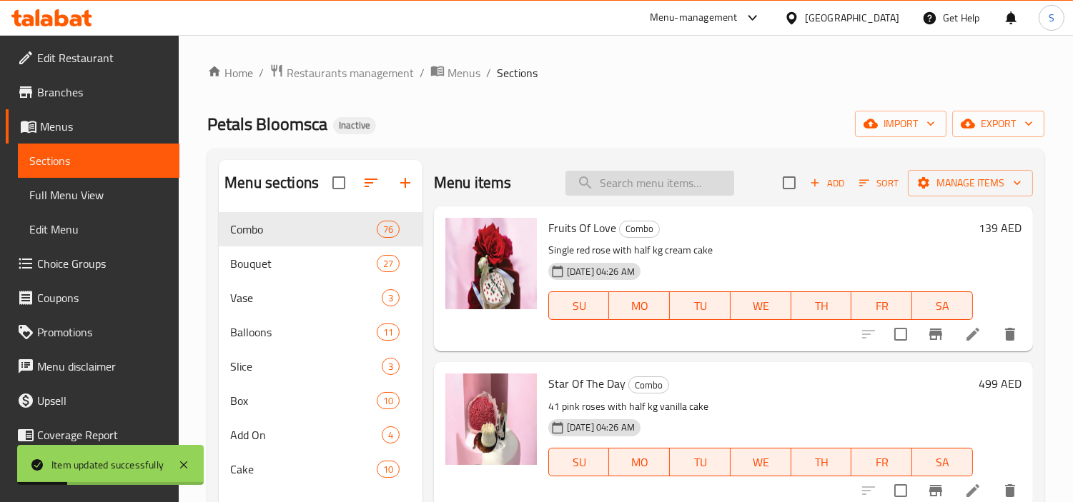
click at [701, 181] on input "search" at bounding box center [649, 183] width 169 height 25
paste input "B&B Combo 17"
type input "B&B Combo 17"
click at [688, 181] on input "B&B Combo 17" at bounding box center [649, 183] width 169 height 25
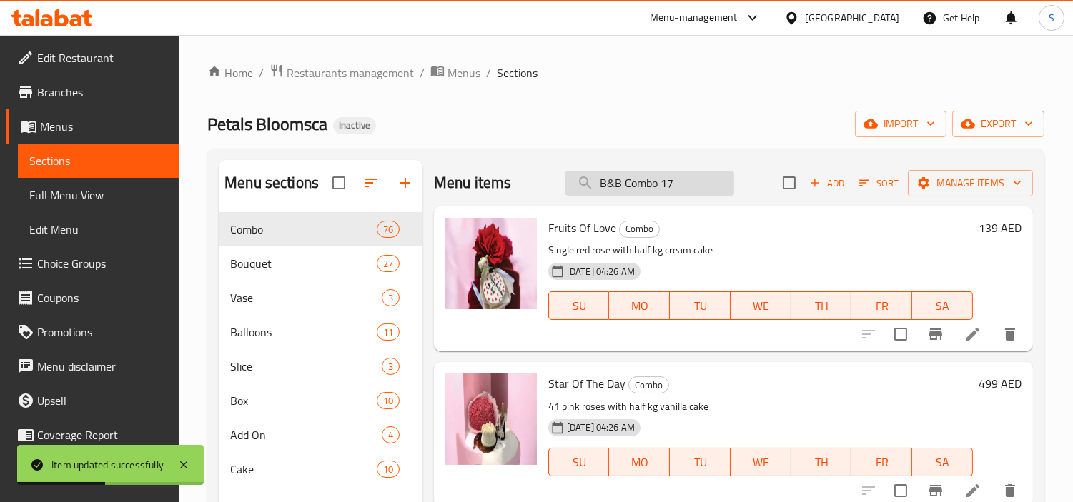
click at [688, 181] on input "B&B Combo 17" at bounding box center [649, 183] width 169 height 25
paste input "B&B Combo 17"
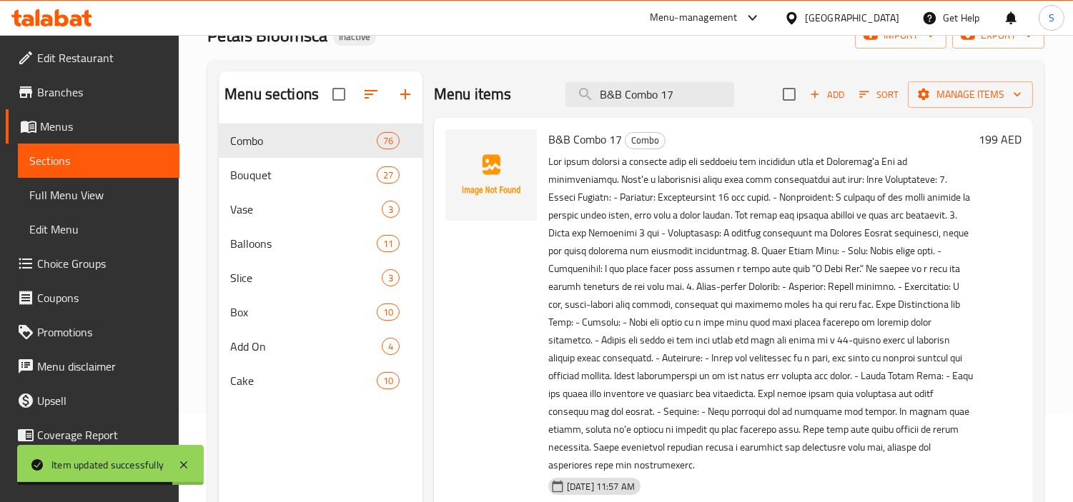
scroll to position [200, 0]
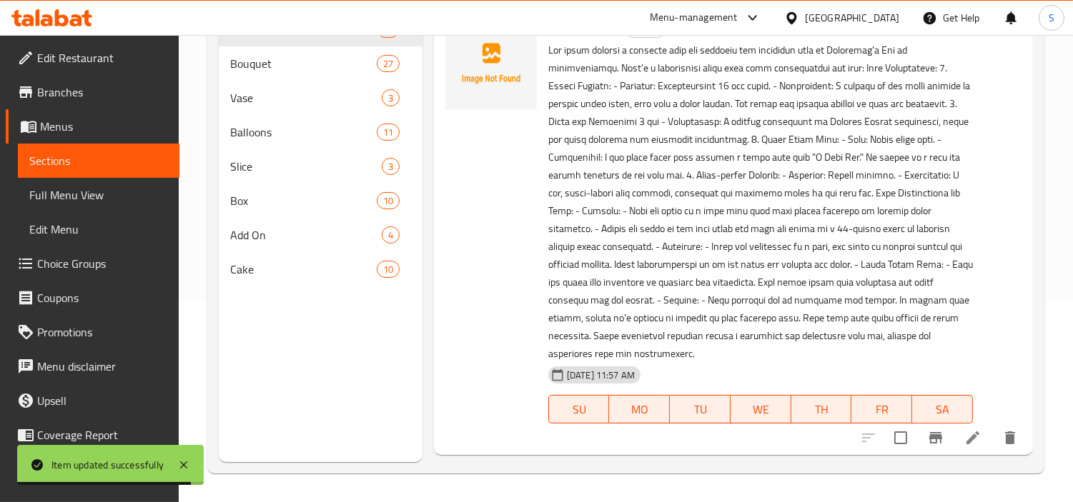
type input "B&B Combo 17"
click at [973, 429] on icon at bounding box center [972, 437] width 17 height 17
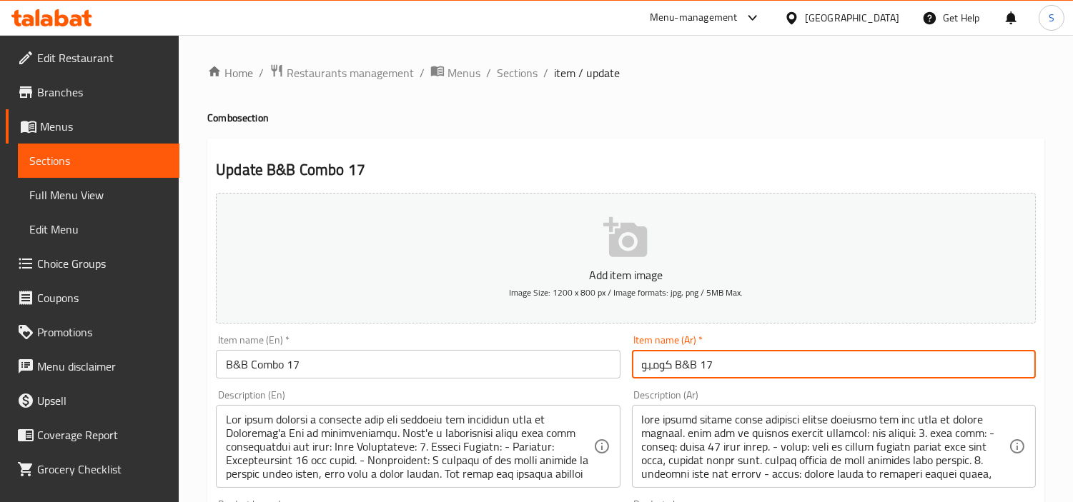
click at [860, 374] on input "كومبو B&B 17" at bounding box center [834, 364] width 404 height 29
drag, startPoint x: 979, startPoint y: 356, endPoint x: 917, endPoint y: 372, distance: 64.1
click at [917, 372] on input "كومبو B&B 17" at bounding box center [834, 364] width 404 height 29
type input "كومبو بي اند بي 17"
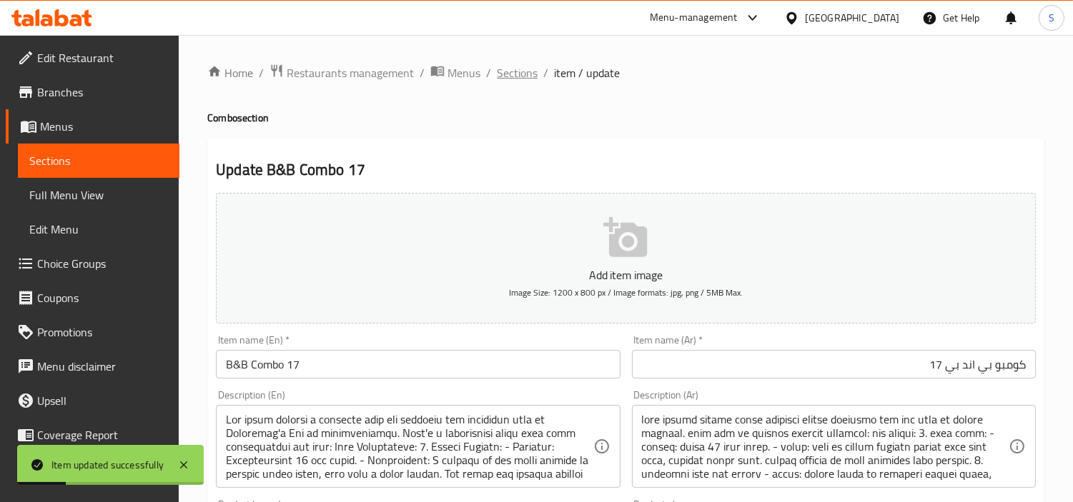
click at [509, 69] on span "Sections" at bounding box center [517, 72] width 41 height 17
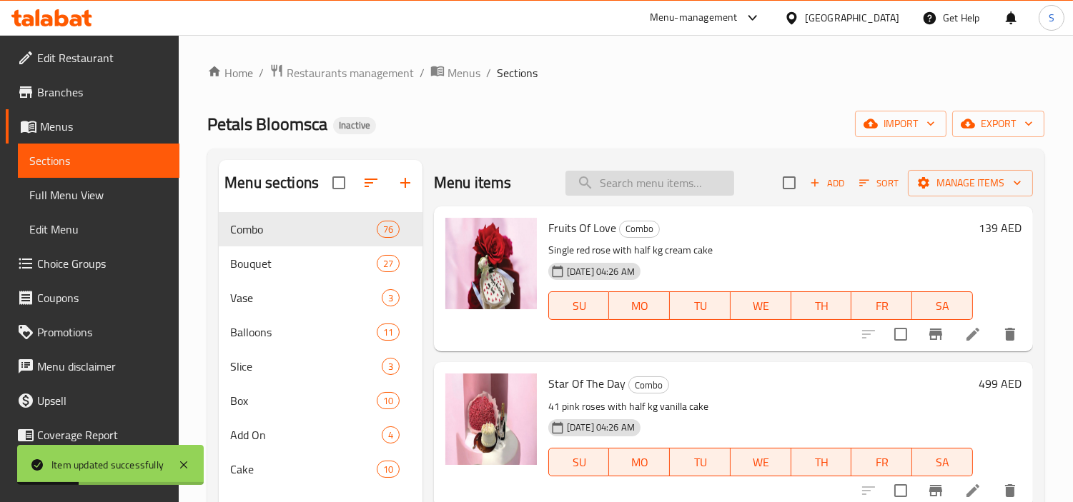
click at [682, 177] on input "search" at bounding box center [649, 183] width 169 height 25
paste input "B&B Combo 18"
type input "B&B Combo 18"
click at [703, 181] on input "B&B Combo 18" at bounding box center [649, 183] width 169 height 25
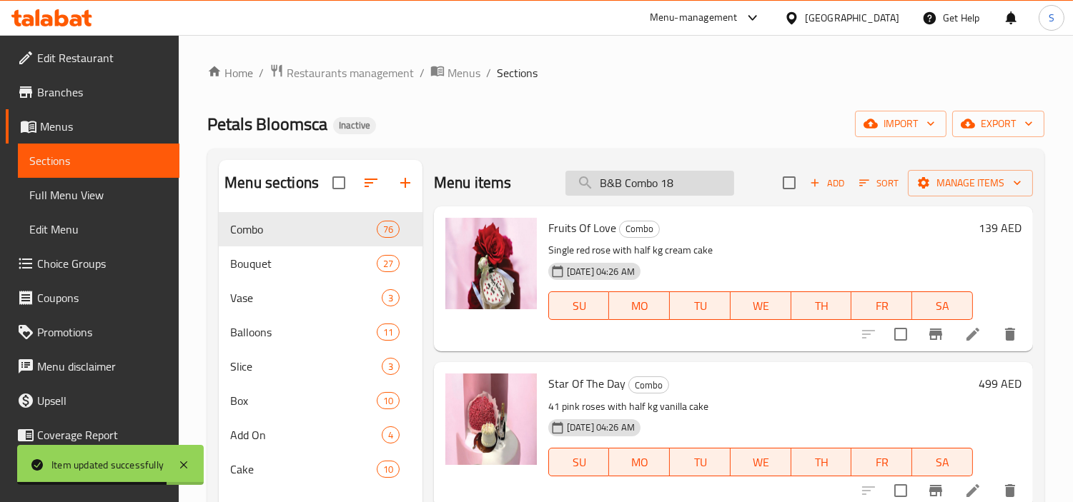
click at [703, 181] on input "B&B Combo 18" at bounding box center [649, 183] width 169 height 25
paste input "B&B Combo 18"
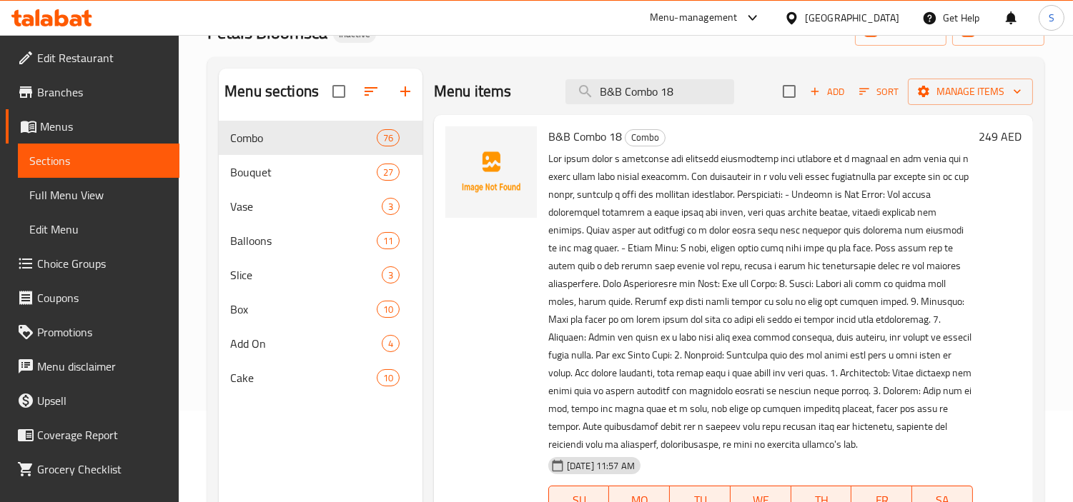
scroll to position [200, 0]
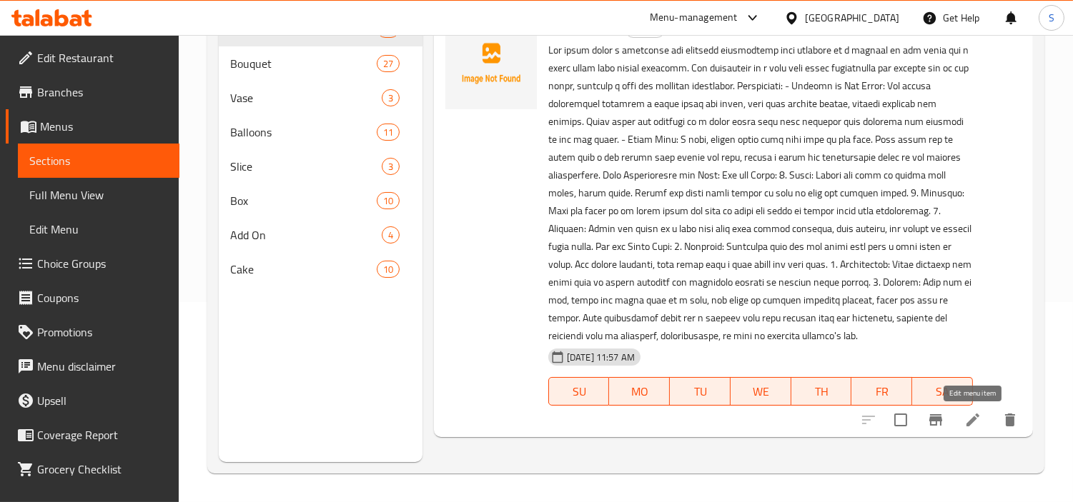
type input "B&B Combo 18"
click at [976, 427] on icon at bounding box center [972, 420] width 17 height 17
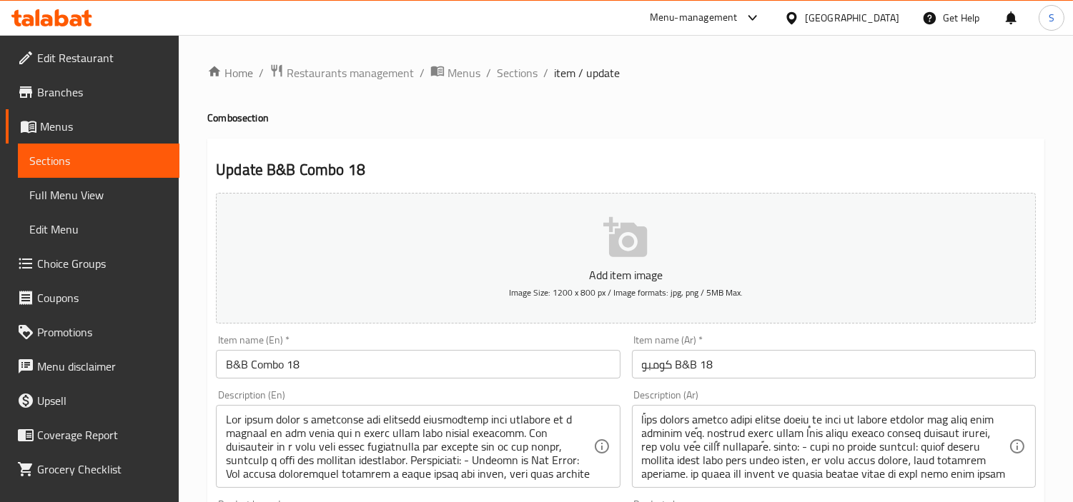
click at [910, 365] on input "كومبو B&B 18" at bounding box center [834, 364] width 404 height 29
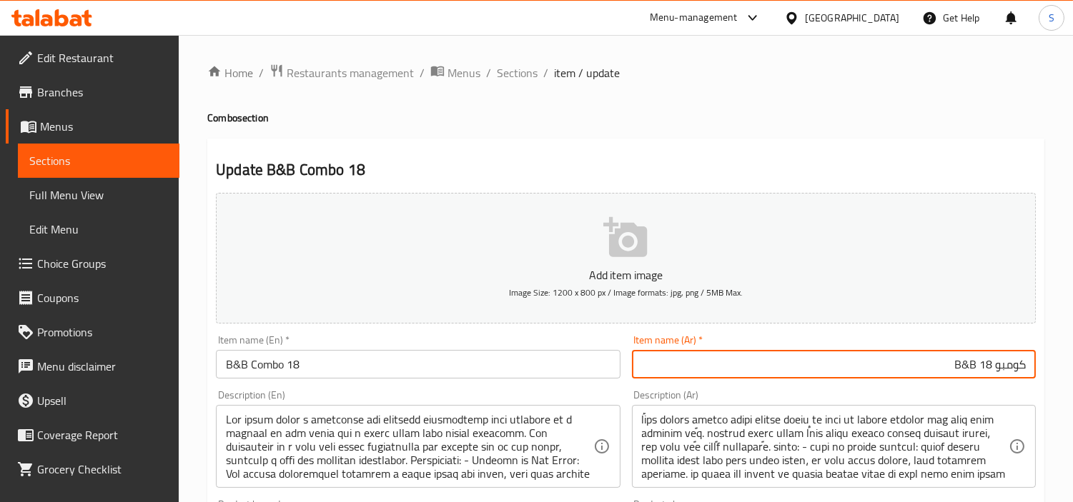
drag, startPoint x: 955, startPoint y: 379, endPoint x: 920, endPoint y: 382, distance: 34.5
click at [920, 382] on div "Item name (Ar)   * كومبو B&B 18 Item name (Ar) *" at bounding box center [833, 356] width 415 height 55
type input "كومبو بي اند بي 18"
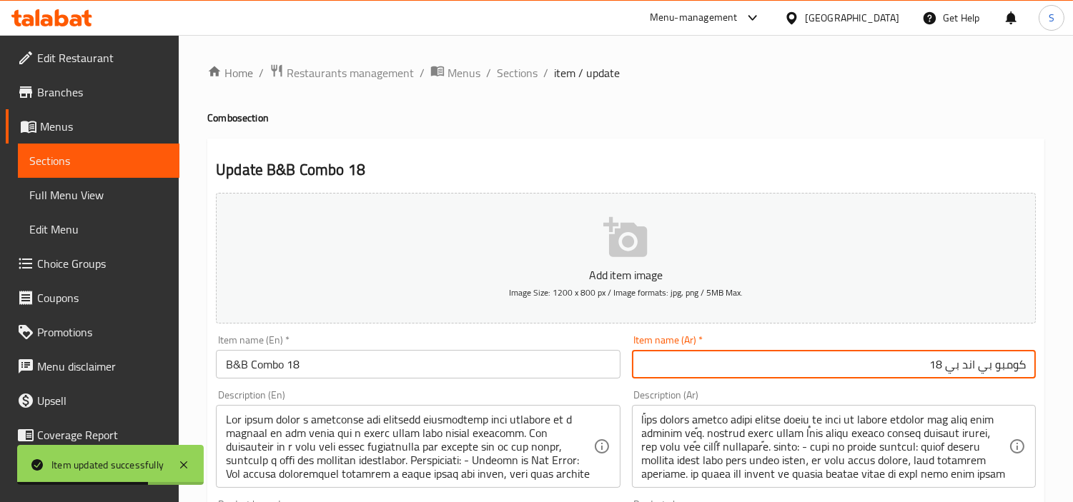
drag, startPoint x: 513, startPoint y: 74, endPoint x: 530, endPoint y: 4, distance: 72.1
click at [513, 74] on span "Sections" at bounding box center [517, 72] width 41 height 17
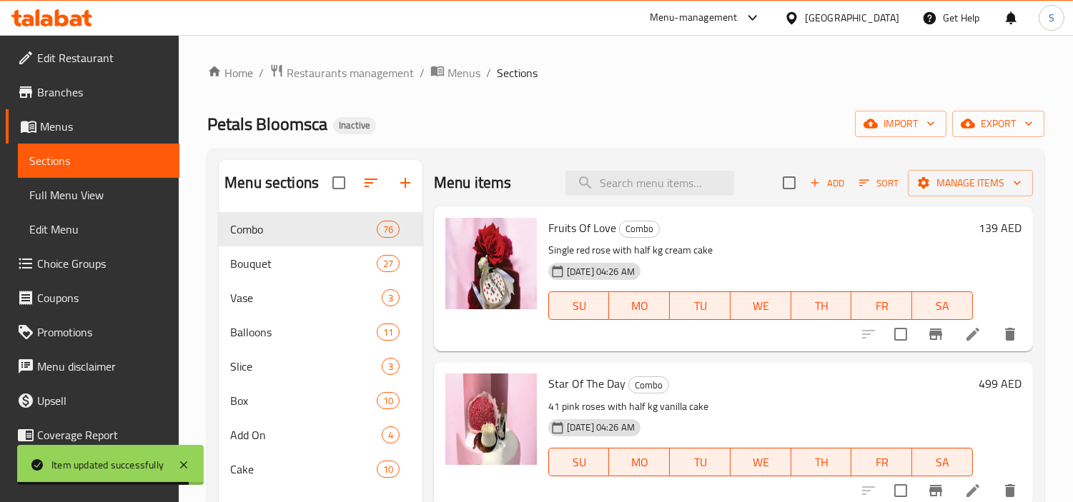
click at [665, 169] on div "Menu items Add Sort Manage items" at bounding box center [733, 183] width 599 height 46
click at [680, 186] on input "search" at bounding box center [649, 183] width 169 height 25
paste input "B&B Combo 20"
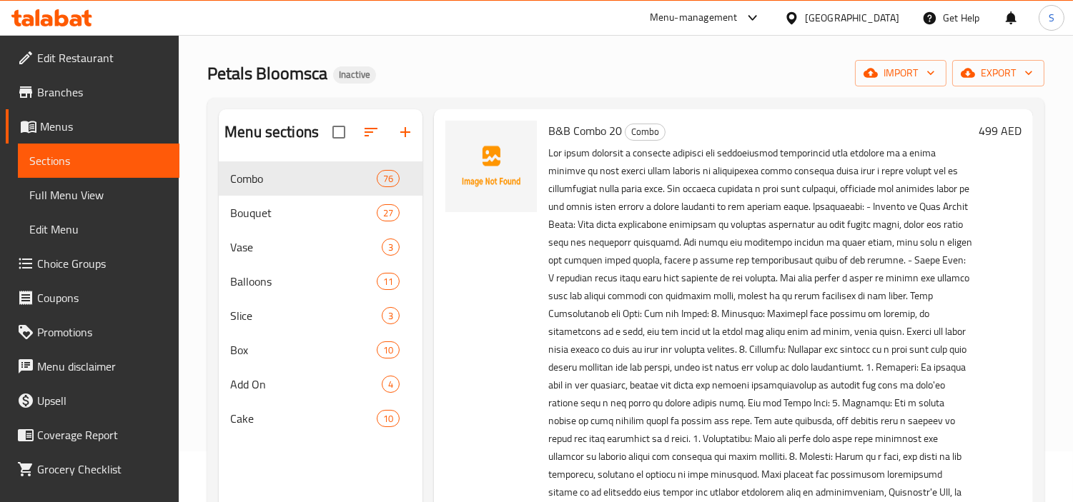
scroll to position [200, 0]
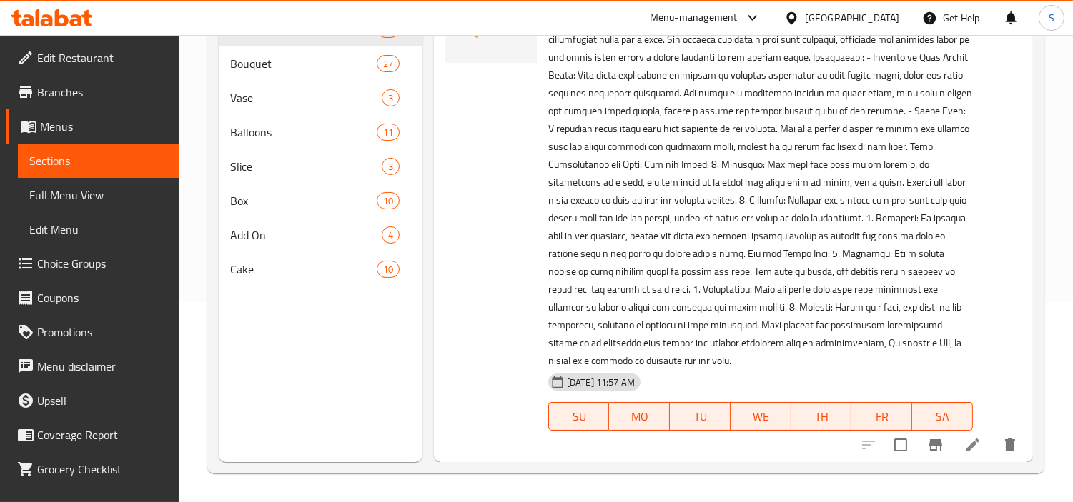
type input "B&B Combo 20"
click at [952, 444] on li at bounding box center [972, 445] width 40 height 26
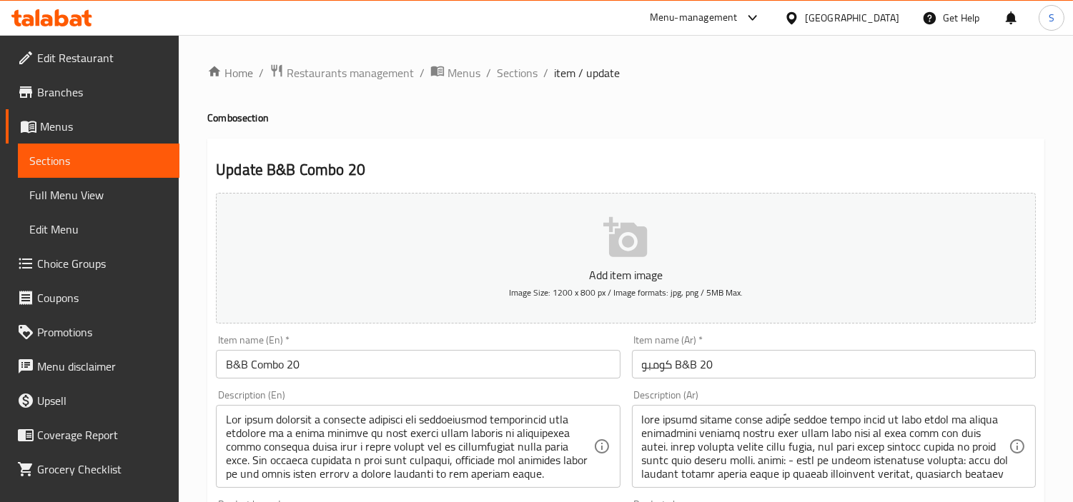
click at [825, 354] on input "كومبو B&B 20" at bounding box center [834, 364] width 404 height 29
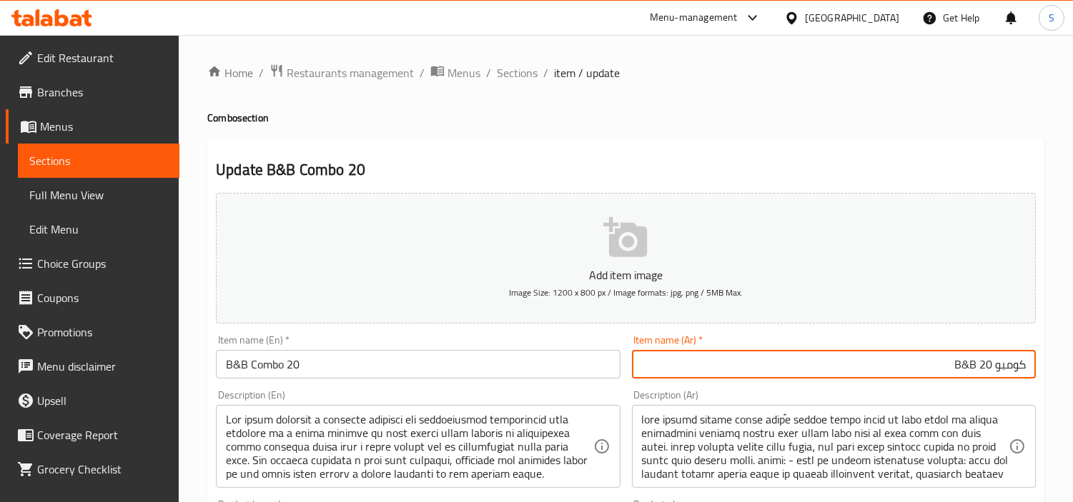
drag, startPoint x: 977, startPoint y: 359, endPoint x: 920, endPoint y: 367, distance: 57.8
click at [920, 367] on input "كومبو B&B 20" at bounding box center [834, 364] width 404 height 29
type input "كومبو بي اند بي 20"
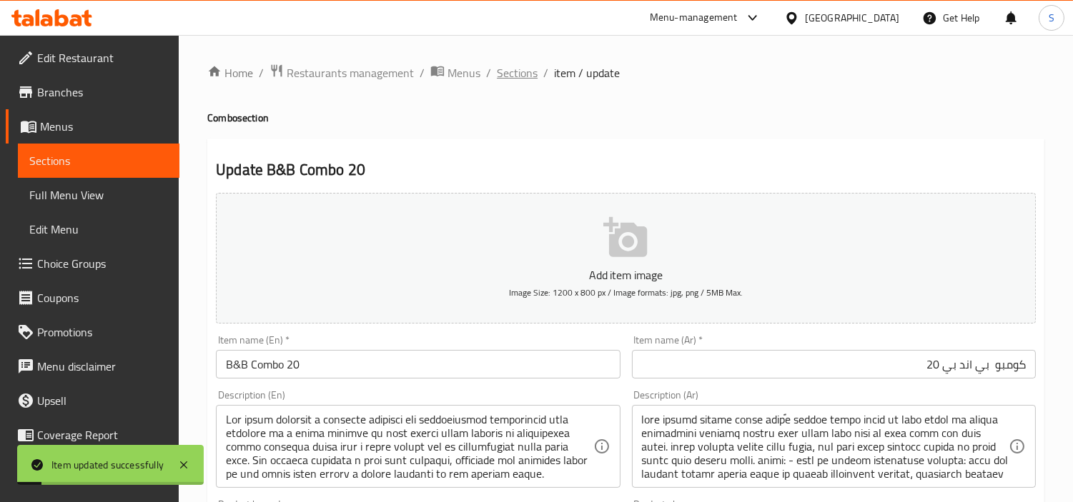
click at [497, 74] on span "Sections" at bounding box center [517, 72] width 41 height 17
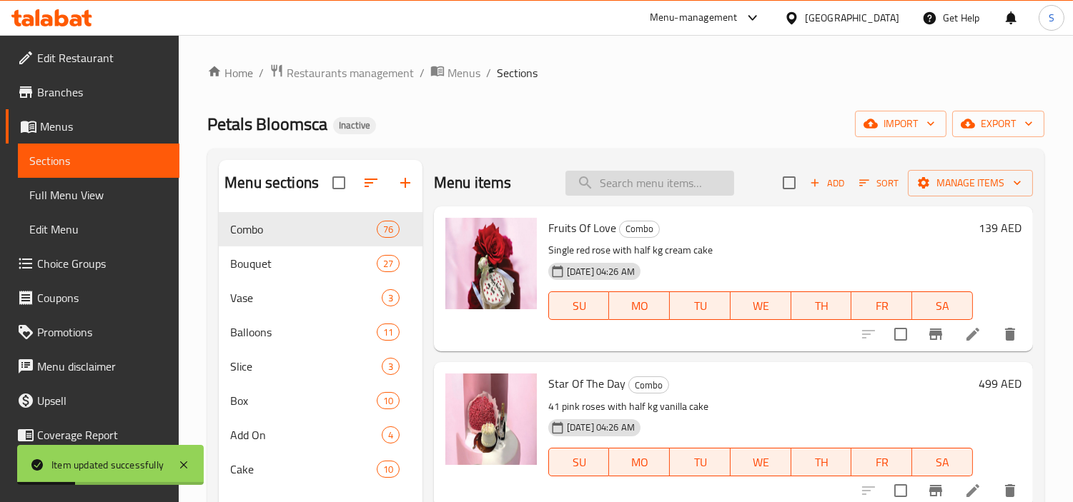
click at [659, 176] on input "search" at bounding box center [649, 183] width 169 height 25
paste input "B&B Combo 22"
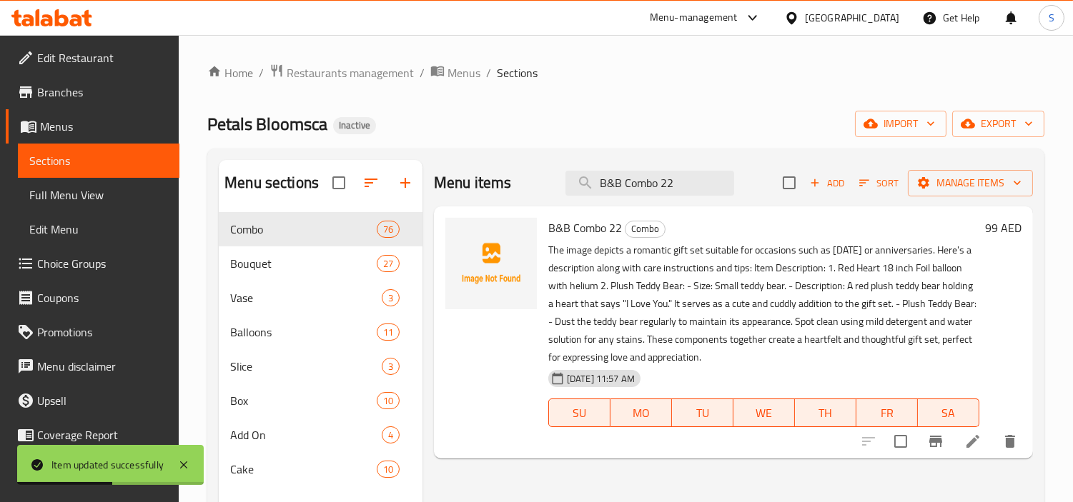
type input "B&B Combo 22"
click at [965, 432] on li at bounding box center [972, 442] width 40 height 26
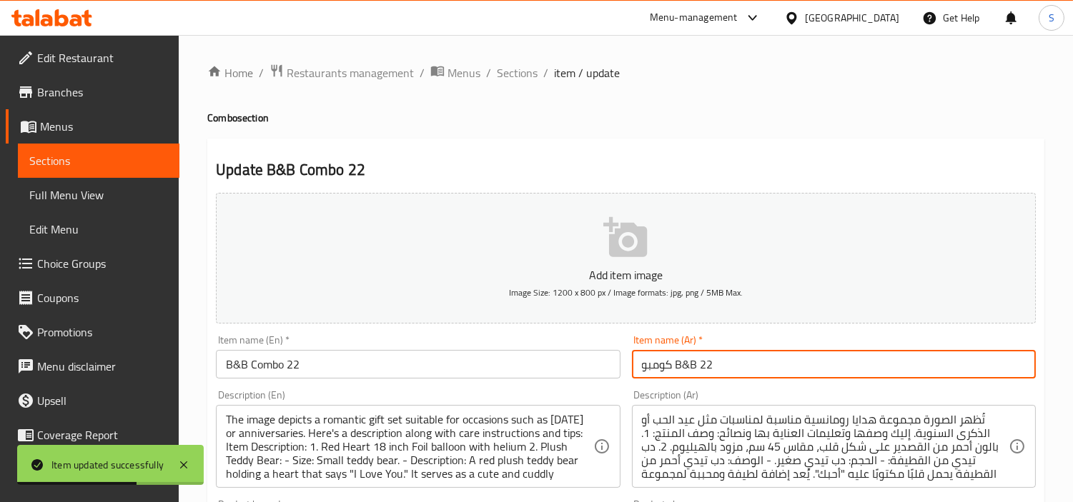
click at [732, 351] on input "كومبو B&B 22" at bounding box center [834, 364] width 404 height 29
drag, startPoint x: 974, startPoint y: 366, endPoint x: 1083, endPoint y: 462, distance: 145.8
click at [888, 350] on div "Item name (Ar)   * كومبو B&B 22 Item name (Ar) *" at bounding box center [834, 357] width 404 height 44
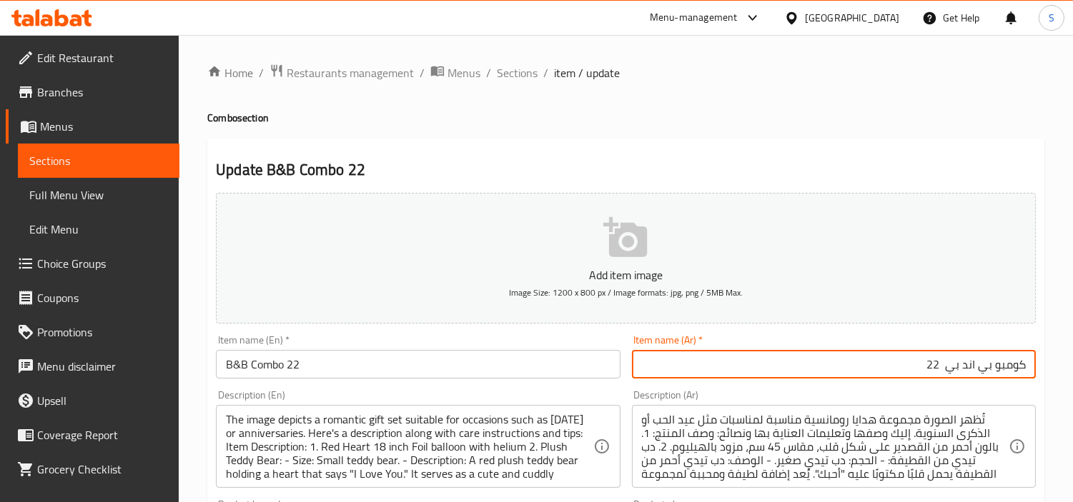
type input "كومبو بي اند بي 22"
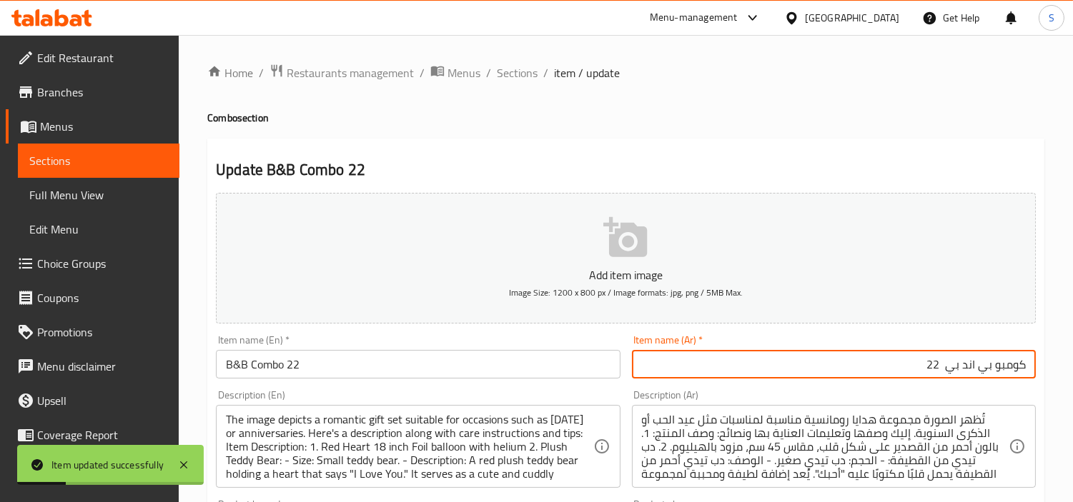
drag, startPoint x: 517, startPoint y: 66, endPoint x: 541, endPoint y: 0, distance: 69.8
click at [517, 67] on span "Sections" at bounding box center [517, 72] width 41 height 17
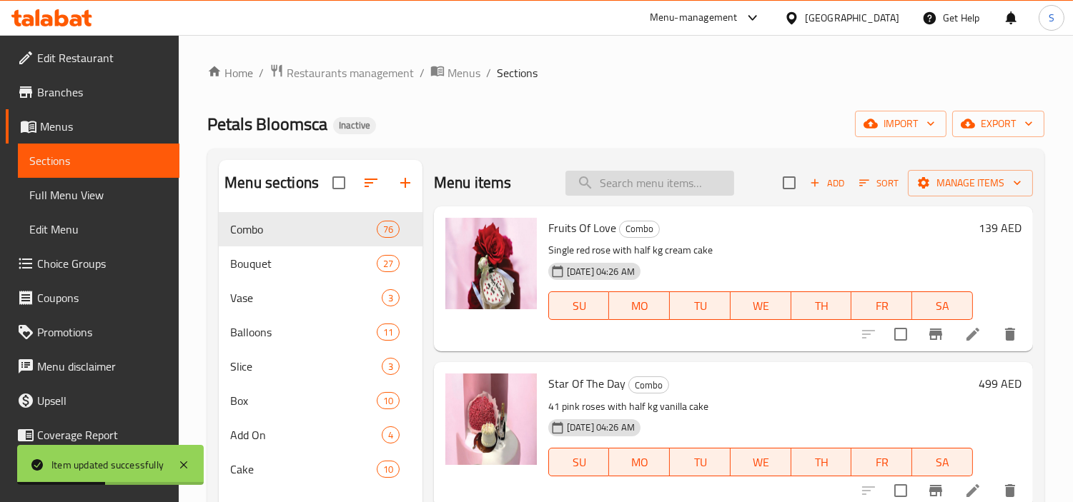
click at [675, 182] on input "search" at bounding box center [649, 183] width 169 height 25
paste input "B&B Combo 23"
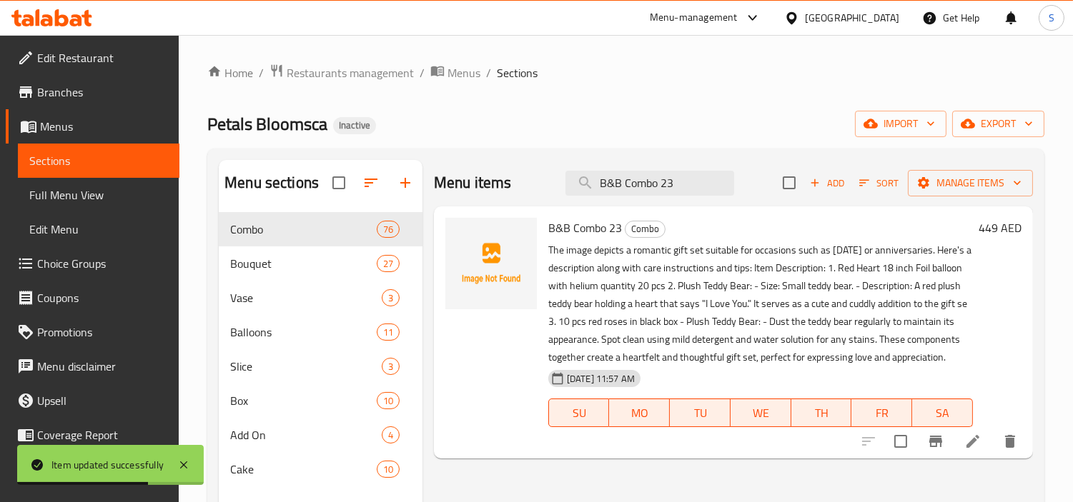
type input "B&B Combo 23"
click at [976, 449] on icon at bounding box center [972, 441] width 17 height 17
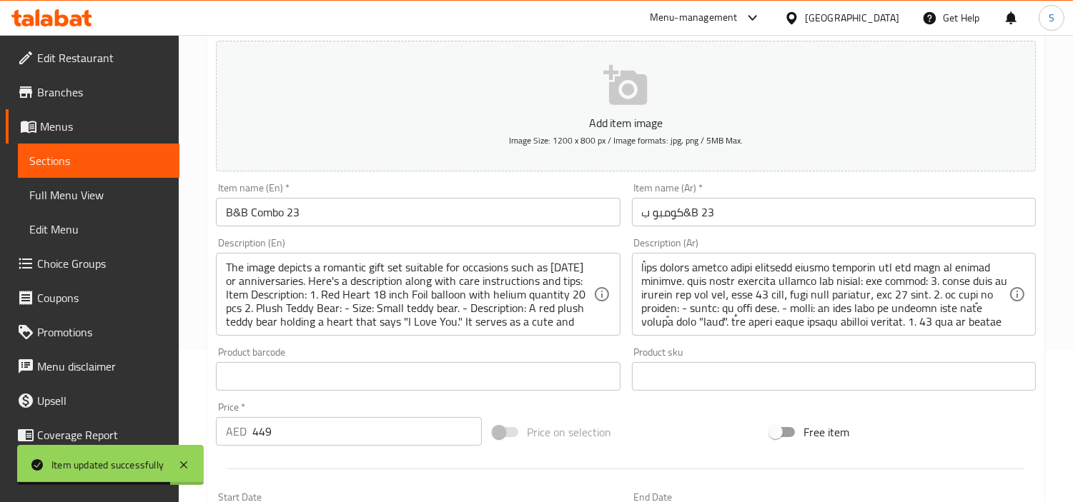
scroll to position [159, 0]
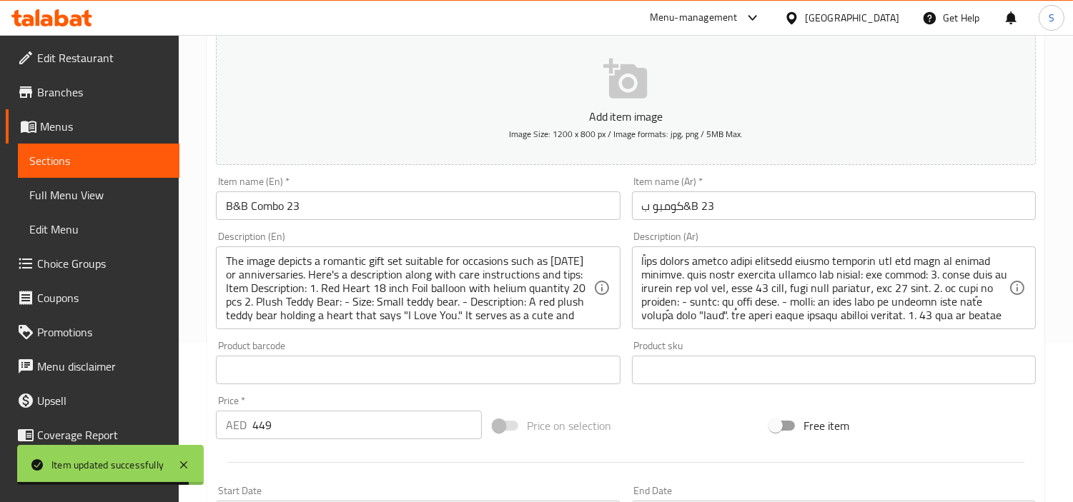
click at [756, 224] on div "Item name (Ar)   * كومبو ب&B 23 Item name (Ar) *" at bounding box center [833, 198] width 415 height 55
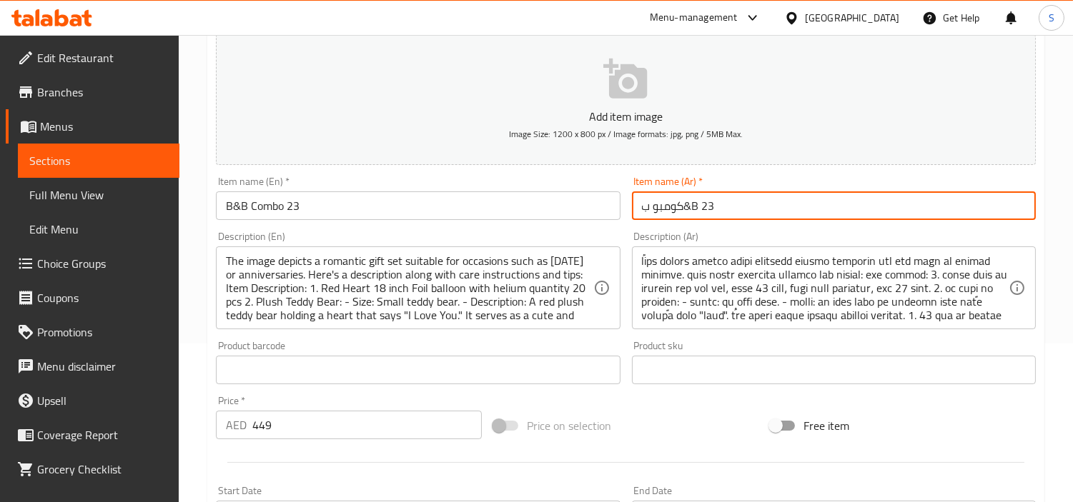
click at [770, 209] on input "كومبو ب&B 23" at bounding box center [834, 205] width 404 height 29
drag, startPoint x: 987, startPoint y: 209, endPoint x: 936, endPoint y: 212, distance: 51.5
click at [936, 212] on input "كومبو ب&B 23" at bounding box center [834, 205] width 404 height 29
type input "كومبو بي اند بي 23"
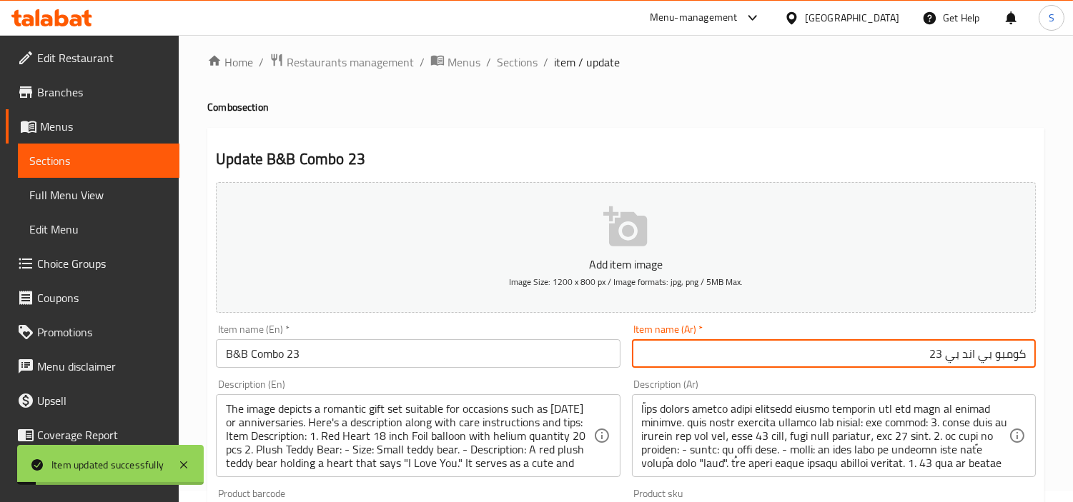
scroll to position [0, 0]
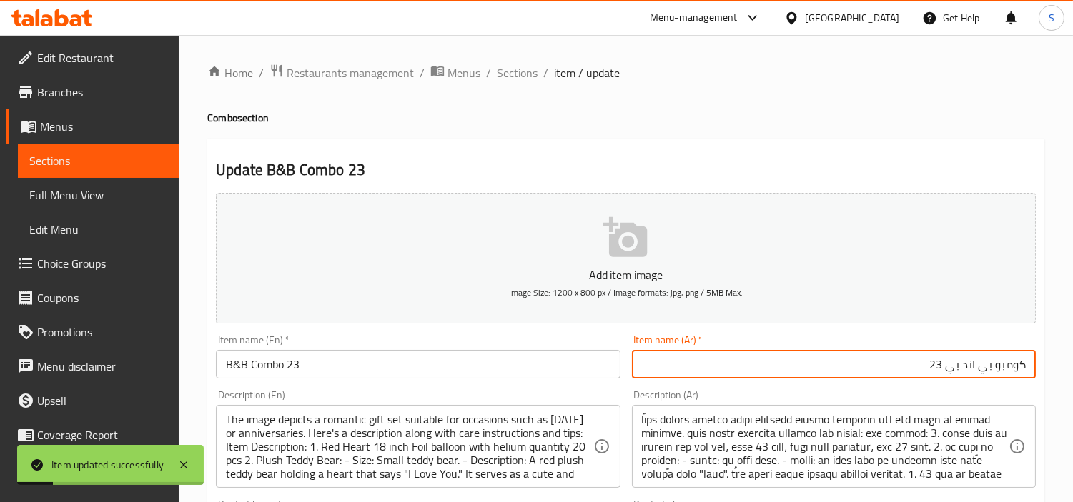
drag, startPoint x: 516, startPoint y: 67, endPoint x: 526, endPoint y: 18, distance: 50.3
click at [516, 67] on span "Sections" at bounding box center [517, 72] width 41 height 17
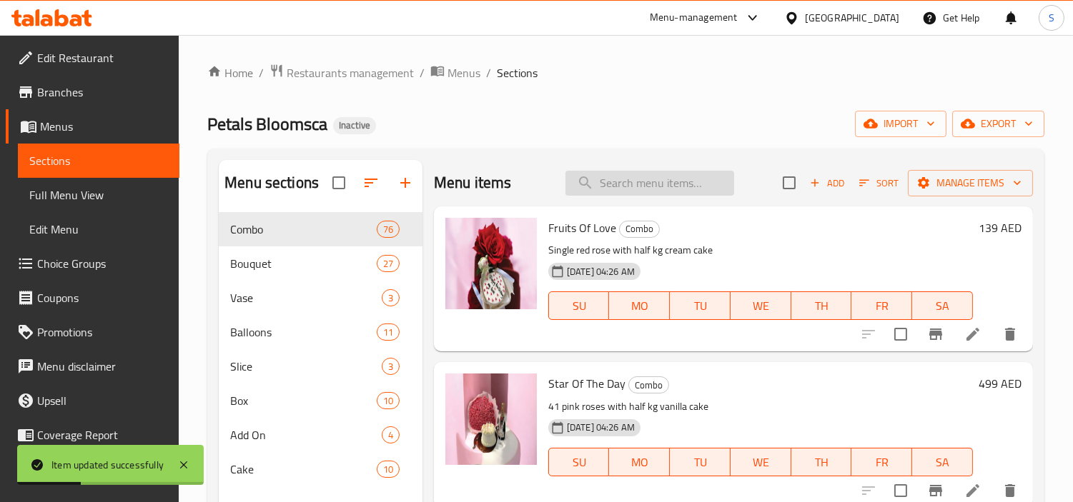
click at [661, 191] on input "search" at bounding box center [649, 183] width 169 height 25
paste input "B&B Combo 24"
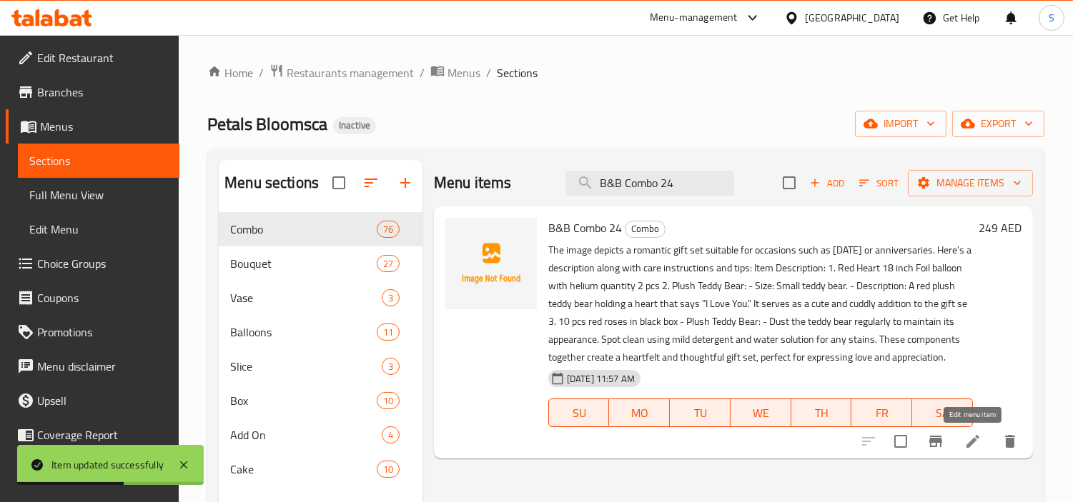
type input "B&B Combo 24"
click at [968, 441] on icon at bounding box center [972, 441] width 17 height 17
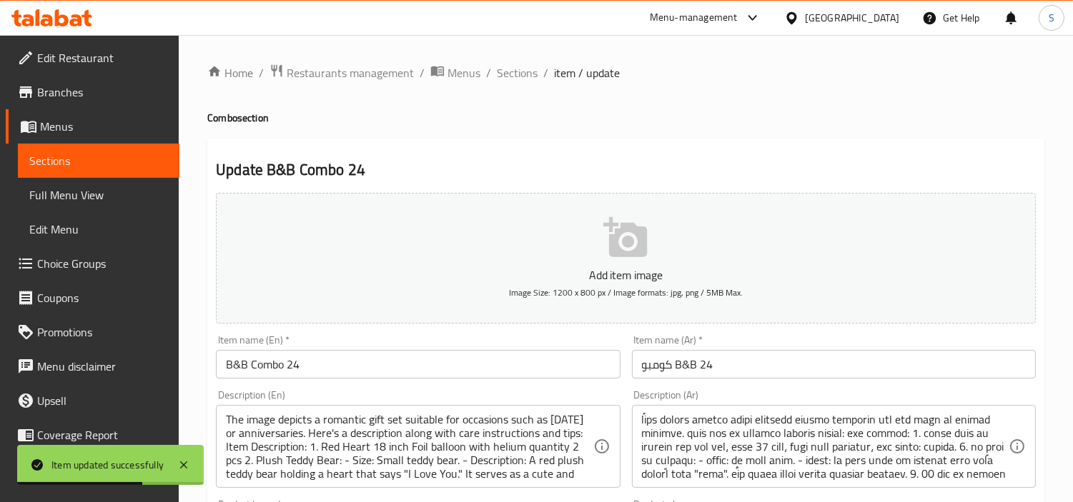
scroll to position [79, 0]
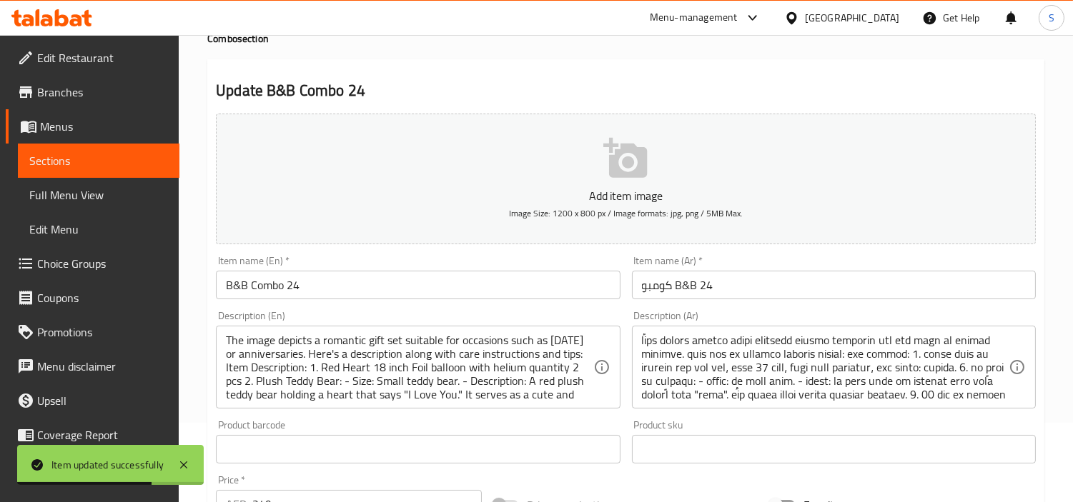
click at [769, 269] on div "Item name (Ar)   * كومبو B&B 24 Item name (Ar) *" at bounding box center [834, 278] width 404 height 44
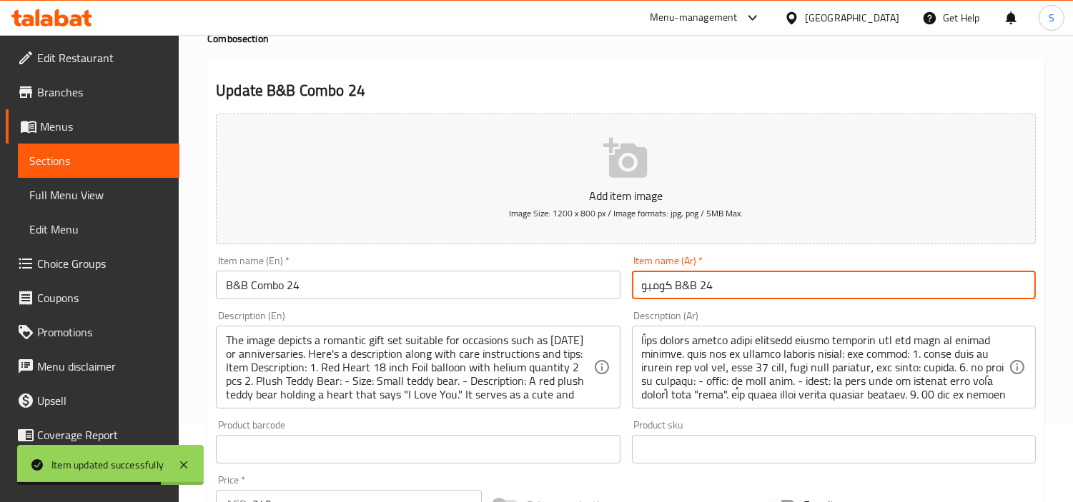
click at [786, 283] on input "كومبو B&B 24" at bounding box center [834, 285] width 404 height 29
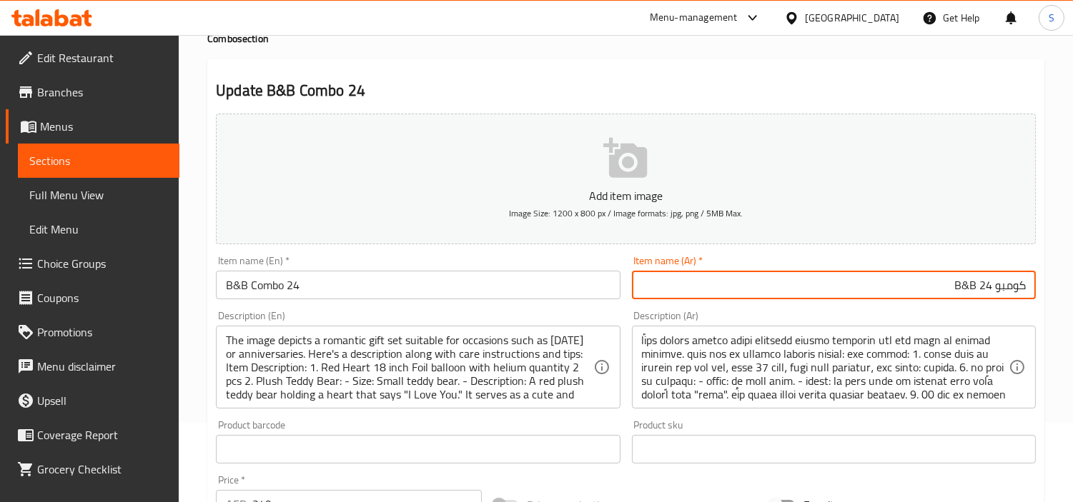
drag, startPoint x: 975, startPoint y: 286, endPoint x: 962, endPoint y: 292, distance: 14.7
click at [952, 292] on input "كومبو B&B 24" at bounding box center [834, 285] width 404 height 29
type input "كومبو بي اند بي 24"
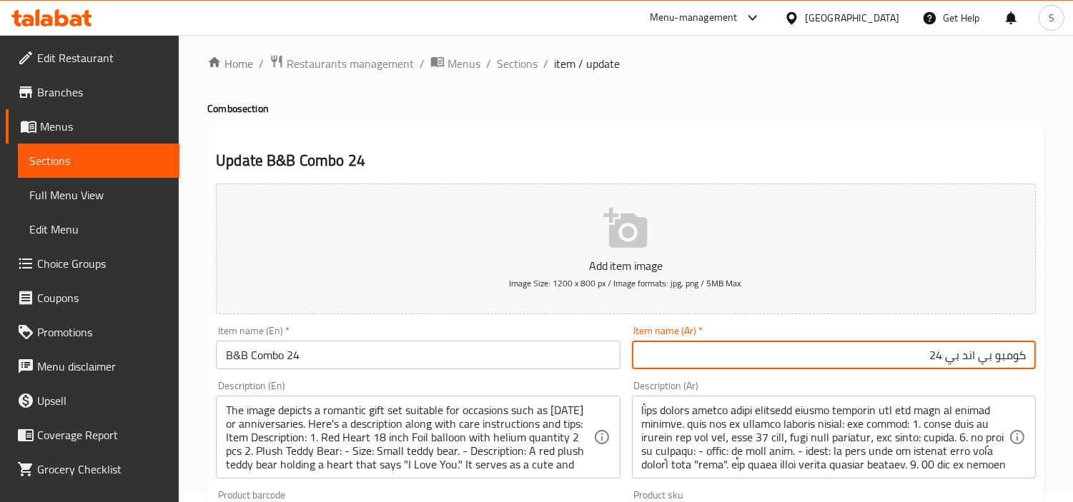
scroll to position [0, 0]
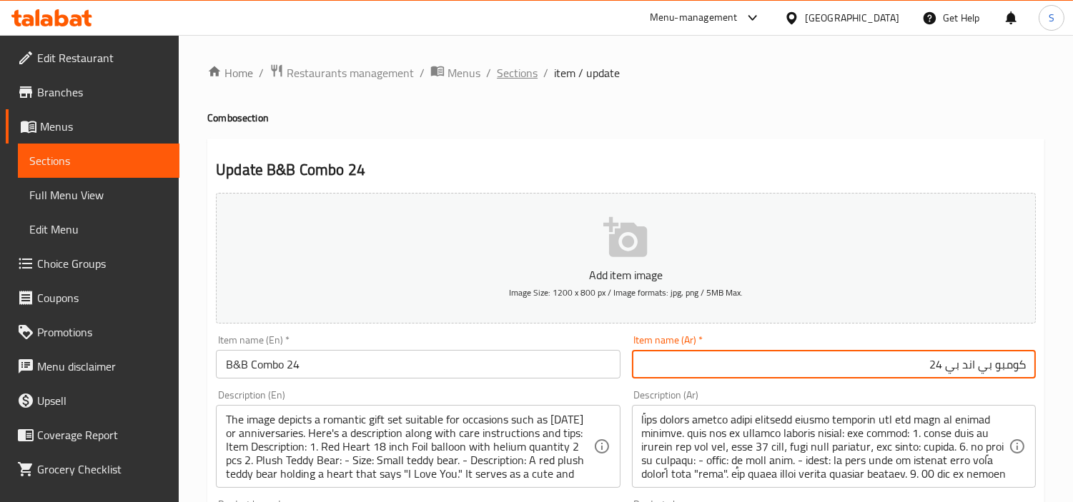
click at [502, 74] on span "Sections" at bounding box center [517, 72] width 41 height 17
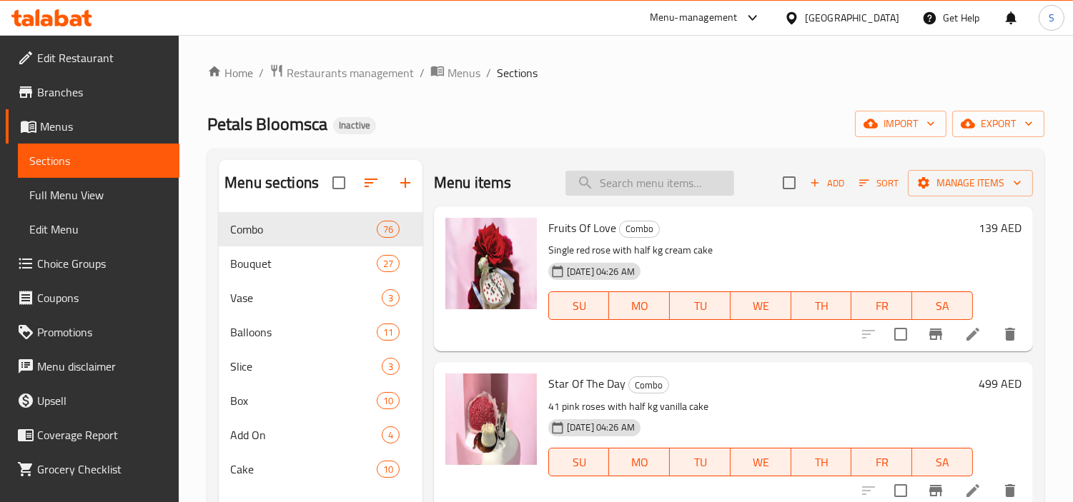
click at [652, 191] on input "search" at bounding box center [649, 183] width 169 height 25
paste input "B&B Combo 24"
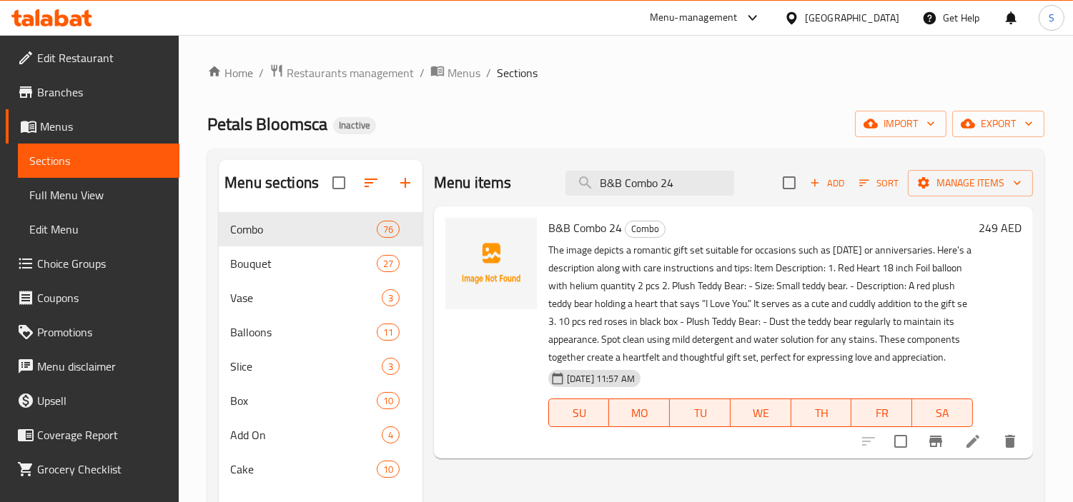
type input "B&B Combo 24"
click at [969, 444] on icon at bounding box center [972, 441] width 13 height 13
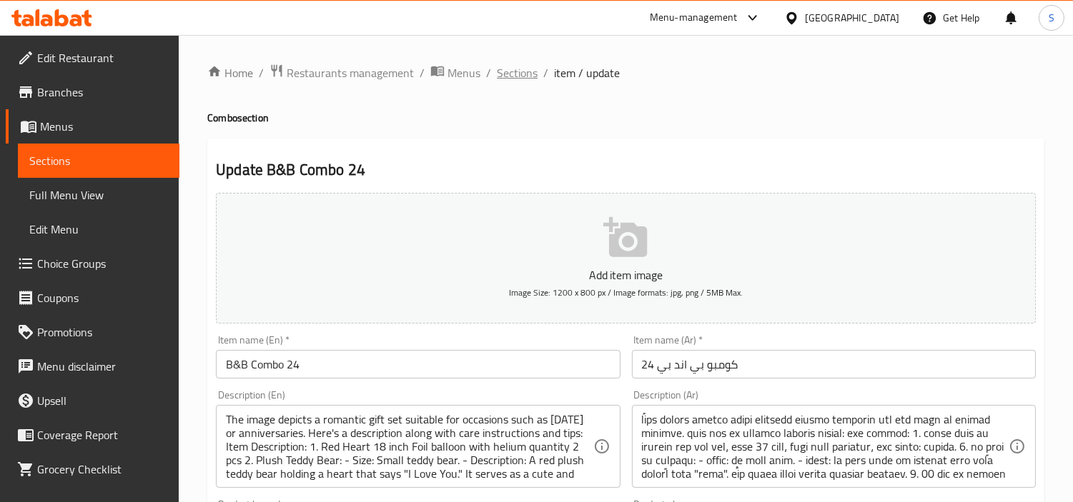
click at [513, 66] on span "Sections" at bounding box center [517, 72] width 41 height 17
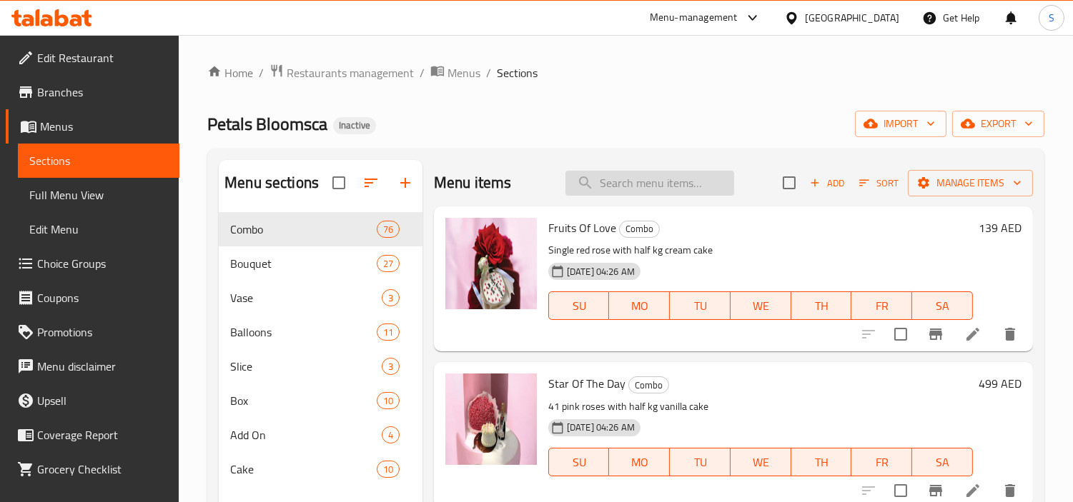
click at [645, 174] on input "search" at bounding box center [649, 183] width 169 height 25
paste input "B&B Combo 26"
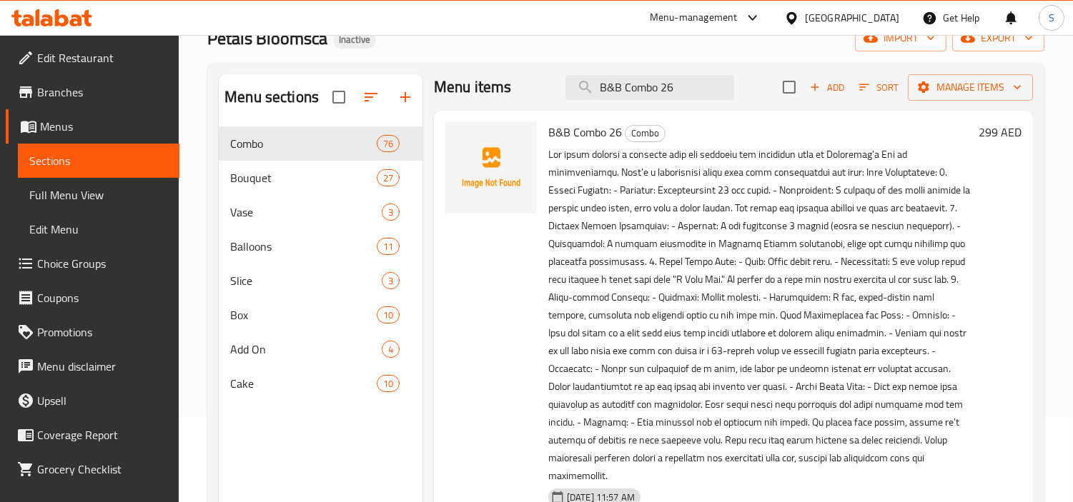
scroll to position [200, 0]
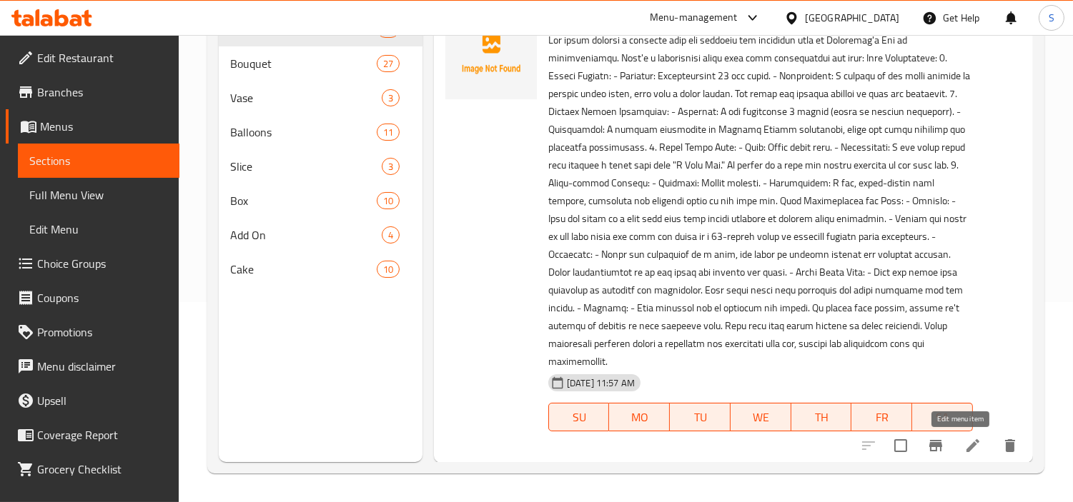
type input "B&B Combo 26"
click at [964, 439] on icon at bounding box center [972, 445] width 17 height 17
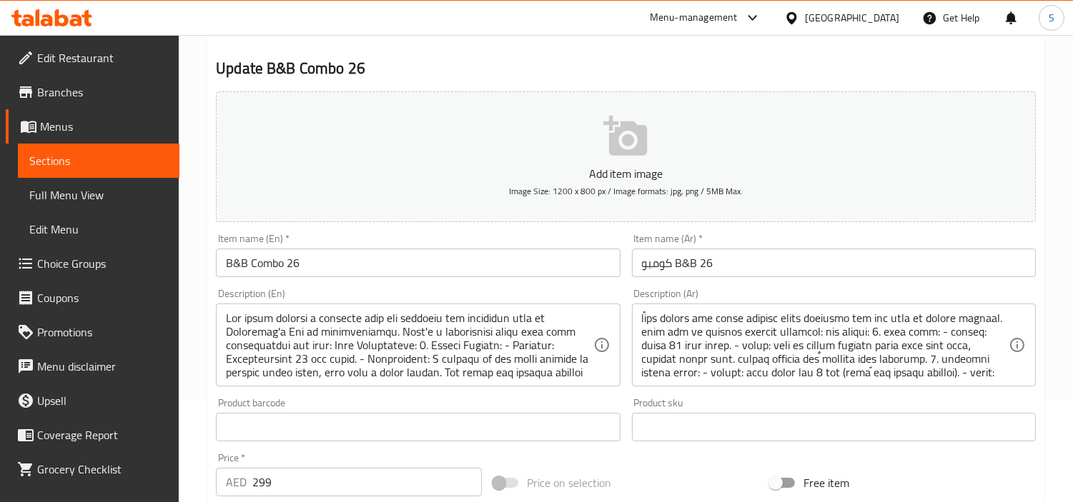
scroll to position [238, 0]
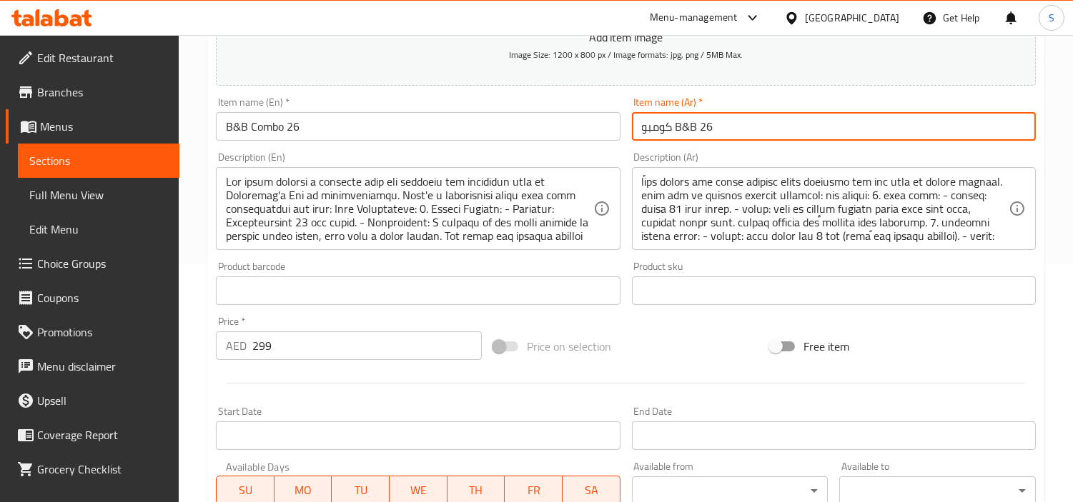
click at [749, 134] on input "كومبو B&B 26" at bounding box center [834, 126] width 404 height 29
drag, startPoint x: 979, startPoint y: 122, endPoint x: 924, endPoint y: 131, distance: 55.7
click at [924, 131] on input "كومبو B&B 26" at bounding box center [834, 126] width 404 height 29
click at [992, 129] on input "كومبو 26" at bounding box center [834, 126] width 404 height 29
click at [991, 129] on input "كومبو 26" at bounding box center [834, 126] width 404 height 29
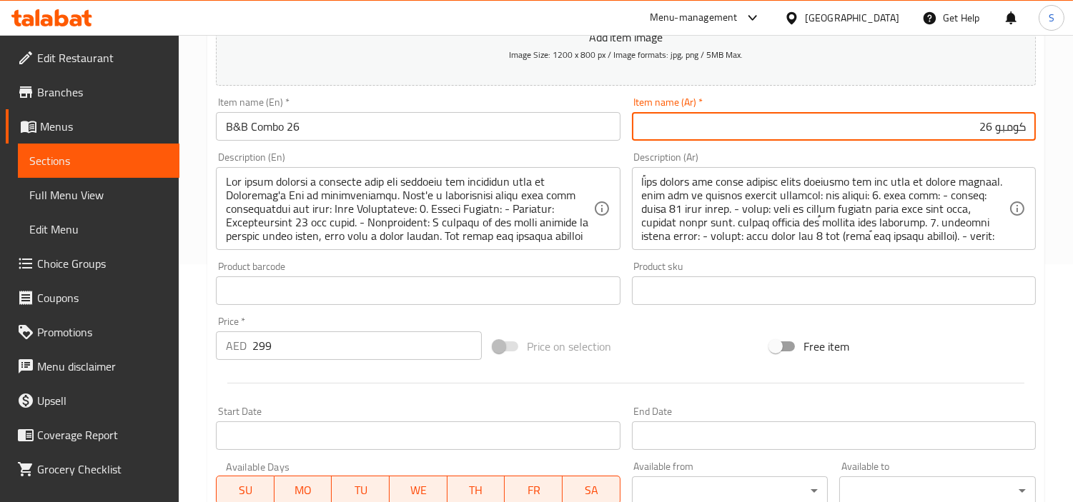
click at [995, 133] on input "كومبو 26" at bounding box center [834, 126] width 404 height 29
click at [995, 132] on input "كومبو 26" at bounding box center [834, 126] width 404 height 29
click at [995, 133] on input "كومبو 26" at bounding box center [834, 126] width 404 height 29
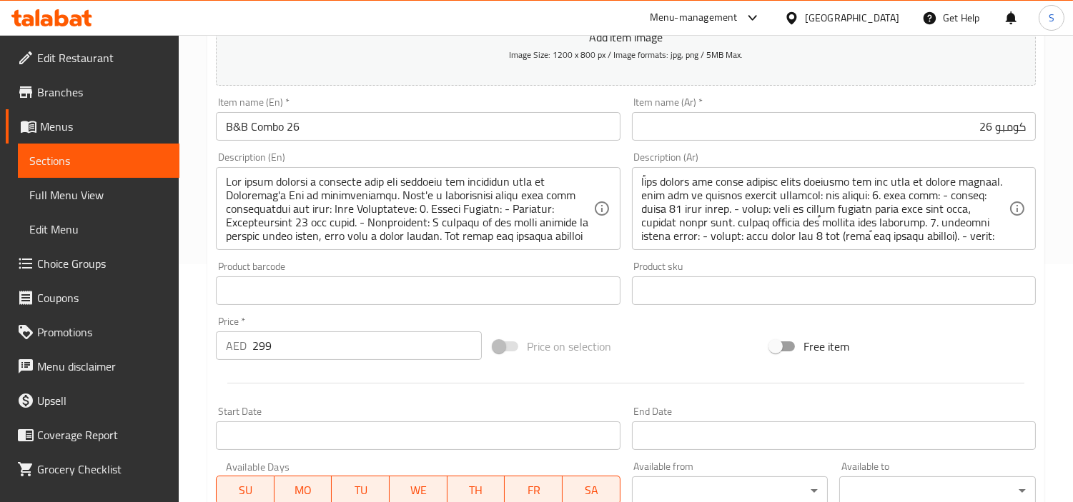
click at [993, 122] on input "كومبو 26" at bounding box center [834, 126] width 404 height 29
drag, startPoint x: 990, startPoint y: 134, endPoint x: 1044, endPoint y: 176, distance: 68.3
click at [994, 136] on input "كومبو 26" at bounding box center [834, 126] width 404 height 29
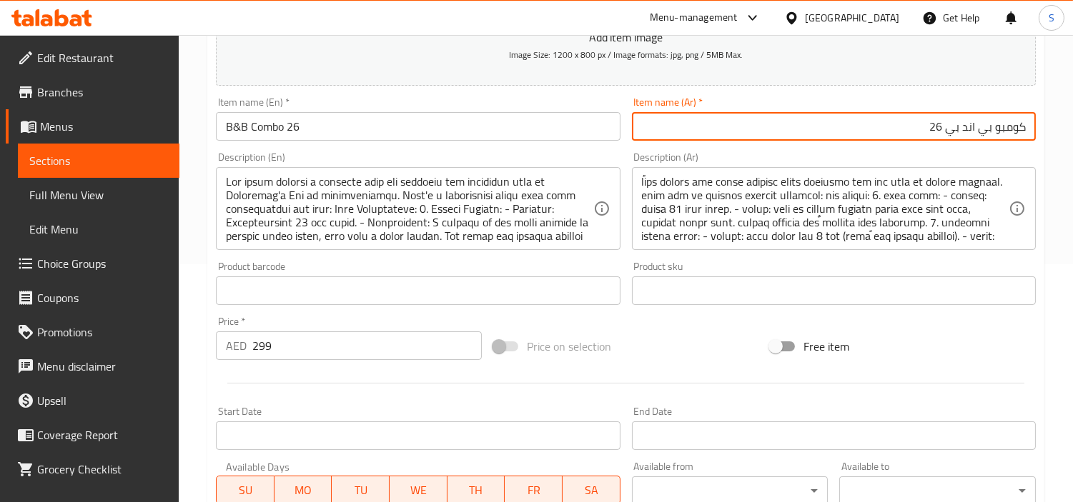
type input "كومبو بي اند بي 26"
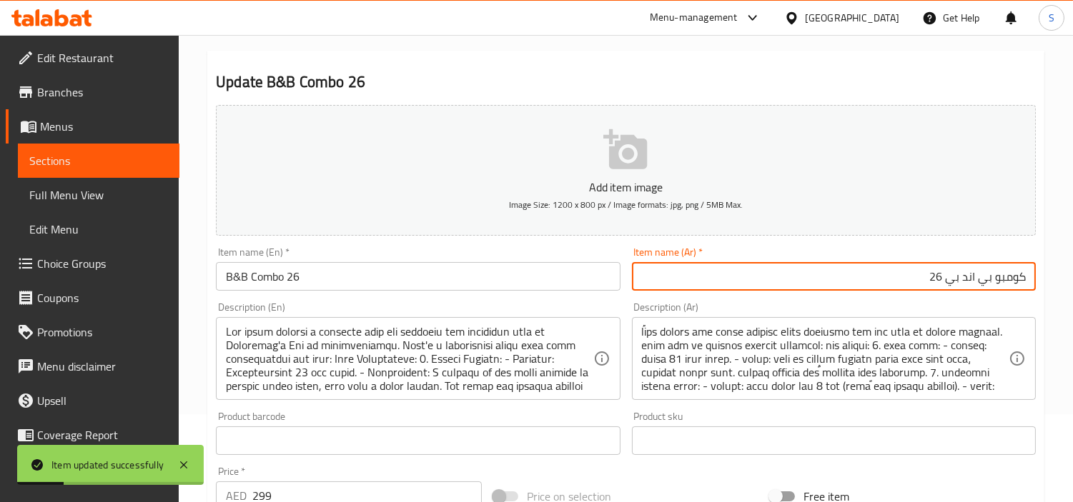
scroll to position [0, 0]
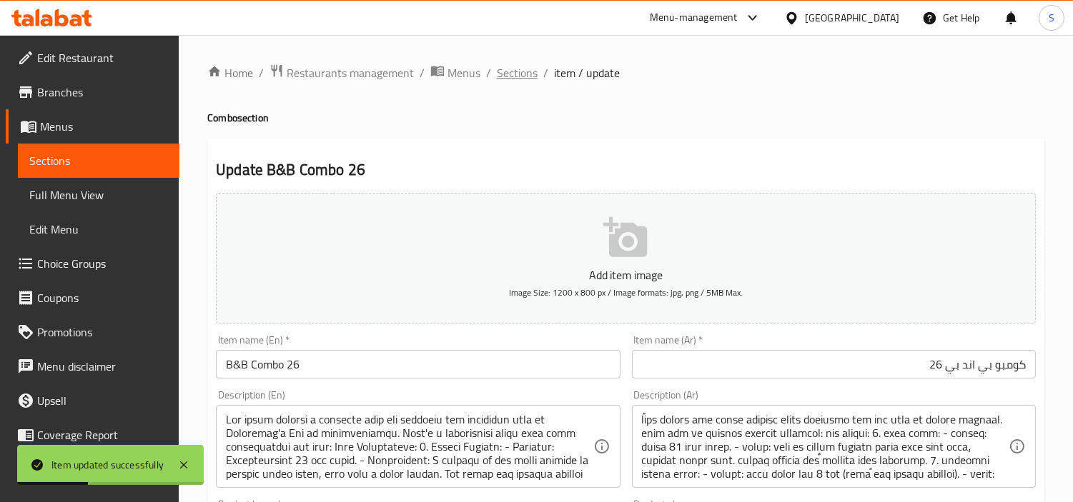
click at [527, 74] on span "Sections" at bounding box center [517, 72] width 41 height 17
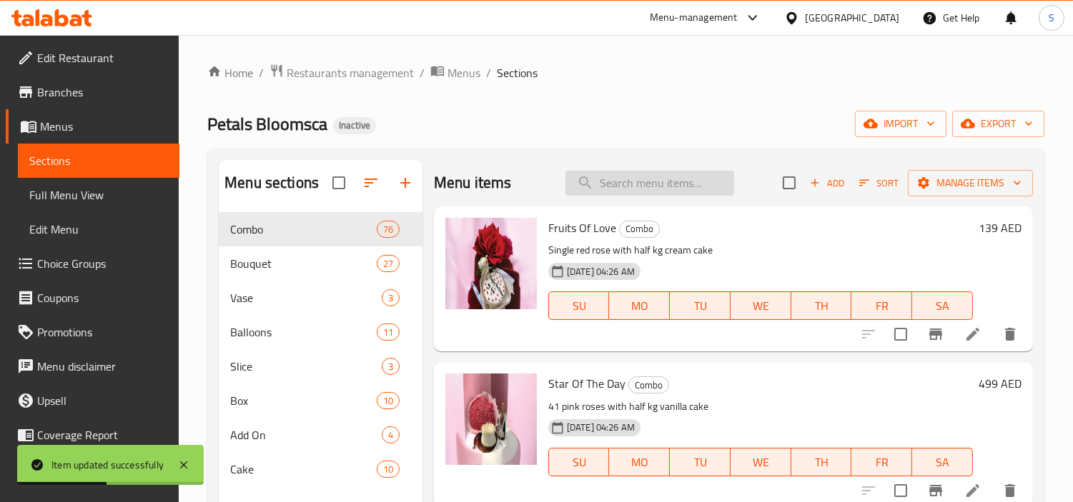
click at [692, 179] on input "search" at bounding box center [649, 183] width 169 height 25
paste input "B&B Combo 27"
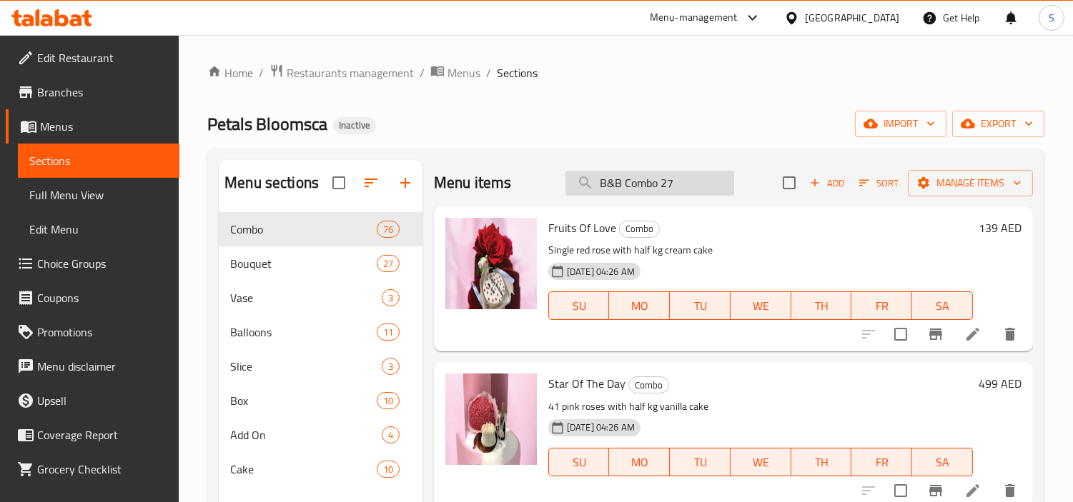
click at [682, 179] on input "B&B Combo 27" at bounding box center [649, 183] width 169 height 25
paste input "B&B Combo 28"
click at [675, 181] on input "B&B Combo B&B Combo 28" at bounding box center [649, 183] width 169 height 25
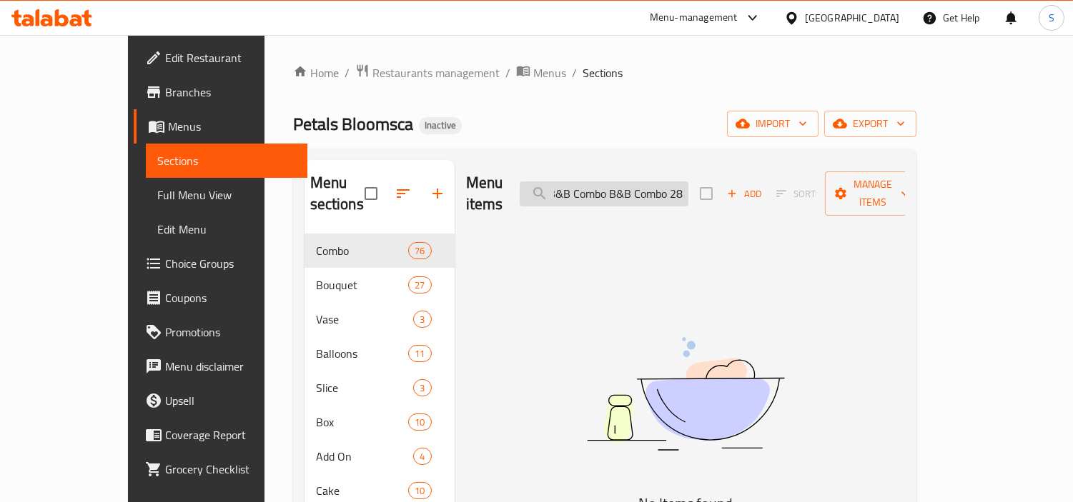
click at [675, 181] on input "B&B Combo B&B Combo 28" at bounding box center [603, 193] width 169 height 25
paste input "search"
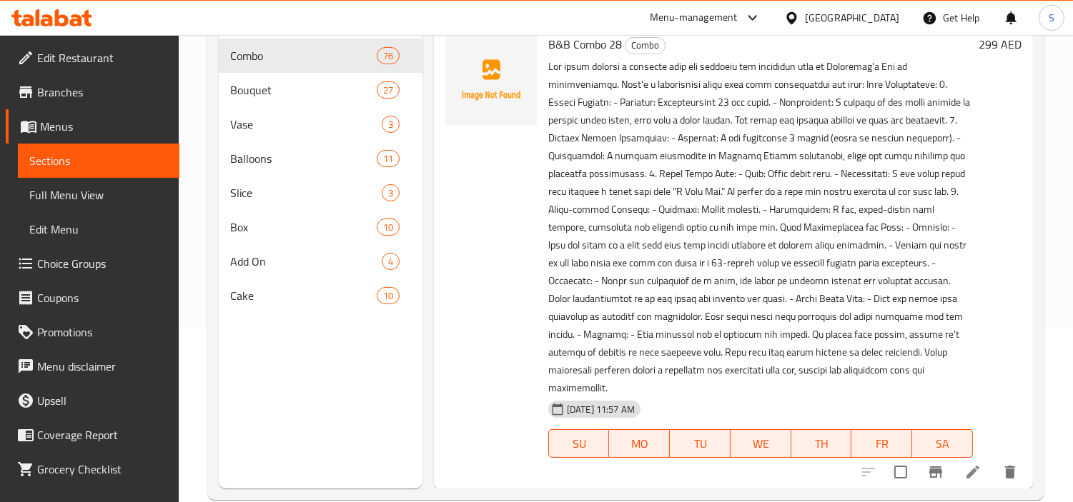
scroll to position [200, 0]
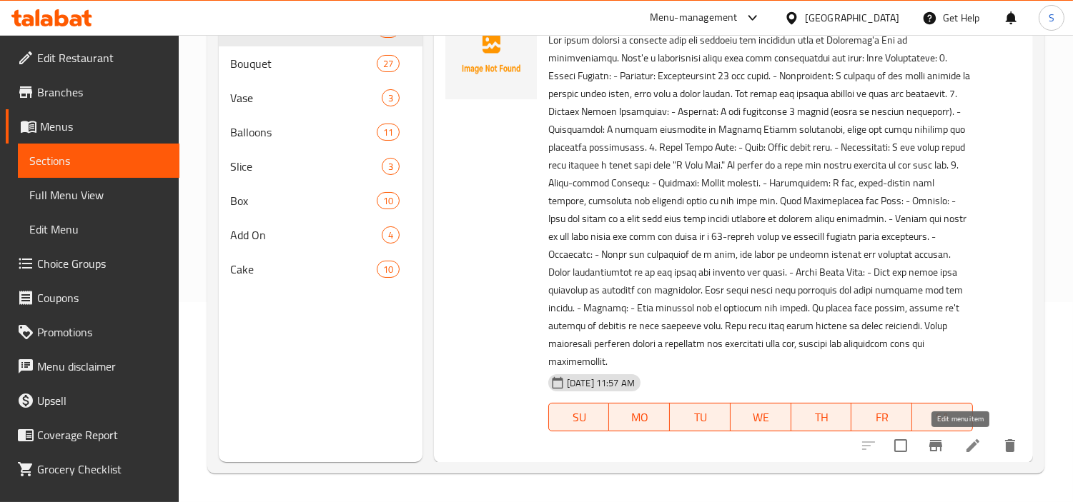
type input "B&B Combo 28"
click at [964, 452] on icon at bounding box center [972, 445] width 17 height 17
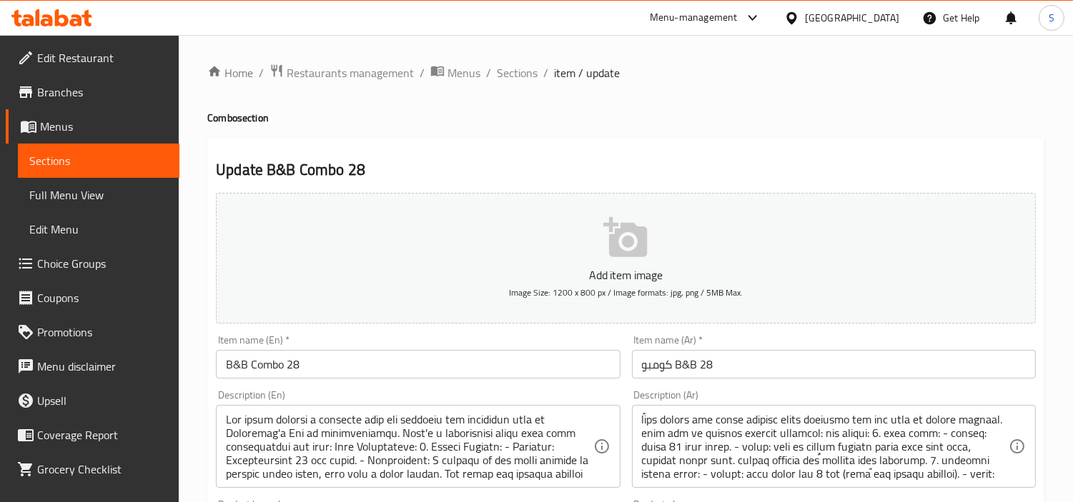
click at [952, 367] on input "كومبو B&B 28" at bounding box center [834, 364] width 404 height 29
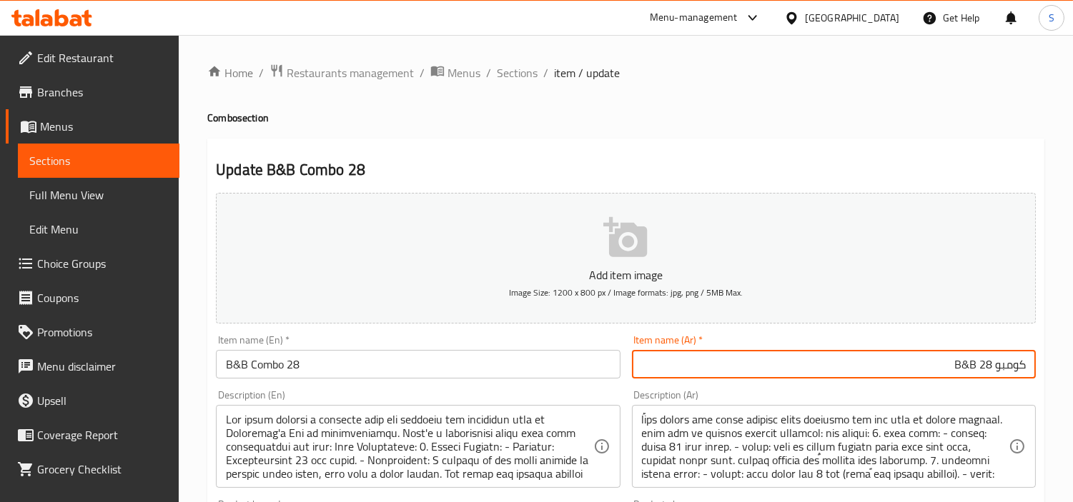
drag, startPoint x: 972, startPoint y: 366, endPoint x: 947, endPoint y: 382, distance: 29.9
click at [947, 382] on div "Item name (Ar)   * كومبو B&B 28 Item name (Ar) *" at bounding box center [833, 356] width 415 height 55
drag, startPoint x: 929, startPoint y: 370, endPoint x: 912, endPoint y: 376, distance: 17.4
click at [912, 376] on input "كومبو بي اند بي B 28" at bounding box center [834, 364] width 404 height 29
type input "كومبو بي اند بي 28"
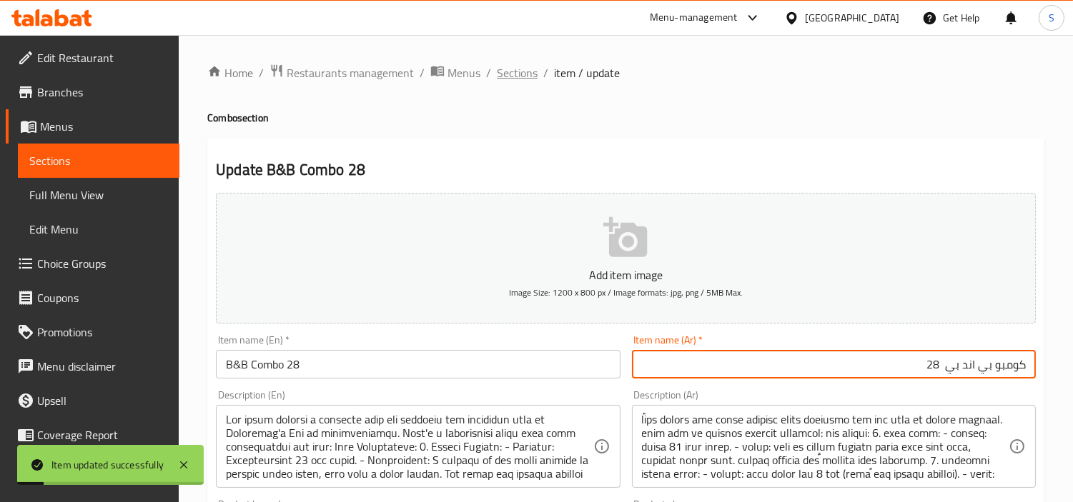
click at [497, 76] on span "Sections" at bounding box center [517, 72] width 41 height 17
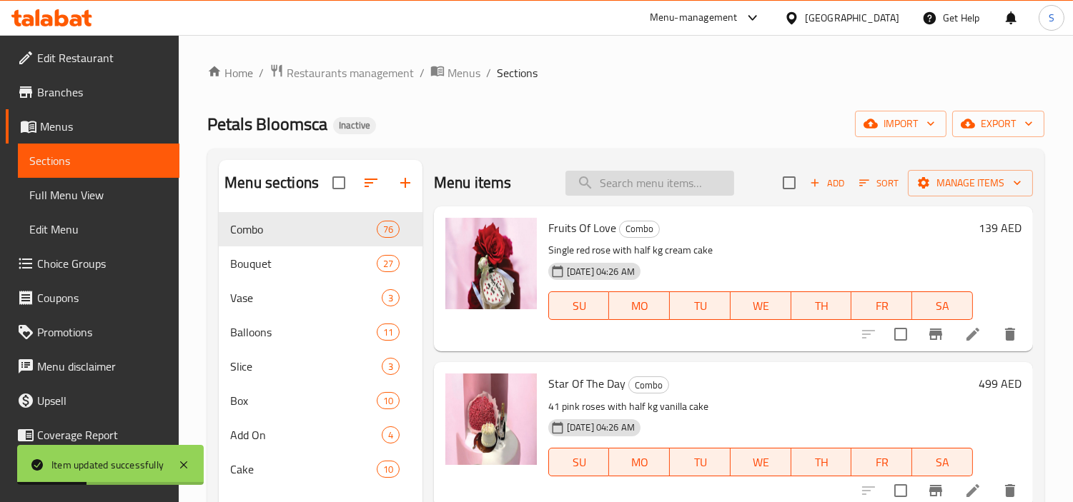
click at [655, 179] on input "search" at bounding box center [649, 183] width 169 height 25
paste input "B&B Combo 31"
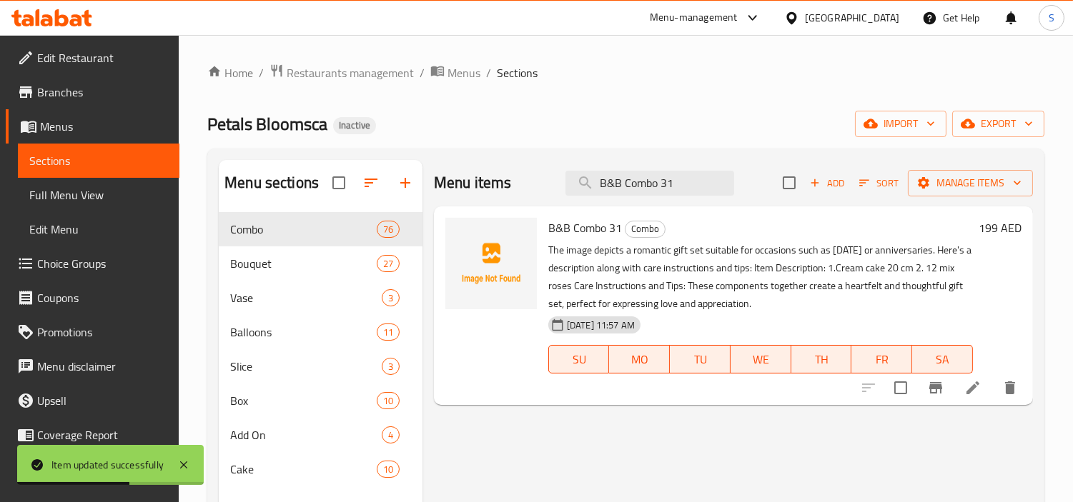
type input "B&B Combo 31"
click at [962, 394] on li at bounding box center [972, 388] width 40 height 26
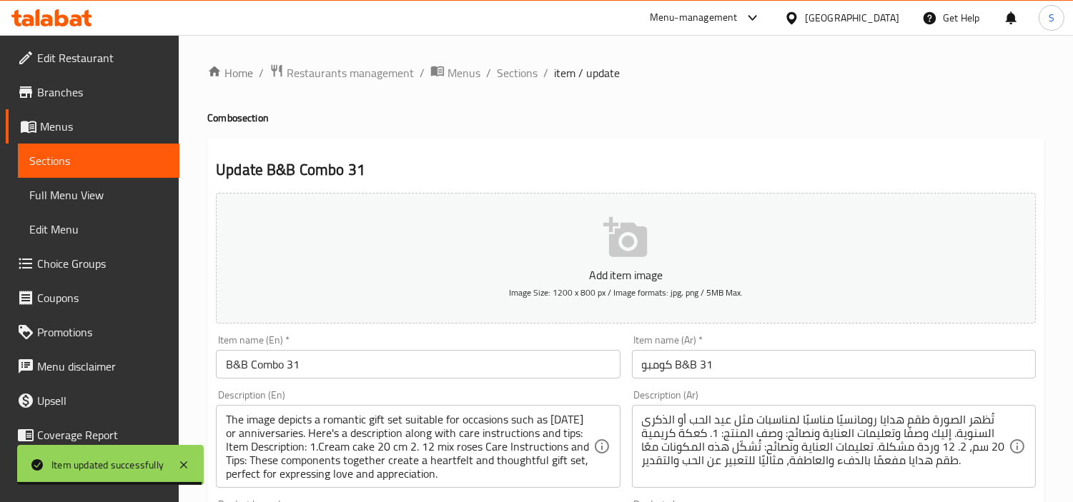
click at [845, 355] on input "كومبو B&B 31" at bounding box center [834, 364] width 404 height 29
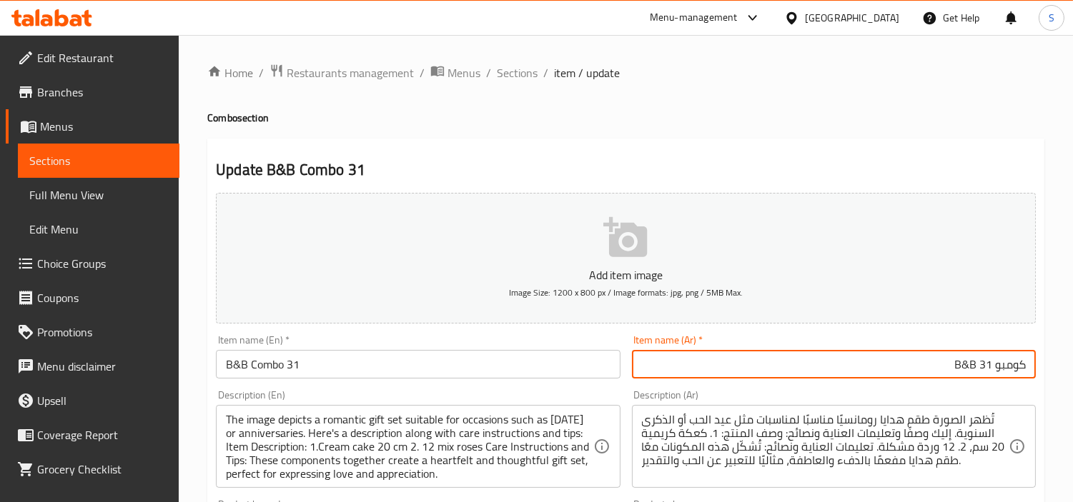
drag, startPoint x: 968, startPoint y: 370, endPoint x: 951, endPoint y: 370, distance: 17.1
click at [951, 370] on input "كومبو B&B 31" at bounding box center [834, 364] width 404 height 29
type input "كومبو بي اند بي 31"
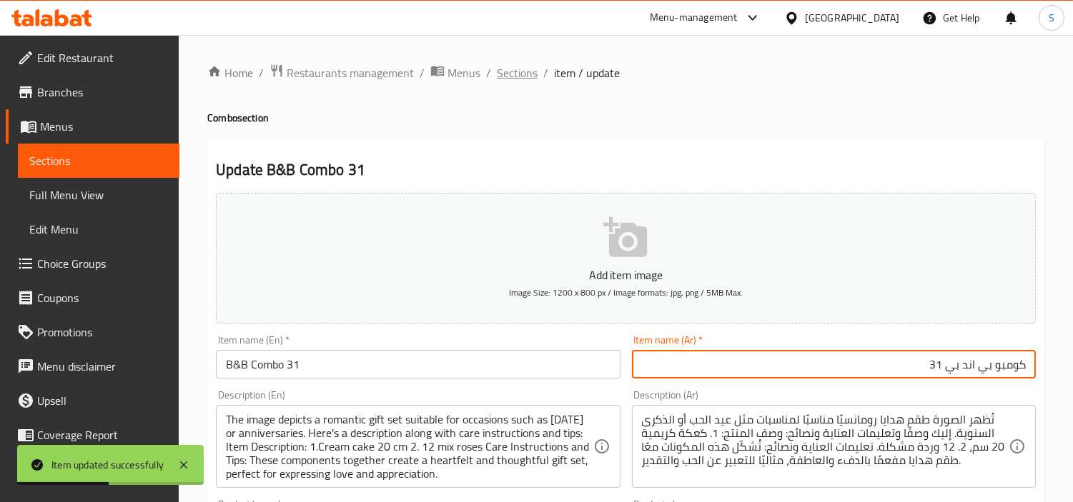
click at [497, 73] on span "Sections" at bounding box center [517, 72] width 41 height 17
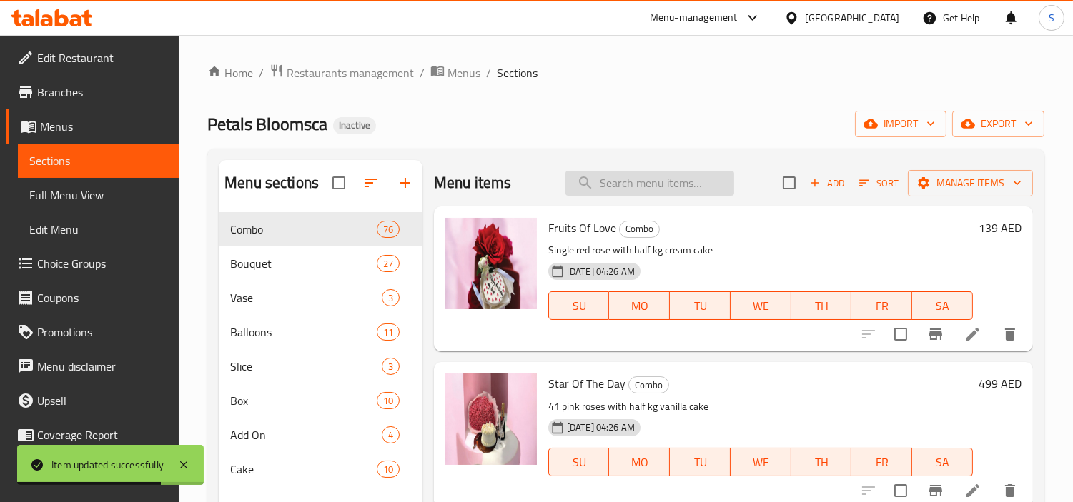
click at [691, 183] on input "search" at bounding box center [649, 183] width 169 height 25
paste input "B&B Combo 32"
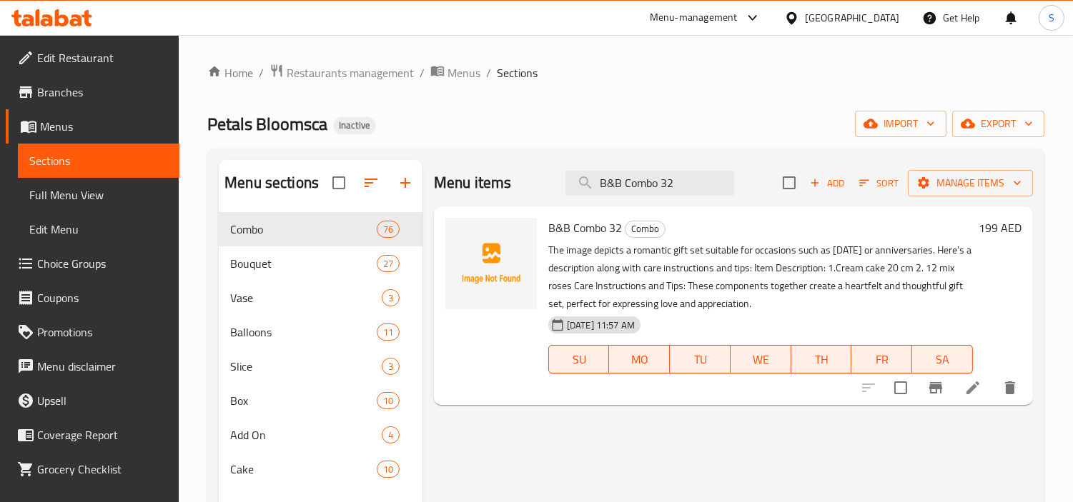
type input "B&B Combo 32"
click at [970, 397] on li at bounding box center [972, 388] width 40 height 26
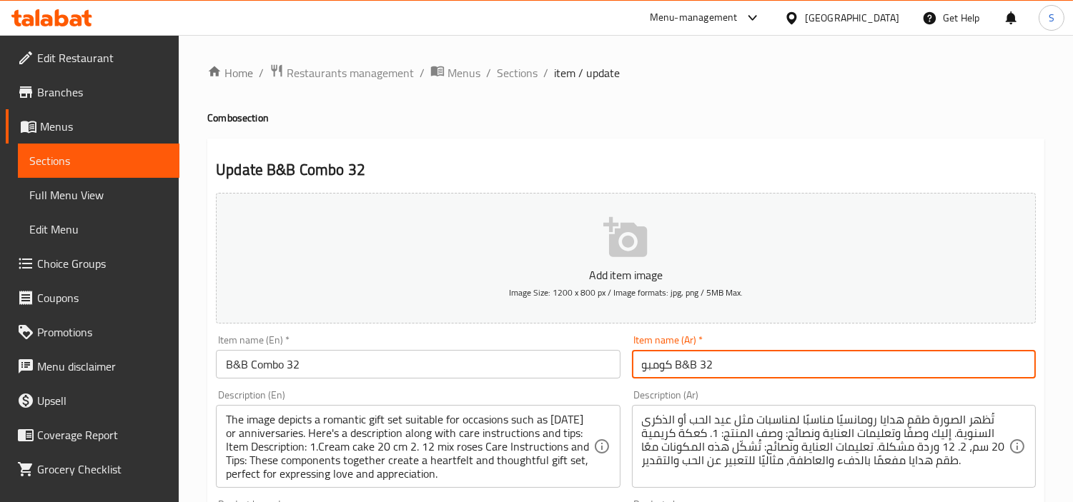
click at [822, 369] on input "كومبو B&B 32" at bounding box center [834, 364] width 404 height 29
drag, startPoint x: 826, startPoint y: 366, endPoint x: 737, endPoint y: 365, distance: 88.6
click at [737, 367] on input "كومبو B&B 32" at bounding box center [834, 364] width 404 height 29
drag, startPoint x: 975, startPoint y: 369, endPoint x: 929, endPoint y: 367, distance: 45.8
click at [929, 367] on input "كومبو B&B 32" at bounding box center [834, 364] width 404 height 29
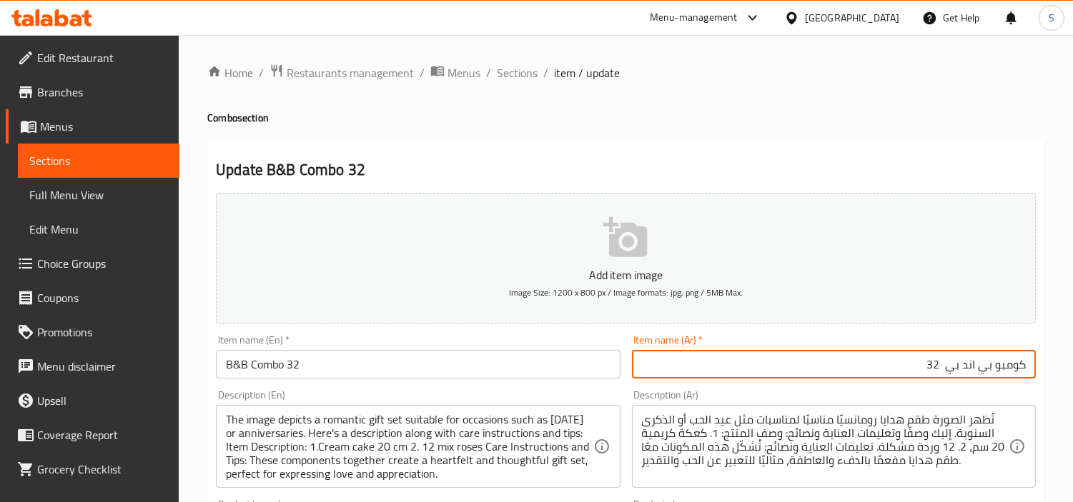
type input "كومبو بي اند بي 32"
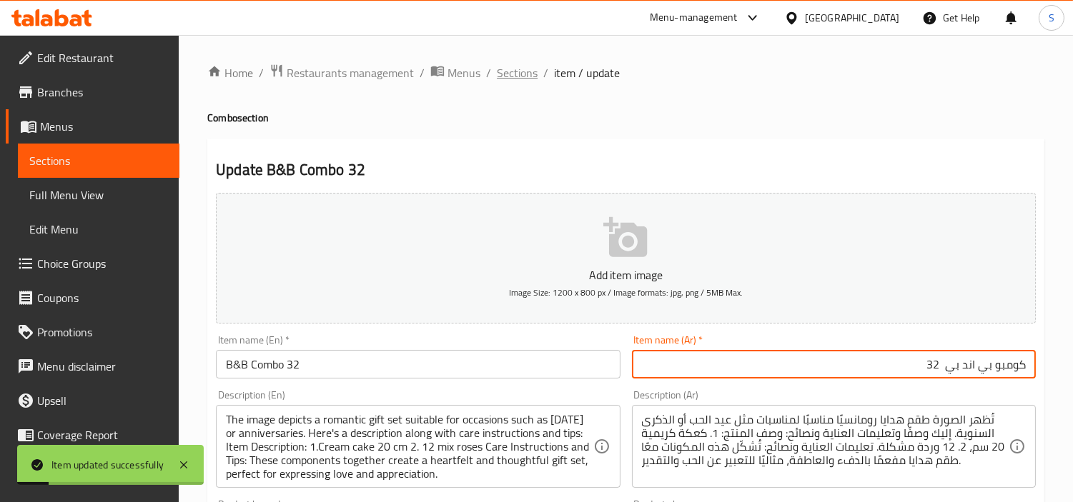
click at [498, 72] on span "Sections" at bounding box center [517, 72] width 41 height 17
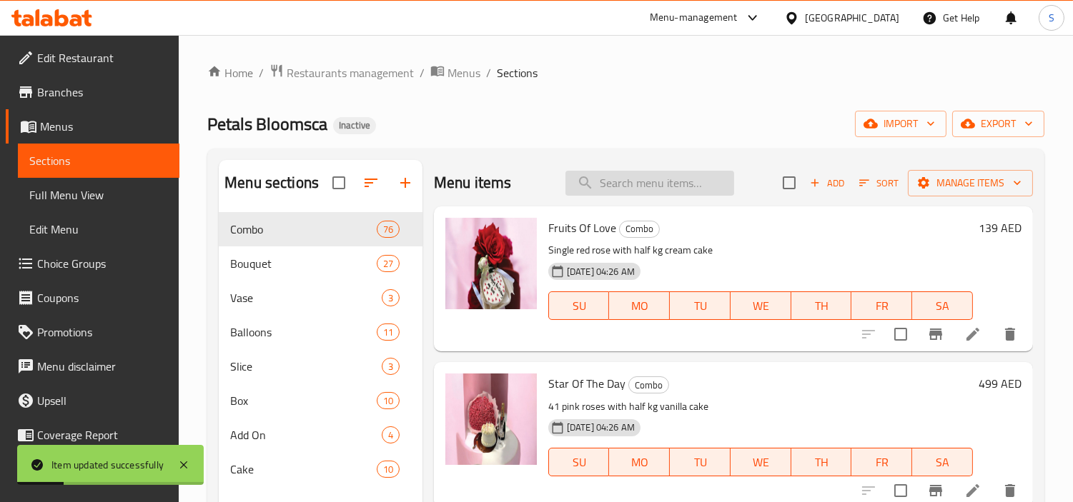
click at [679, 190] on input "search" at bounding box center [649, 183] width 169 height 25
paste input "B&B Combo 33"
type input "B&B Combo 33"
click at [695, 186] on input "B&B Combo 33" at bounding box center [649, 183] width 169 height 25
click at [695, 184] on input "B&B Combo 33" at bounding box center [649, 183] width 169 height 25
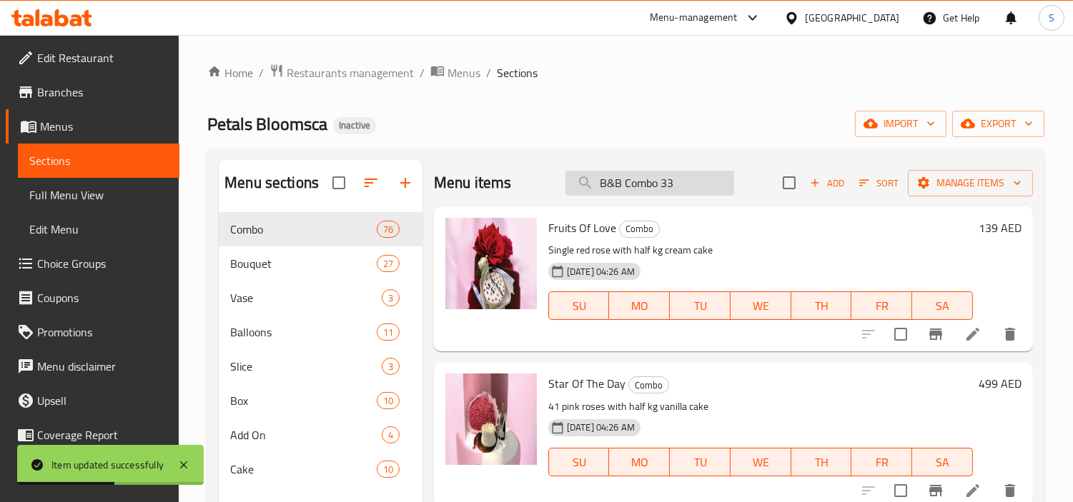
click at [695, 184] on input "B&B Combo 33" at bounding box center [649, 183] width 169 height 25
click at [692, 151] on div "Menu sections Combo 76 Bouquet 27 Vase 3 Balloons 11 Slice 3 Box 10 Add On 4 Ca…" at bounding box center [625, 455] width 837 height 612
click at [659, 181] on input "search" at bounding box center [649, 183] width 169 height 25
paste input "B&B Combo 33"
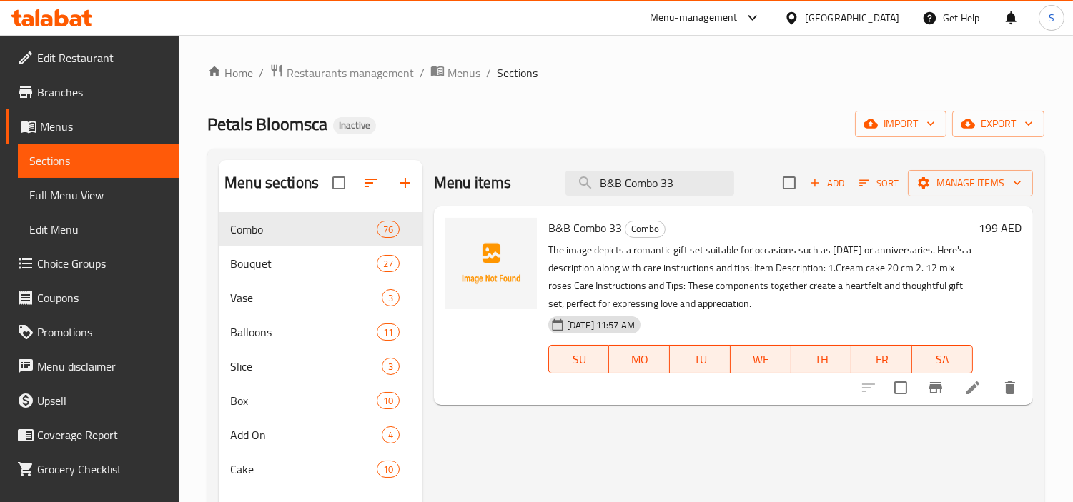
type input "B&B Combo 33"
click at [967, 389] on icon at bounding box center [972, 387] width 17 height 17
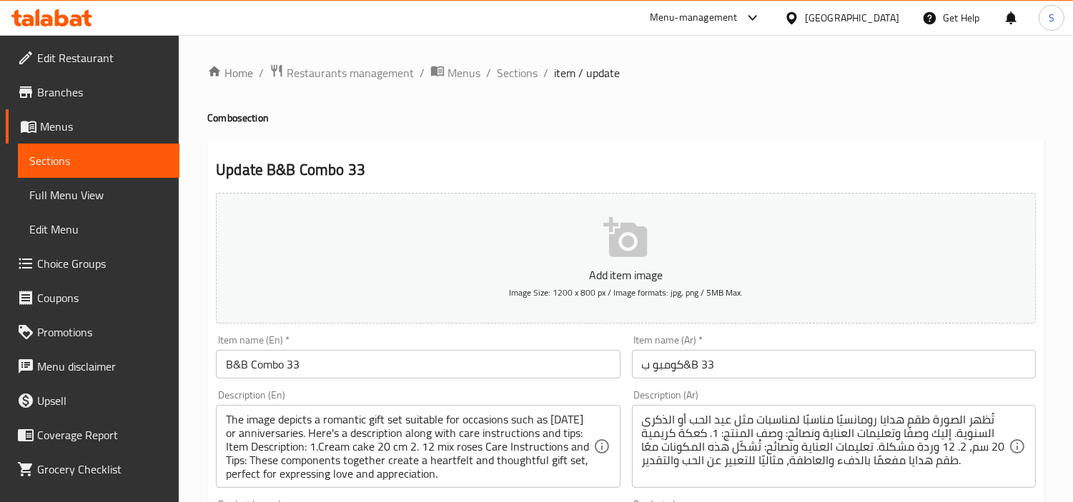
click at [768, 365] on input "كومبو ب&B 33" at bounding box center [834, 364] width 404 height 29
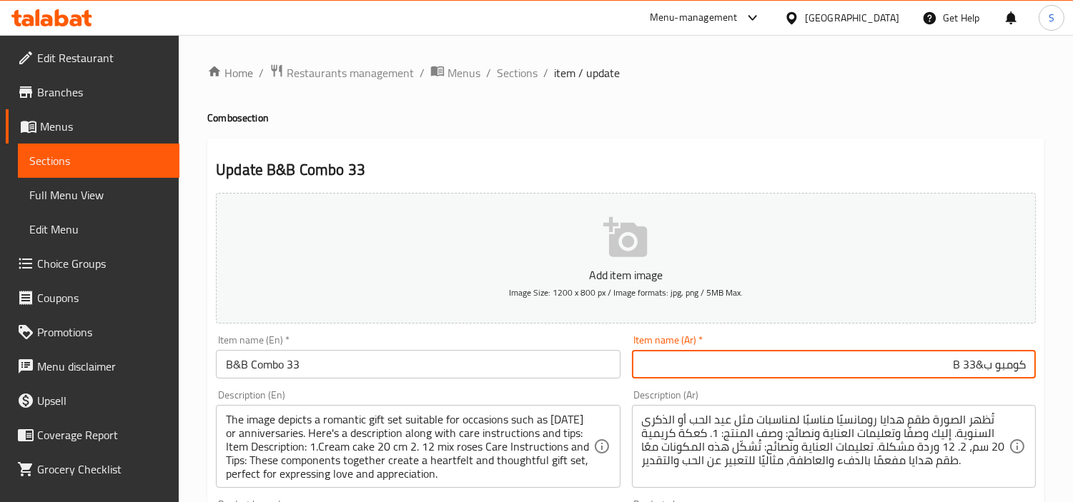
drag, startPoint x: 977, startPoint y: 368, endPoint x: 948, endPoint y: 364, distance: 28.8
click at [948, 364] on input "كومبو ب&B 33" at bounding box center [834, 364] width 404 height 29
type input "كومبو ب اند بي 33"
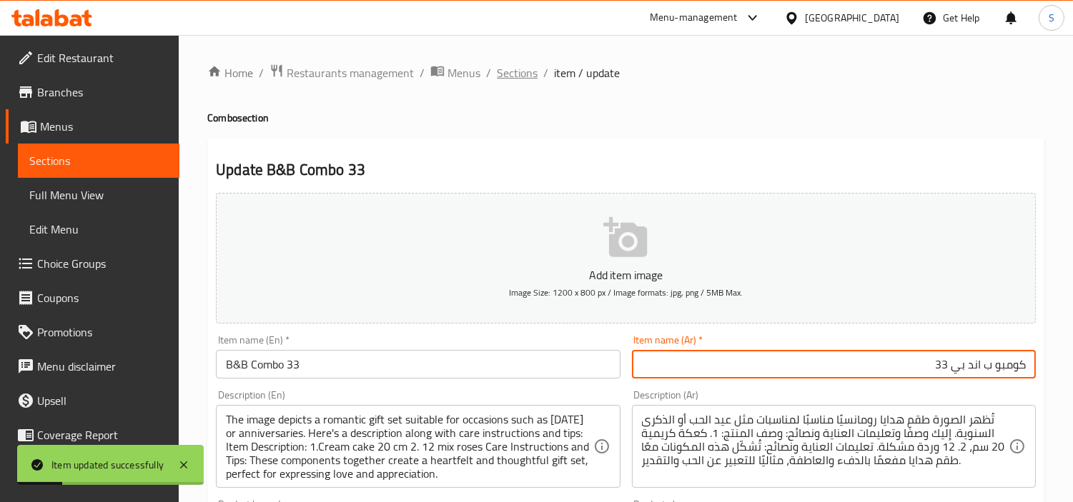
click at [522, 71] on span "Sections" at bounding box center [517, 72] width 41 height 17
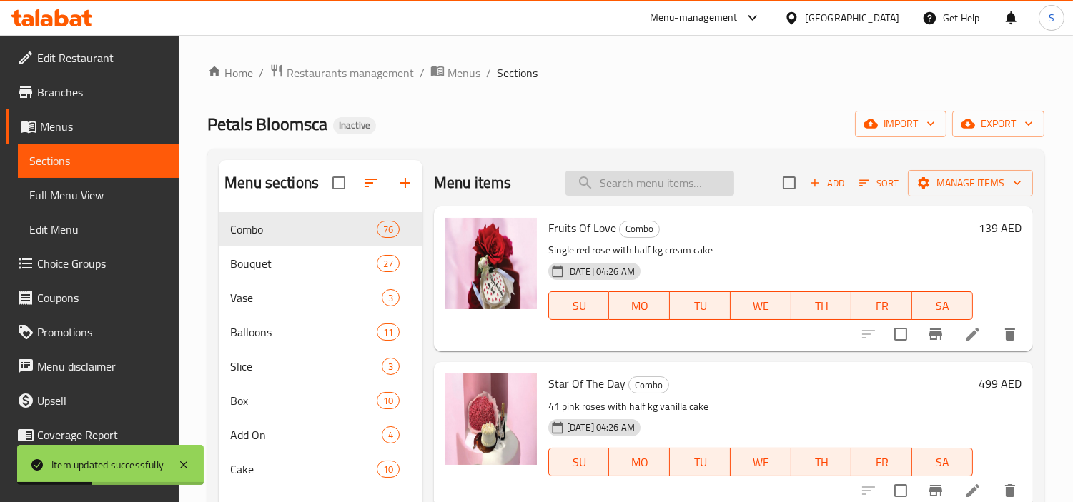
click at [665, 182] on input "search" at bounding box center [649, 183] width 169 height 25
paste input "B&B Combo 36"
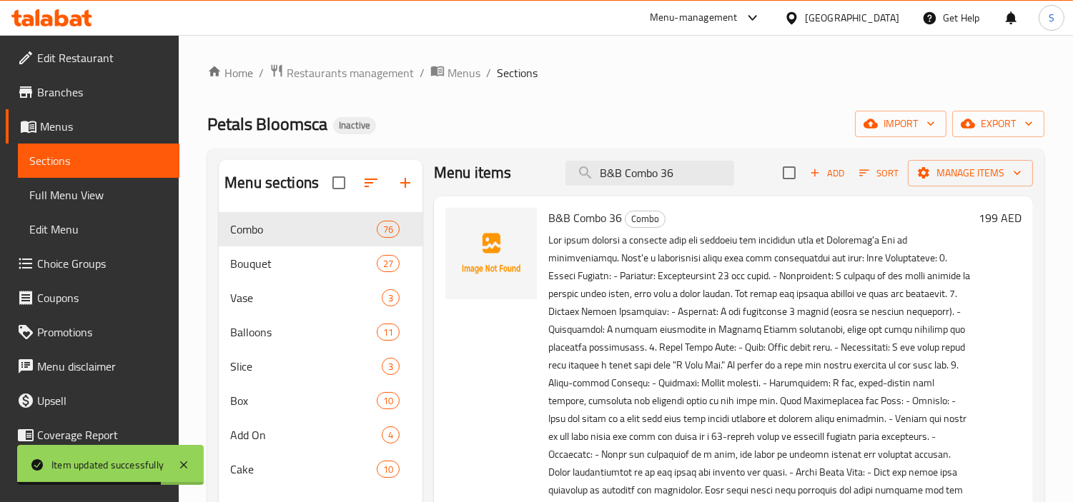
scroll to position [200, 0]
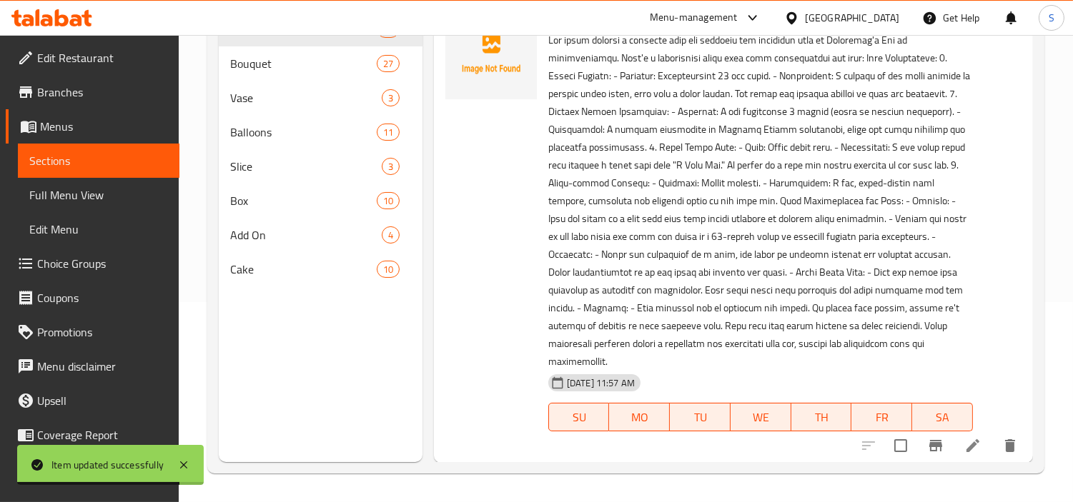
type input "B&B Combo 36"
click at [952, 445] on li at bounding box center [972, 446] width 40 height 26
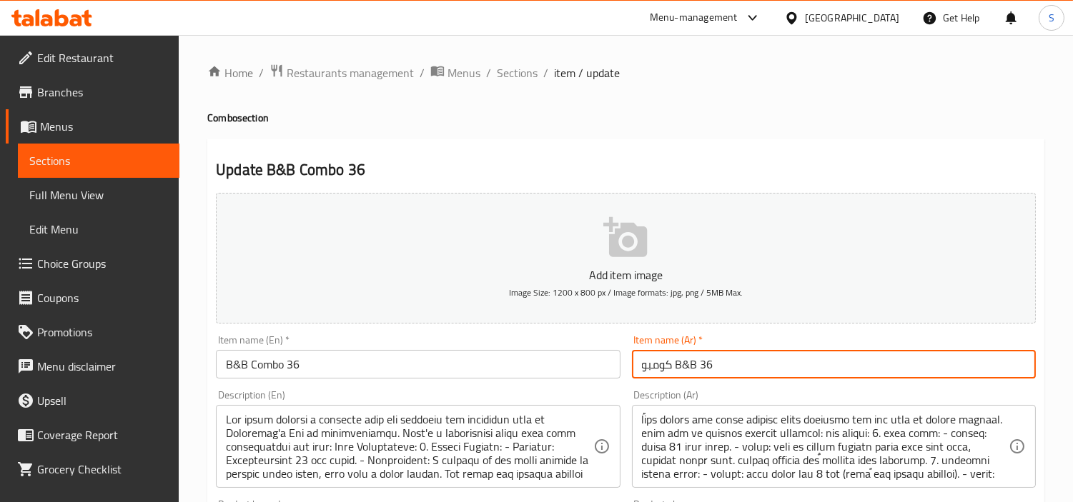
click at [780, 368] on input "كومبو B&B 36" at bounding box center [834, 364] width 404 height 29
drag, startPoint x: 980, startPoint y: 363, endPoint x: 938, endPoint y: 367, distance: 41.6
click at [938, 367] on input "كومبو B&B 36" at bounding box center [834, 364] width 404 height 29
type input "كومبو بي اند بي 36"
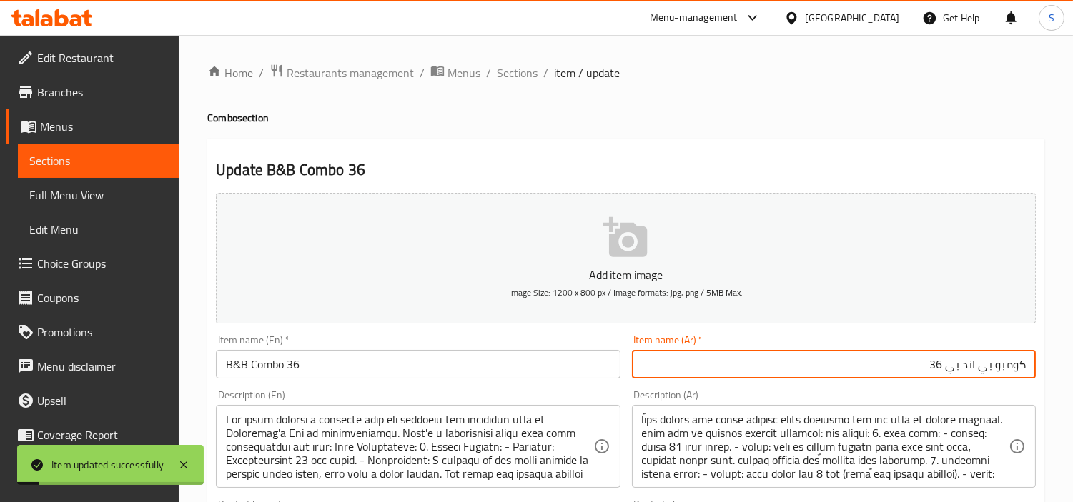
drag, startPoint x: 523, startPoint y: 74, endPoint x: 514, endPoint y: 0, distance: 74.1
click at [523, 74] on span "Sections" at bounding box center [517, 72] width 41 height 17
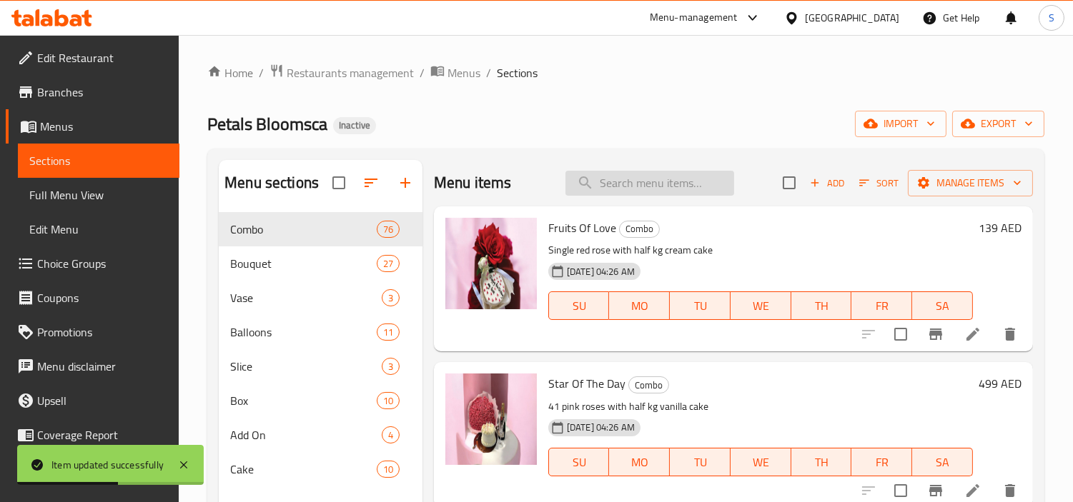
click at [620, 173] on input "search" at bounding box center [649, 183] width 169 height 25
paste input "New Gras"
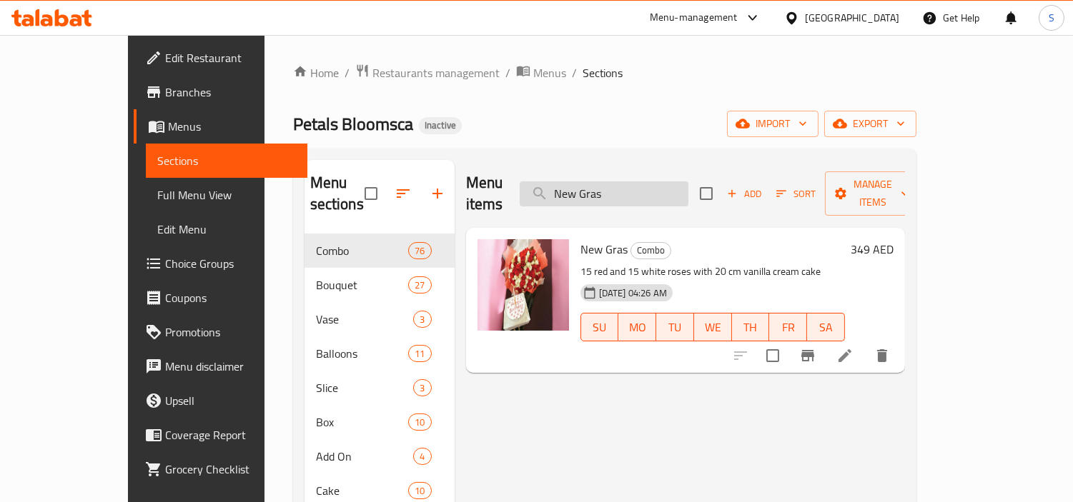
click at [677, 181] on input "New Gras" at bounding box center [603, 193] width 169 height 25
paste input "Pastel Perfection"
type input "Pastel Perfection"
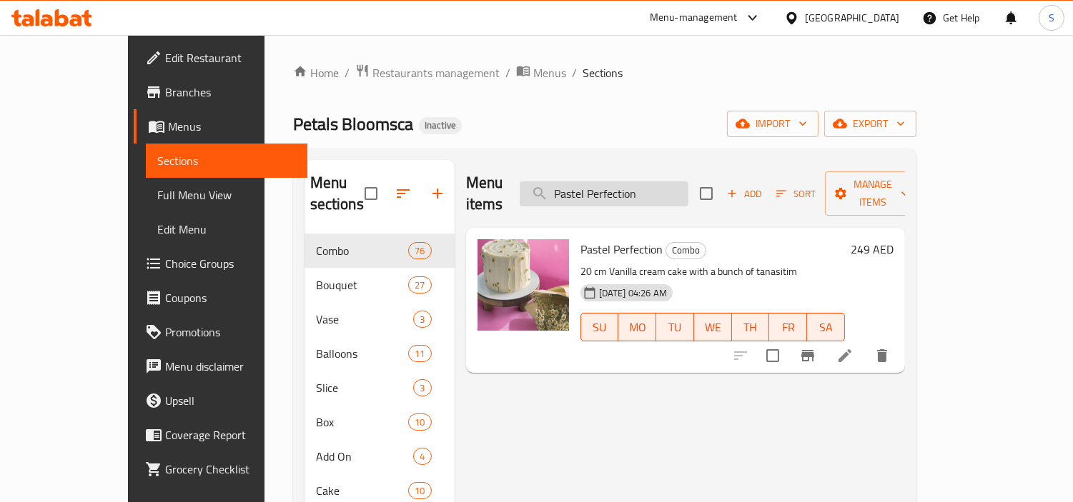
click at [688, 189] on input "Pastel Perfection" at bounding box center [603, 193] width 169 height 25
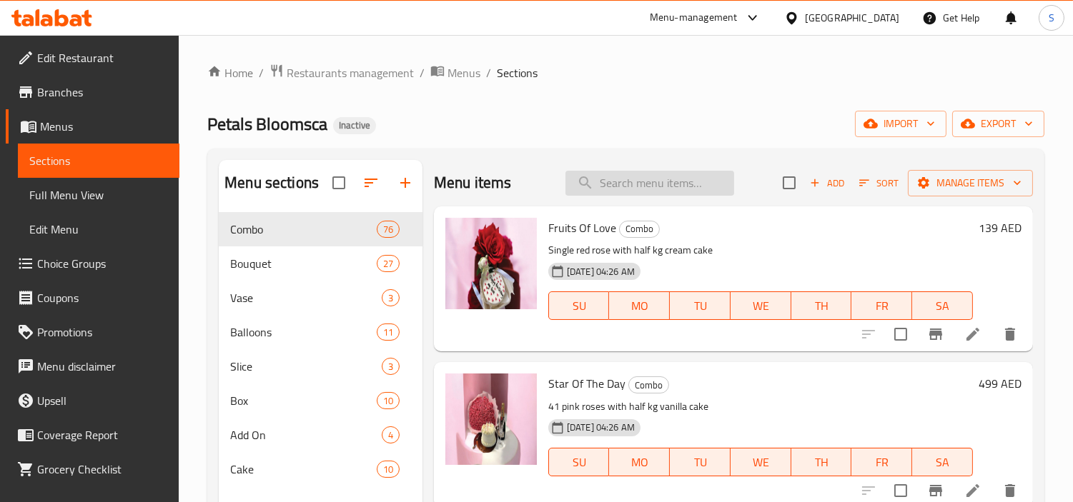
click at [649, 173] on input "search" at bounding box center [649, 183] width 169 height 25
paste input "B&B Combo 37"
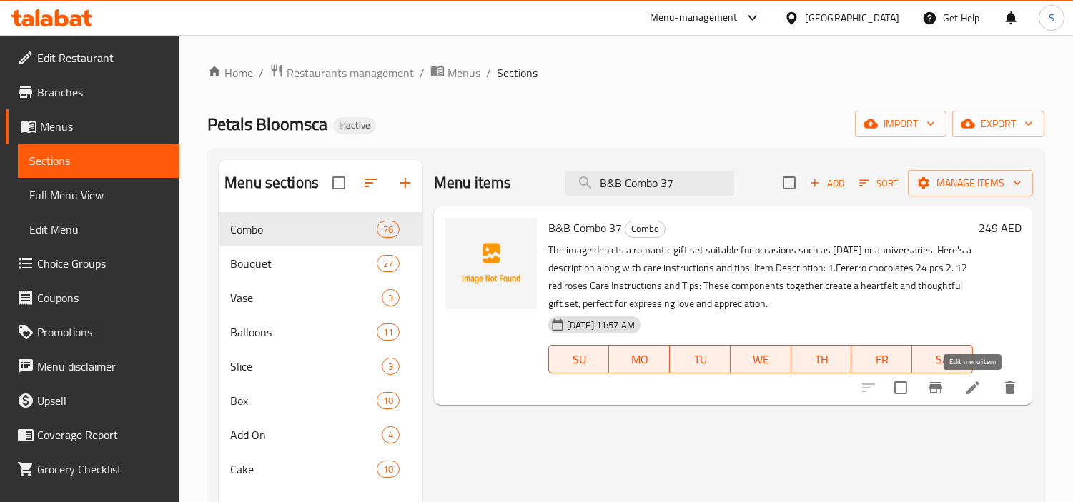
type input "B&B Combo 37"
click at [975, 394] on icon at bounding box center [972, 387] width 17 height 17
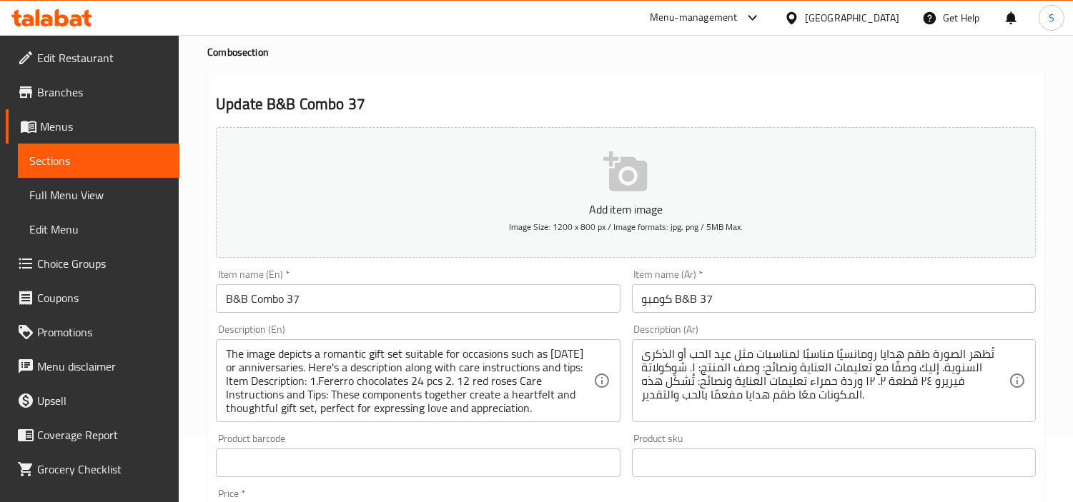
scroll to position [159, 0]
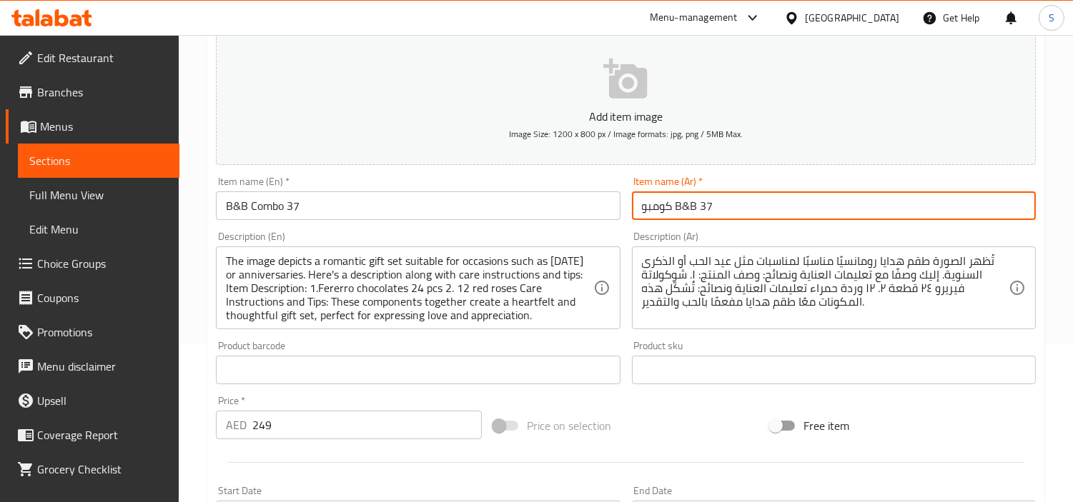
click at [790, 201] on input "كومبو B&B 37" at bounding box center [834, 205] width 404 height 29
drag, startPoint x: 975, startPoint y: 212, endPoint x: 924, endPoint y: 219, distance: 51.9
click at [924, 219] on input "كومبو B&B 37" at bounding box center [834, 205] width 404 height 29
type input "كومبو بي اند بي 37"
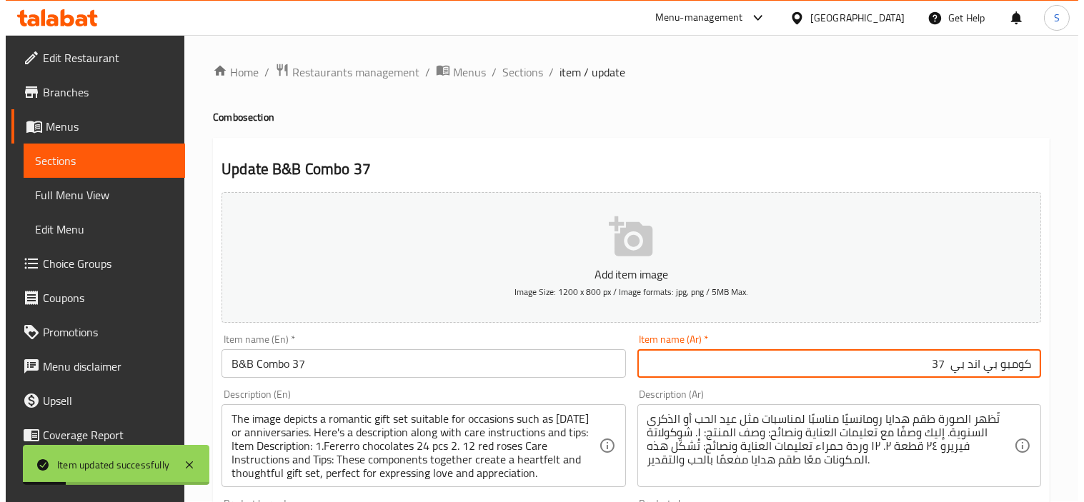
scroll to position [0, 0]
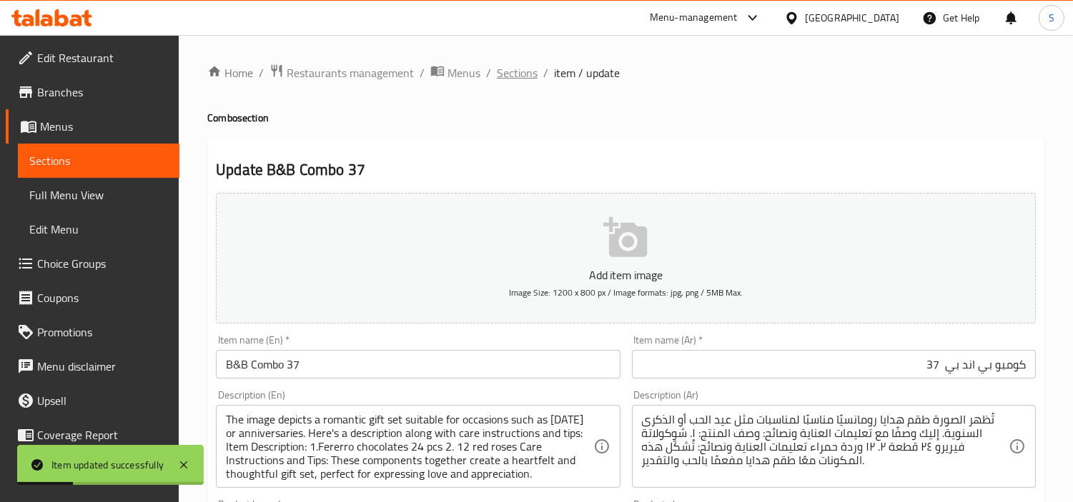
click at [505, 73] on span "Sections" at bounding box center [517, 72] width 41 height 17
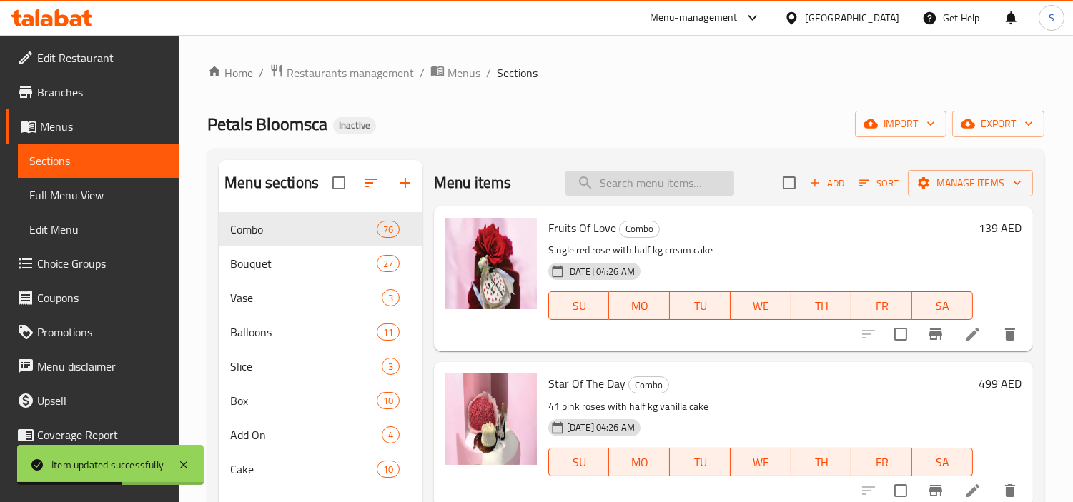
click at [693, 180] on input "search" at bounding box center [649, 183] width 169 height 25
paste input "B&B Combo 42"
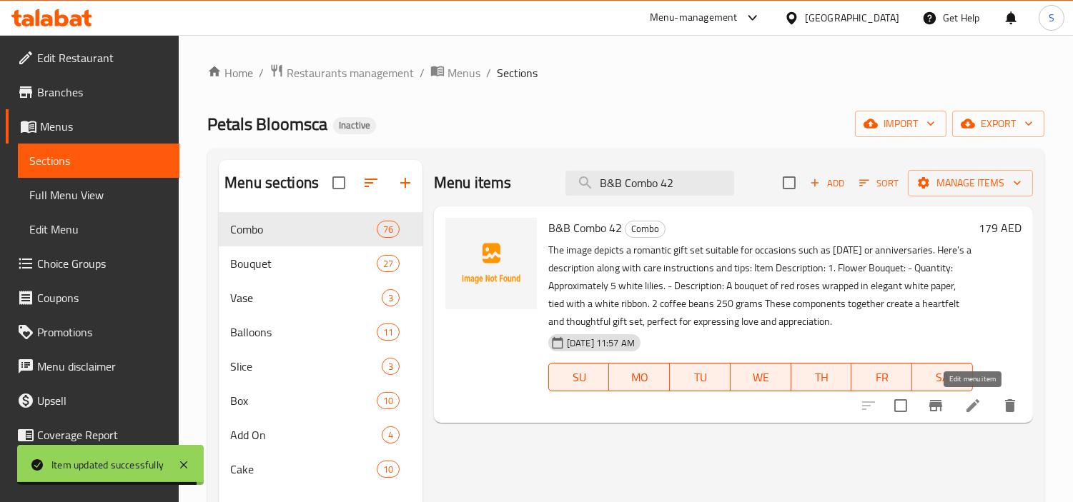
type input "B&B Combo 42"
click at [967, 400] on icon at bounding box center [972, 405] width 17 height 17
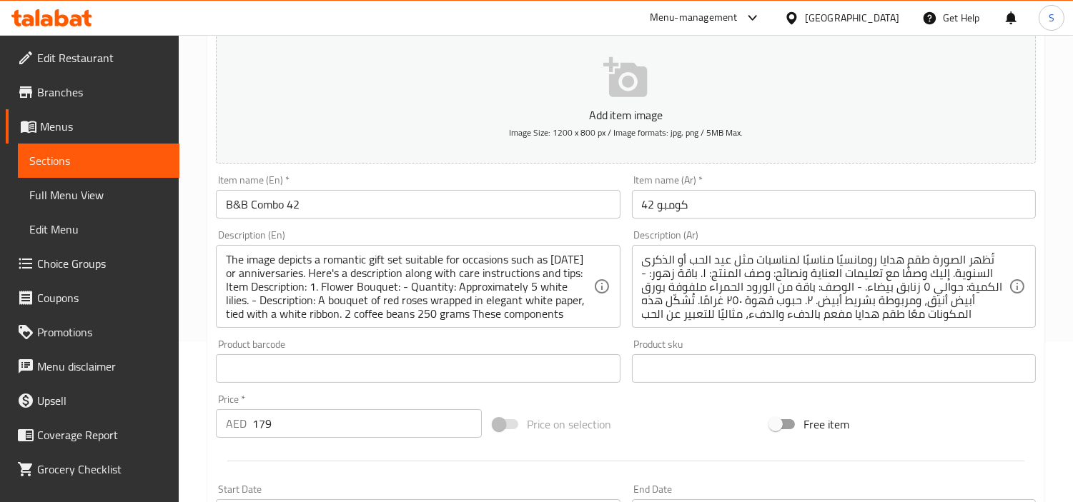
scroll to position [159, 0]
click at [831, 208] on input "كومبو 42" at bounding box center [834, 205] width 404 height 29
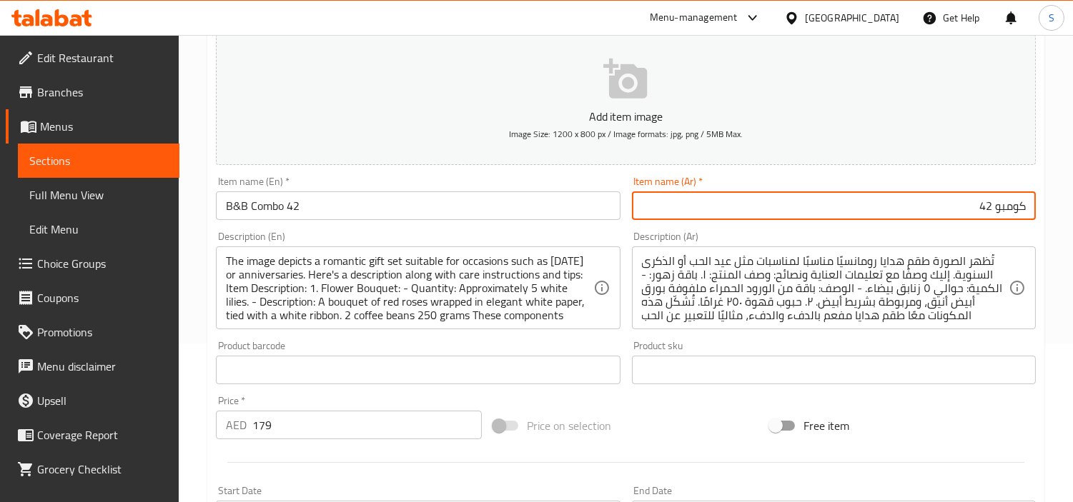
click at [994, 207] on input "كومبو 42" at bounding box center [834, 205] width 404 height 29
type input "كومبو بي اند بي 42"
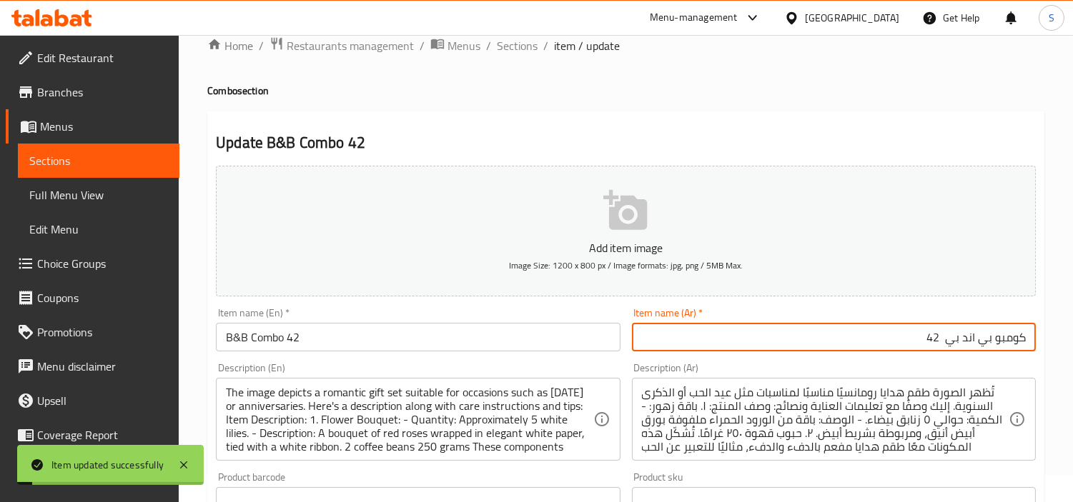
scroll to position [0, 0]
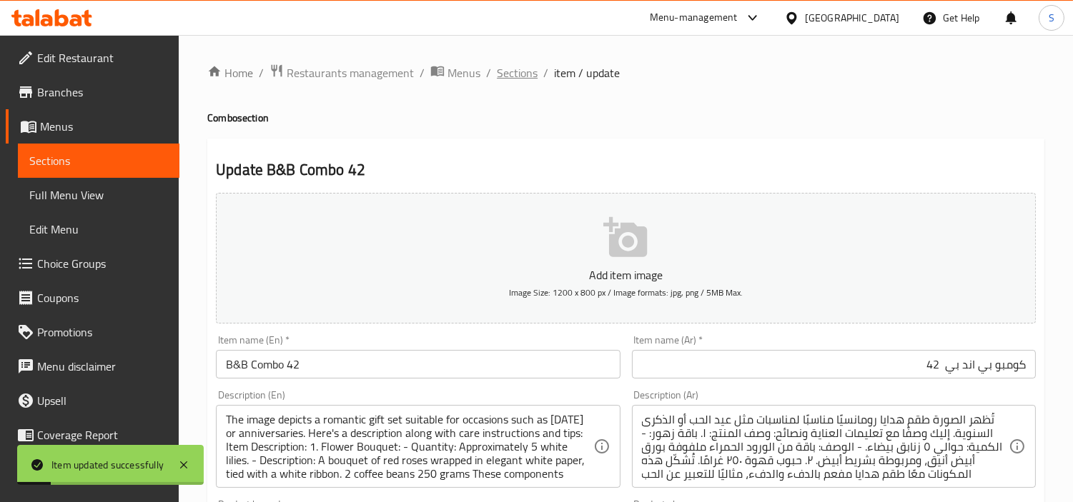
click at [517, 70] on span "Sections" at bounding box center [517, 72] width 41 height 17
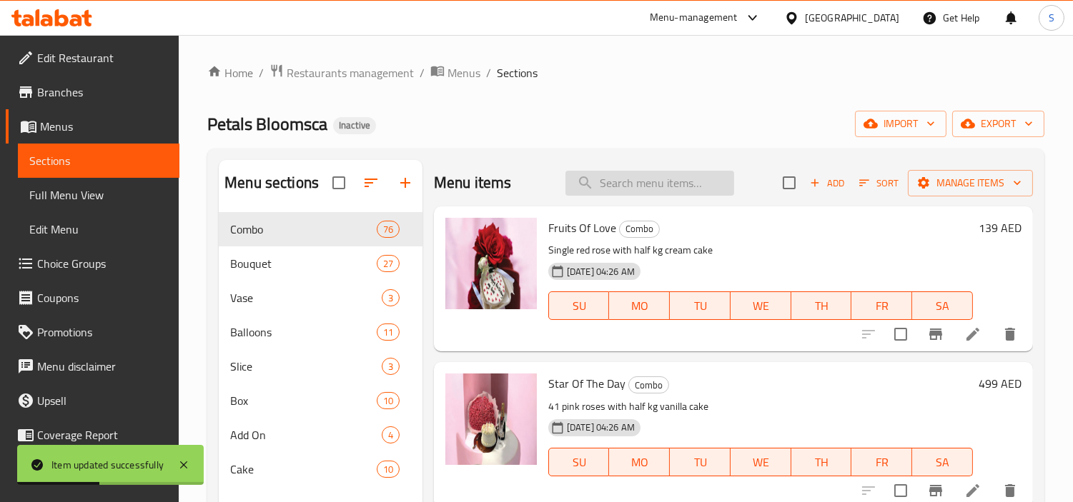
click at [610, 182] on input "search" at bounding box center [649, 183] width 169 height 25
paste input "B&B Combo 43"
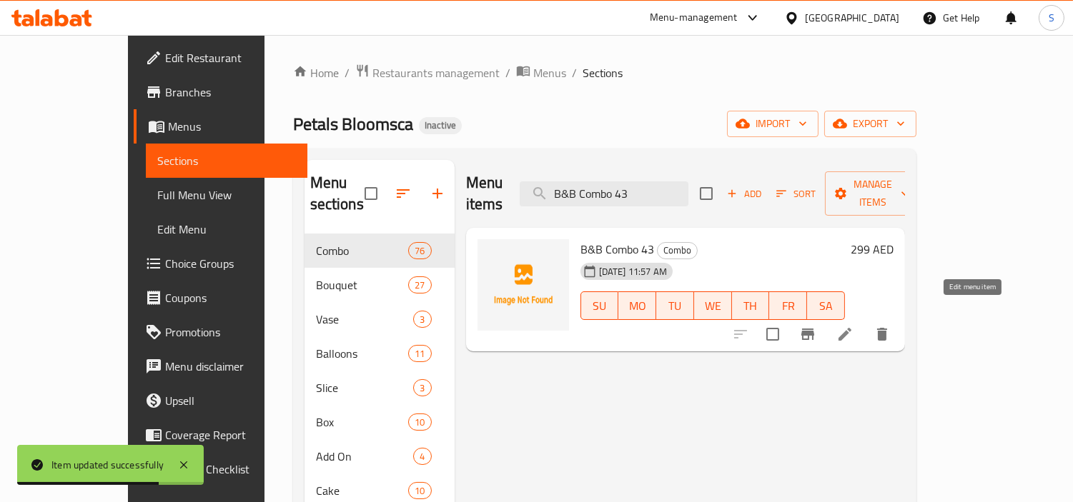
type input "B&B Combo 43"
click at [853, 326] on icon at bounding box center [844, 334] width 17 height 17
